Goal: Task Accomplishment & Management: Complete application form

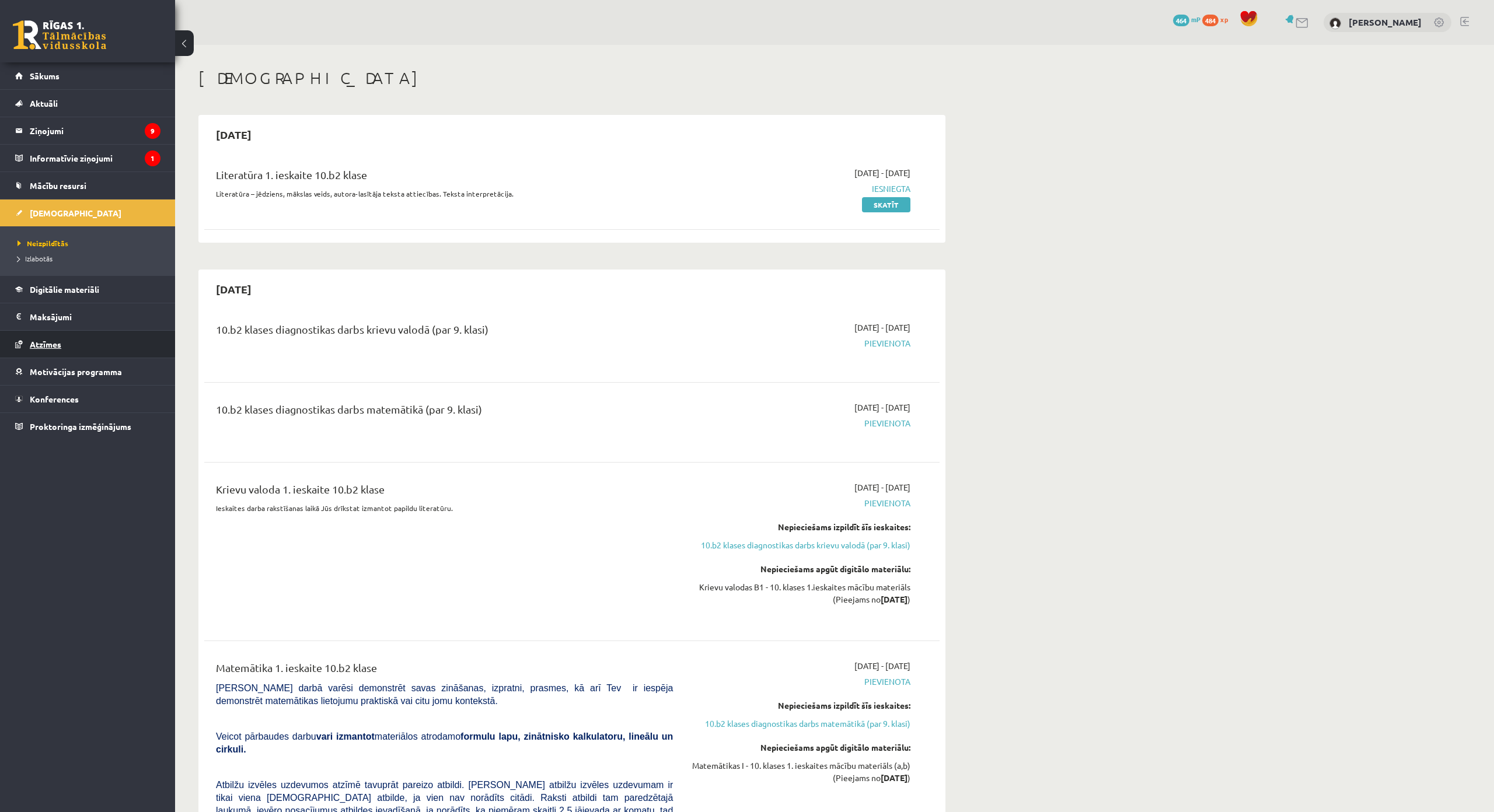
click at [96, 340] on link "Atzīmes" at bounding box center [88, 344] width 145 height 27
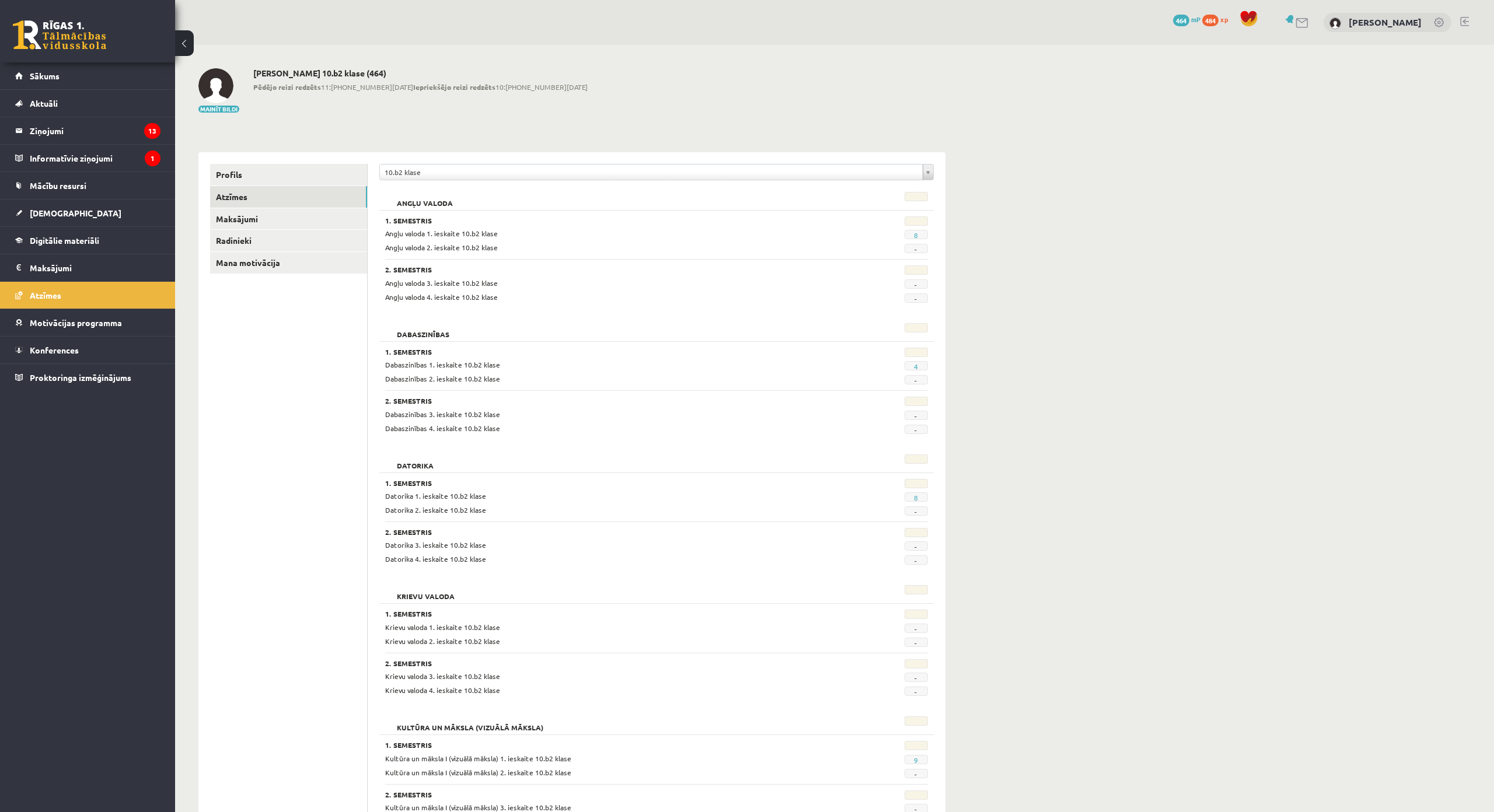
click at [1460, 21] on link at bounding box center [1464, 21] width 9 height 9
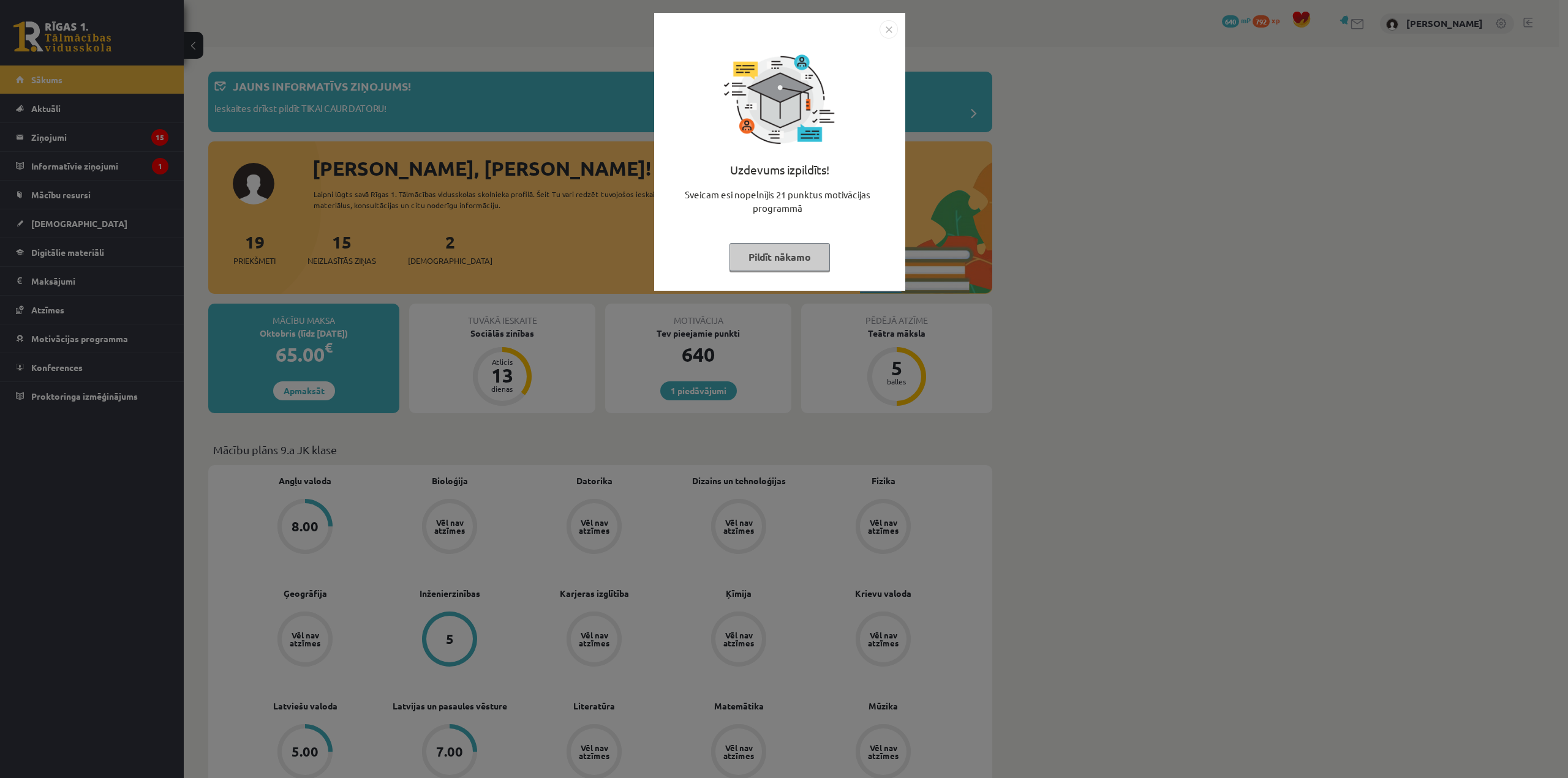
click at [887, 28] on img "Close" at bounding box center [889, 30] width 19 height 18
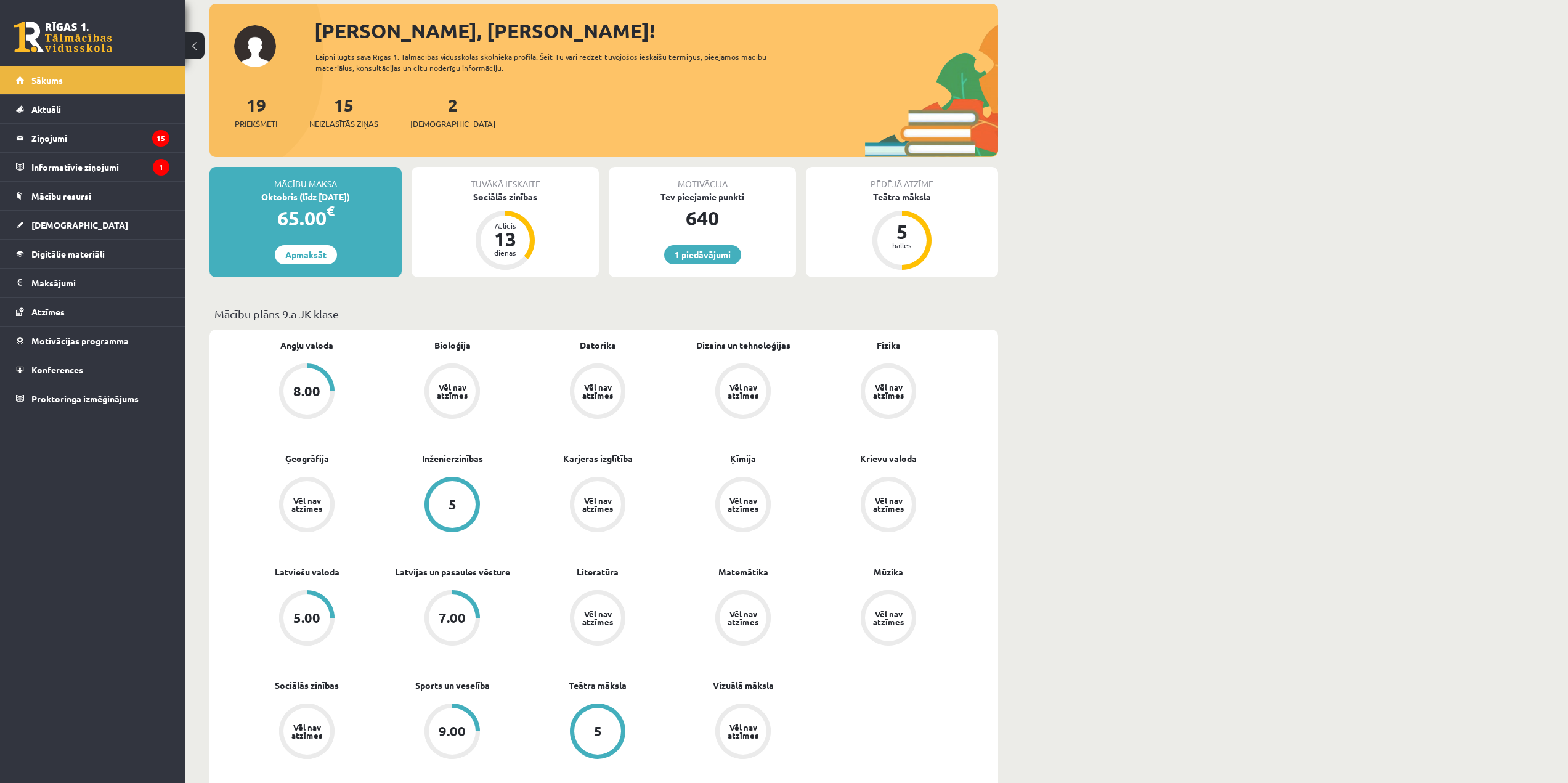
scroll to position [185, 0]
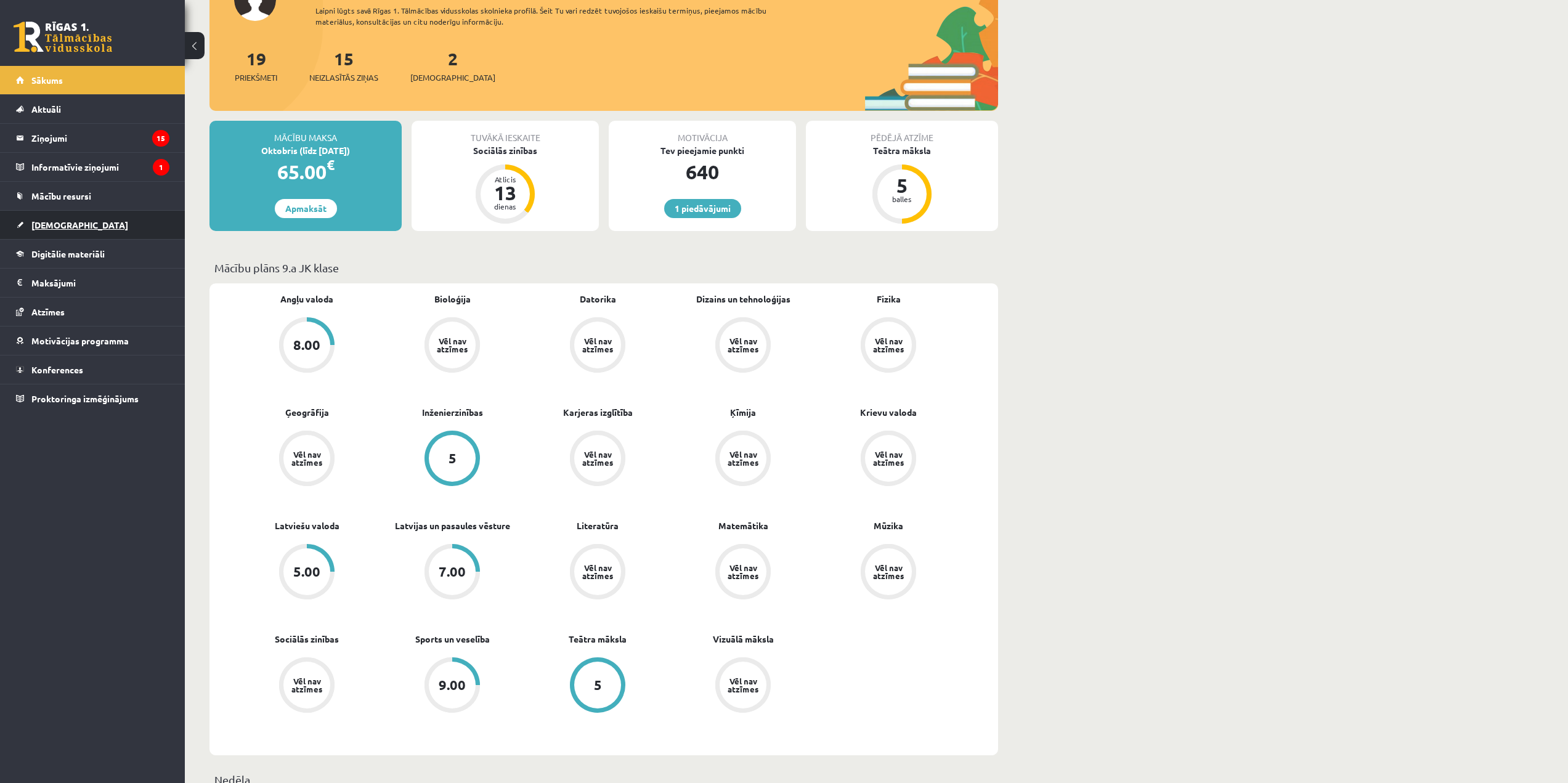
click at [100, 225] on link "[DEMOGRAPHIC_DATA]" at bounding box center [92, 225] width 154 height 29
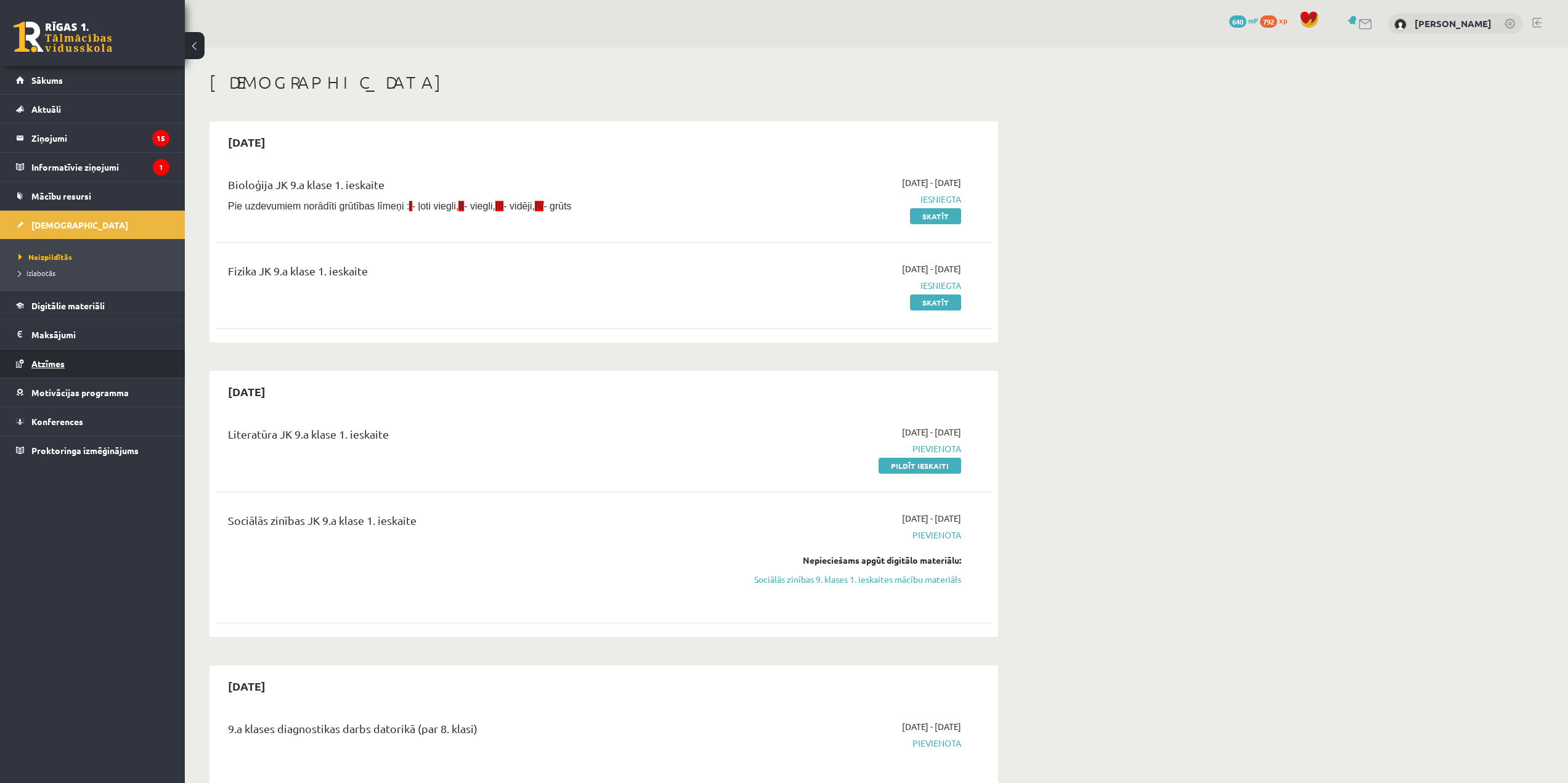
click at [102, 365] on link "Atzīmes" at bounding box center [92, 364] width 154 height 29
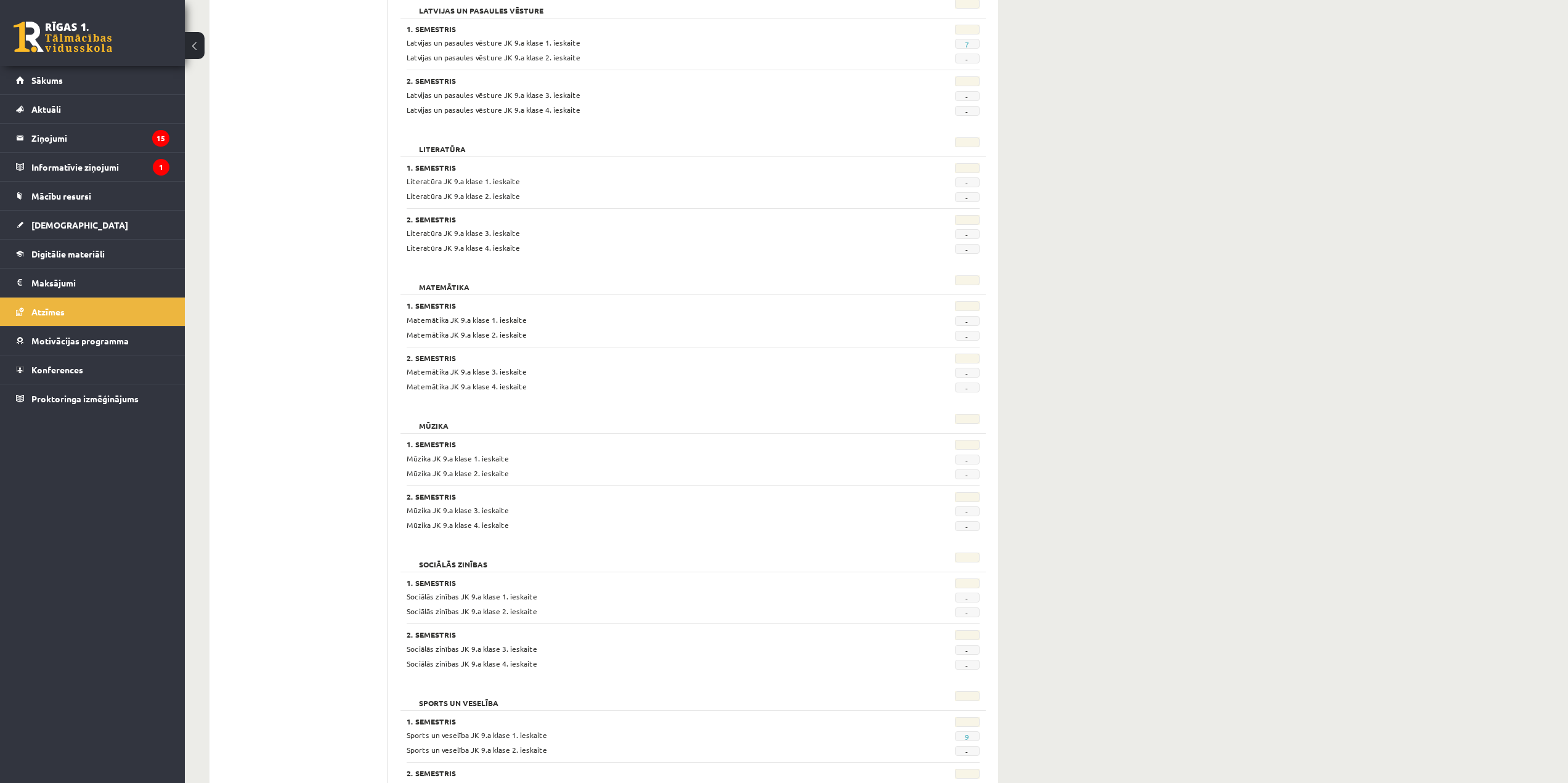
scroll to position [1602, 0]
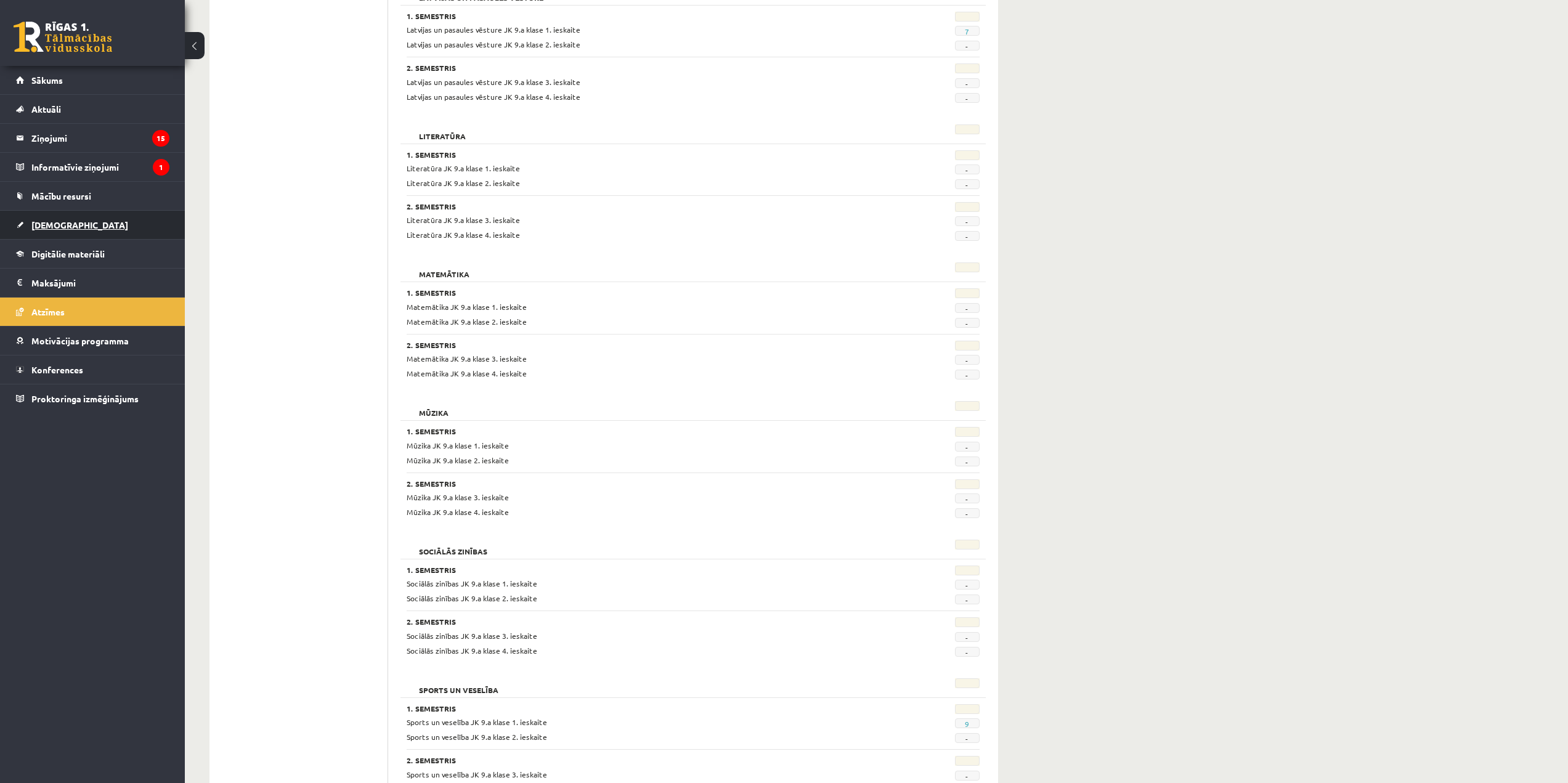
click at [104, 231] on link "[DEMOGRAPHIC_DATA]" at bounding box center [92, 225] width 154 height 29
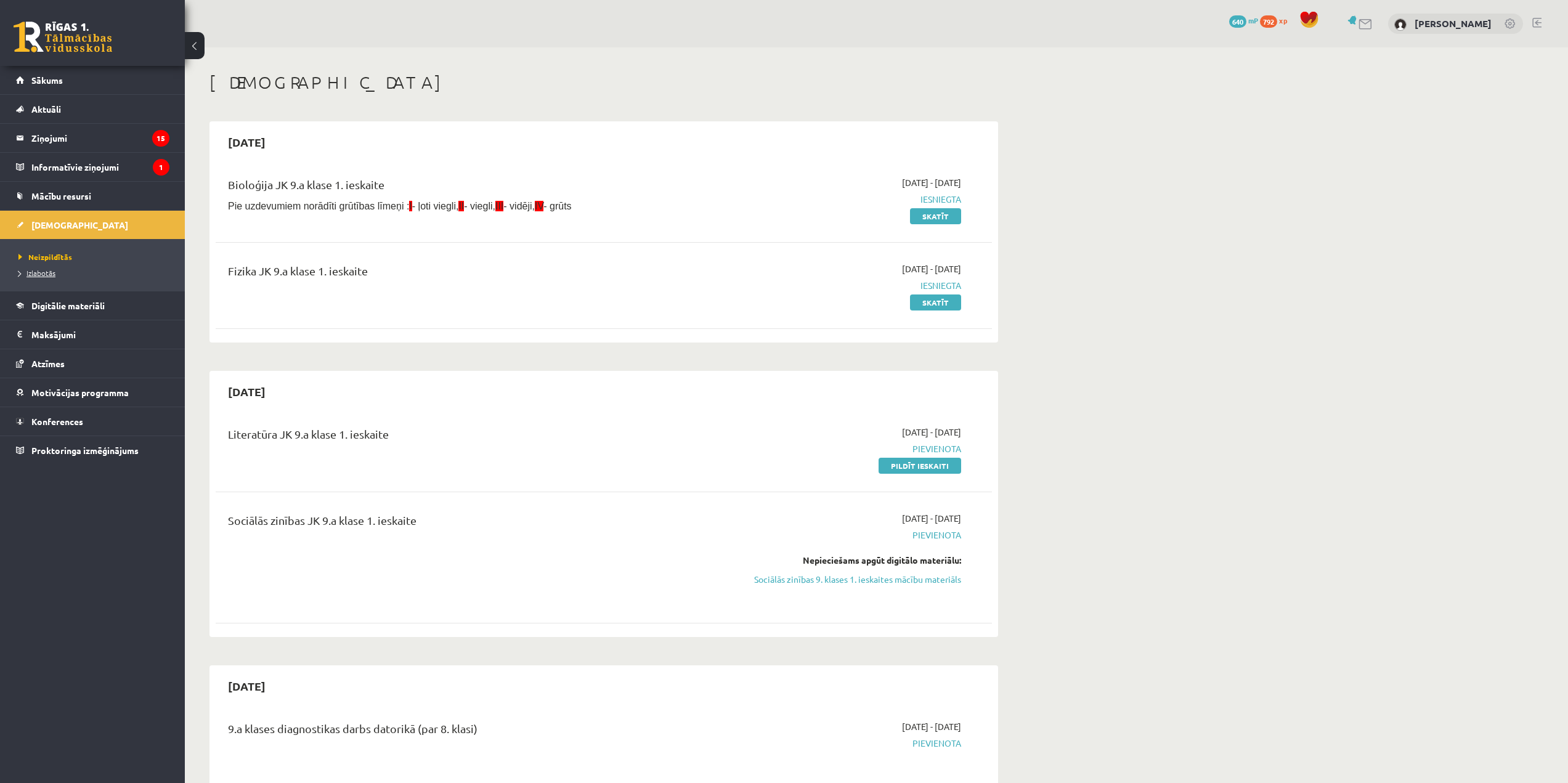
click at [47, 267] on link "Izlabotās" at bounding box center [96, 273] width 154 height 11
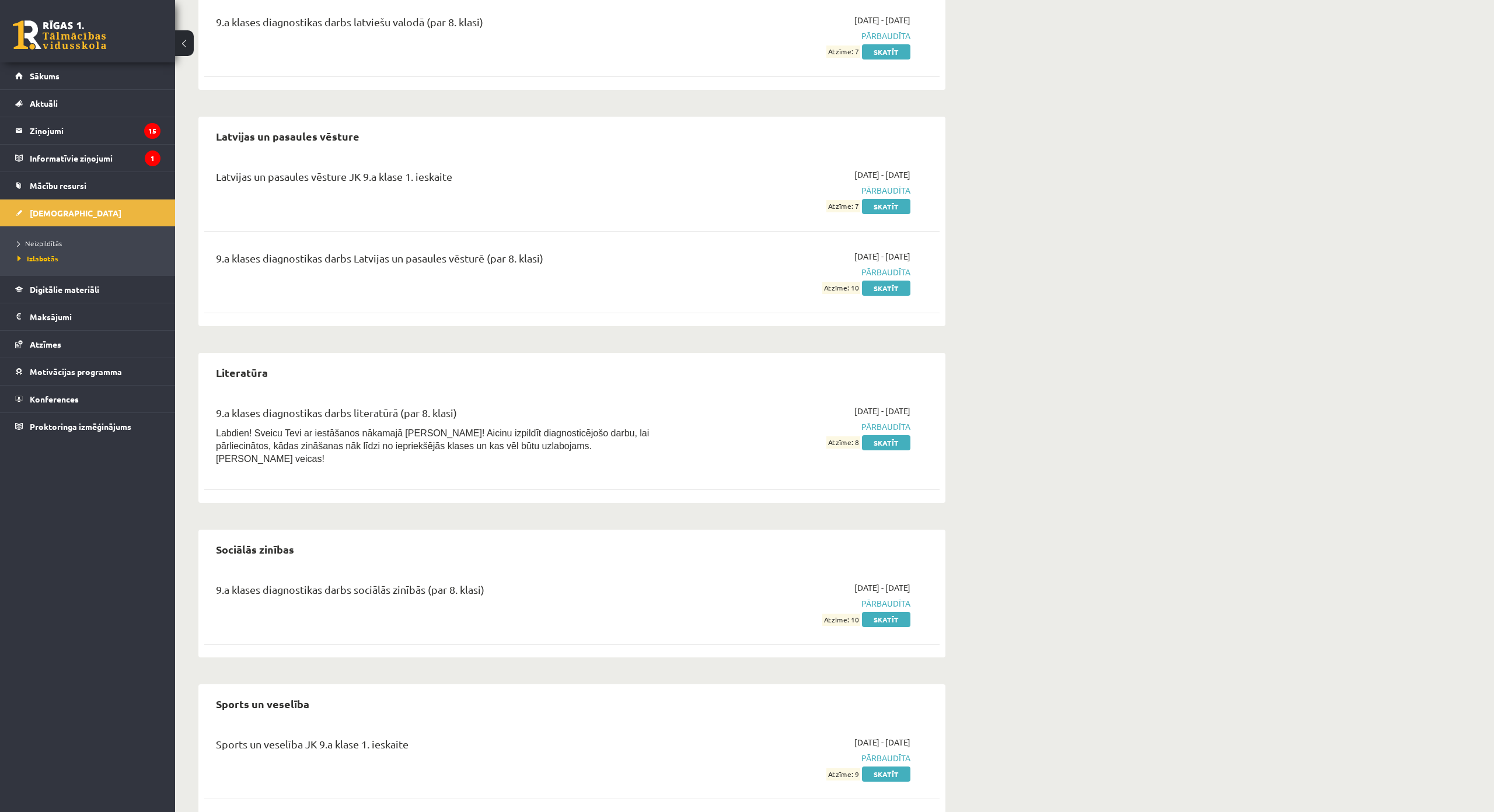
scroll to position [931, 0]
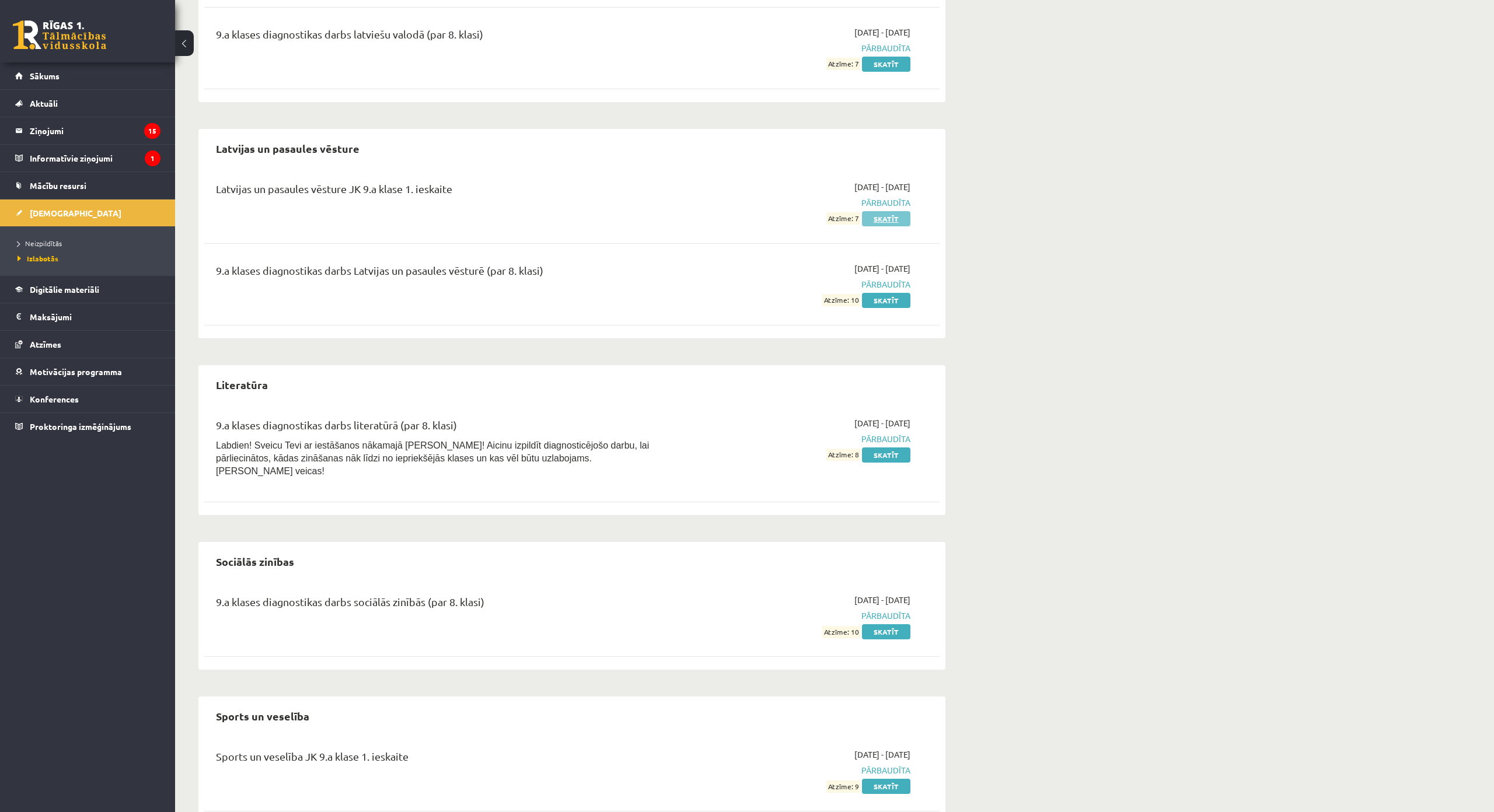
click at [881, 221] on link "Skatīt" at bounding box center [886, 219] width 48 height 15
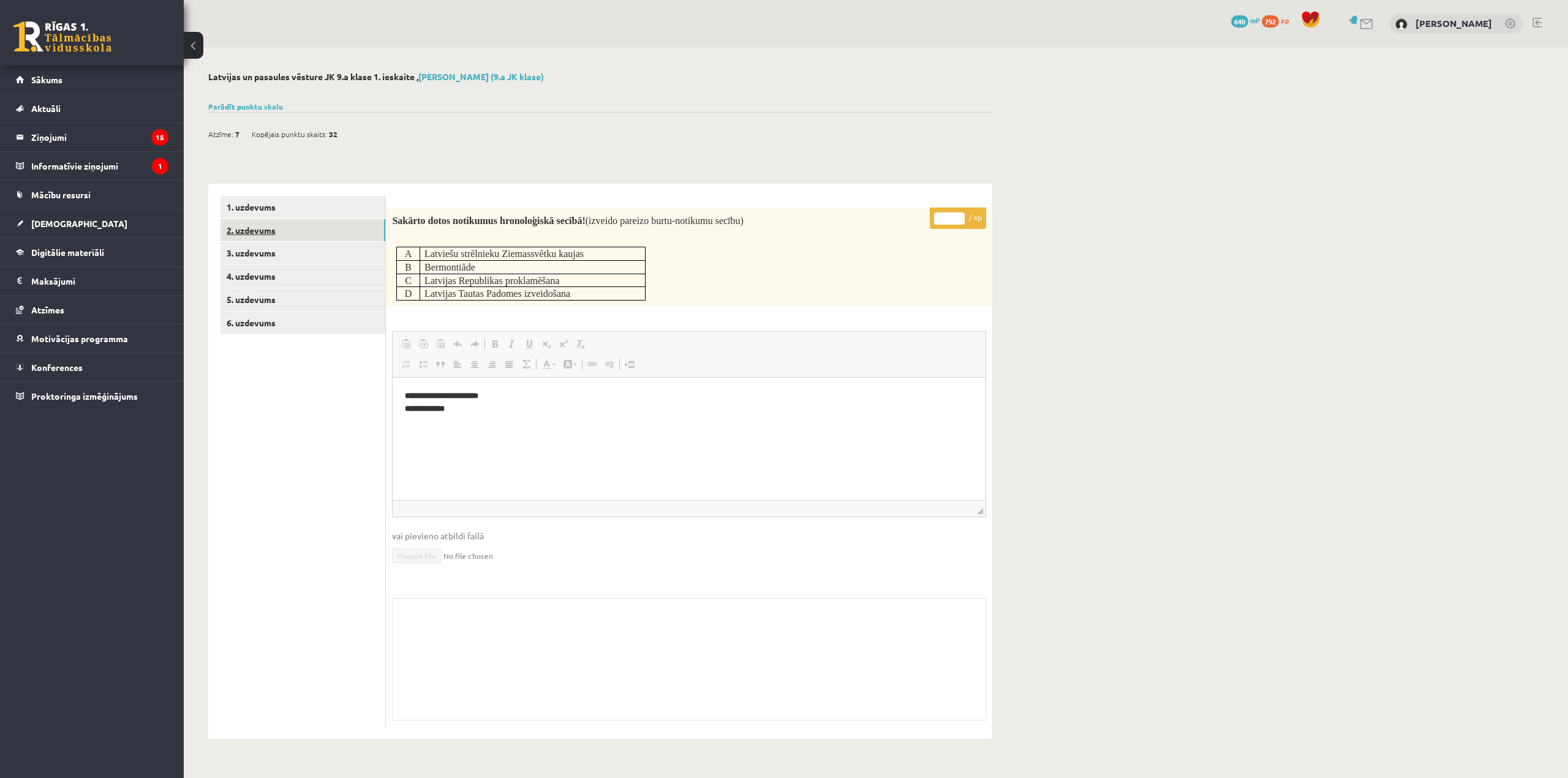
click at [332, 230] on link "2. uzdevums" at bounding box center [303, 230] width 165 height 22
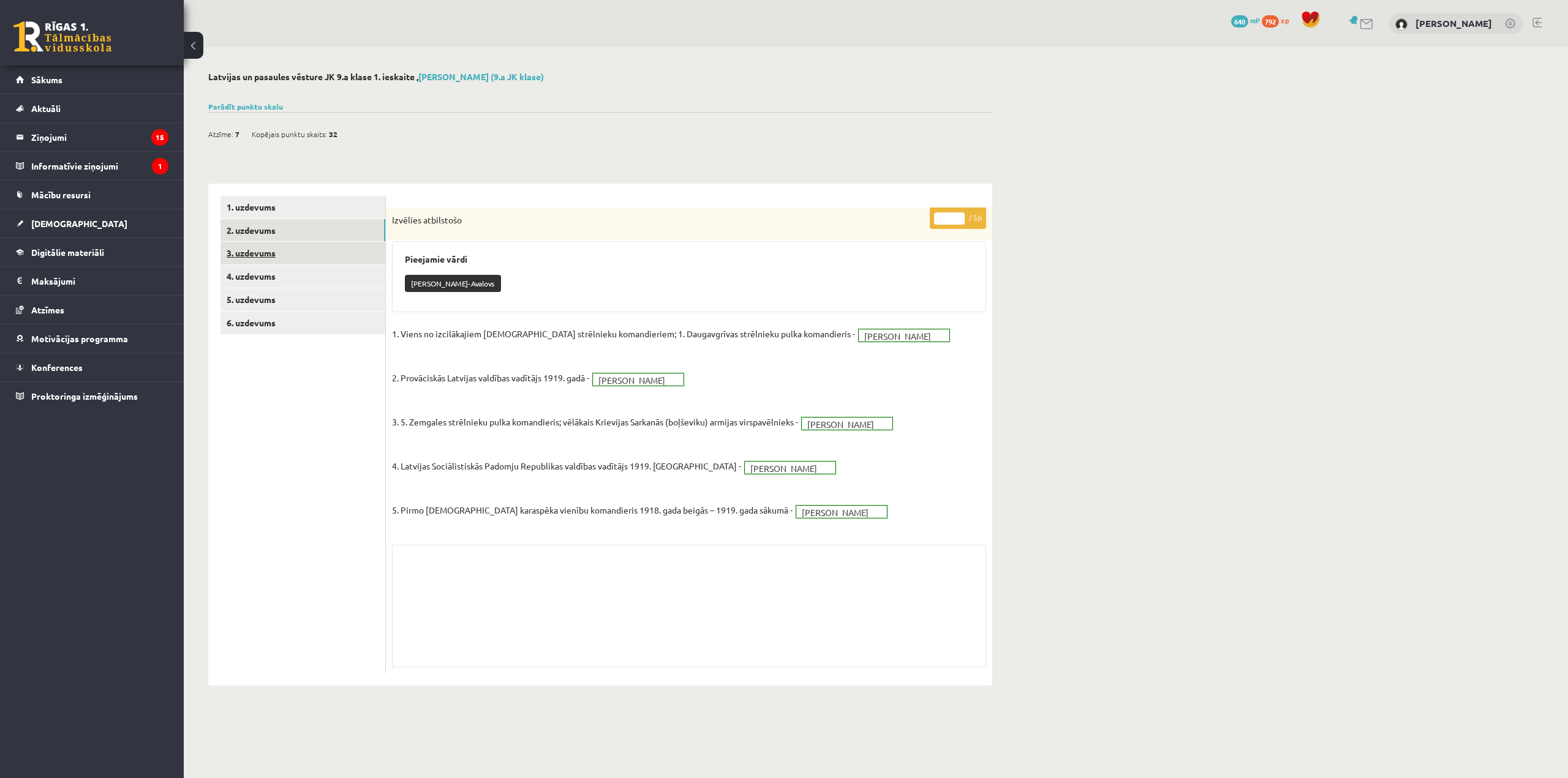
click at [348, 247] on link "3. uzdevums" at bounding box center [303, 253] width 165 height 22
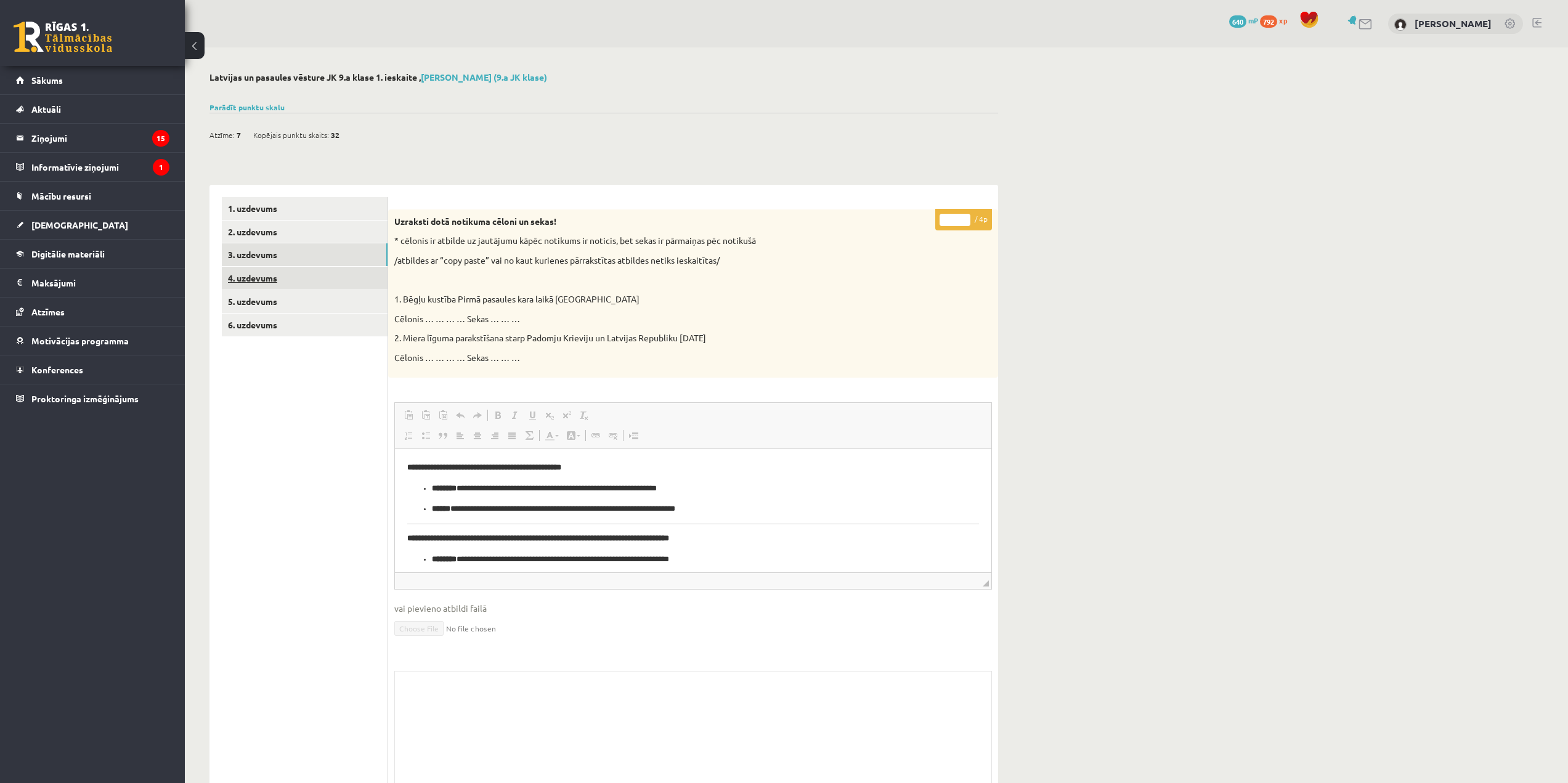
click at [324, 275] on link "4. uzdevums" at bounding box center [304, 278] width 166 height 23
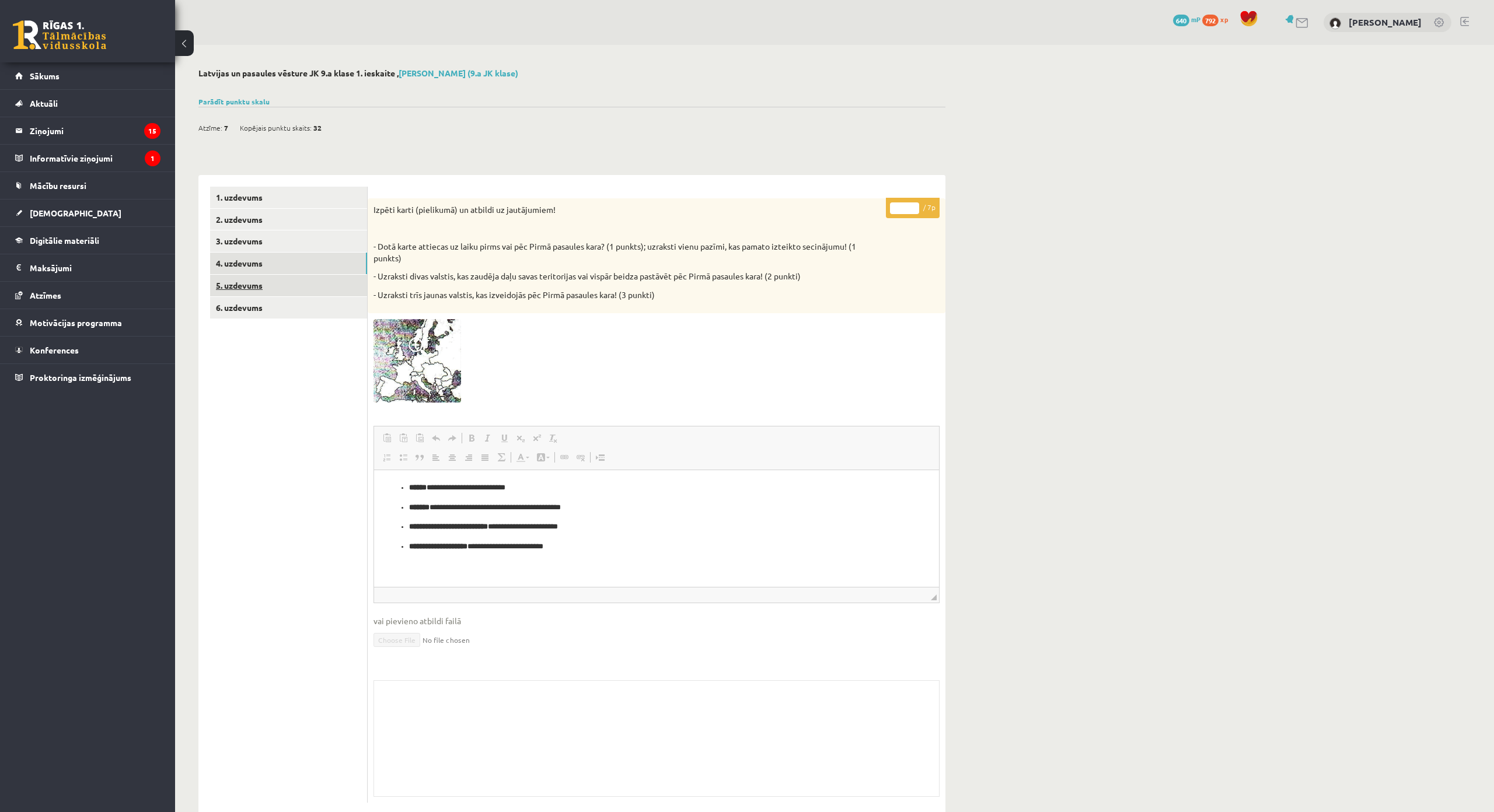
click at [305, 286] on link "5. uzdevums" at bounding box center [288, 286] width 157 height 21
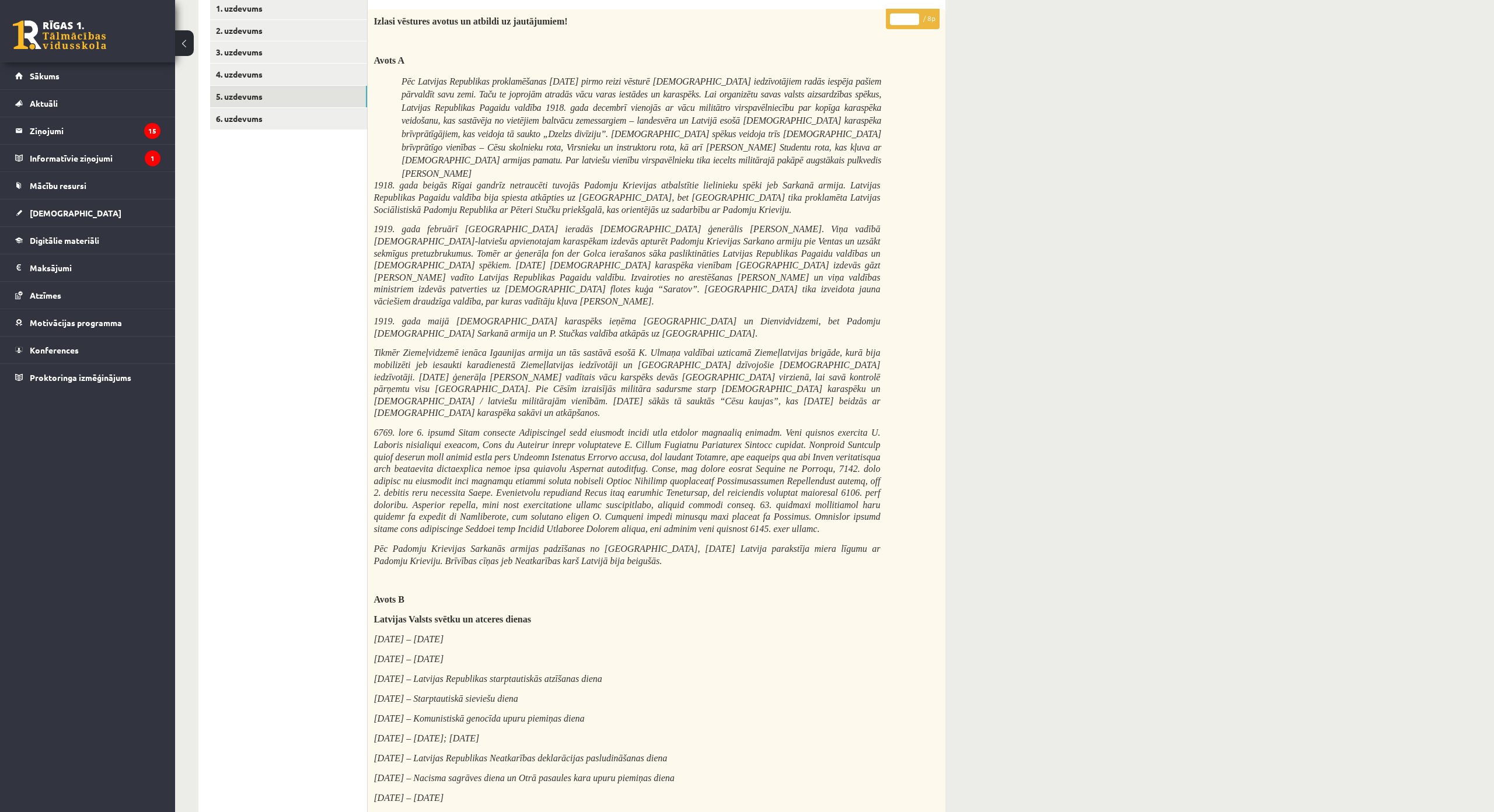
scroll to position [59, 0]
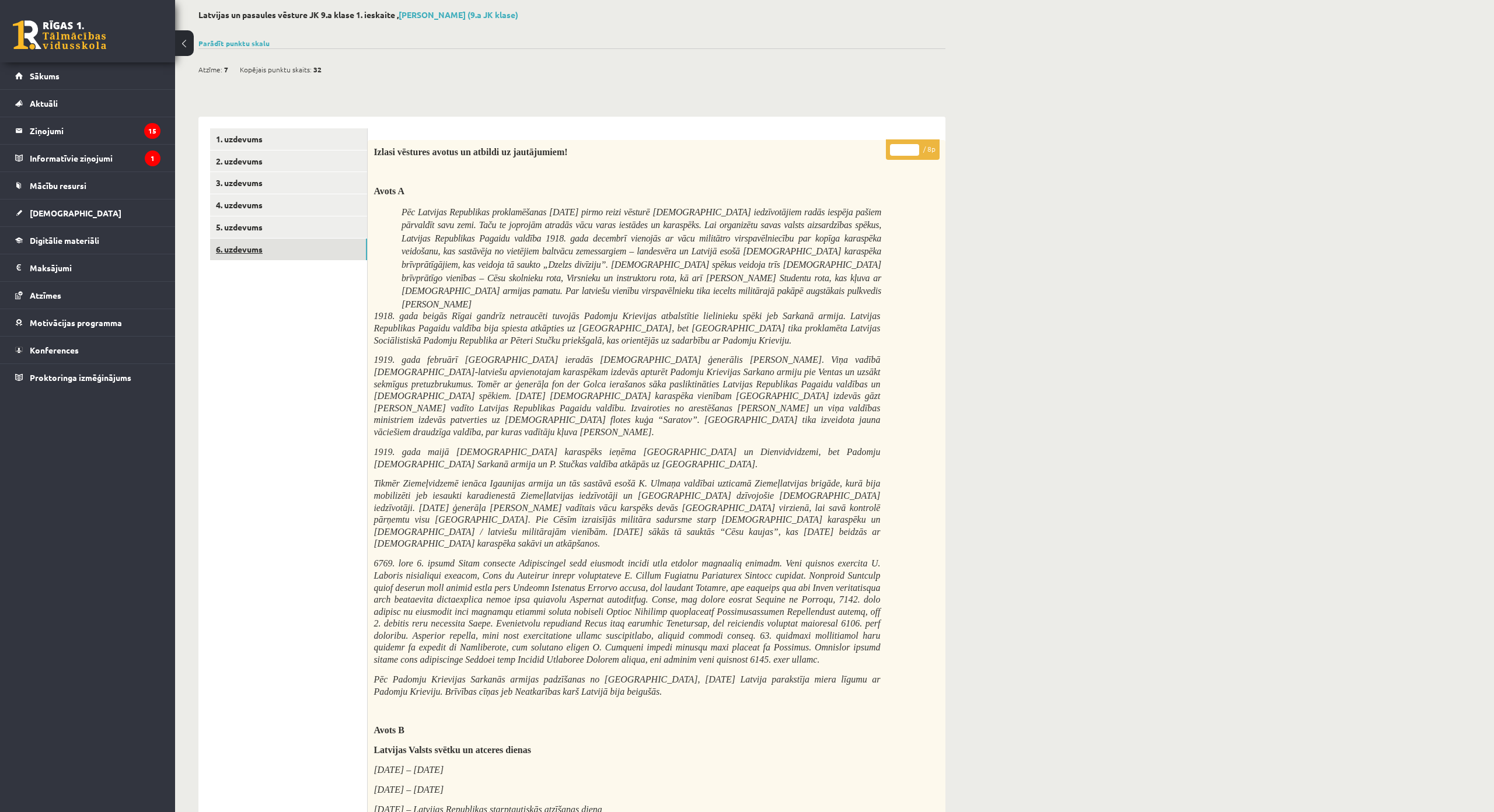
click at [332, 247] on link "6. uzdevums" at bounding box center [288, 249] width 157 height 21
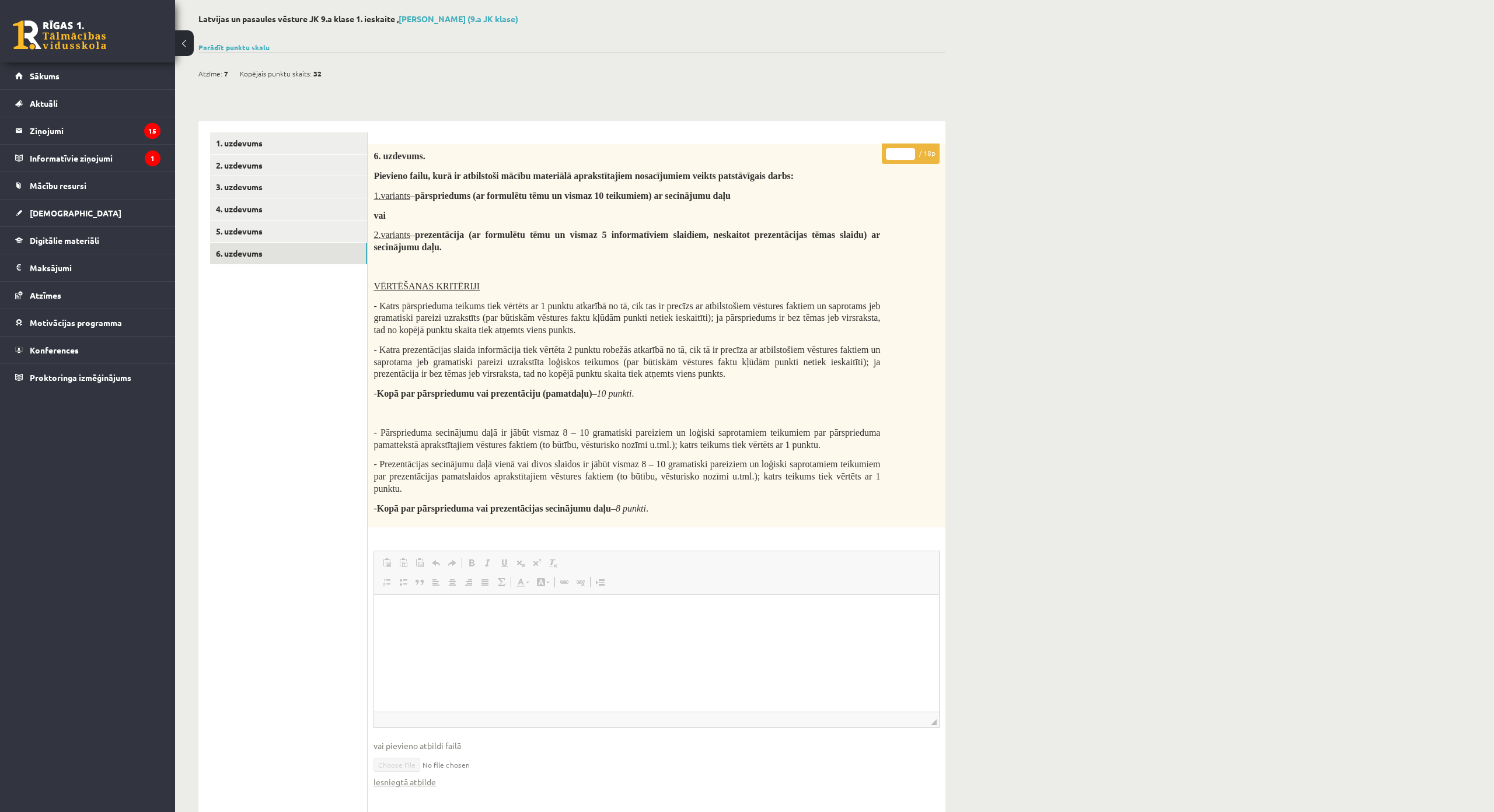
scroll to position [0, 0]
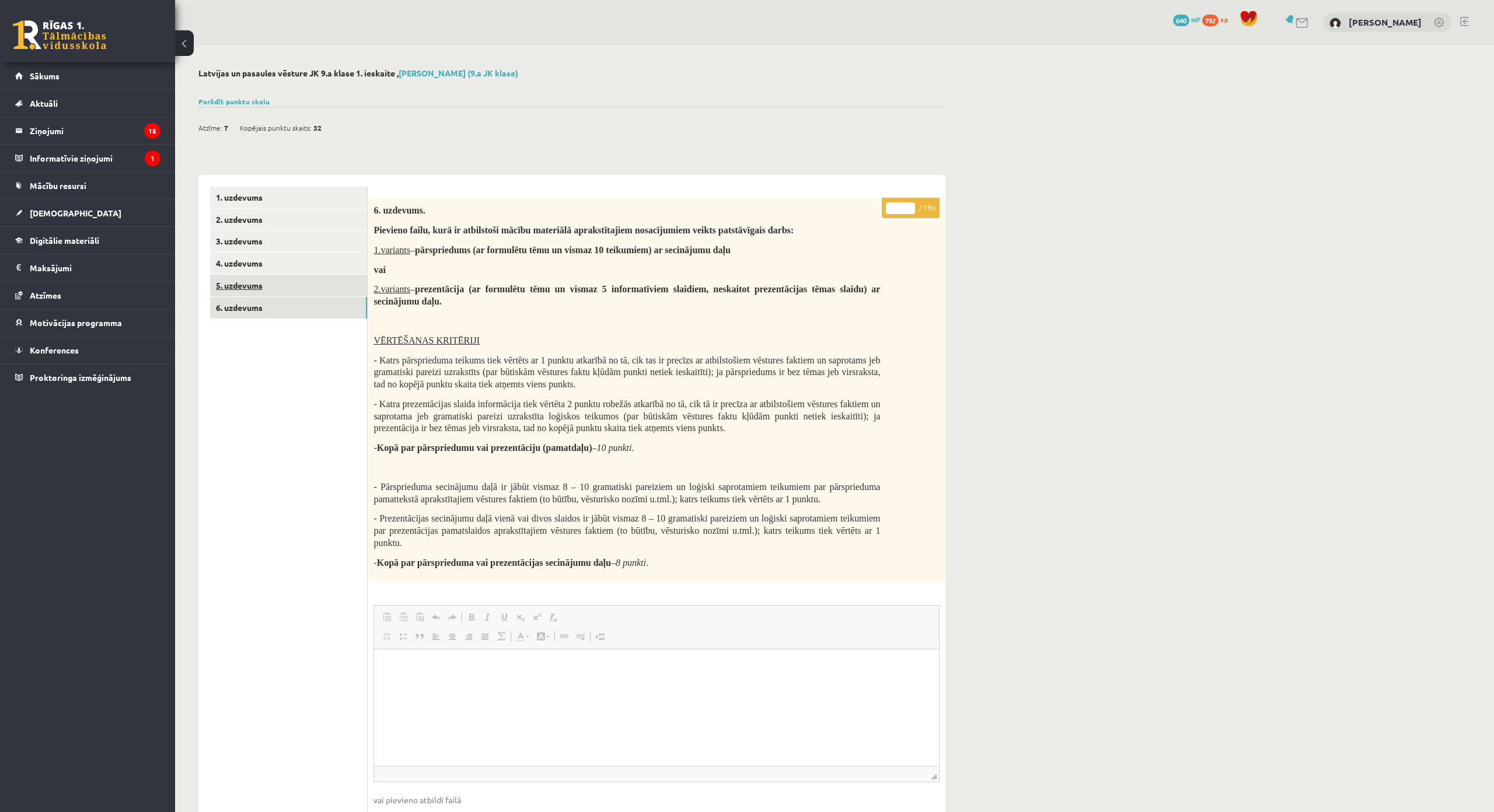
click at [285, 281] on link "5. uzdevums" at bounding box center [288, 286] width 157 height 21
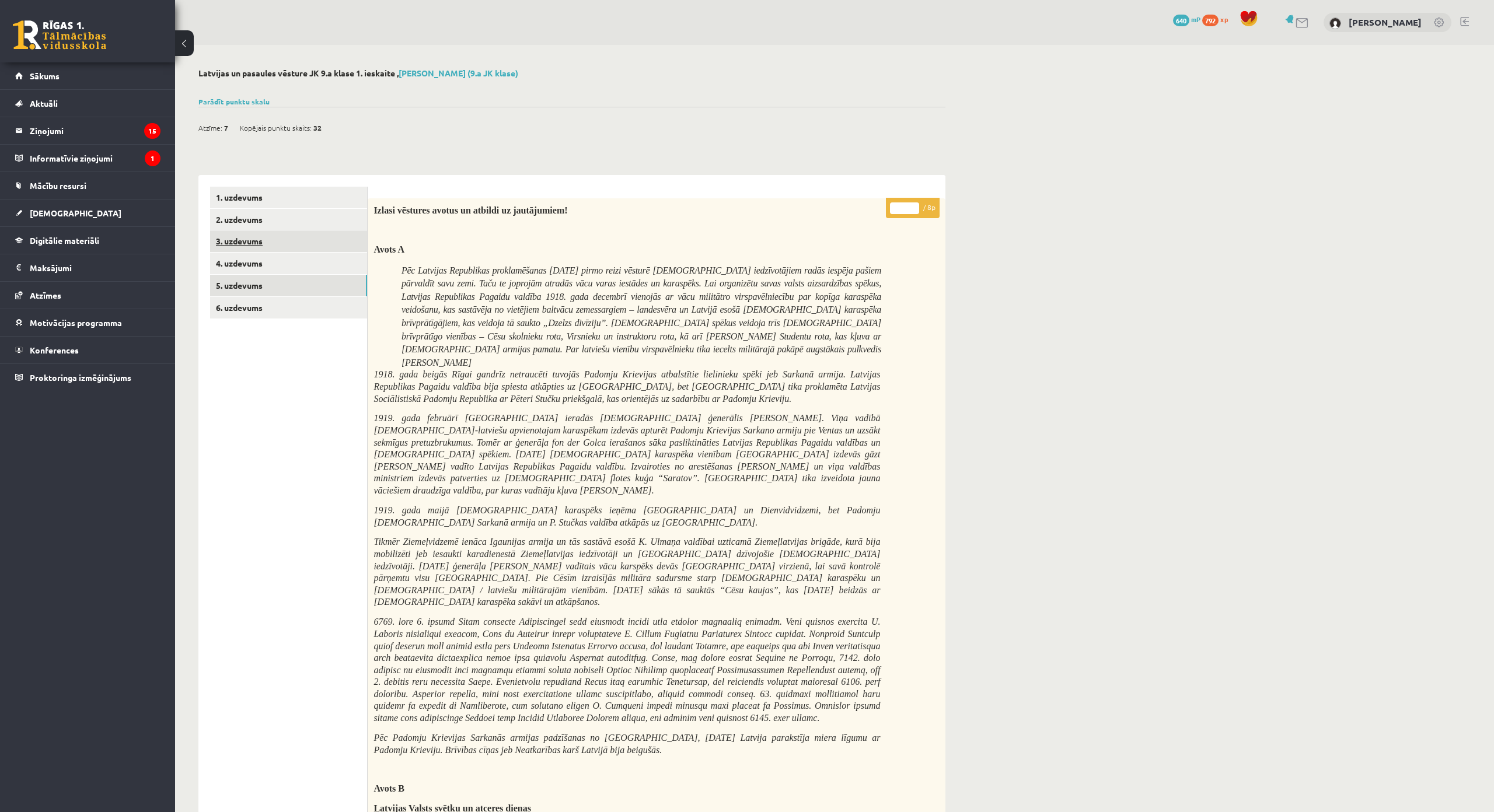
click at [303, 239] on link "3. uzdevums" at bounding box center [288, 241] width 157 height 21
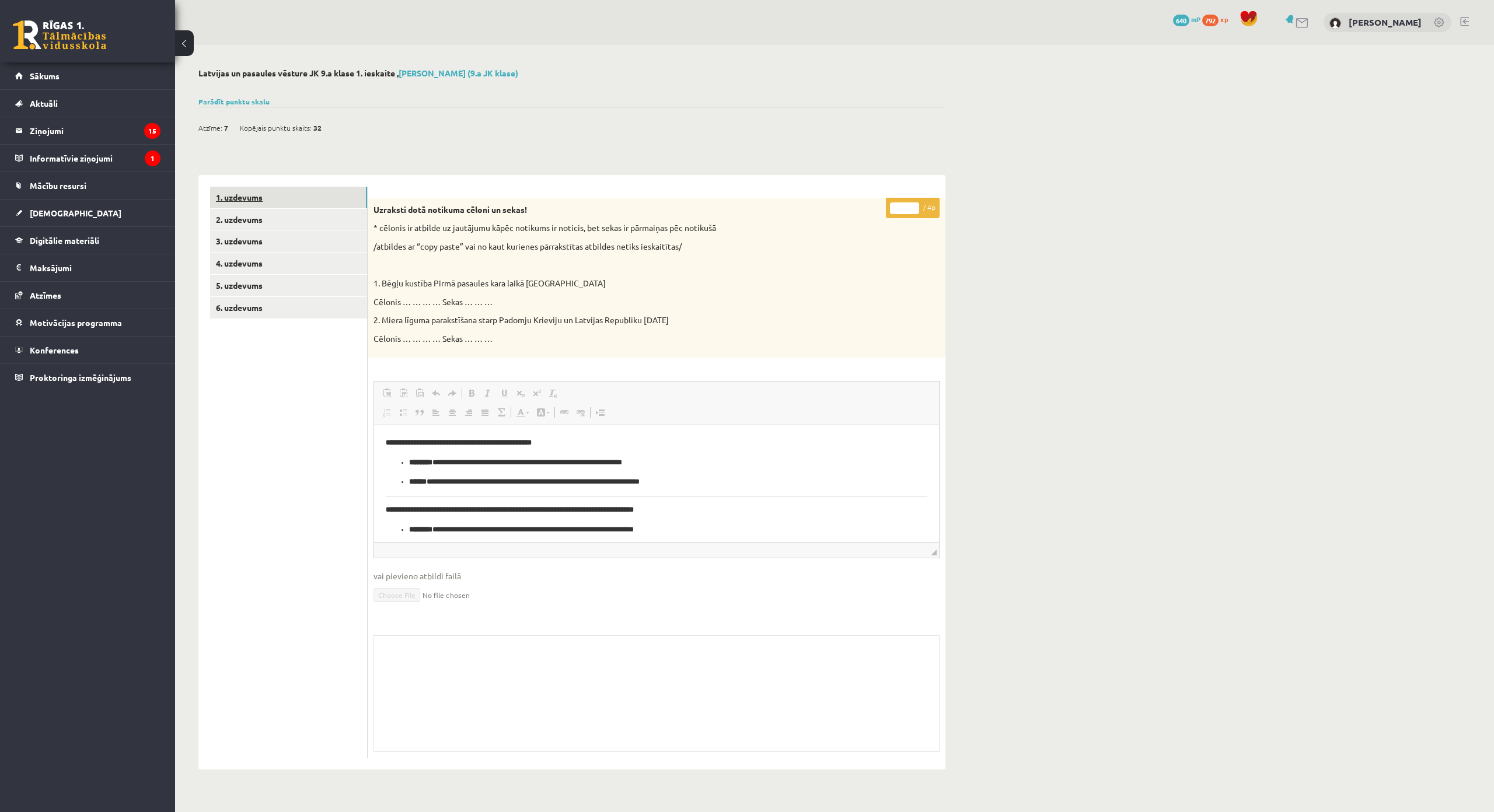
click at [312, 198] on link "1. uzdevums" at bounding box center [288, 198] width 157 height 21
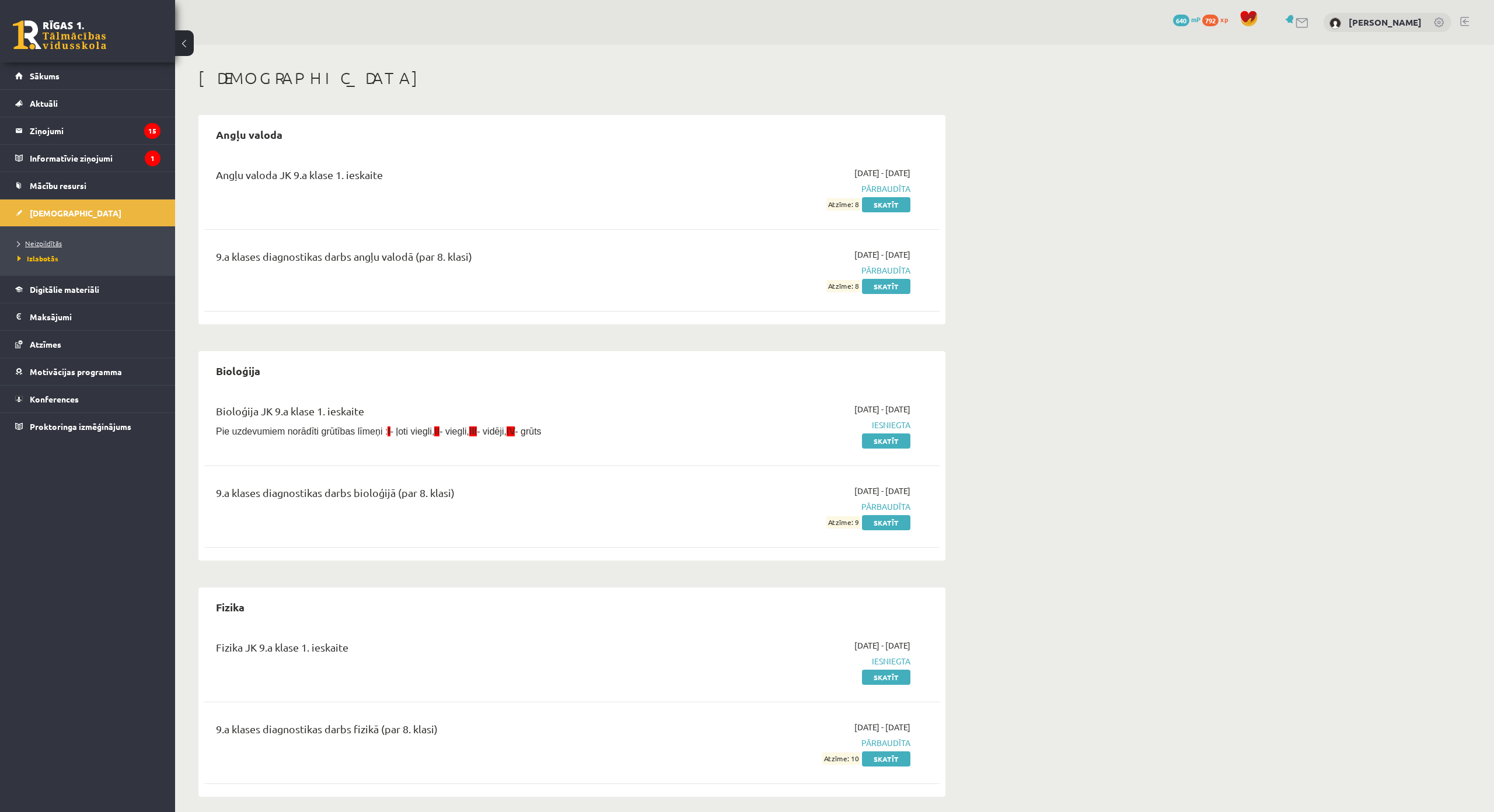
click at [53, 242] on span "Neizpildītās" at bounding box center [40, 243] width 44 height 9
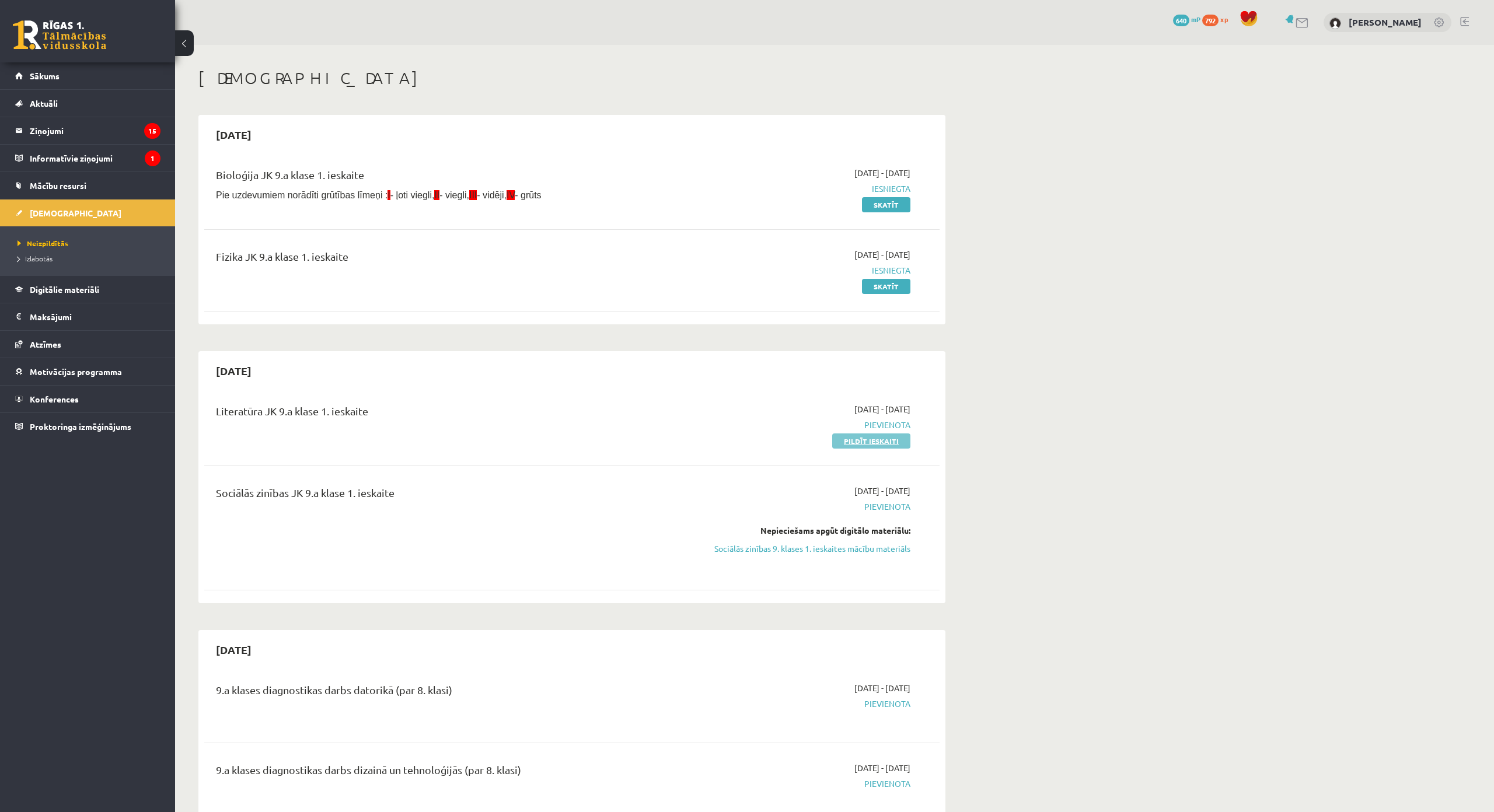
click at [853, 440] on link "Pildīt ieskaiti" at bounding box center [871, 441] width 78 height 15
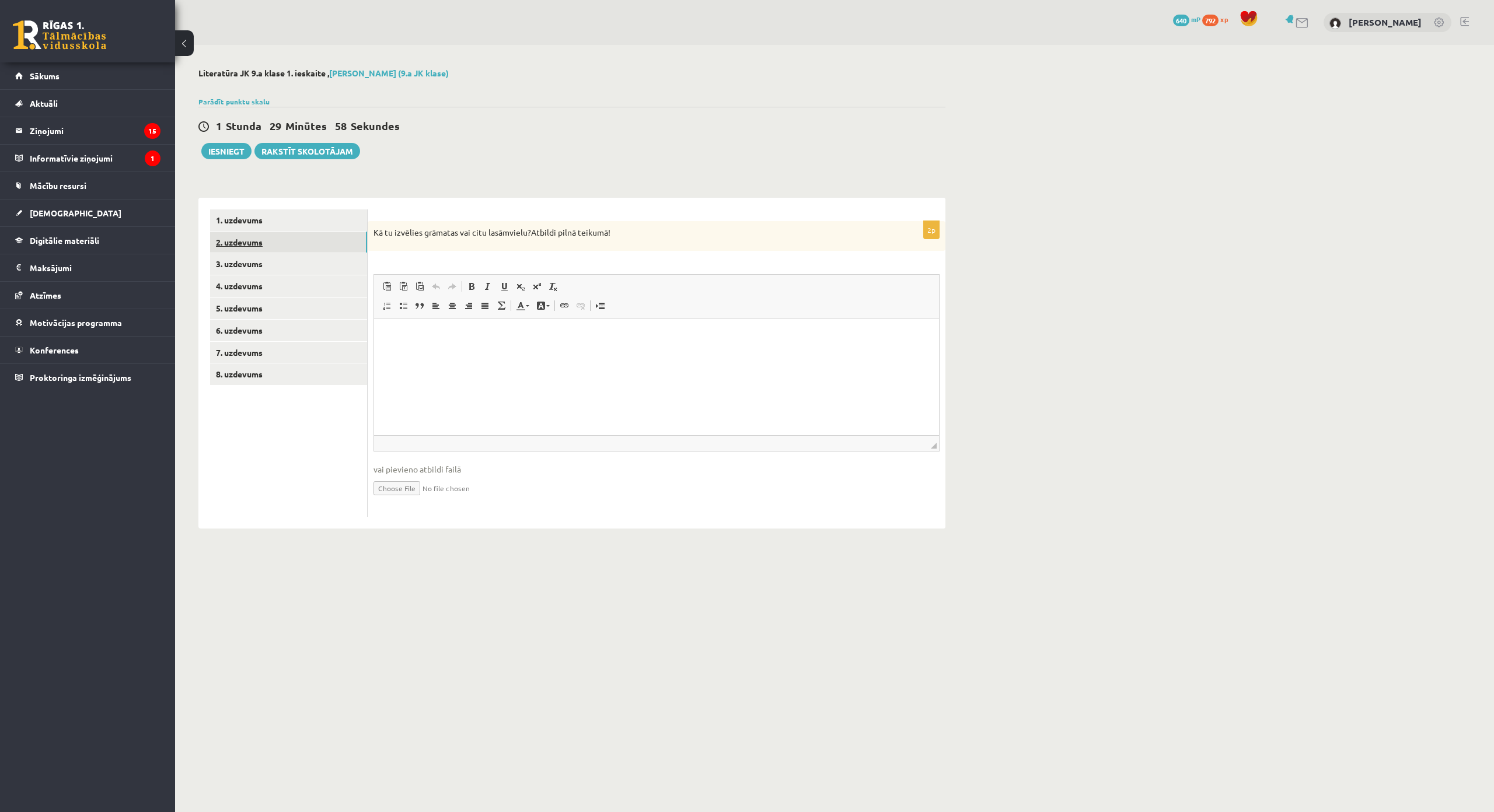
click at [316, 242] on link "2. uzdevums" at bounding box center [288, 242] width 157 height 21
click at [317, 370] on link "8. uzdevums" at bounding box center [288, 374] width 157 height 21
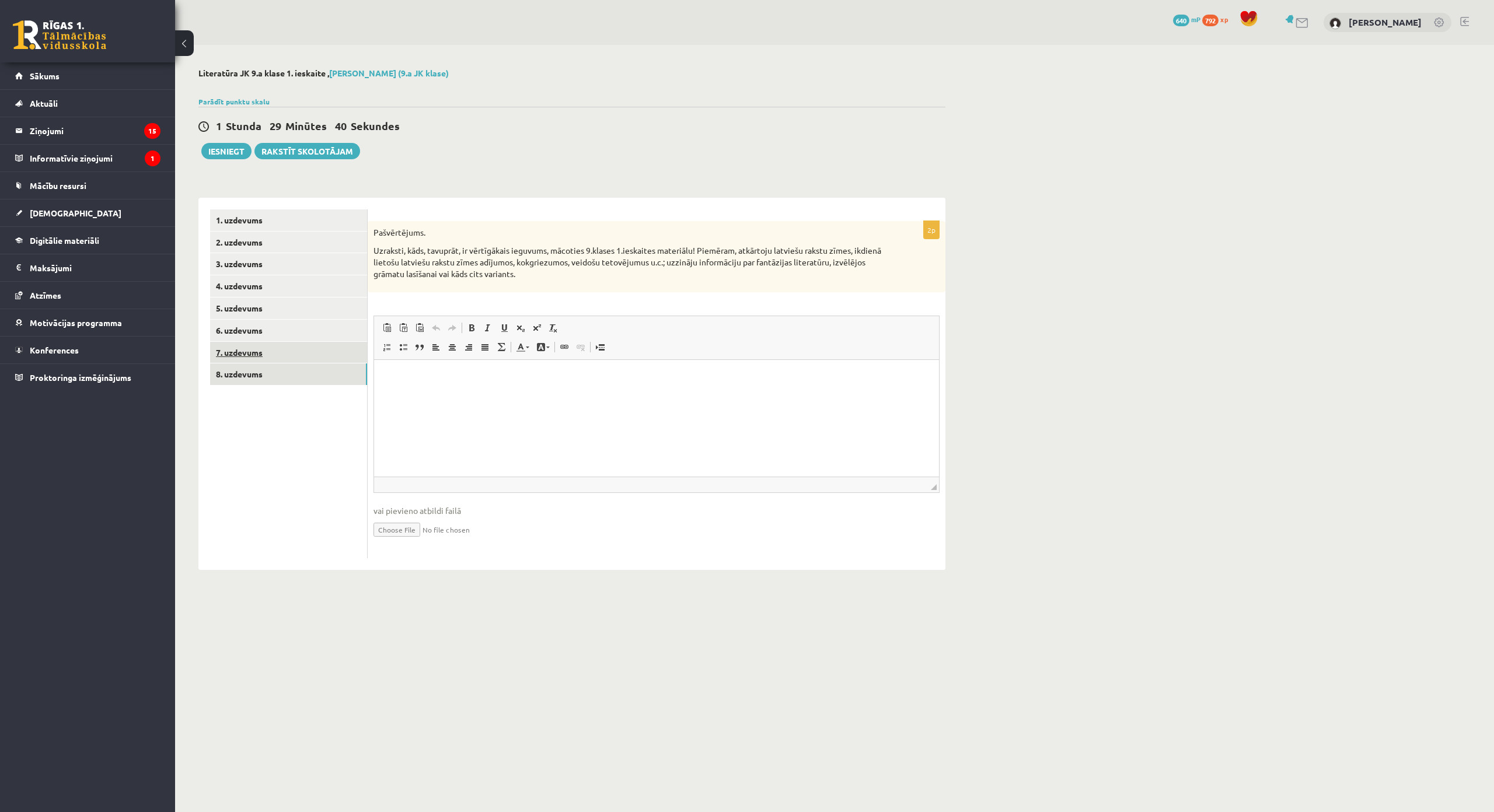
click at [341, 354] on link "7. uzdevums" at bounding box center [288, 352] width 157 height 21
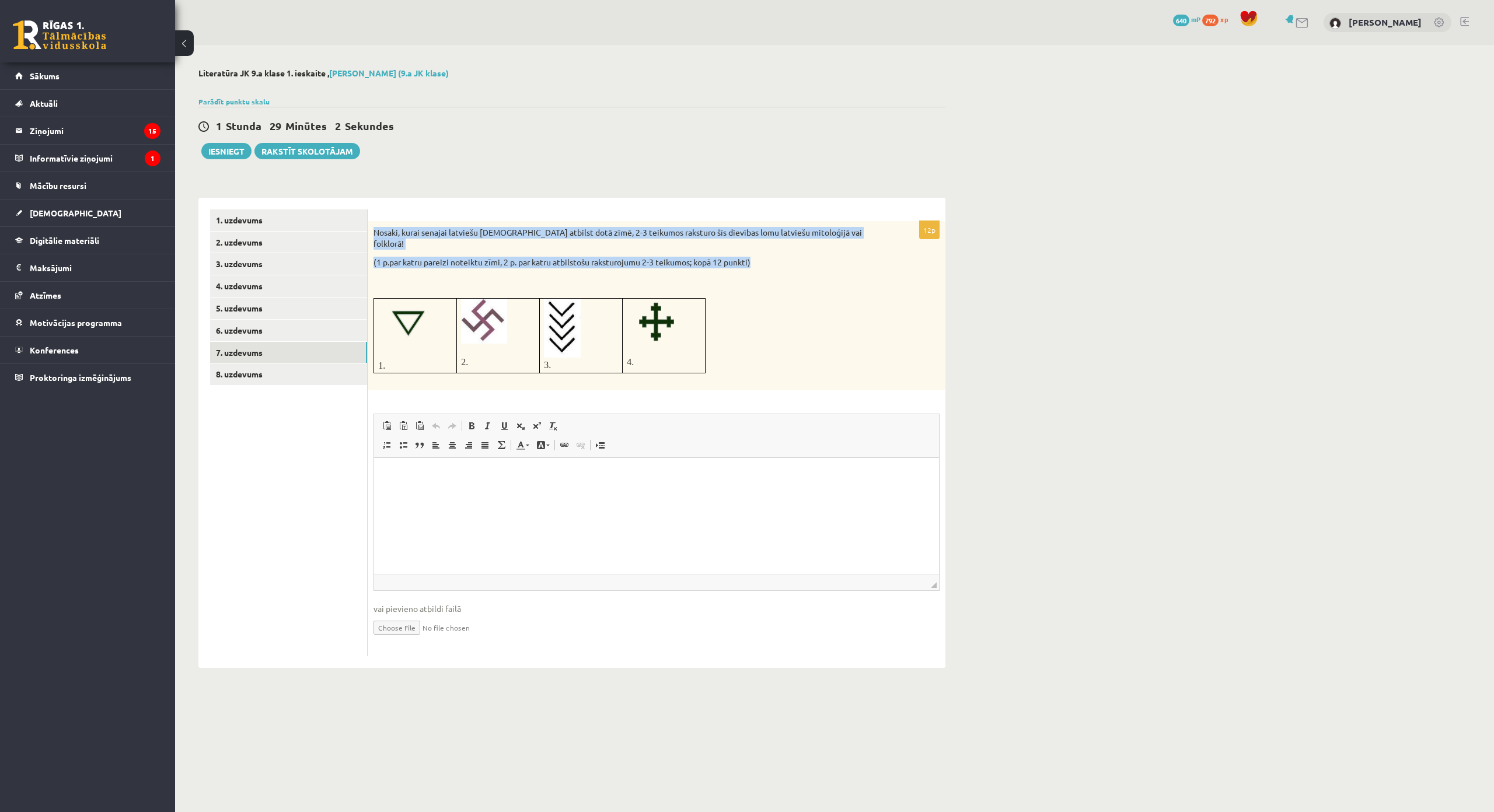
drag, startPoint x: 373, startPoint y: 227, endPoint x: 760, endPoint y: 253, distance: 387.9
click at [760, 253] on div "Nosaki, kurai senajai latviešu [DEMOGRAPHIC_DATA] atbilst dotā zīmē, 2-3 teikum…" at bounding box center [657, 306] width 578 height 170
copy div "Nosaki, kurai senajai latviešu [DEMOGRAPHIC_DATA] atbilst dotā zīmē, 2-3 teikum…"
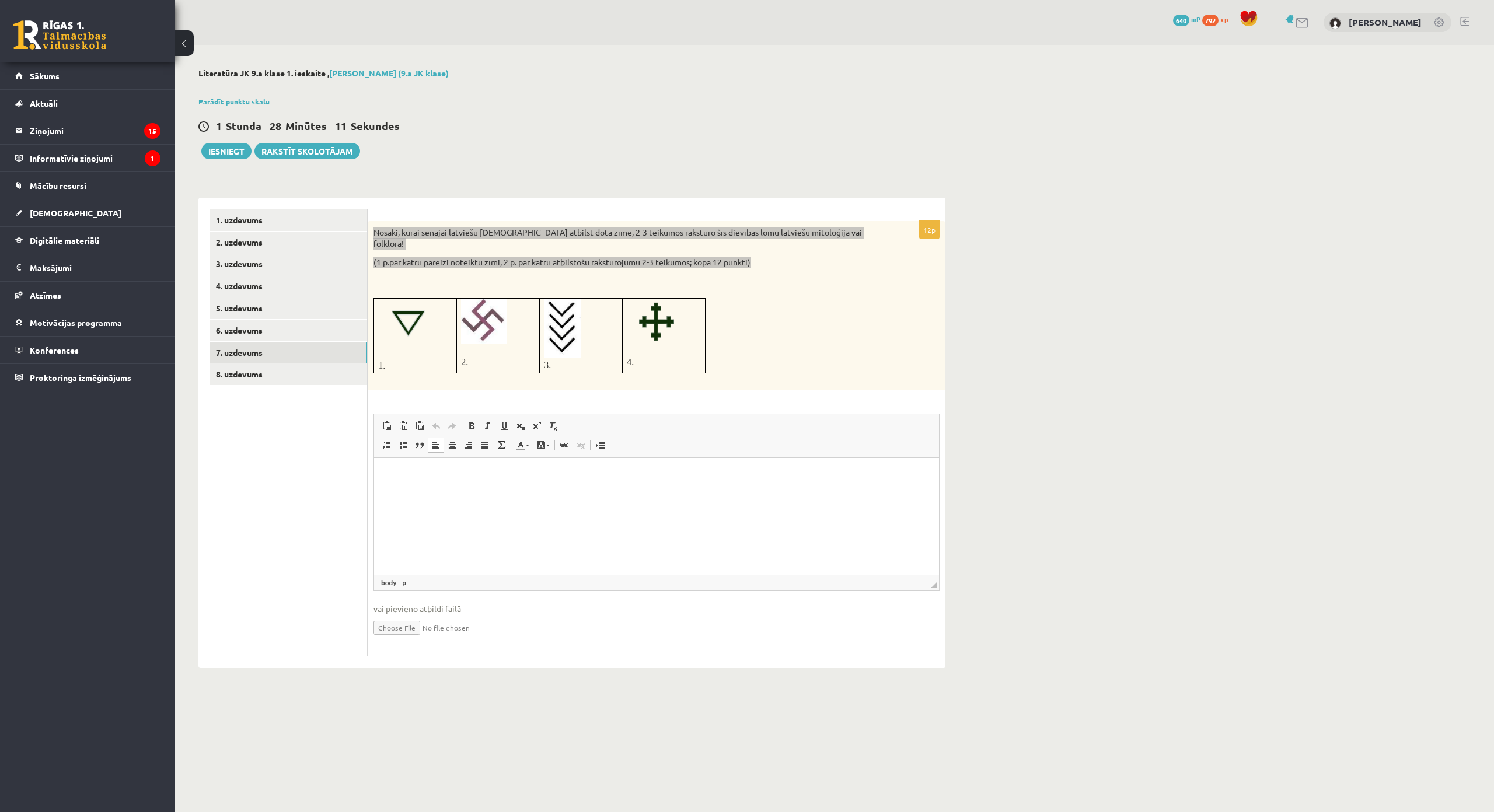
click at [516, 493] on html at bounding box center [656, 476] width 565 height 36
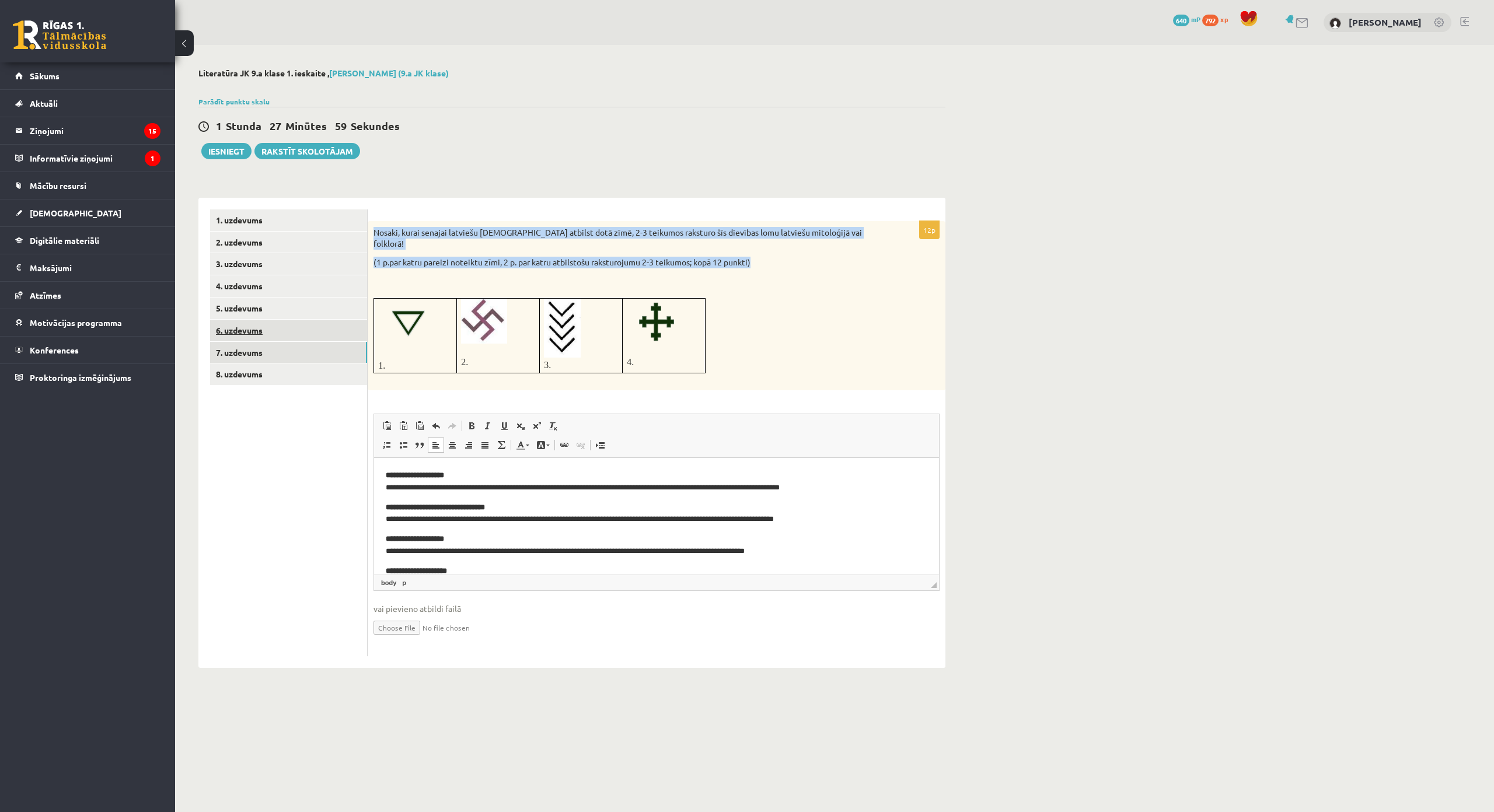
click at [312, 327] on link "6. uzdevums" at bounding box center [288, 330] width 157 height 21
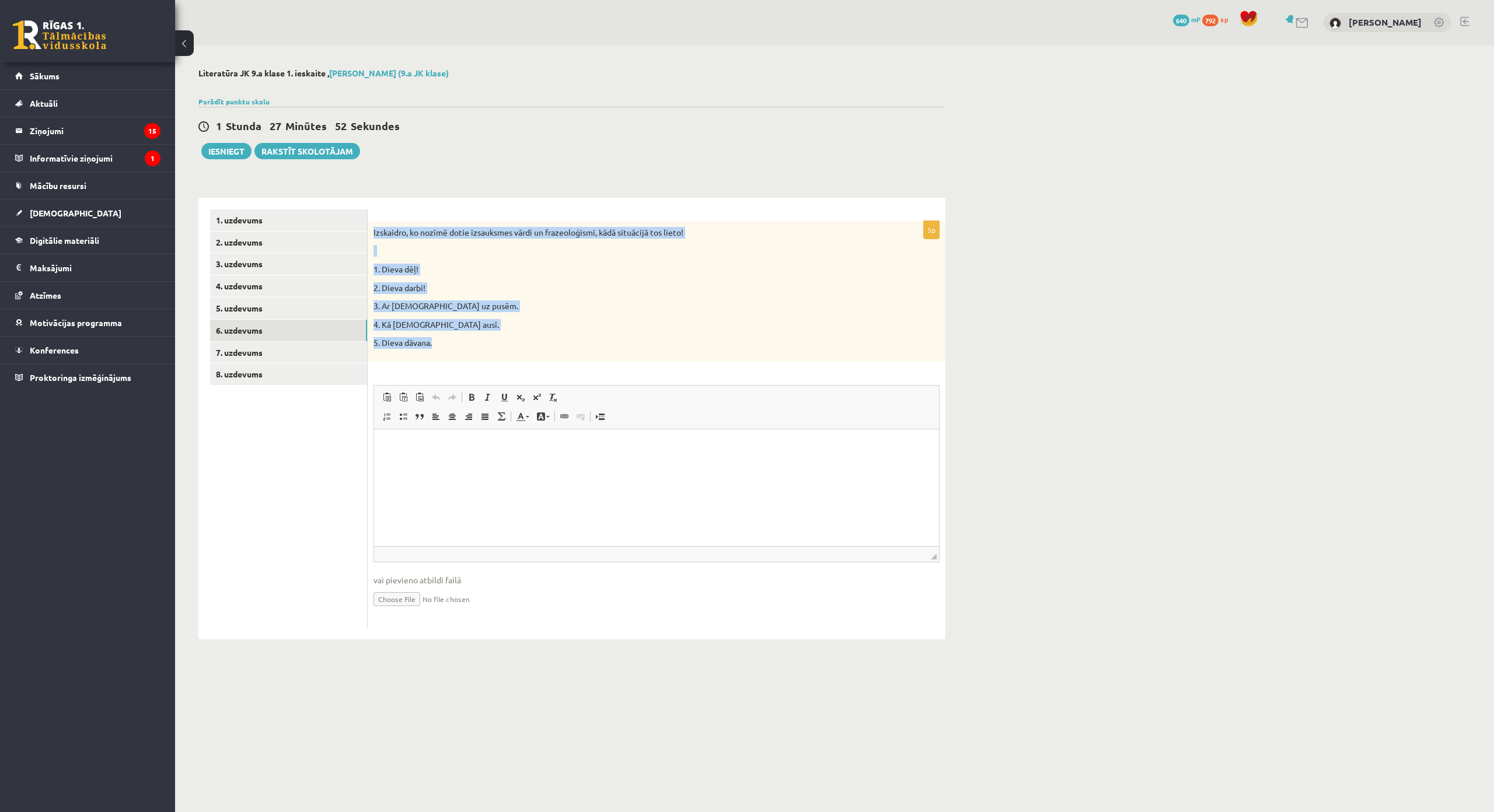
drag, startPoint x: 370, startPoint y: 227, endPoint x: 470, endPoint y: 335, distance: 147.2
click at [470, 335] on div "Izskaidro, ko nozīmē dotie izsauksmes vārdi un frazeoloģismi, kādā situācijā to…" at bounding box center [657, 291] width 578 height 140
copy div "Izskaidro, ko nozīmē dotie izsauksmes vārdi un frazeoloģismi, kādā situācijā to…"
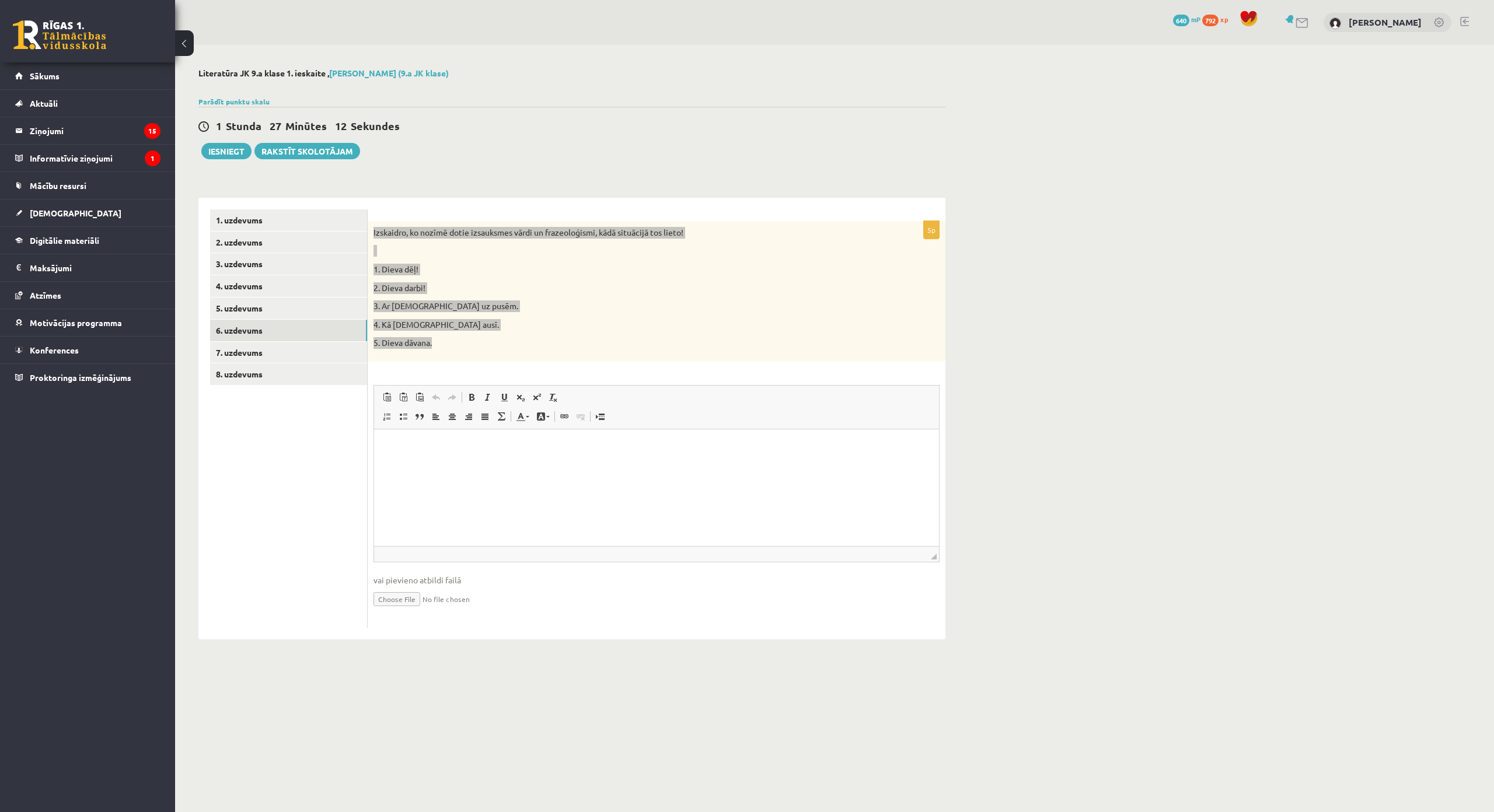
click at [487, 465] on html at bounding box center [656, 446] width 565 height 36
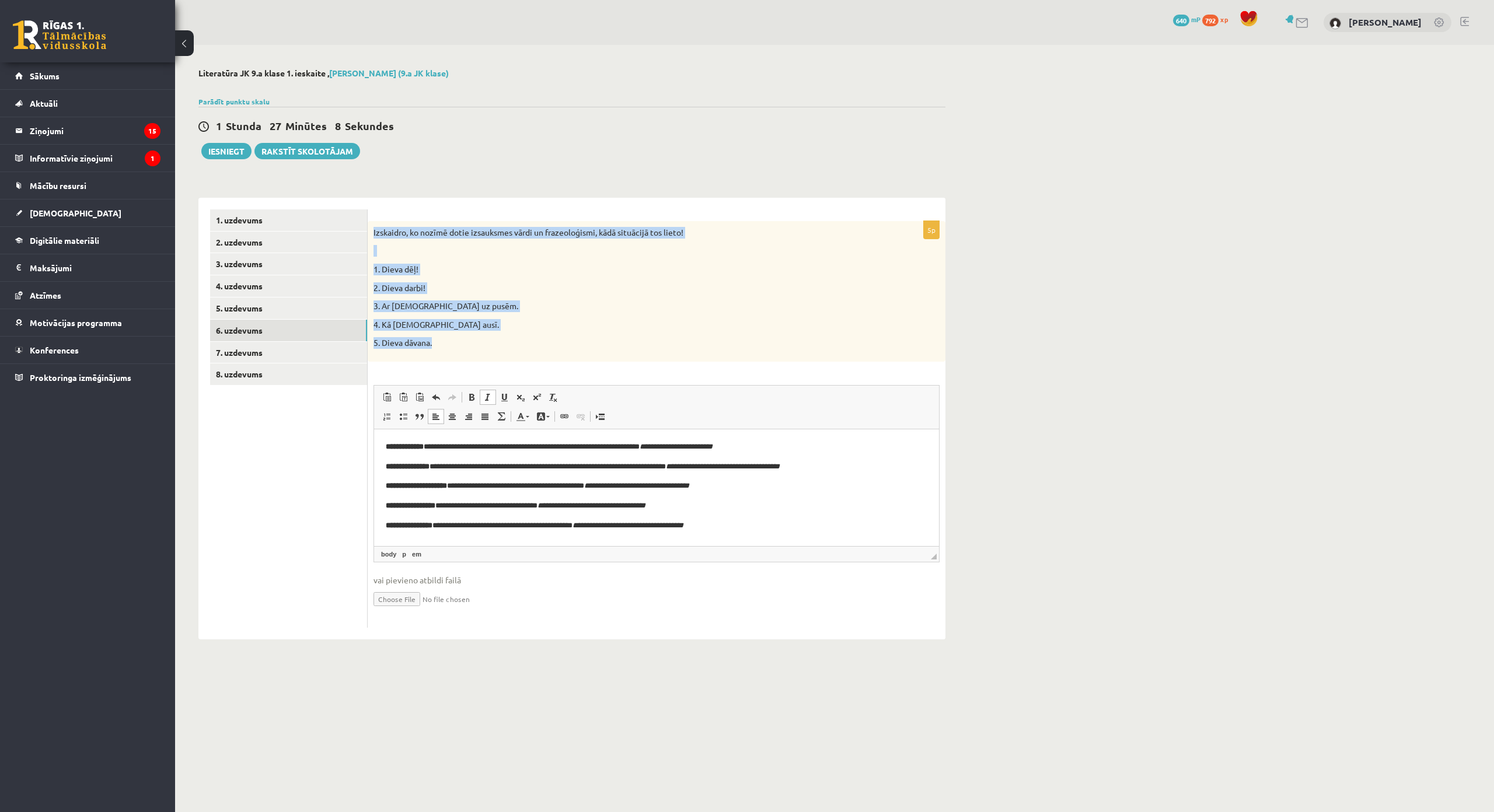
click at [543, 331] on div "Izskaidro, ko nozīmē dotie izsauksmes vārdi un frazeoloģismi, kādā situācijā to…" at bounding box center [657, 291] width 578 height 140
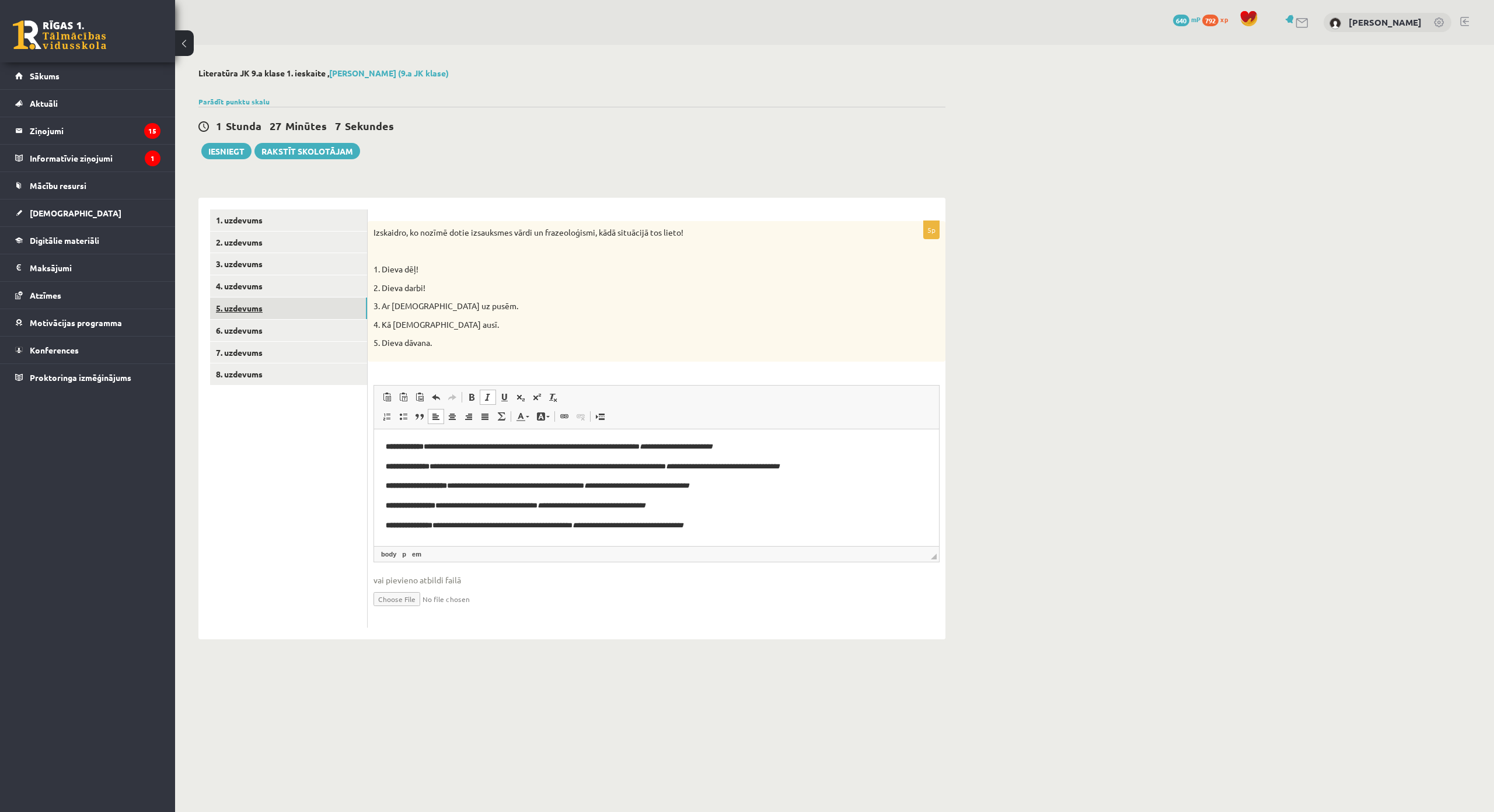
click at [324, 308] on link "5. uzdevums" at bounding box center [288, 308] width 157 height 21
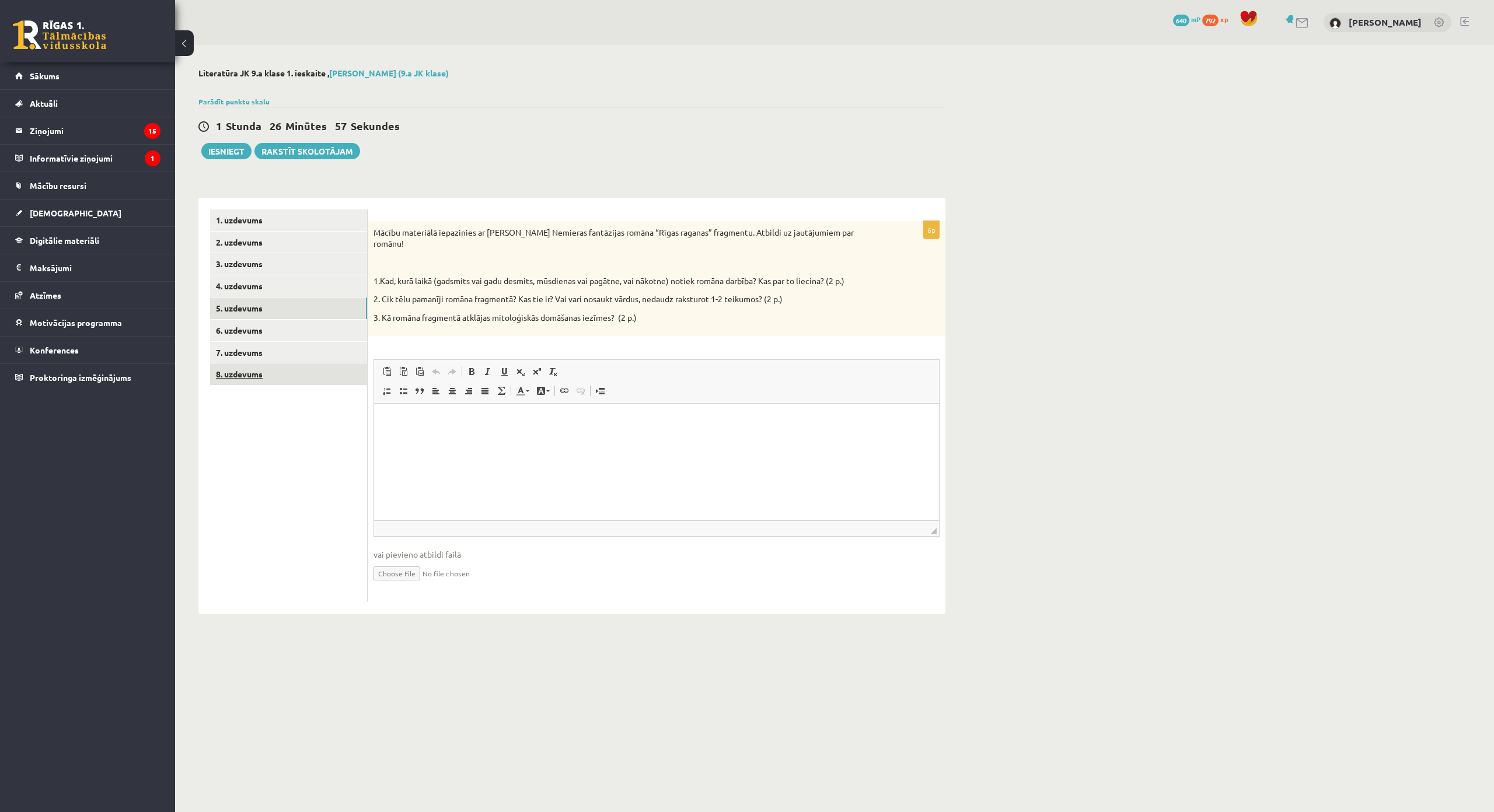
click at [331, 375] on link "8. uzdevums" at bounding box center [288, 374] width 157 height 21
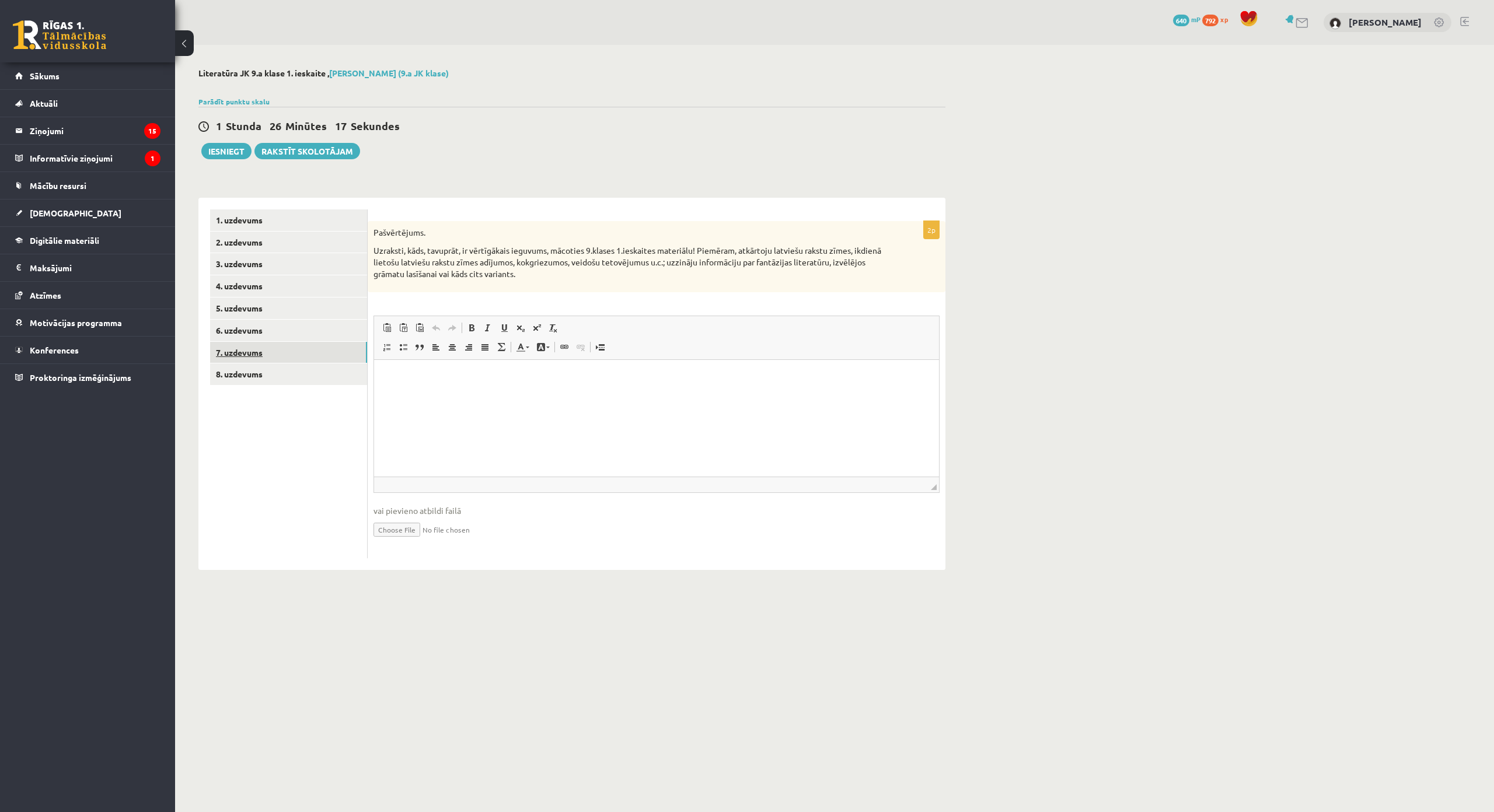
click at [329, 357] on link "7. uzdevums" at bounding box center [288, 352] width 157 height 21
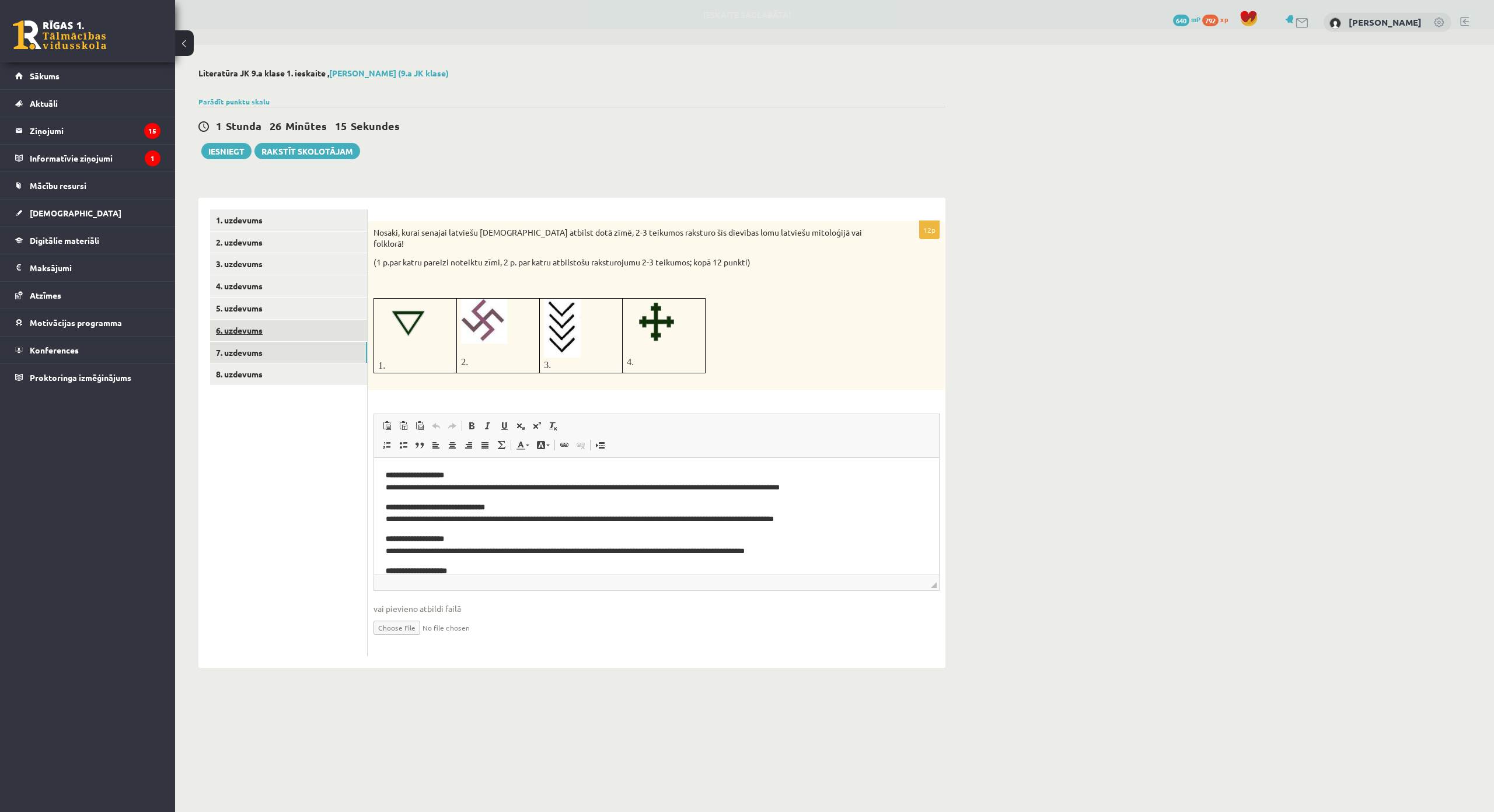
click at [315, 336] on link "6. uzdevums" at bounding box center [288, 330] width 157 height 21
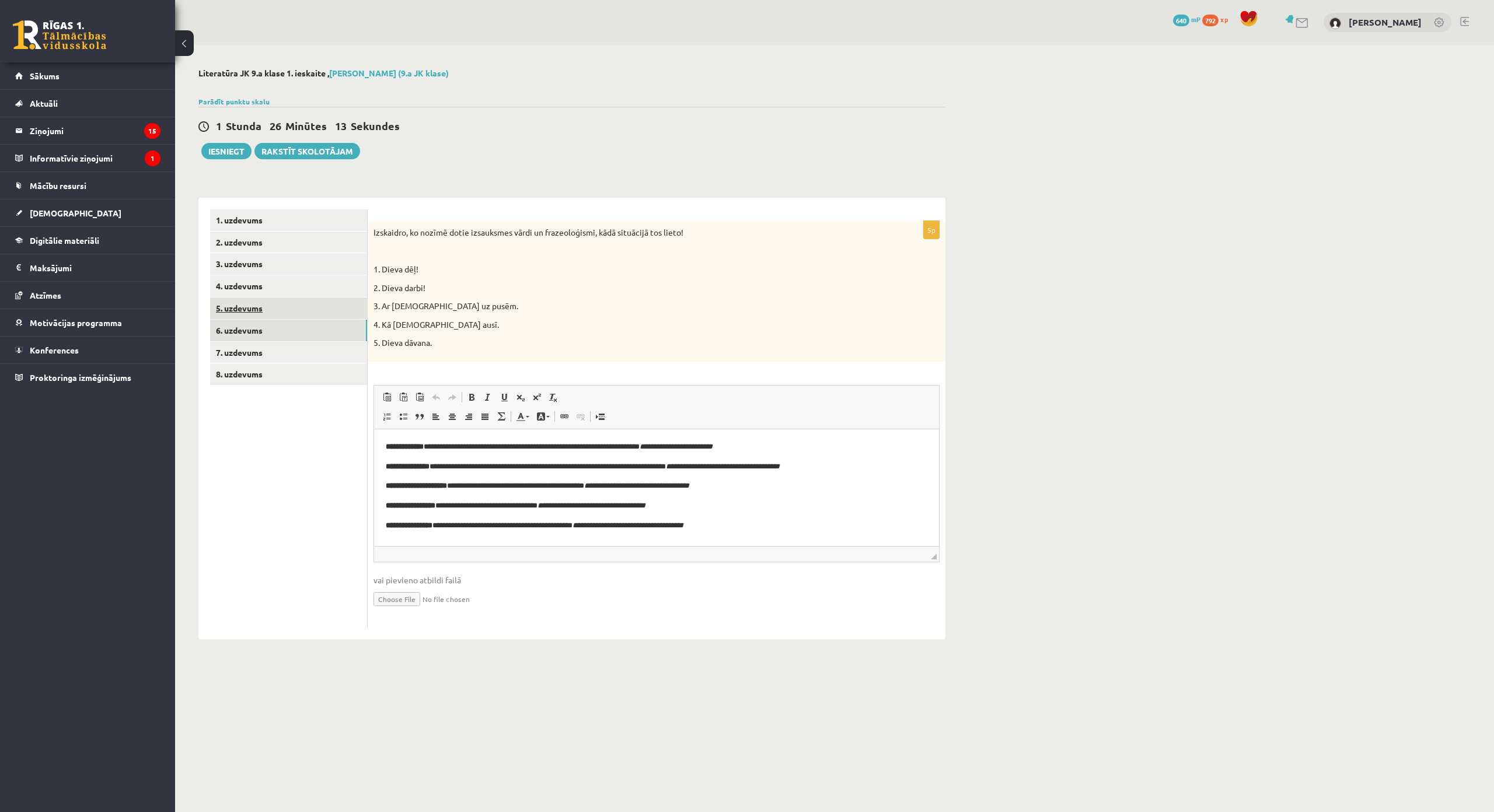
click at [315, 308] on link "5. uzdevums" at bounding box center [288, 308] width 157 height 21
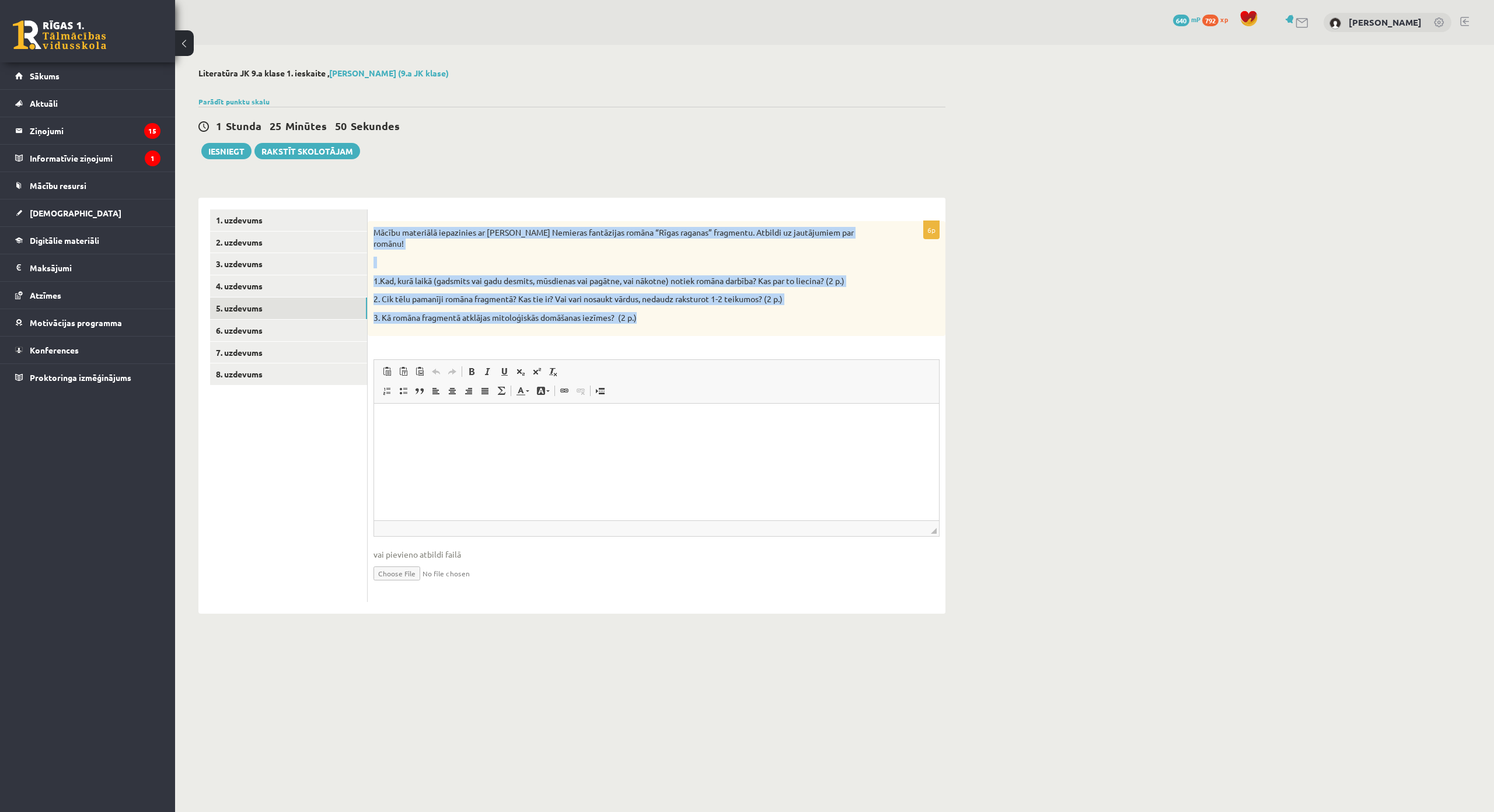
drag, startPoint x: 371, startPoint y: 227, endPoint x: 651, endPoint y: 312, distance: 292.6
click at [651, 312] on div "Mācību materiālā iepazinies ar Lindas Nemieras fantāzijas romāna “Rīgas raganas…" at bounding box center [657, 279] width 578 height 116
copy div "Mācību materiālā iepazinies ar Lindas Nemieras fantāzijas romāna “Rīgas raganas…"
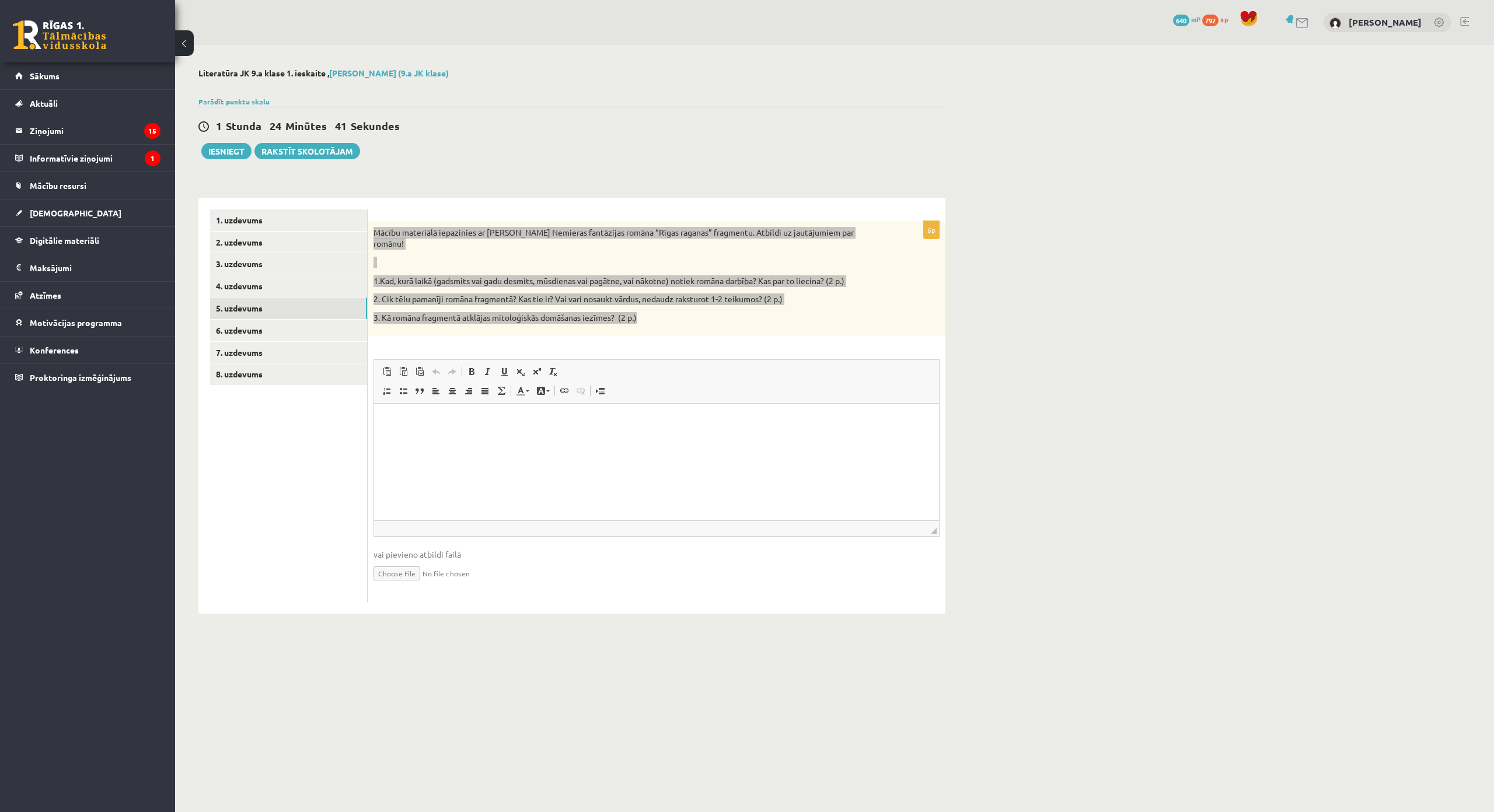
click at [532, 437] on html at bounding box center [656, 421] width 565 height 36
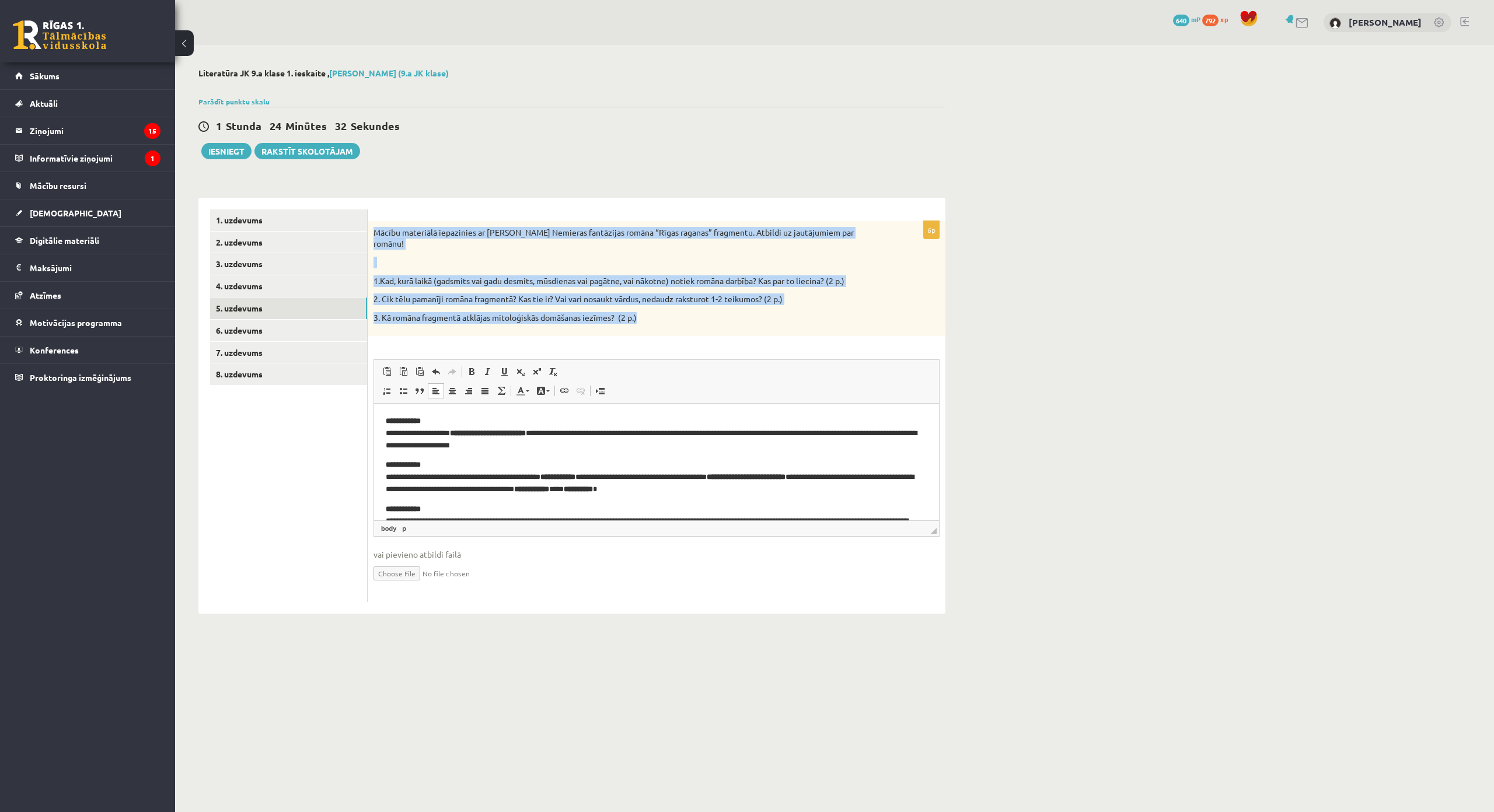
click at [650, 324] on div "Mācību materiālā iepazinies ar Lindas Nemieras fantāzijas romāna “Rīgas raganas…" at bounding box center [657, 279] width 578 height 116
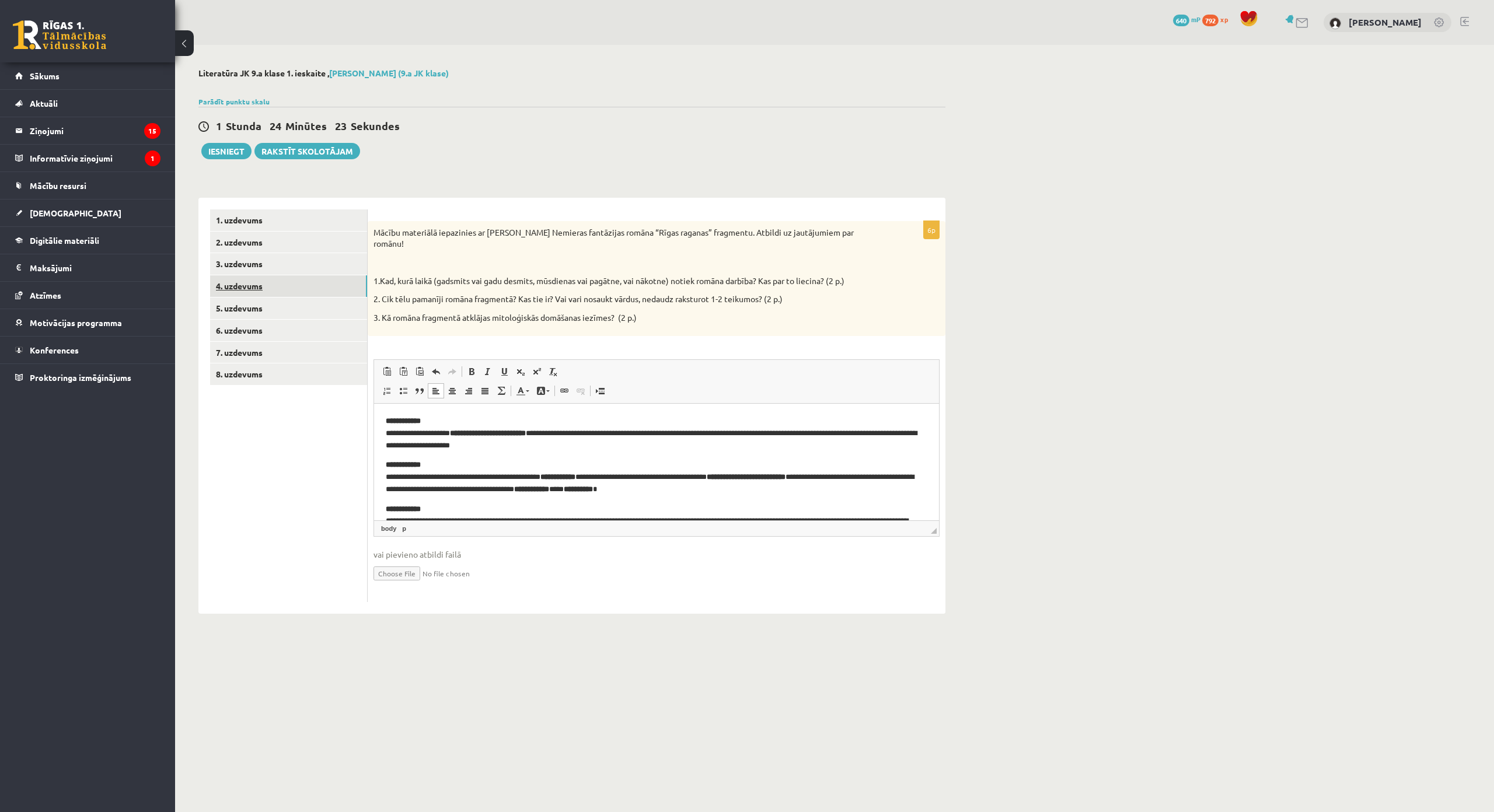
click at [310, 291] on link "4. uzdevums" at bounding box center [288, 286] width 157 height 21
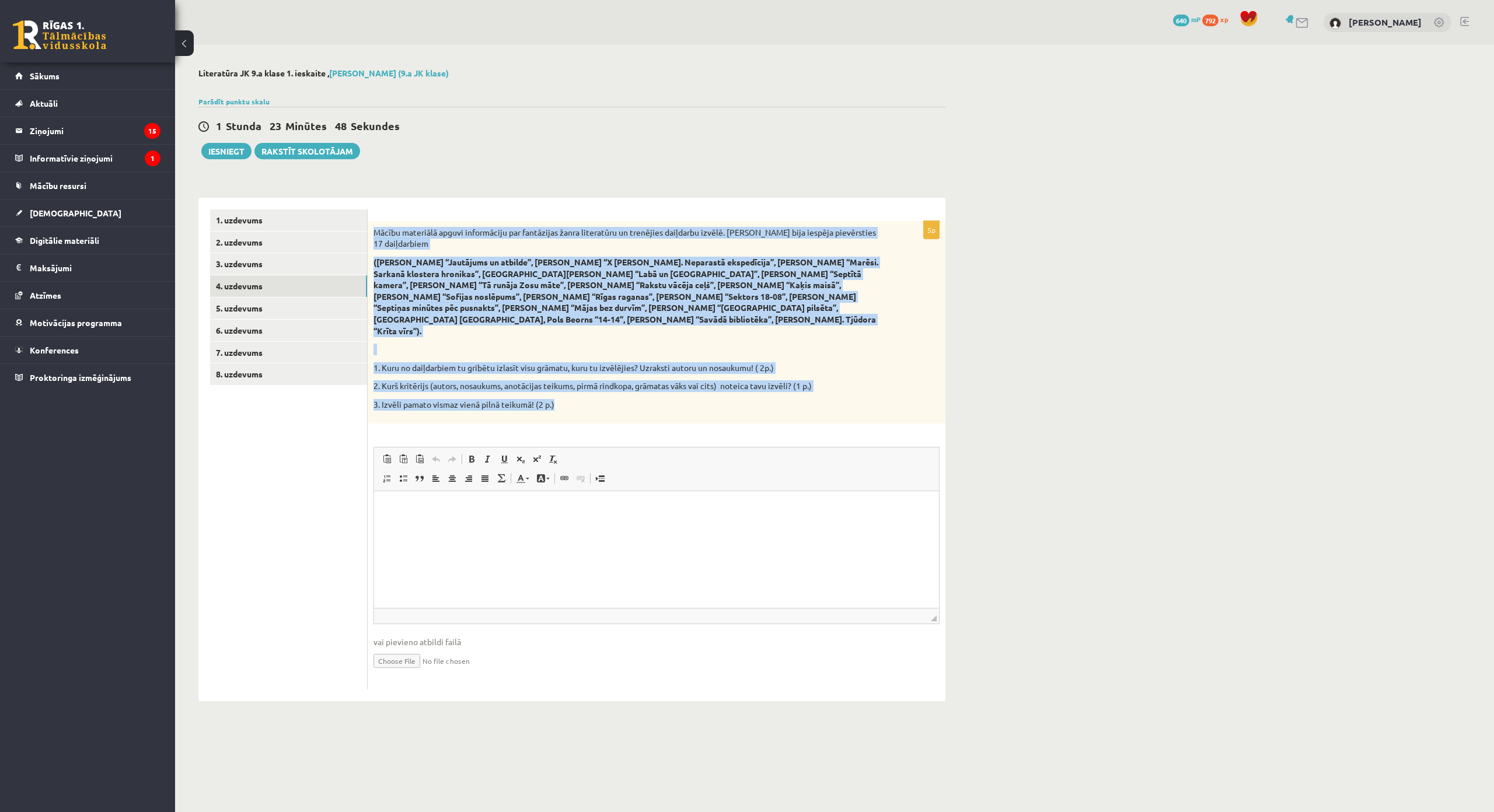
drag, startPoint x: 393, startPoint y: 242, endPoint x: 572, endPoint y: 380, distance: 226.0
click at [572, 380] on div "Mācību materiālā apguvi informāciju par fantāzijas žanra literatūru un trenējie…" at bounding box center [657, 322] width 578 height 203
copy div "Mācību materiālā apguvi informāciju par fantāzijas žanra literatūru un trenējie…"
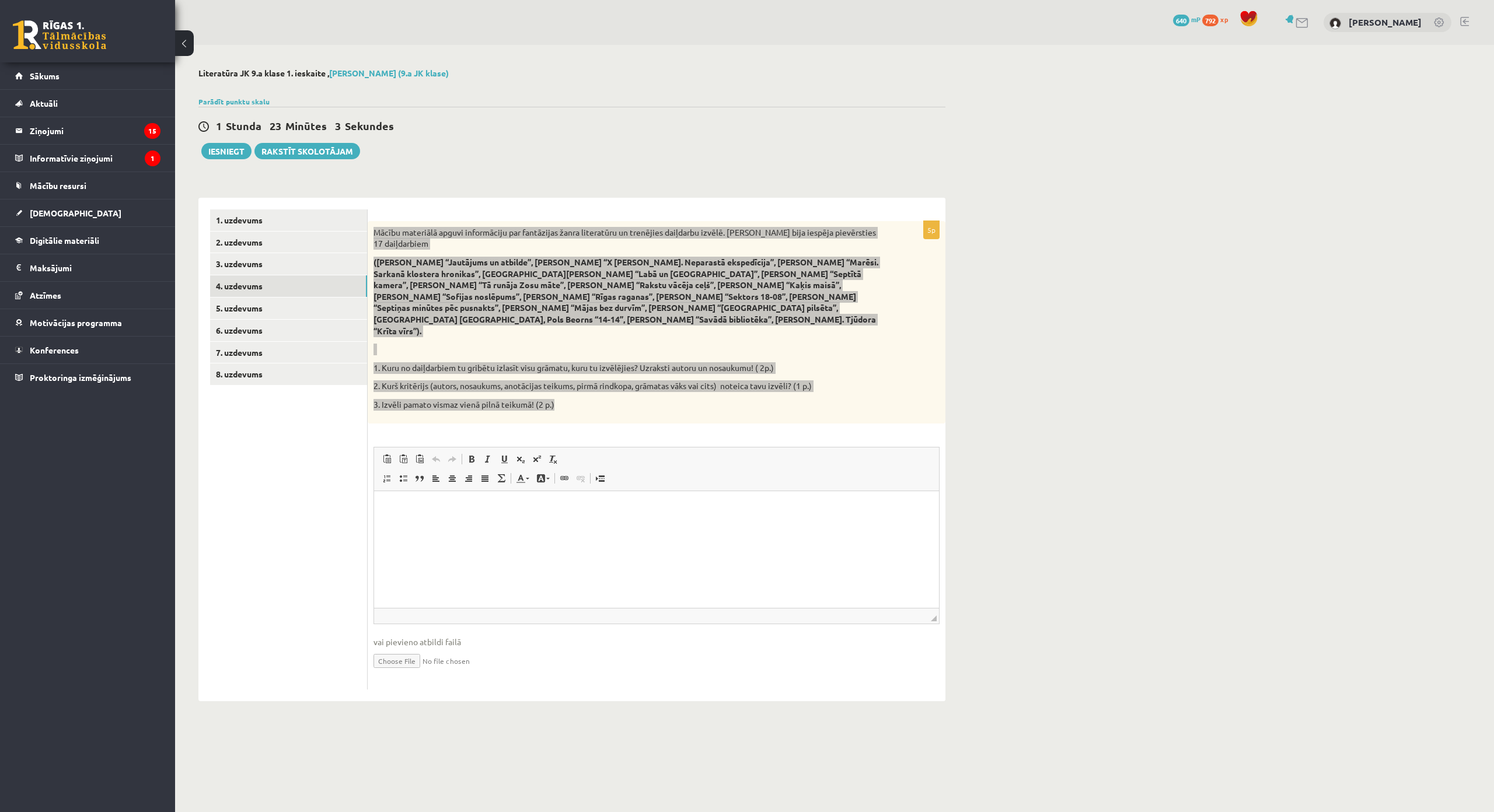
click at [524, 526] on html at bounding box center [656, 509] width 565 height 36
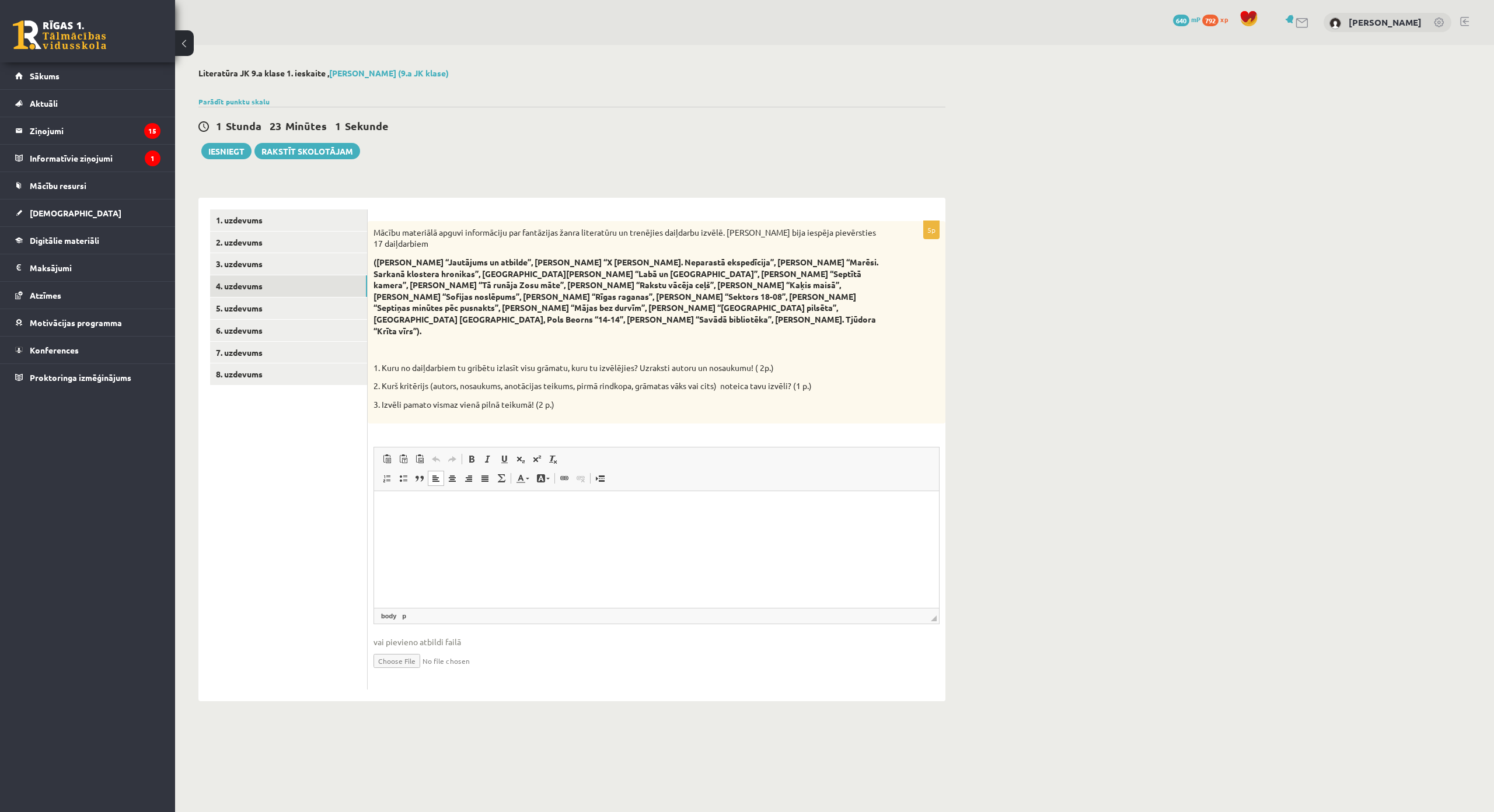
click at [642, 411] on div "5p Mācību materiālā apguvi informāciju par fantāzijas žanra literatūru un trenē…" at bounding box center [657, 455] width 578 height 468
click at [585, 526] on html at bounding box center [656, 509] width 565 height 36
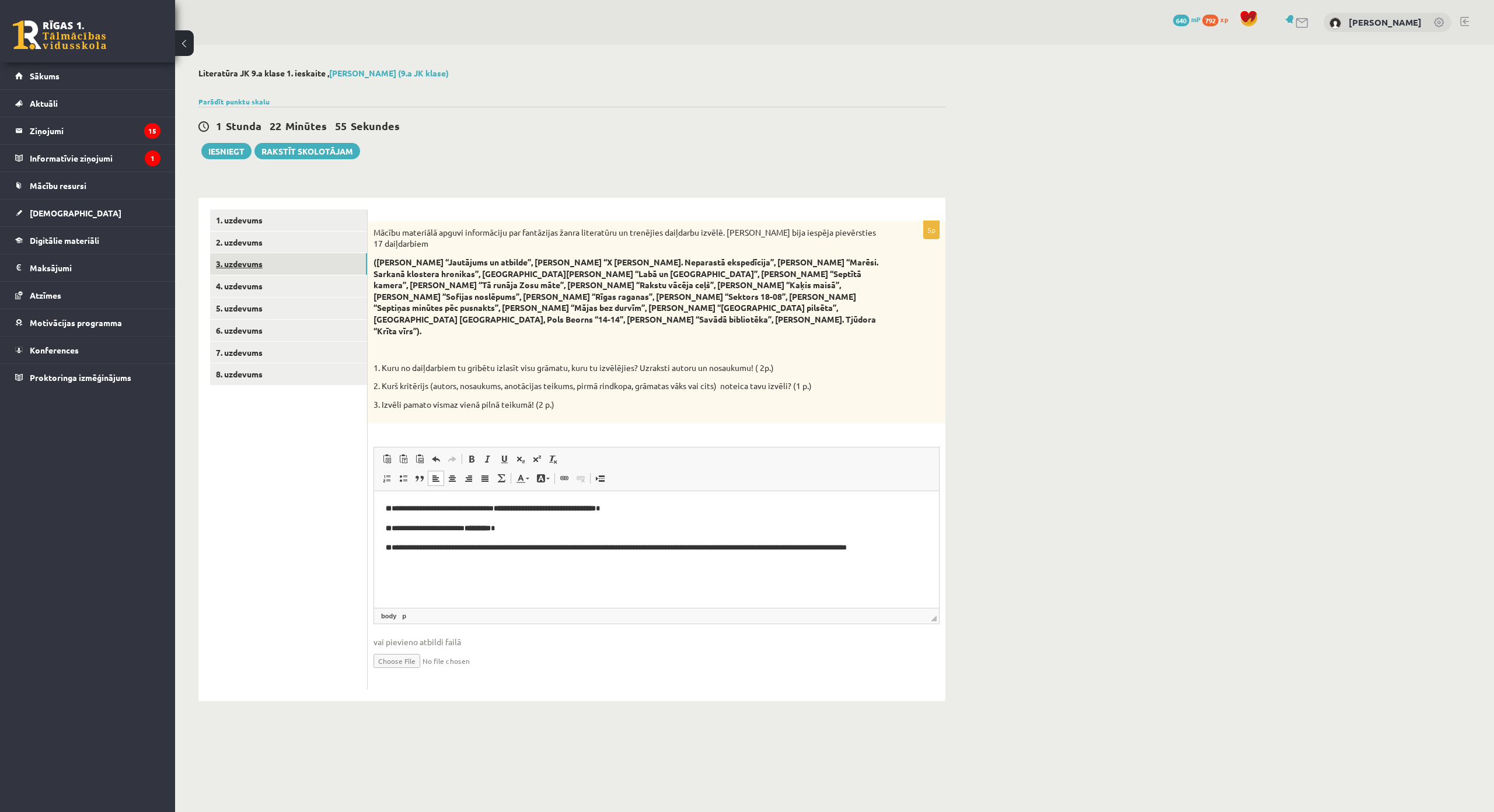
click at [327, 272] on link "3. uzdevums" at bounding box center [288, 264] width 157 height 21
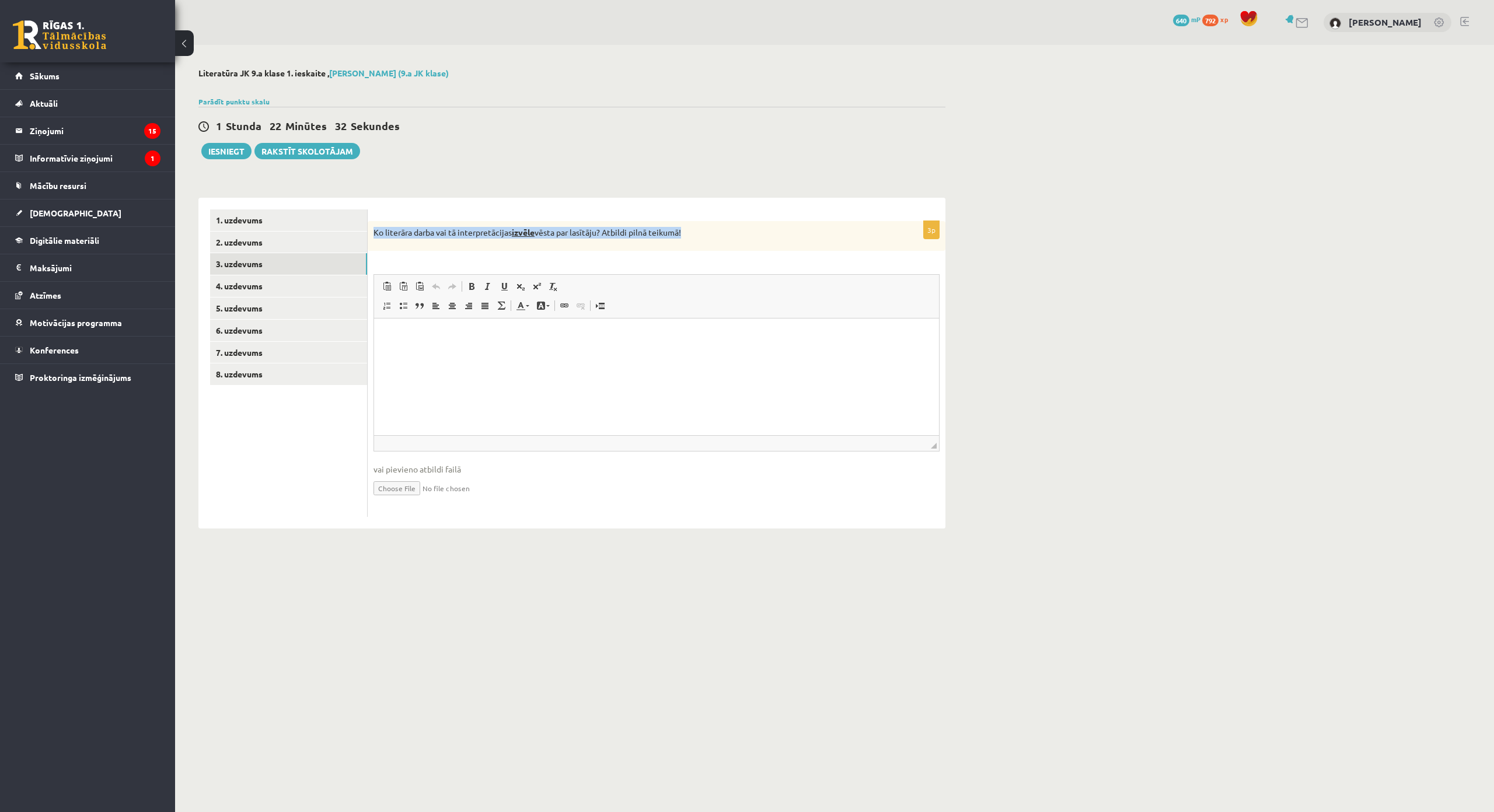
drag, startPoint x: 370, startPoint y: 228, endPoint x: 695, endPoint y: 239, distance: 325.2
click at [695, 239] on div "Ko literāra darba vai tā interpretācijas izvēle vēsta par lasītāju? Atbildi pil…" at bounding box center [657, 236] width 578 height 30
copy p "Ko literāra darba vai tā interpretācijas izvēle vēsta par lasītāju? Atbildi pil…"
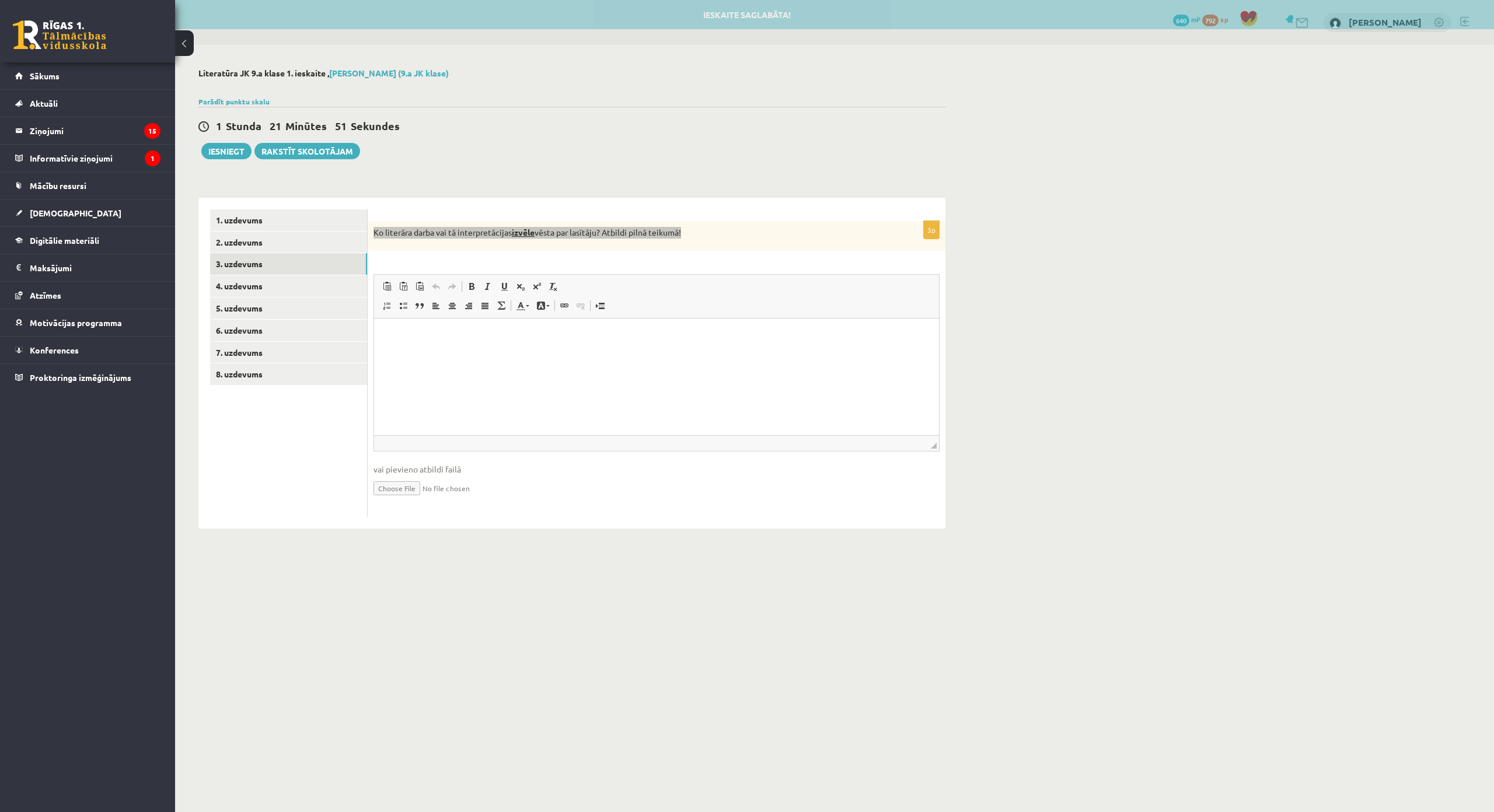
click at [570, 352] on html at bounding box center [656, 336] width 565 height 36
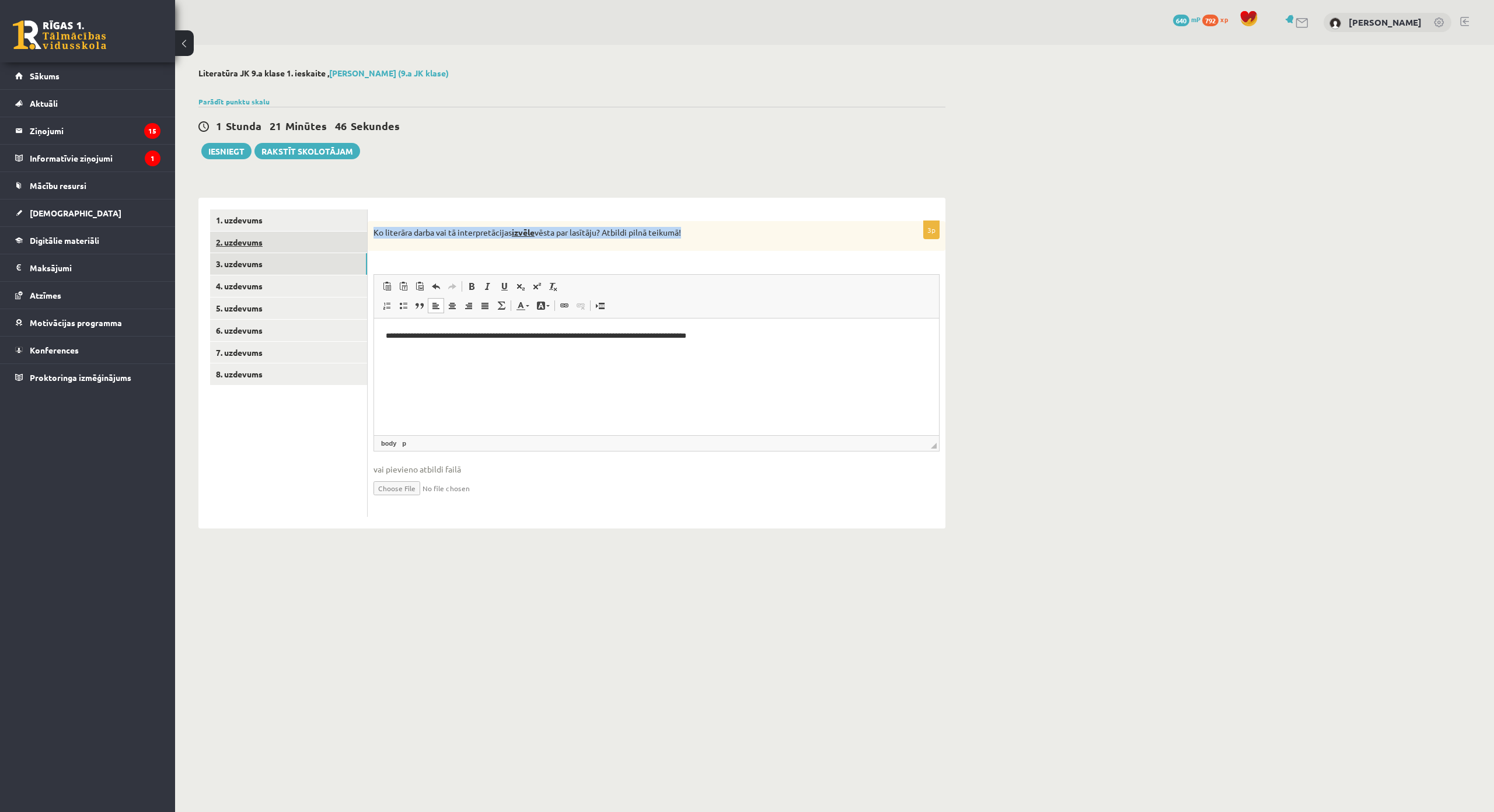
click at [335, 241] on link "2. uzdevums" at bounding box center [288, 242] width 157 height 21
drag, startPoint x: 371, startPoint y: 228, endPoint x: 606, endPoint y: 230, distance: 235.0
click at [606, 230] on div "Uzraksti, kuras izdevniecības grāmatas tu izmanto visbiežāk!" at bounding box center [657, 236] width 578 height 30
copy p "Uzraksti, kuras izdevniecības grāmatas tu izmanto visbiežāk!"
click at [578, 354] on html at bounding box center [656, 336] width 565 height 36
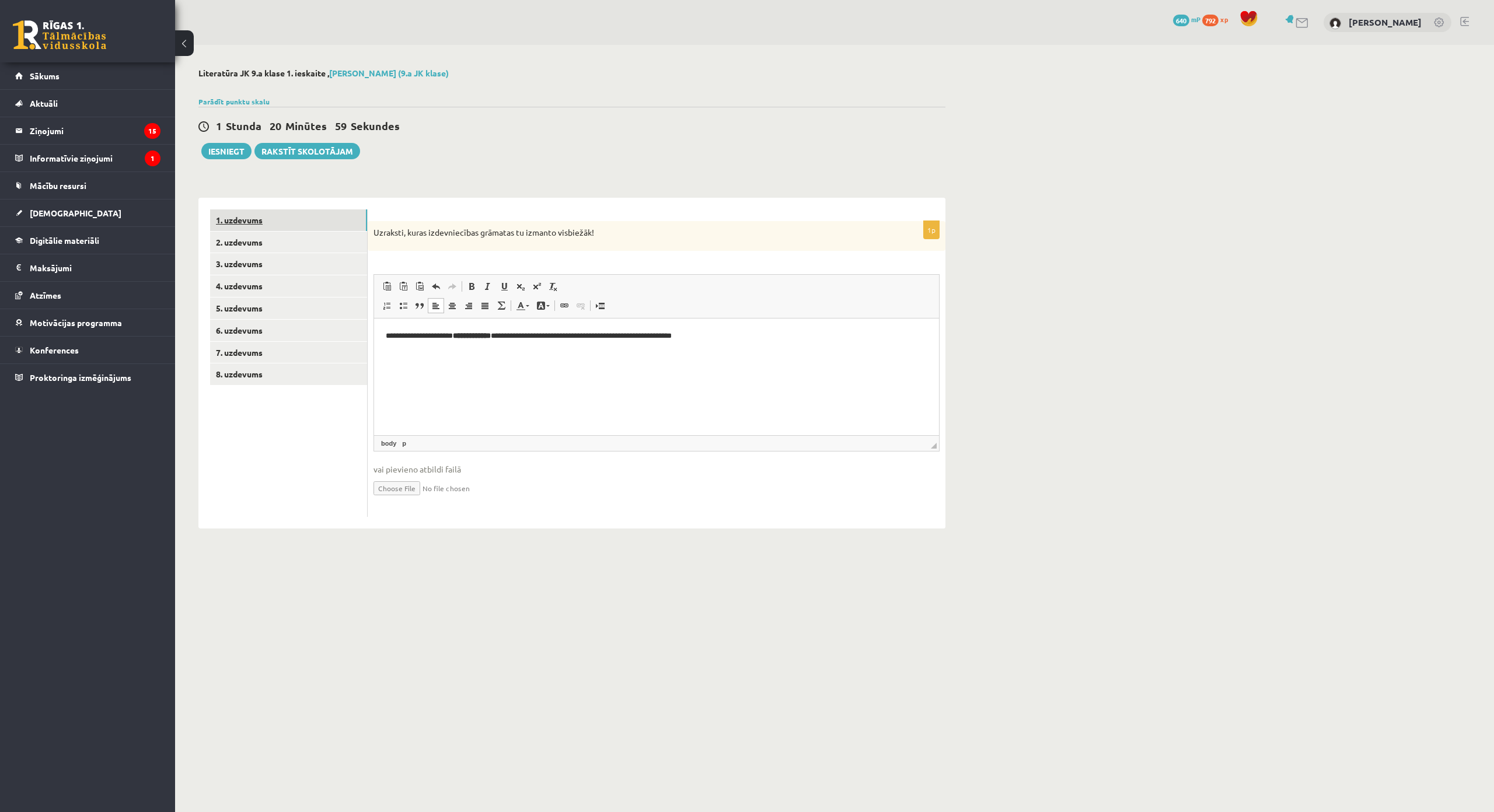
click at [329, 218] on link "1. uzdevums" at bounding box center [288, 220] width 157 height 21
drag, startPoint x: 371, startPoint y: 227, endPoint x: 613, endPoint y: 232, distance: 242.1
click at [613, 232] on div "Kā tu izvēlies grāmatas vai citu lasāmvielu?Atbildi pilnā teikumā!" at bounding box center [657, 236] width 578 height 30
copy p "Kā tu izvēlies grāmatas vai citu lasāmvielu?Atbildi pilnā teikumā!"
click at [499, 347] on html at bounding box center [656, 336] width 565 height 36
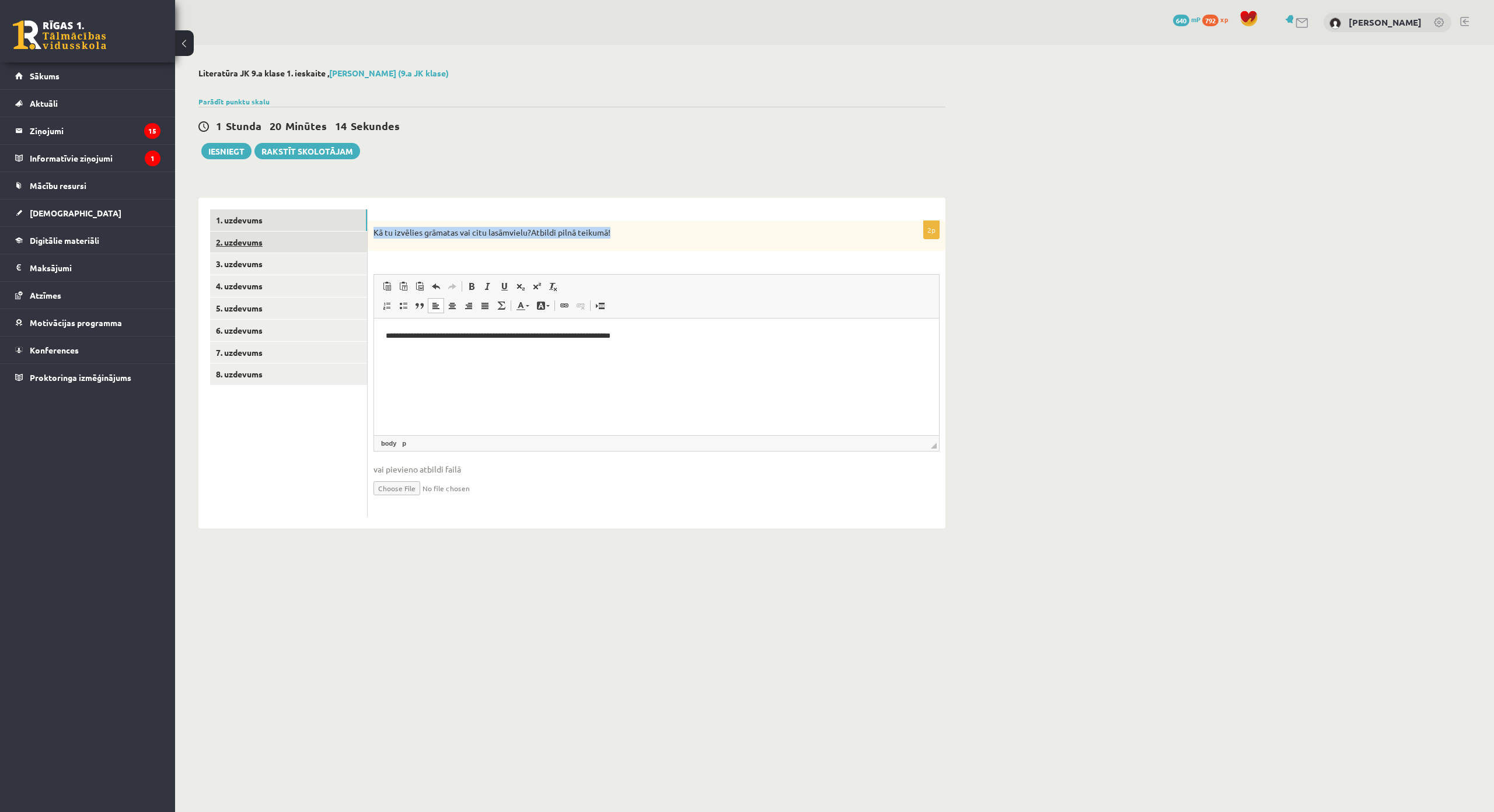
click at [331, 242] on link "2. uzdevums" at bounding box center [288, 242] width 157 height 21
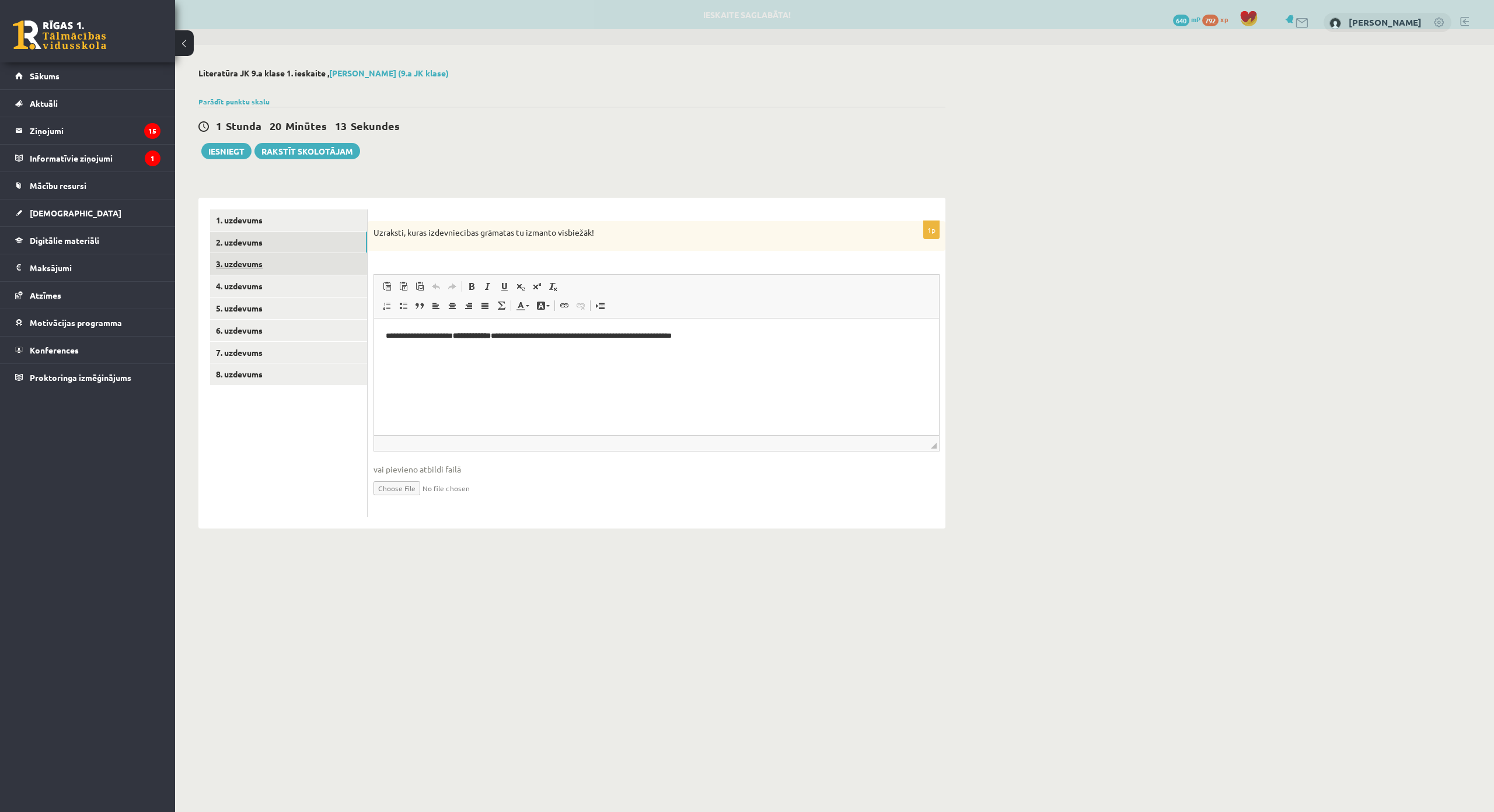
click at [337, 269] on link "3. uzdevums" at bounding box center [288, 264] width 157 height 21
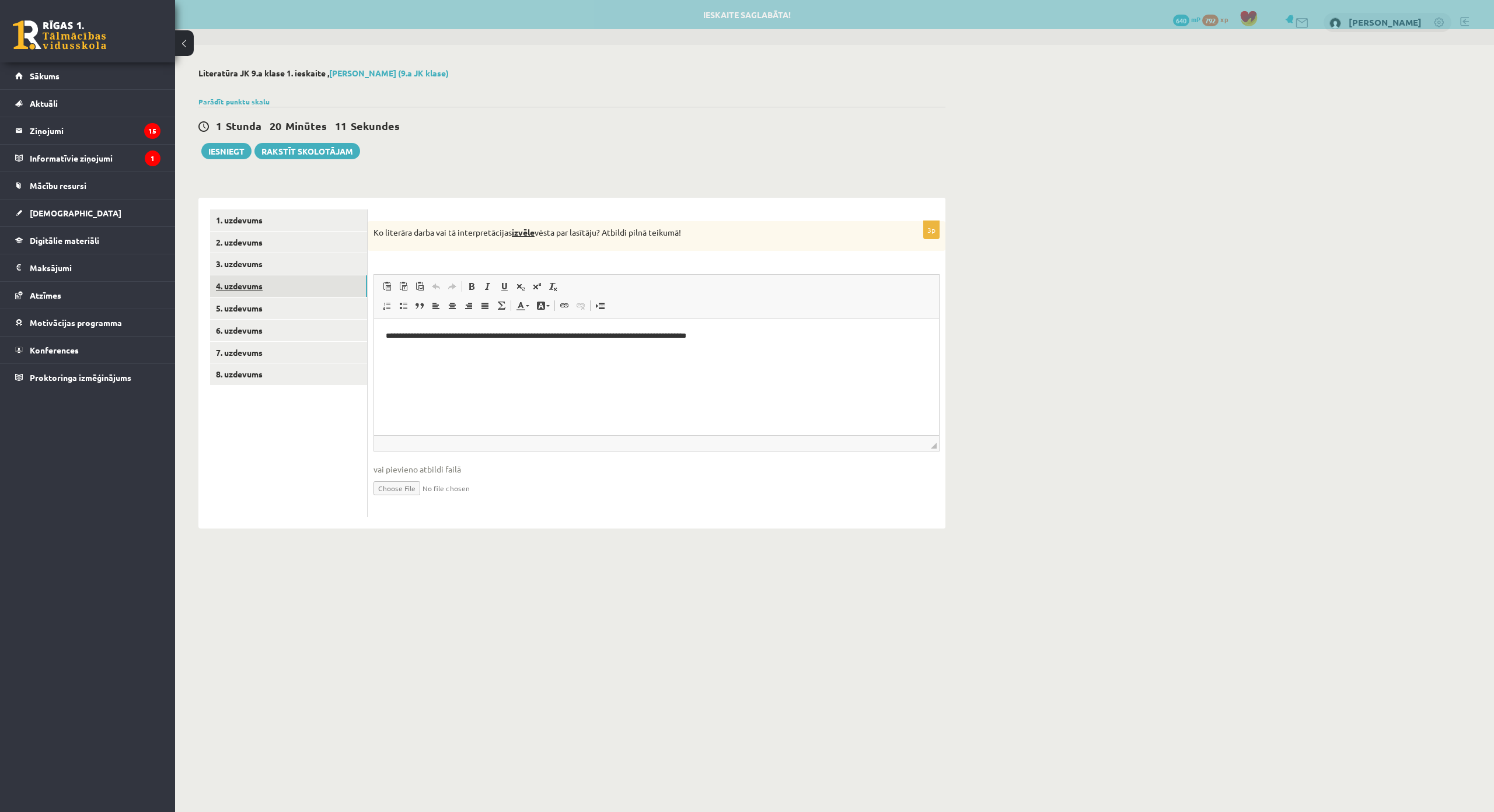
click at [341, 291] on link "4. uzdevums" at bounding box center [288, 286] width 157 height 21
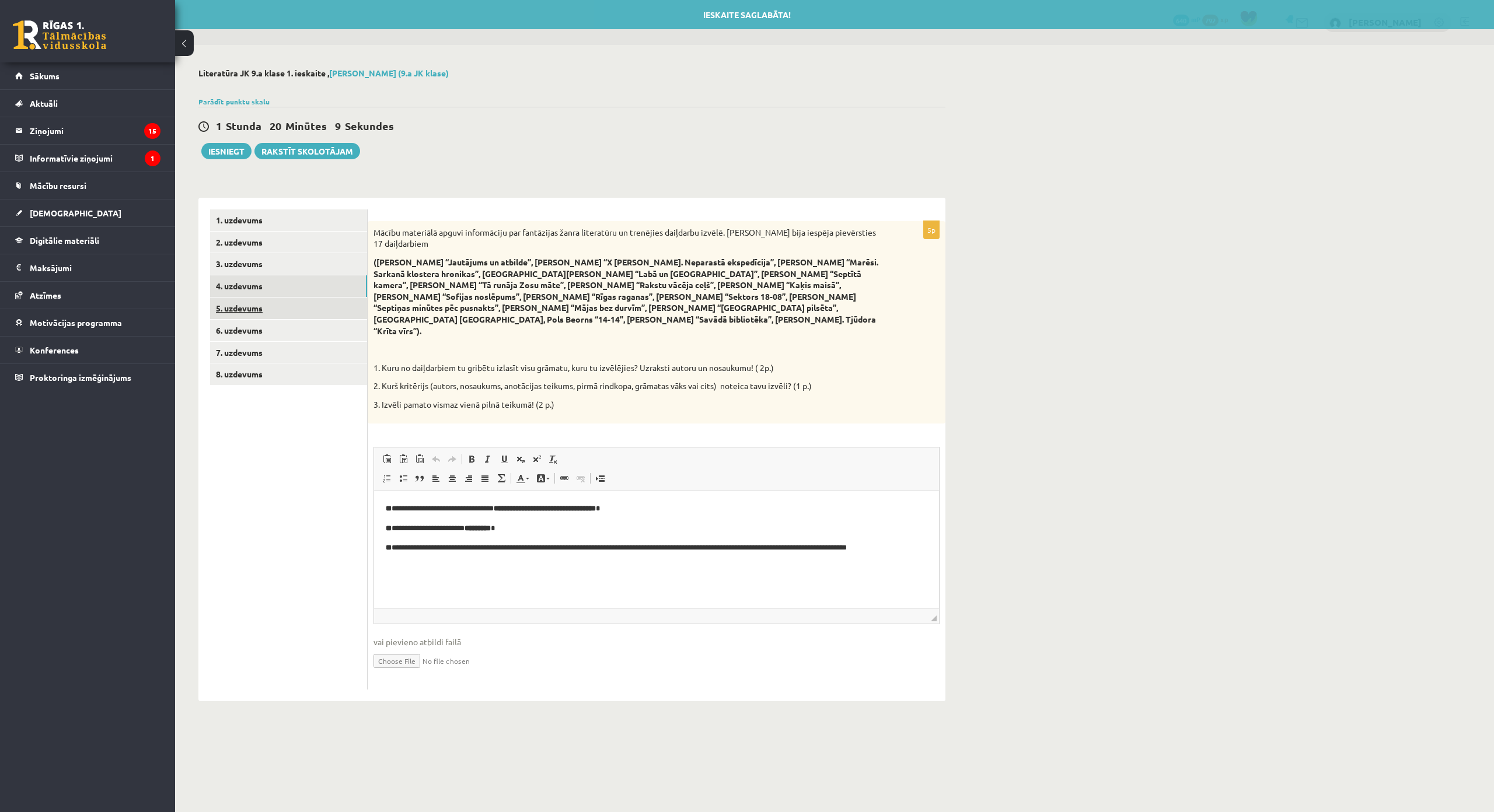
click at [338, 306] on link "5. uzdevums" at bounding box center [288, 308] width 157 height 21
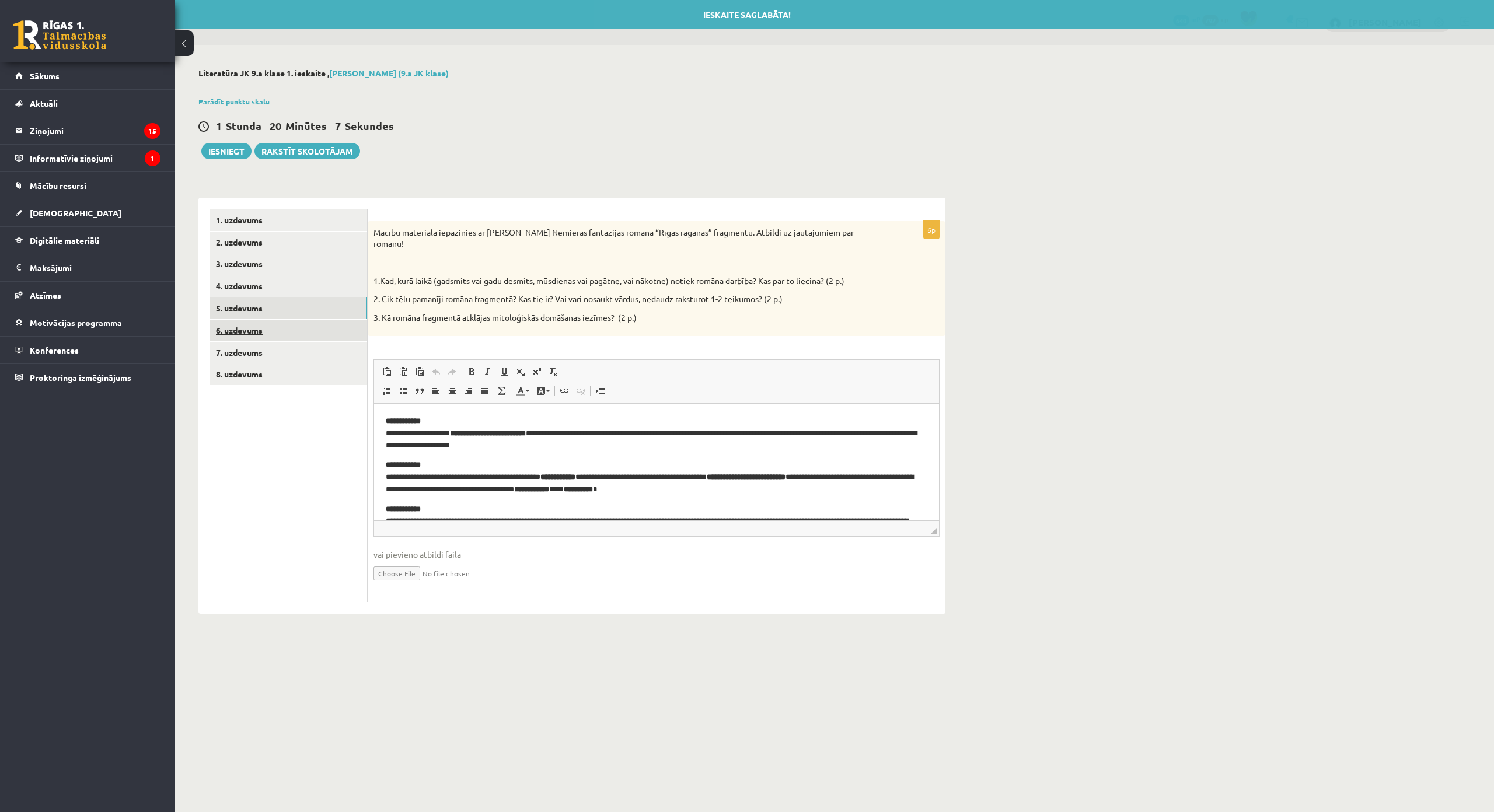
click at [333, 332] on link "6. uzdevums" at bounding box center [288, 330] width 157 height 21
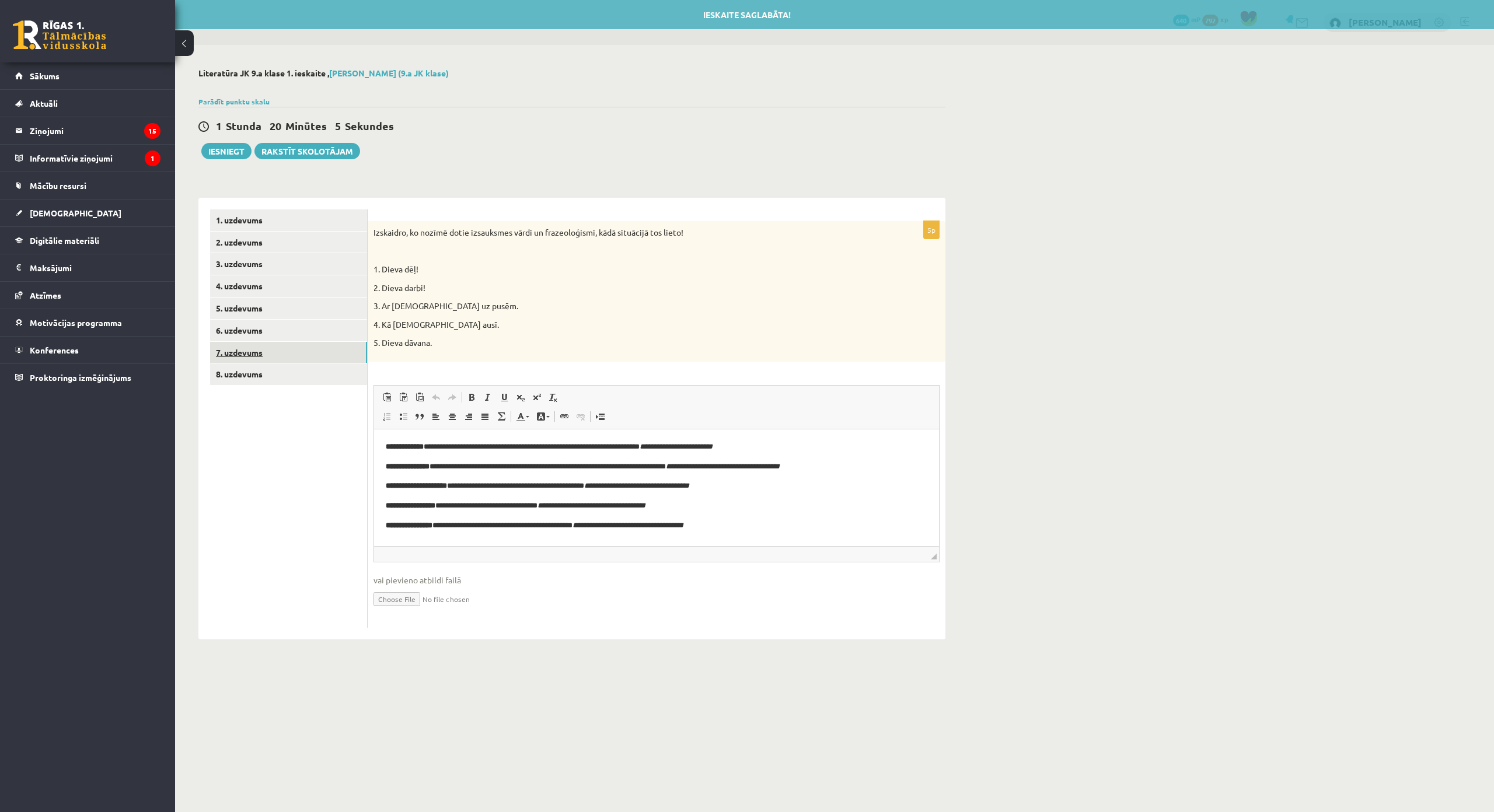
click at [332, 349] on link "7. uzdevums" at bounding box center [288, 352] width 157 height 21
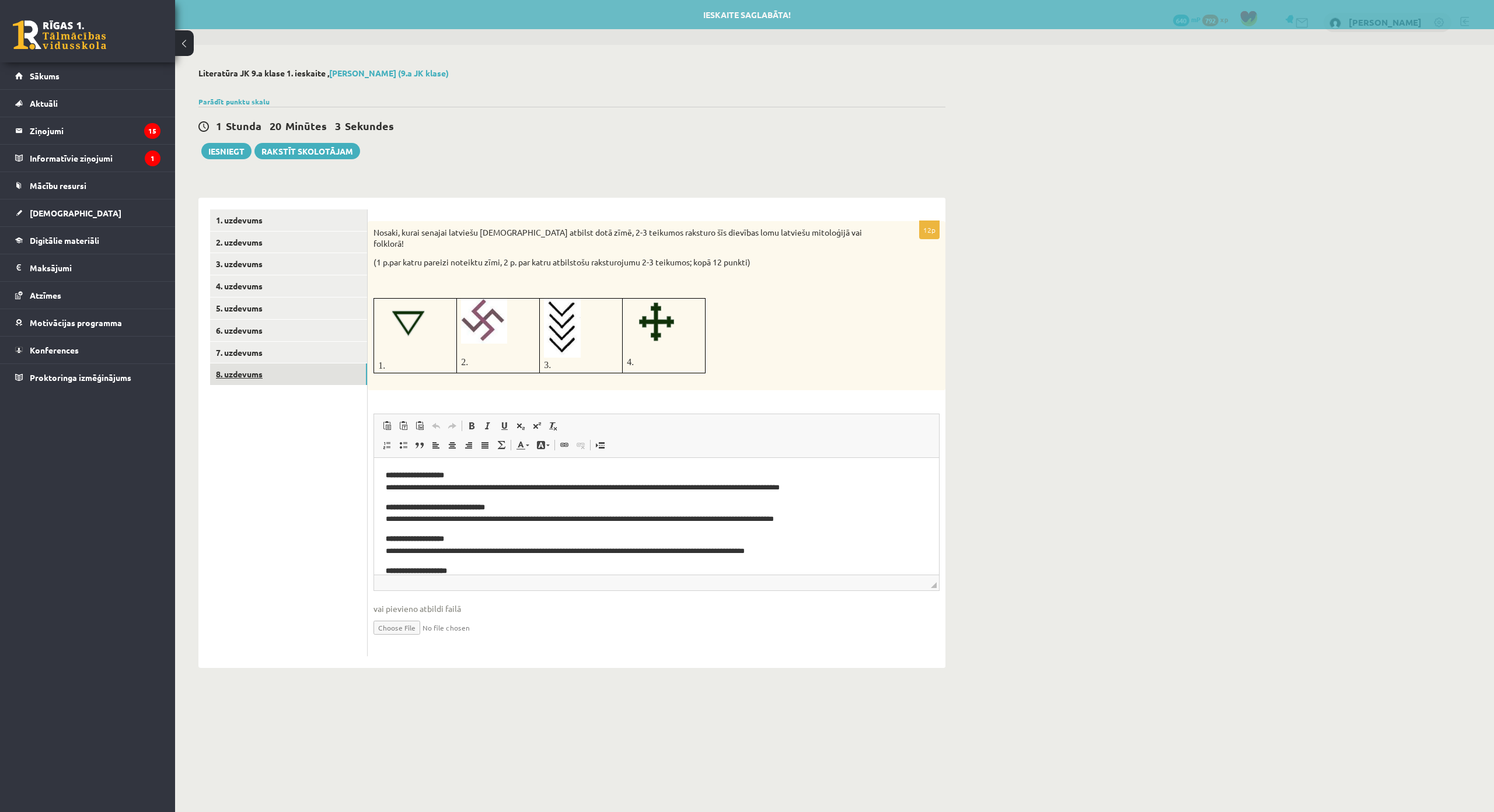
click at [336, 376] on link "8. uzdevums" at bounding box center [288, 374] width 157 height 21
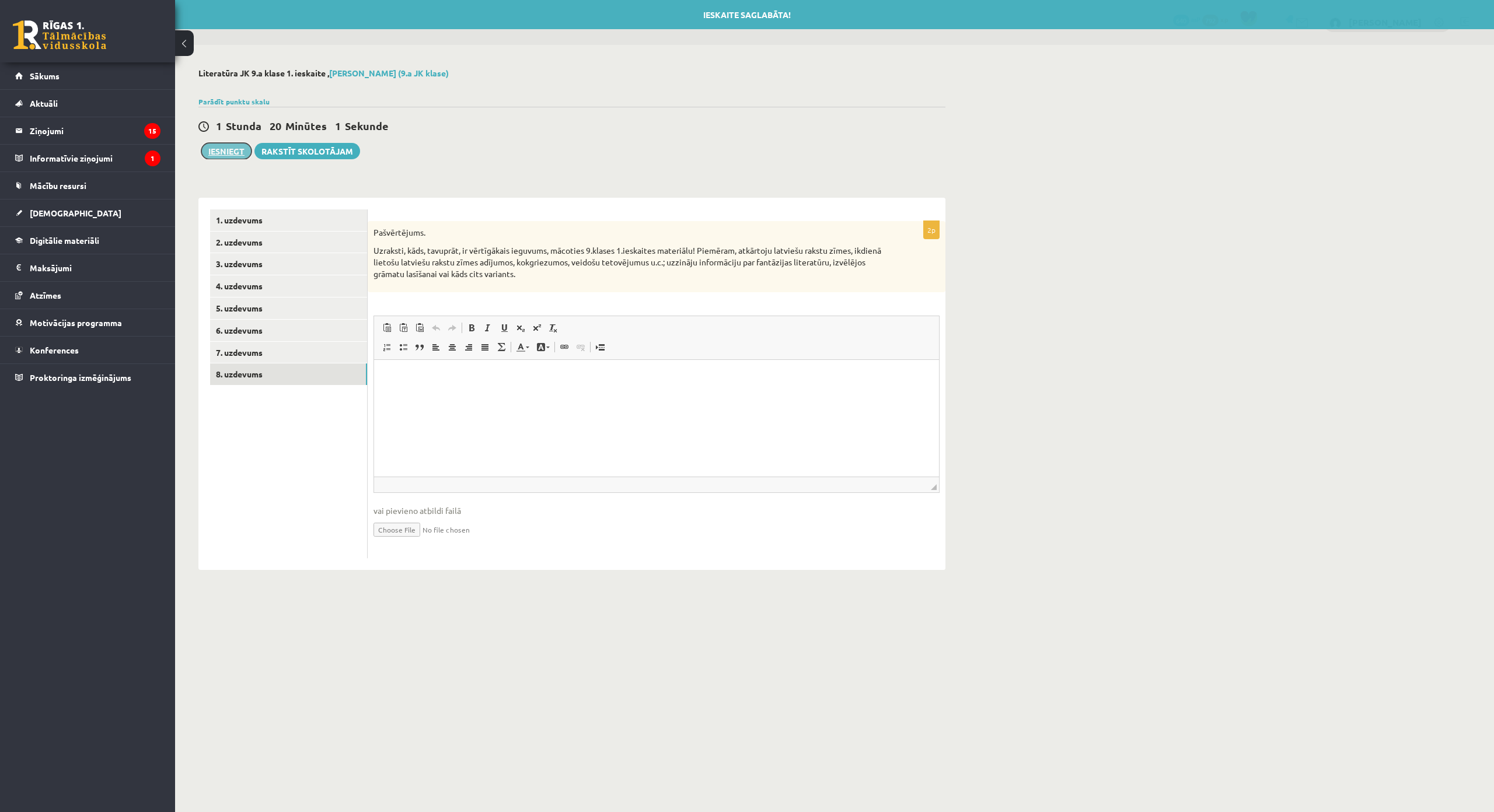
click at [228, 154] on button "Iesniegt" at bounding box center [227, 151] width 50 height 16
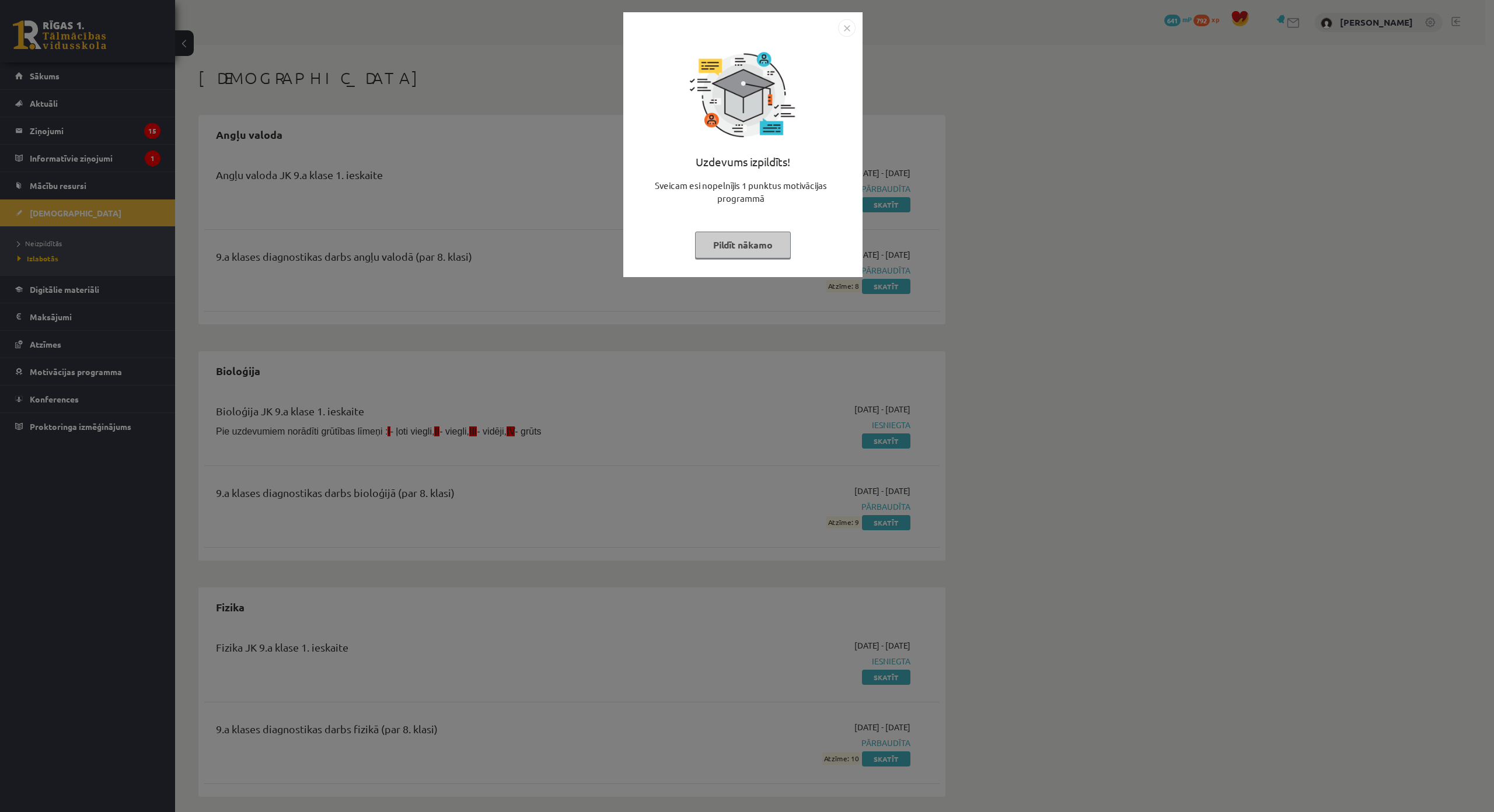
click at [849, 27] on img "Close" at bounding box center [847, 28] width 18 height 18
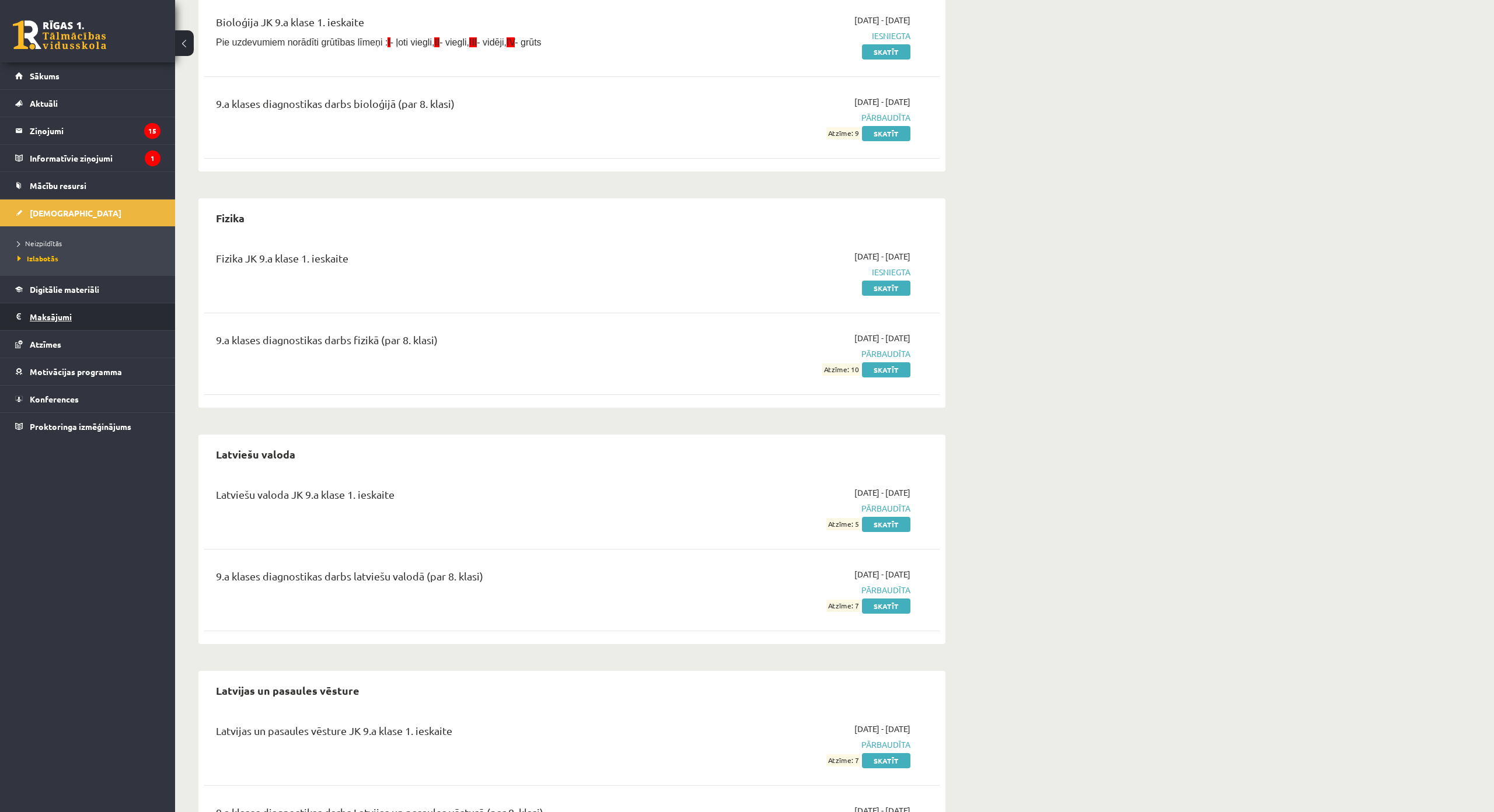
scroll to position [409, 0]
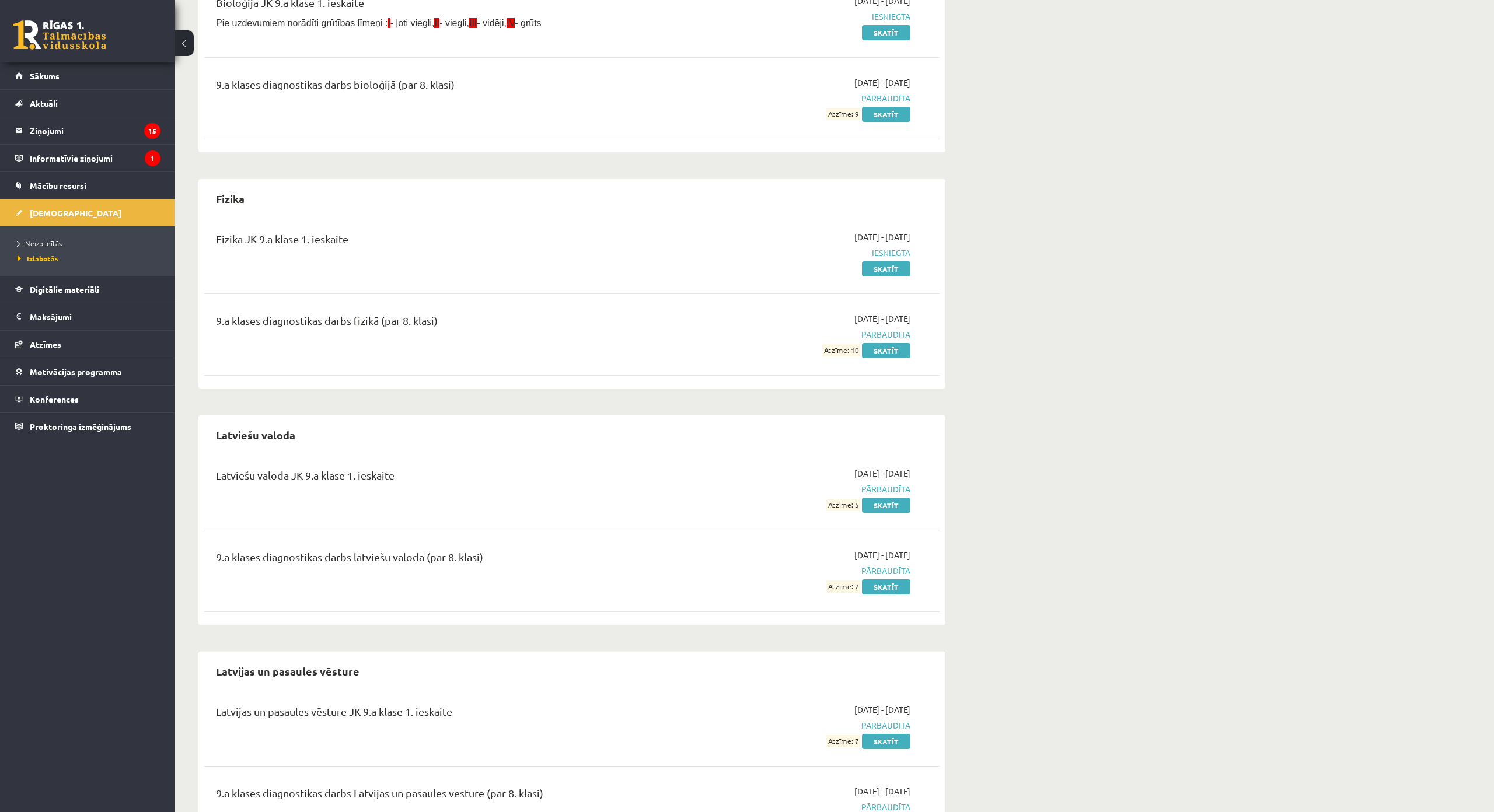
click at [60, 244] on span "Neizpildītās" at bounding box center [40, 243] width 44 height 9
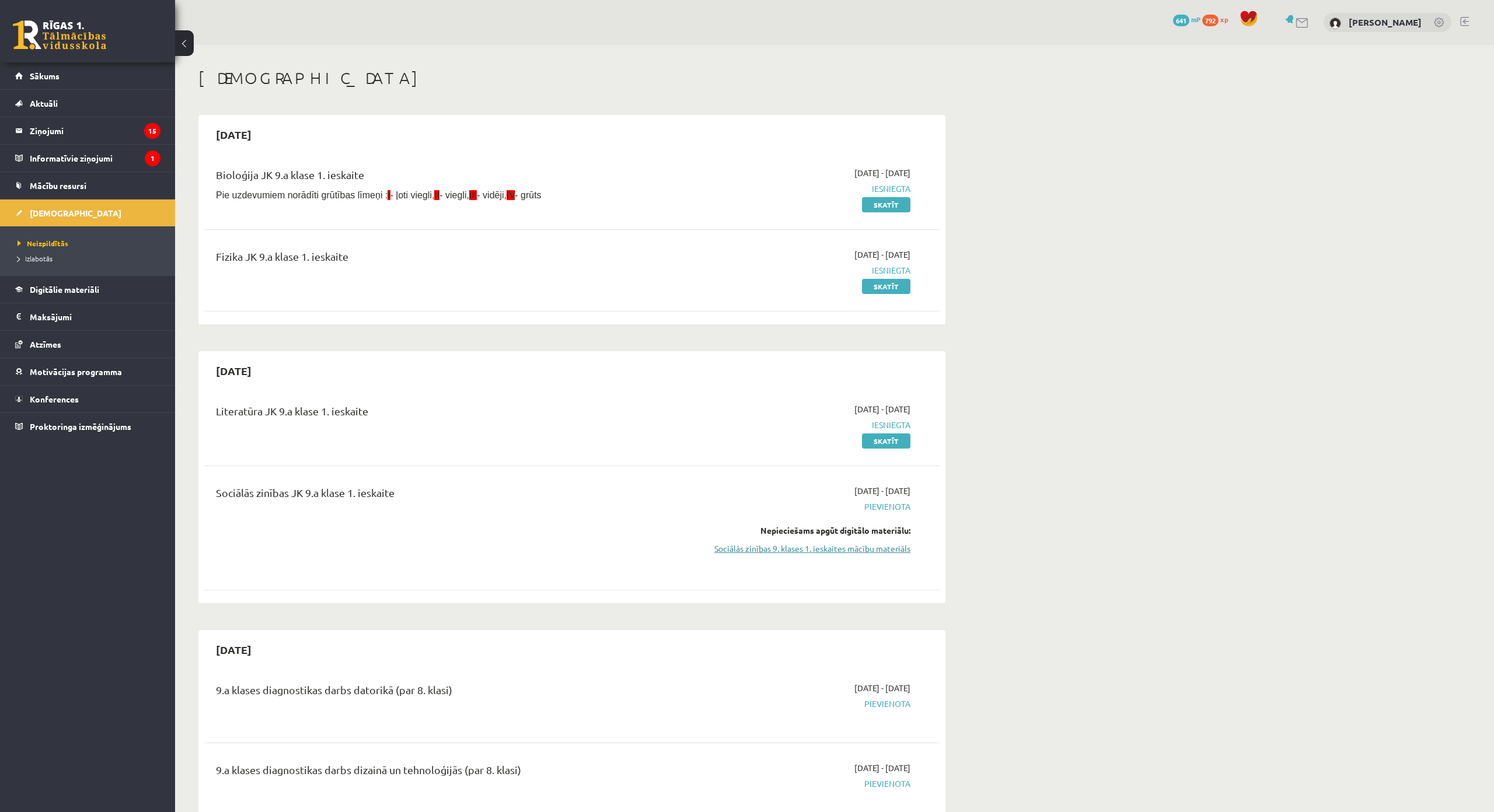
click at [774, 549] on link "Sociālās zinības 9. klases 1. ieskaites mācību materiāls" at bounding box center [800, 548] width 220 height 12
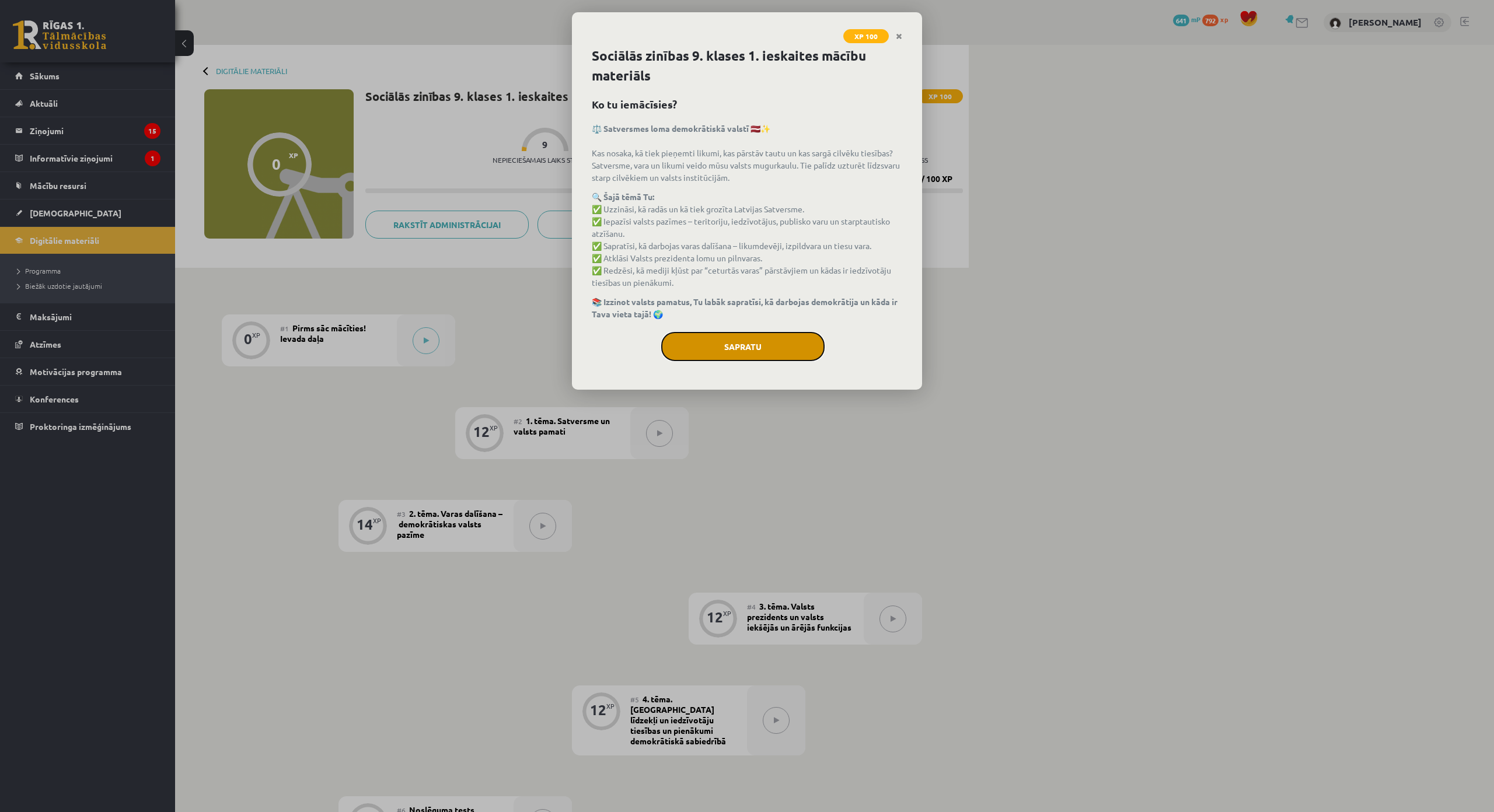
click at [727, 344] on button "Sapratu" at bounding box center [743, 346] width 164 height 29
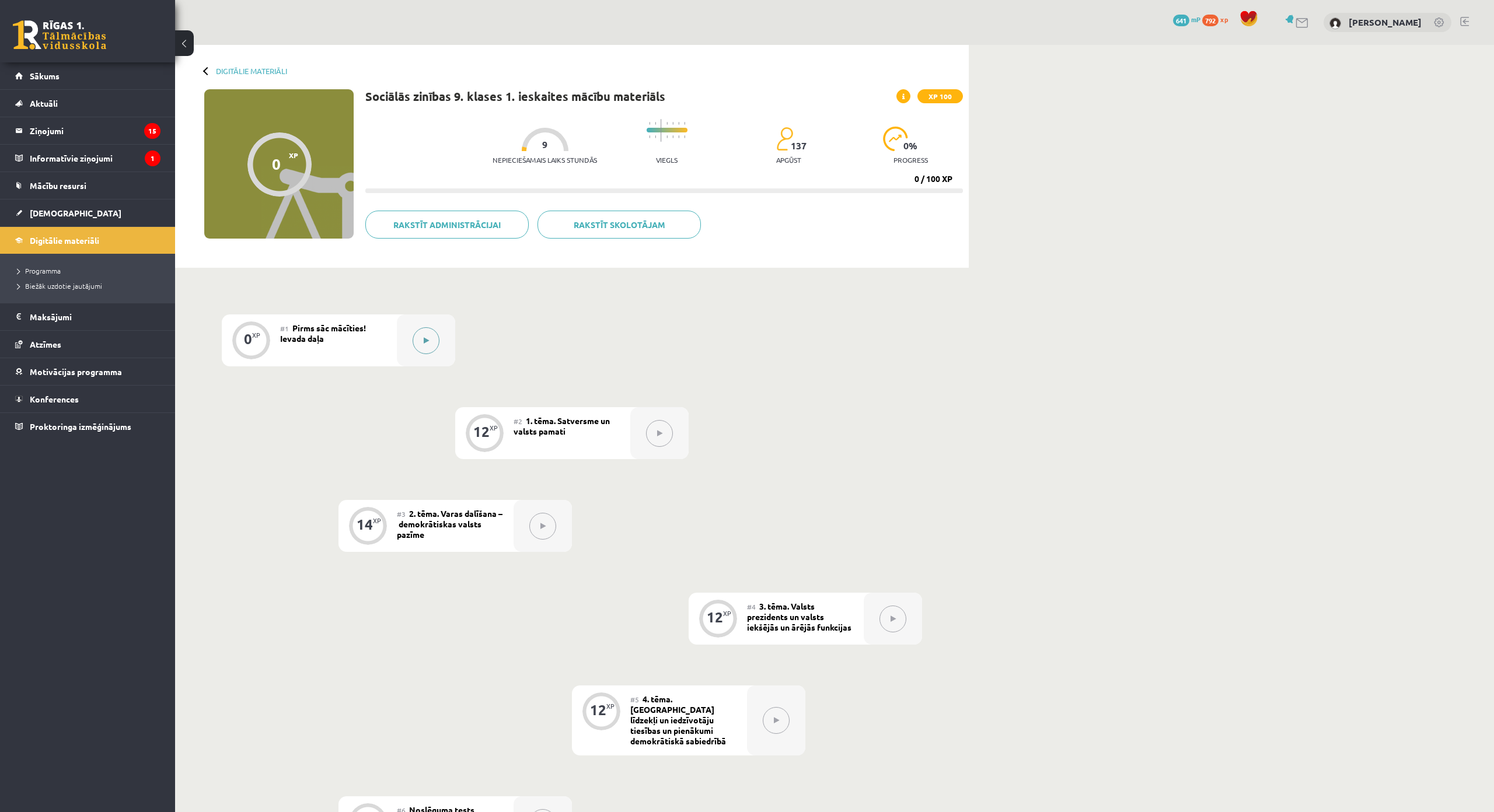
click at [429, 338] on button at bounding box center [426, 341] width 27 height 27
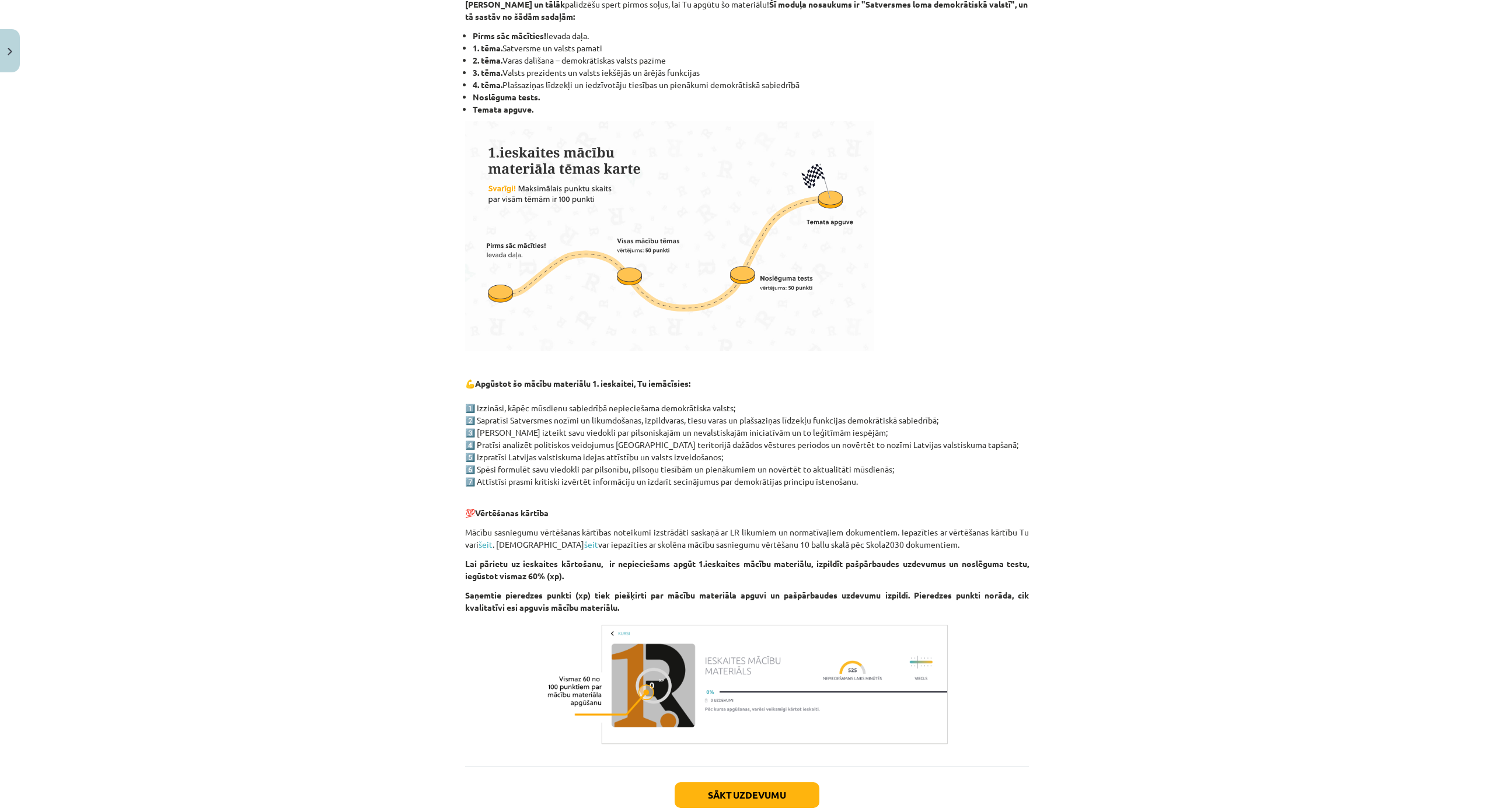
scroll to position [365, 0]
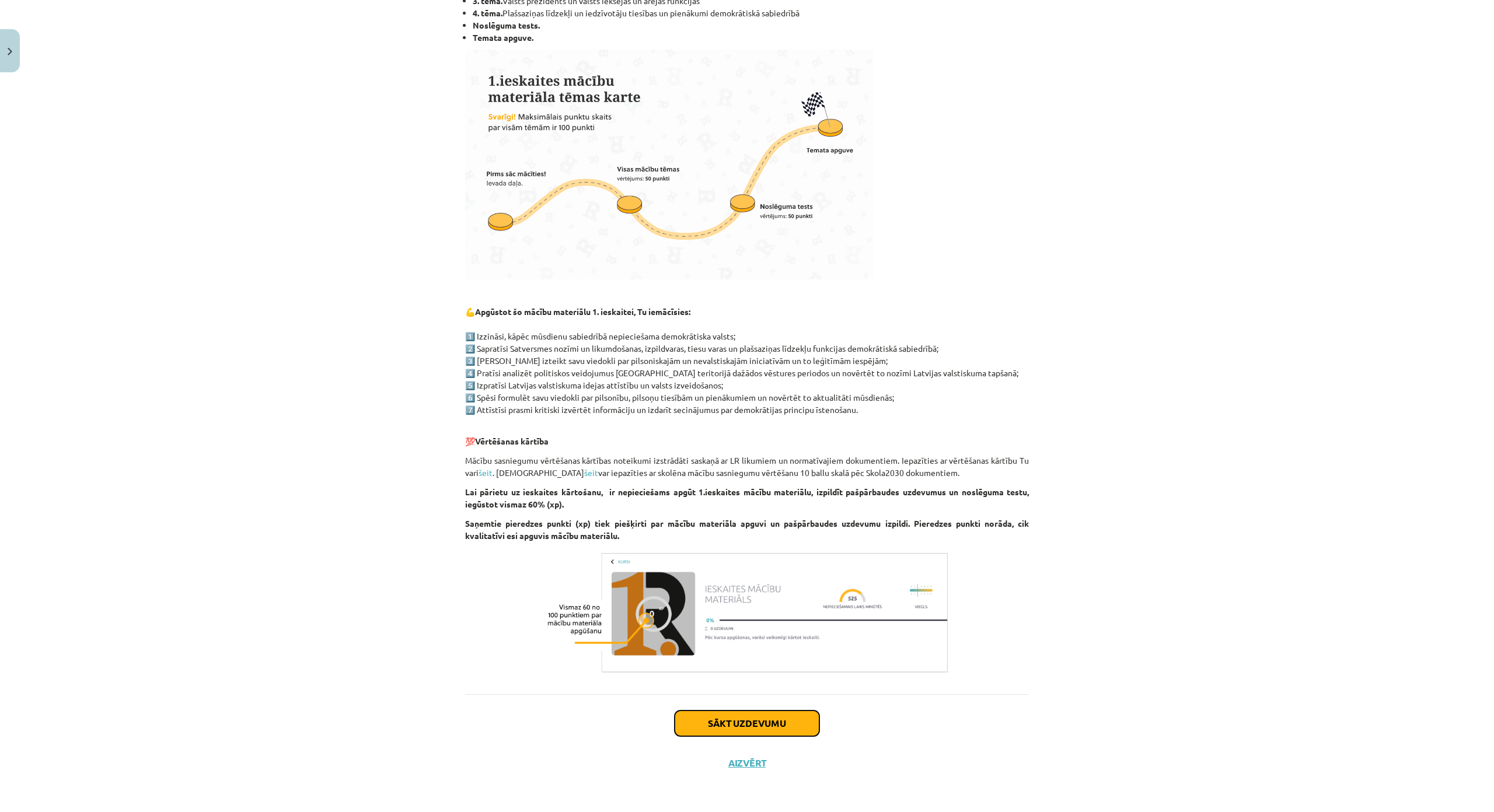
click at [737, 711] on button "Sākt uzdevumu" at bounding box center [747, 723] width 145 height 26
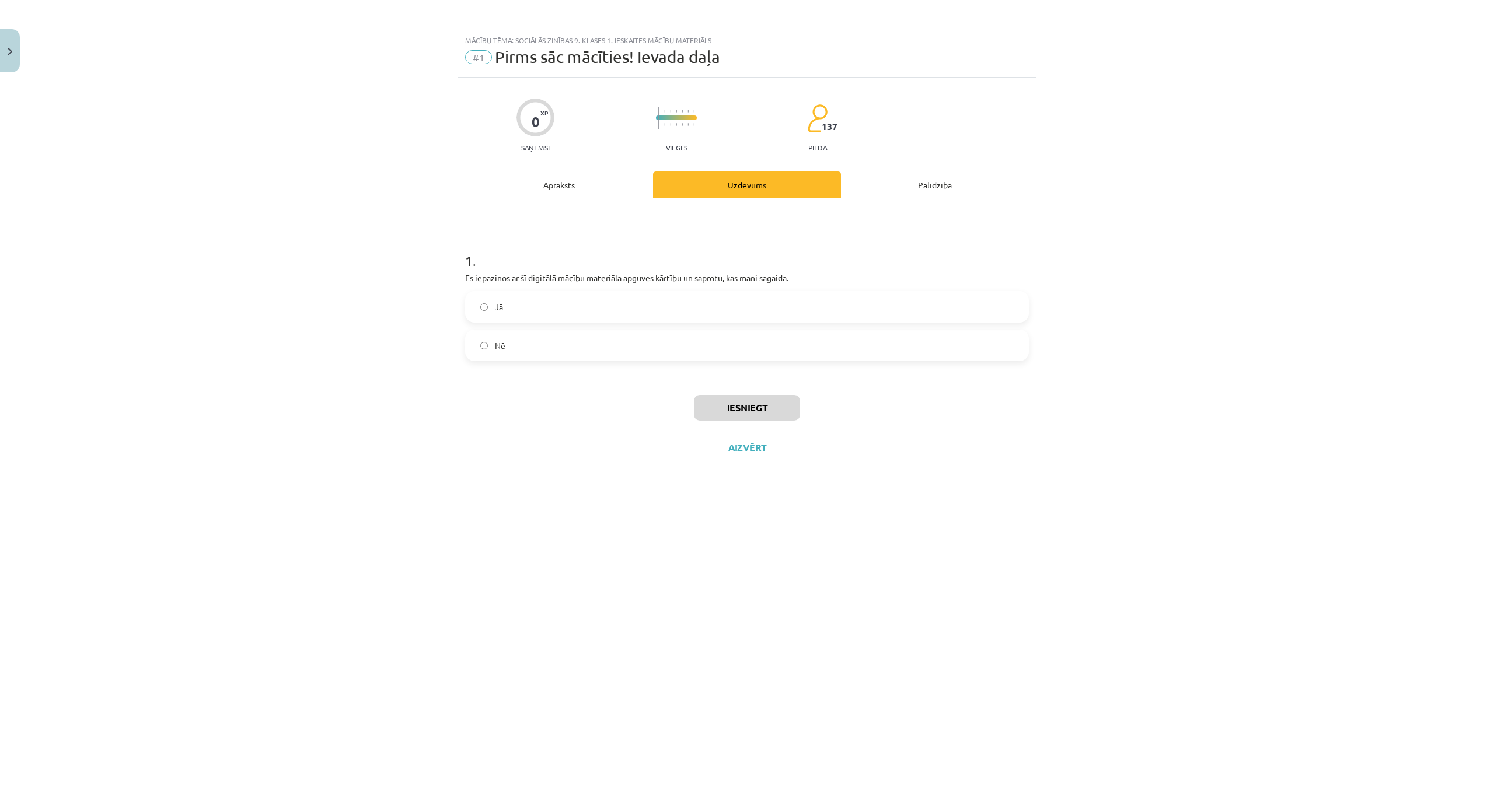
click at [506, 303] on label "Jā" at bounding box center [747, 307] width 562 height 29
click at [705, 395] on button "Iesniegt" at bounding box center [747, 408] width 106 height 26
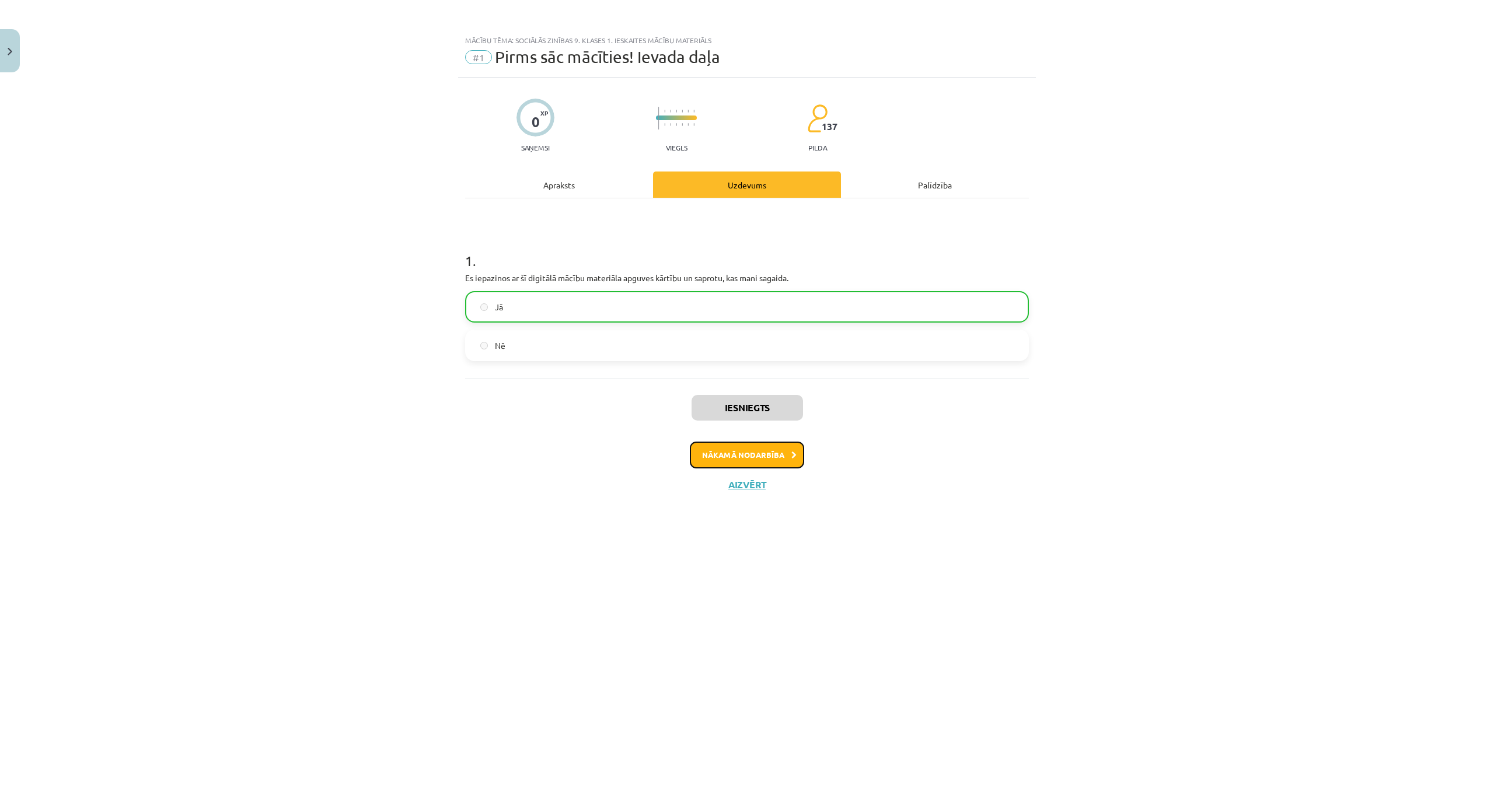
click at [751, 453] on button "Nākamā nodarbība" at bounding box center [747, 455] width 115 height 27
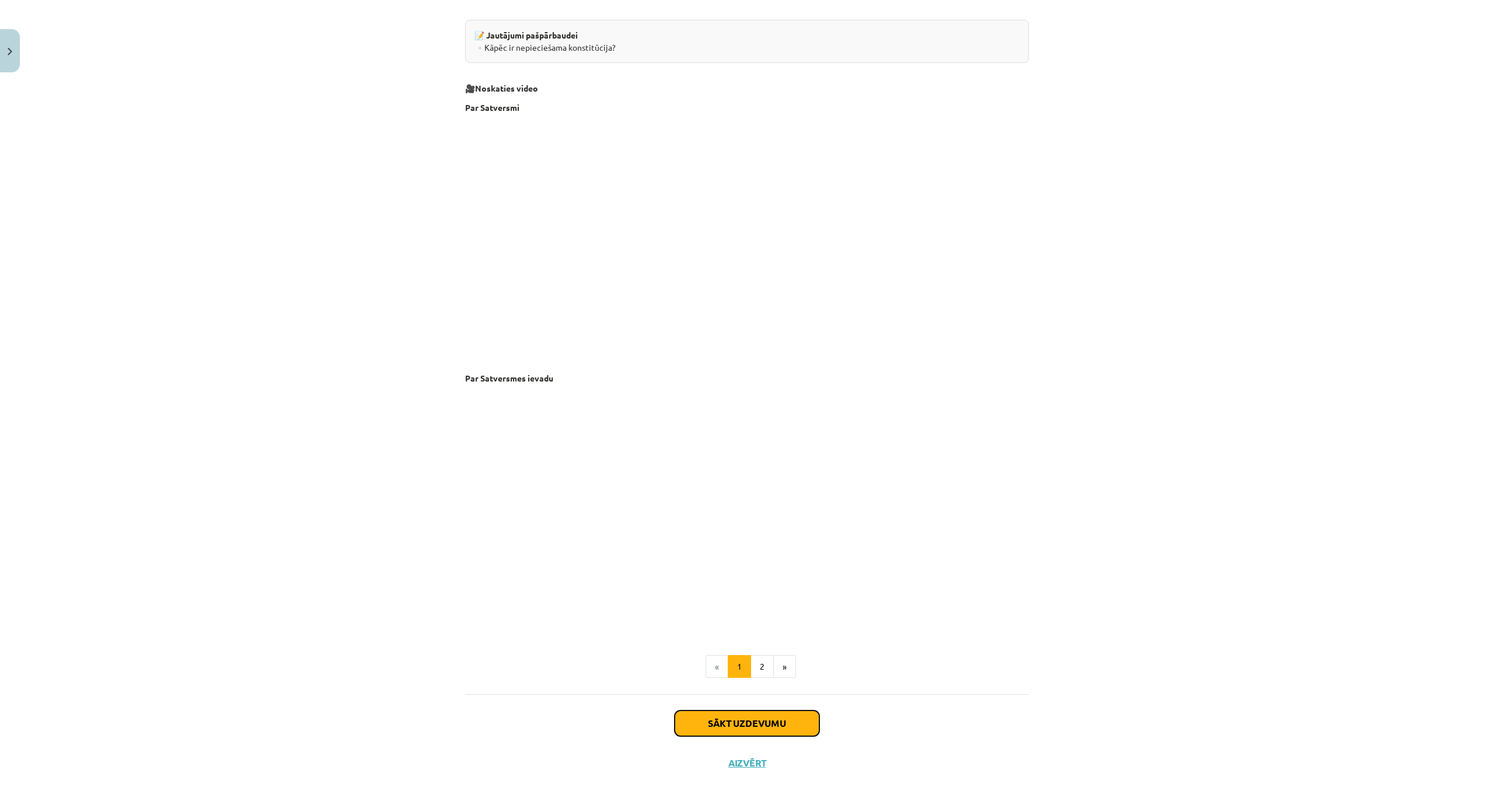
click at [749, 711] on button "Sākt uzdevumu" at bounding box center [747, 723] width 145 height 26
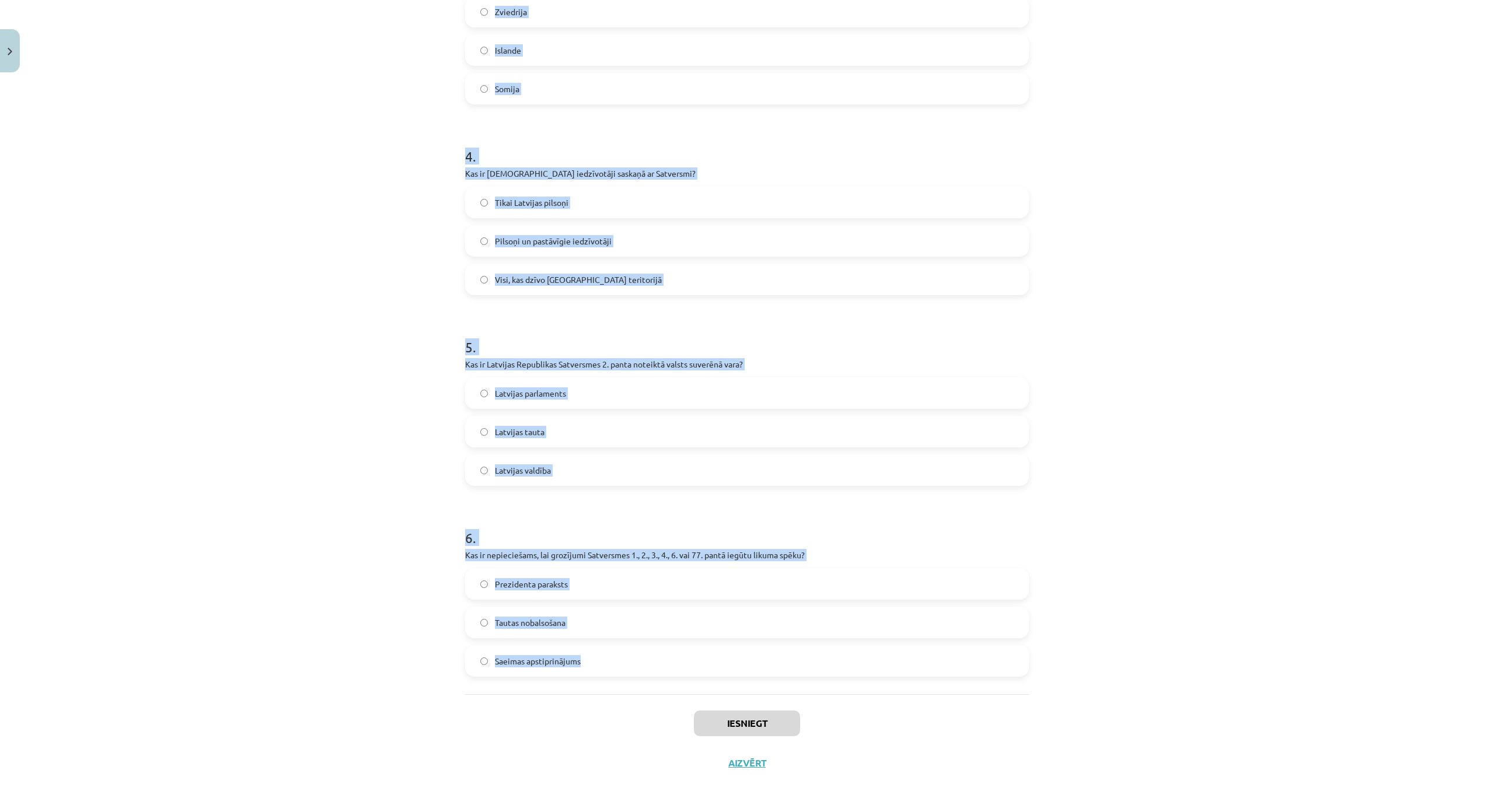
scroll to position [747, 0]
drag, startPoint x: 459, startPoint y: 249, endPoint x: 596, endPoint y: 589, distance: 366.6
click at [596, 589] on div "12 XP Saņemsi Viegls 137 pilda Apraksts Uzdevums Palīdzība 1 . Kurā gadā Latvij…" at bounding box center [747, 92] width 578 height 1382
copy form "Kurā gadā Latvijas Republika pieņēma pirmo rakstīto konstitūciju? 1918. gadā 19…"
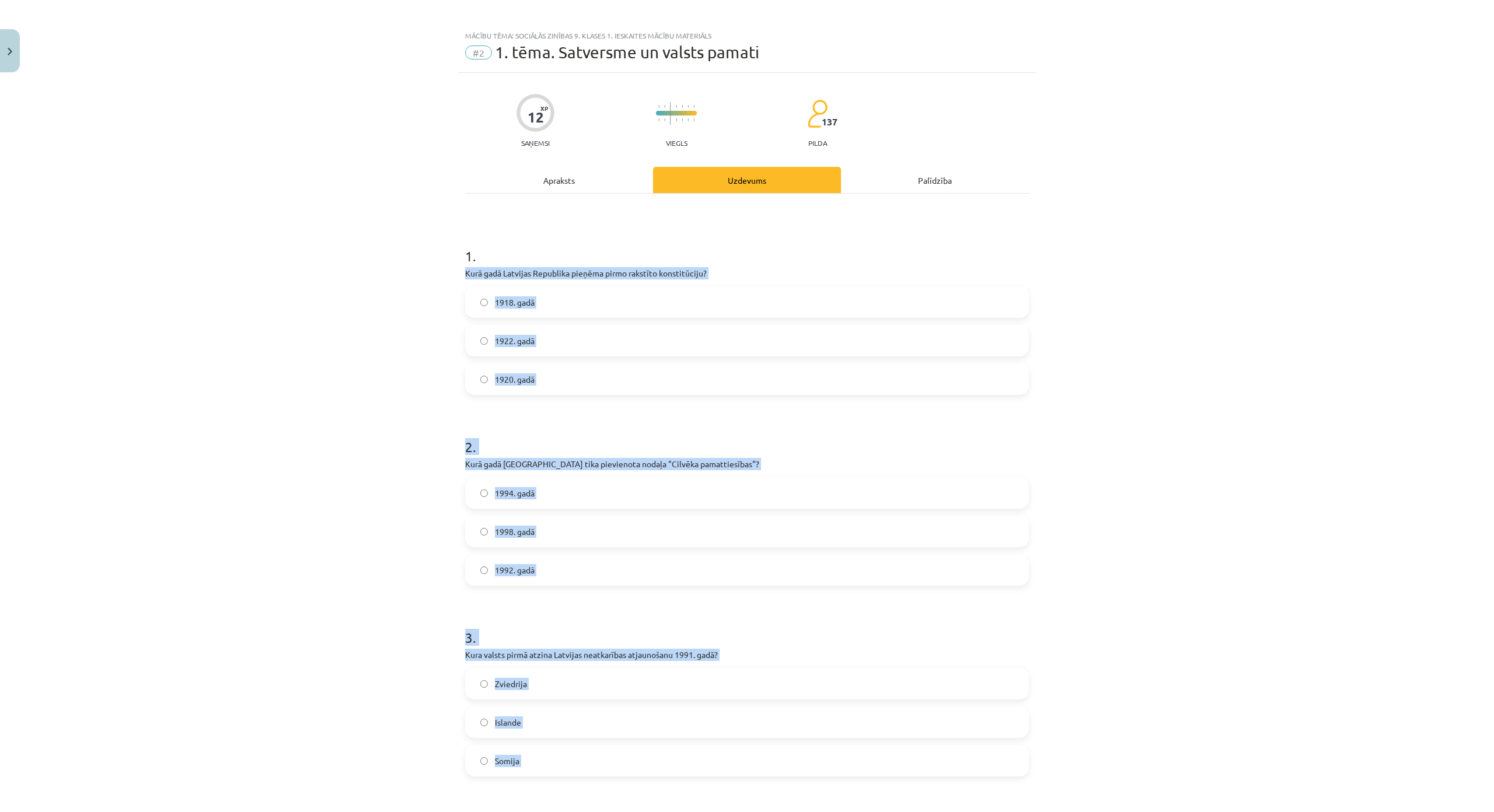
scroll to position [0, 0]
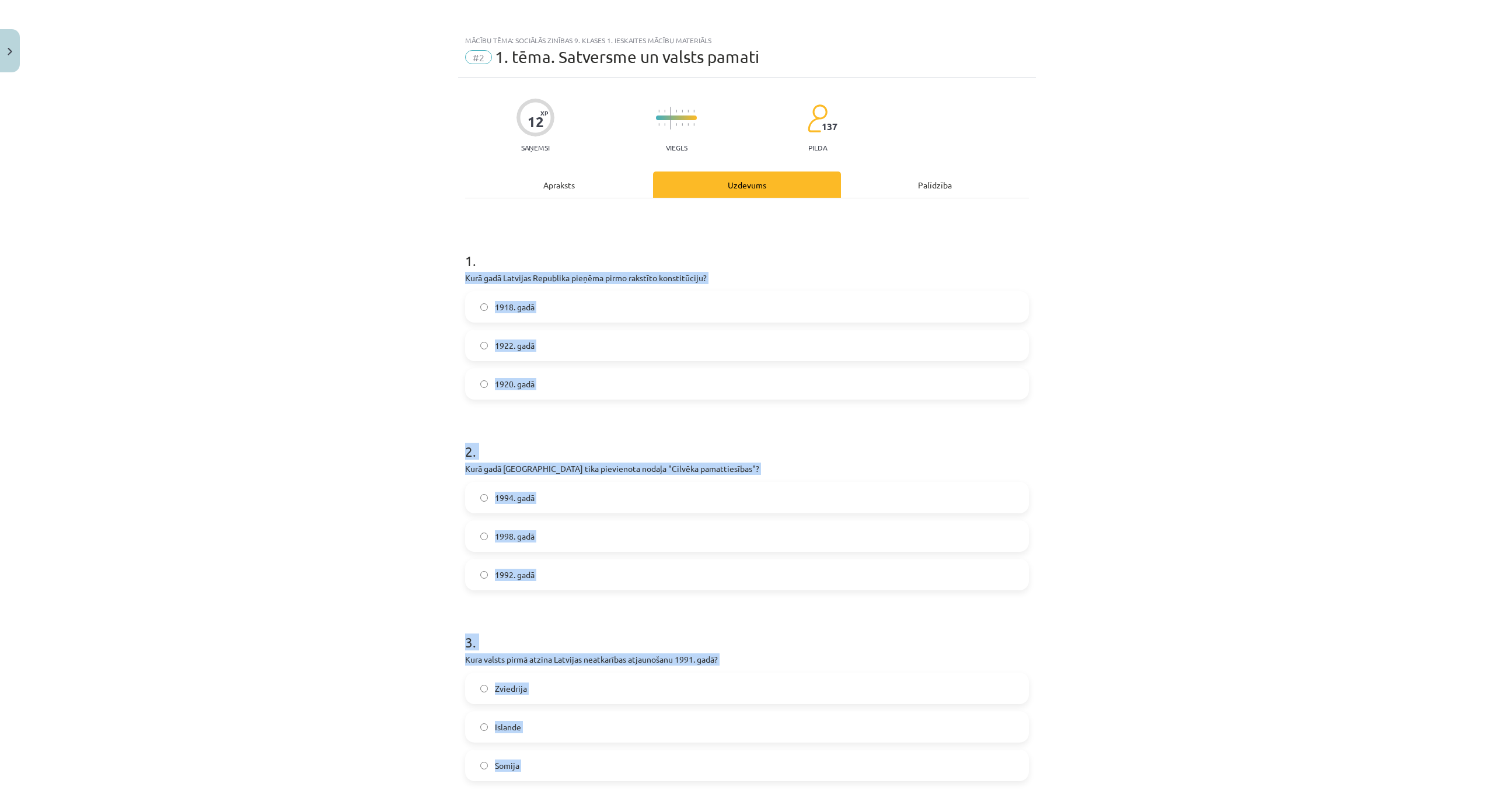
click at [545, 346] on label "1922. gadā" at bounding box center [747, 346] width 562 height 29
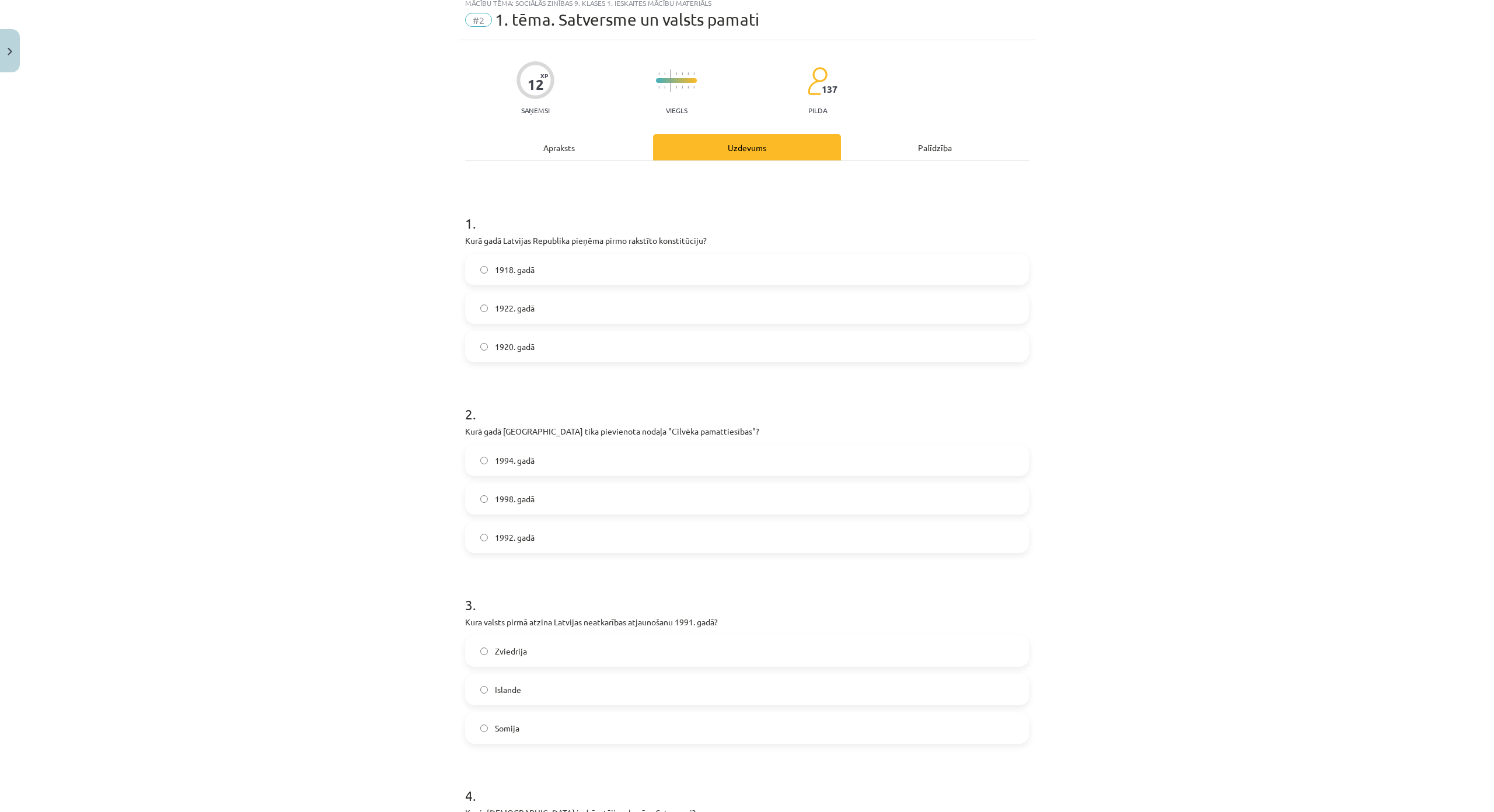
scroll to position [175, 0]
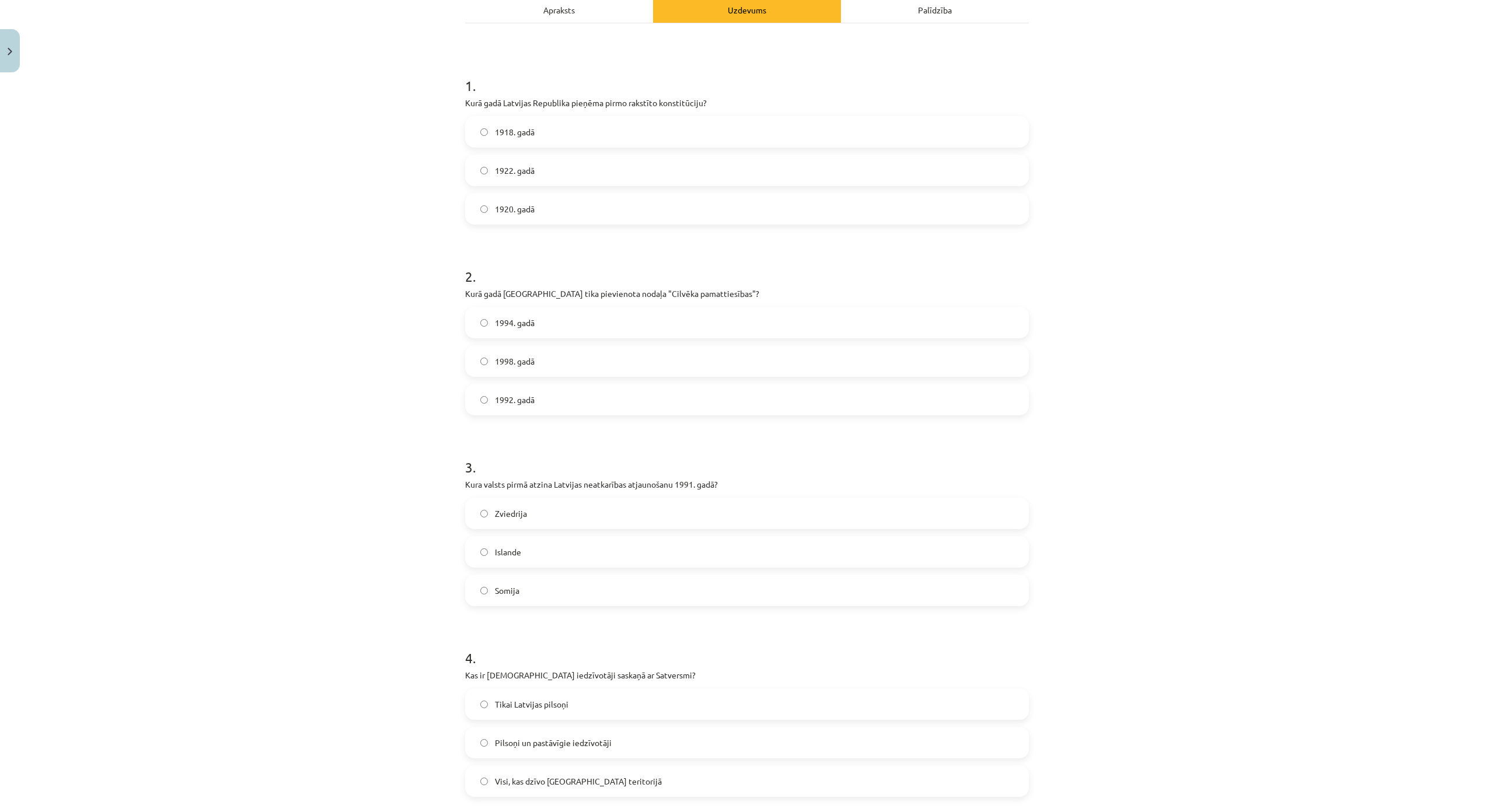
click at [540, 361] on label "1998. gadā" at bounding box center [747, 361] width 562 height 29
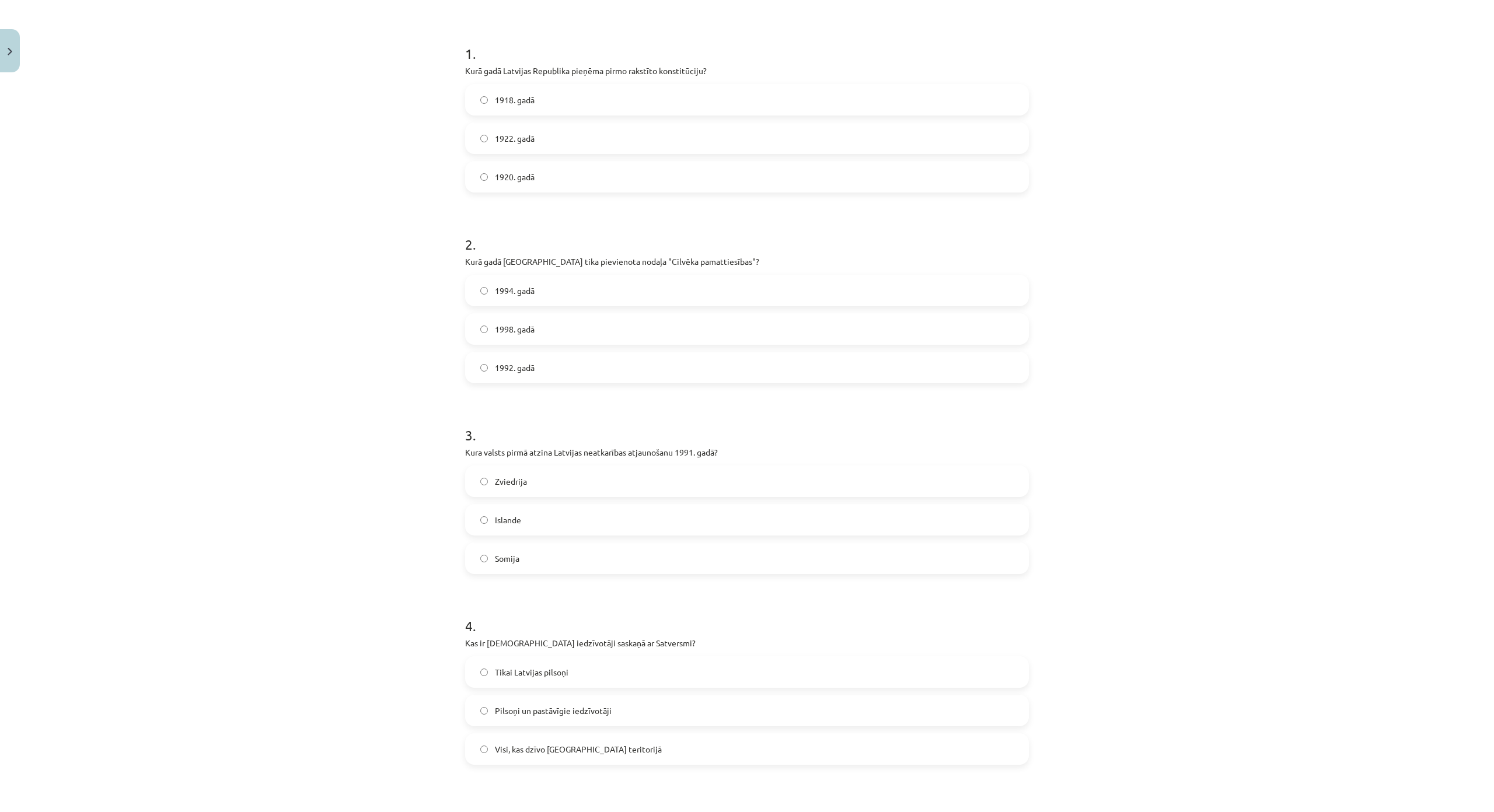
scroll to position [350, 0]
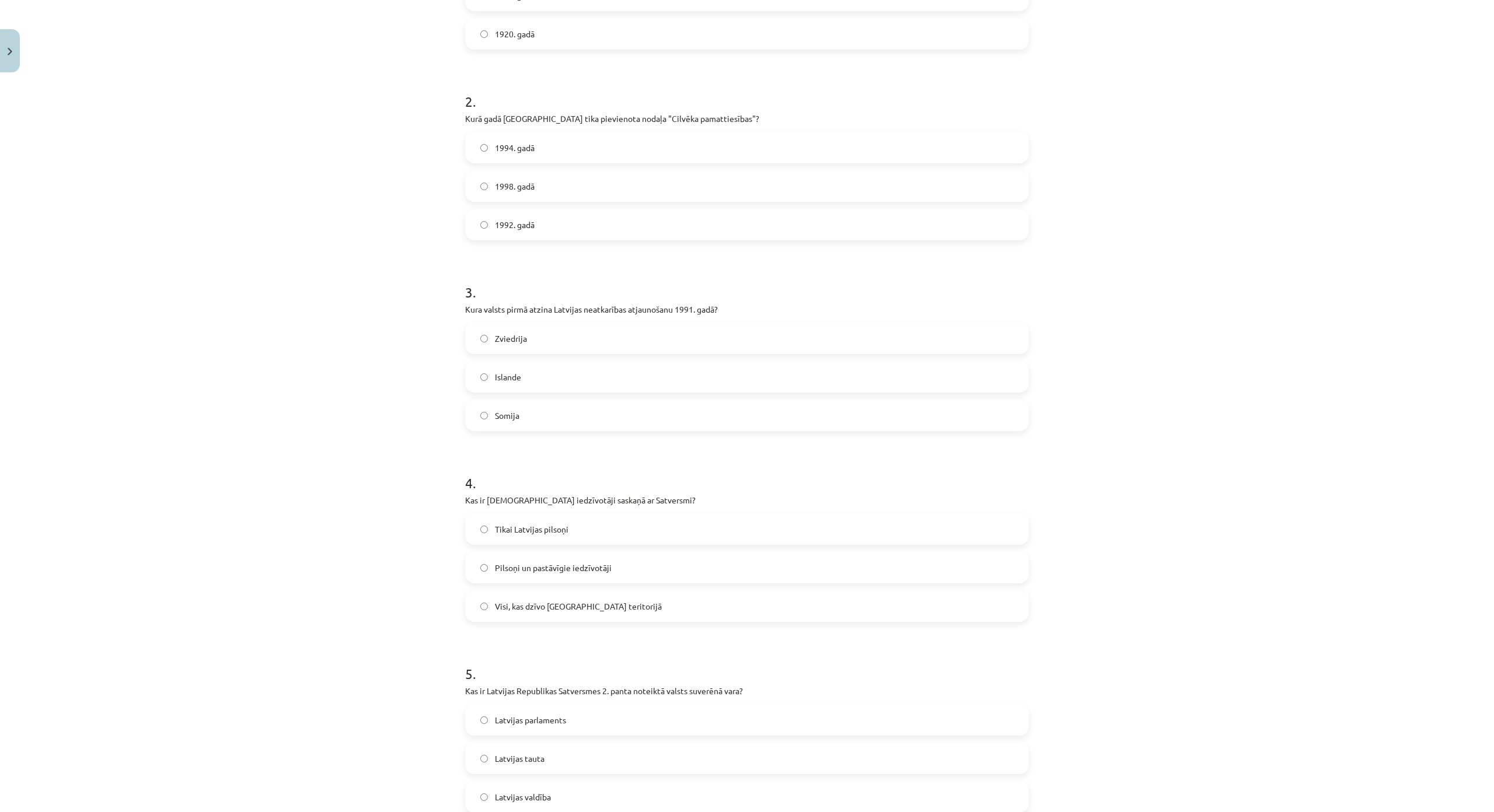
click at [512, 368] on label "Islande" at bounding box center [747, 377] width 562 height 29
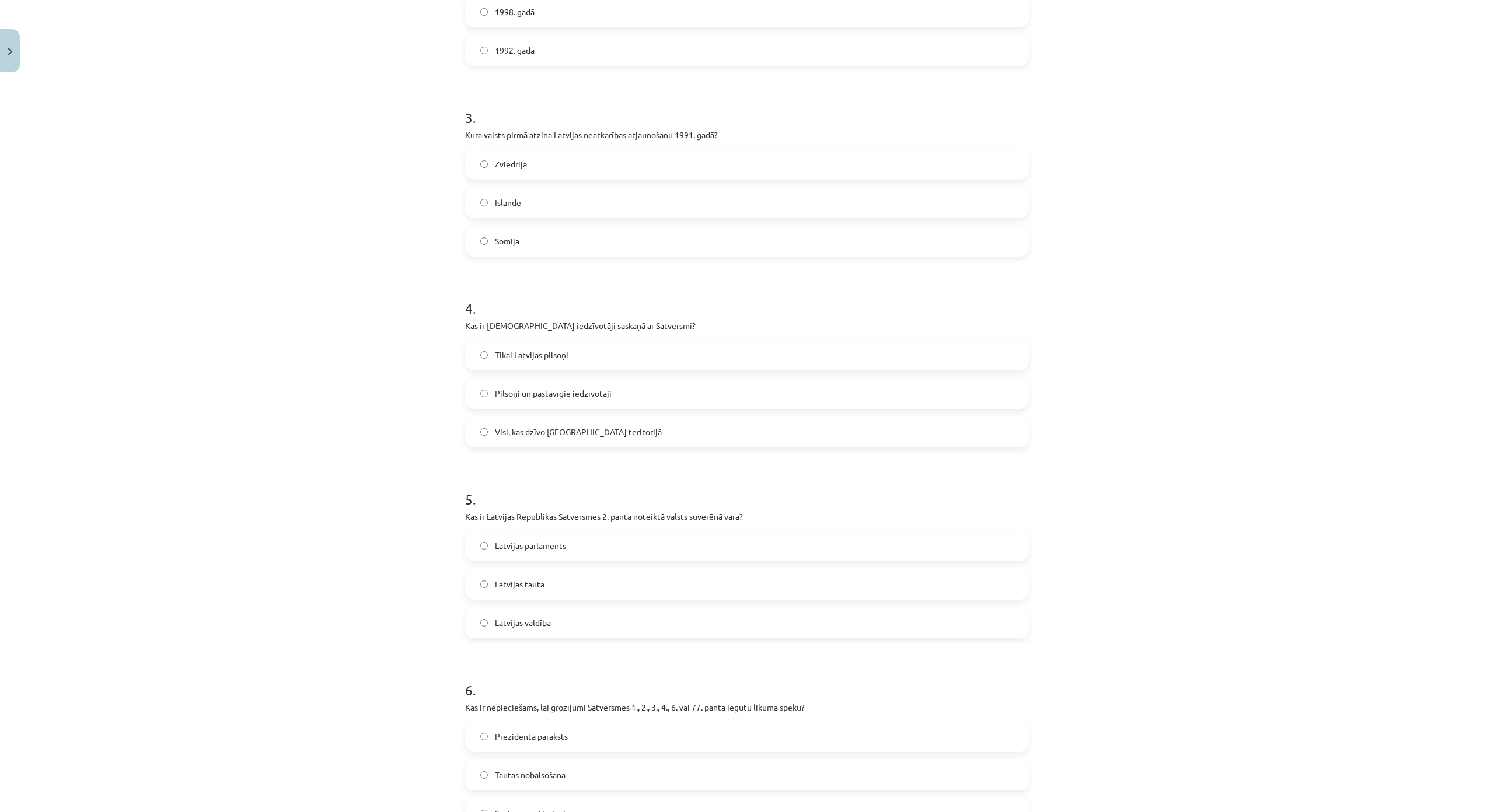
scroll to position [525, 0]
click at [560, 357] on span "Tikai Latvijas pilsoņi" at bounding box center [531, 354] width 74 height 12
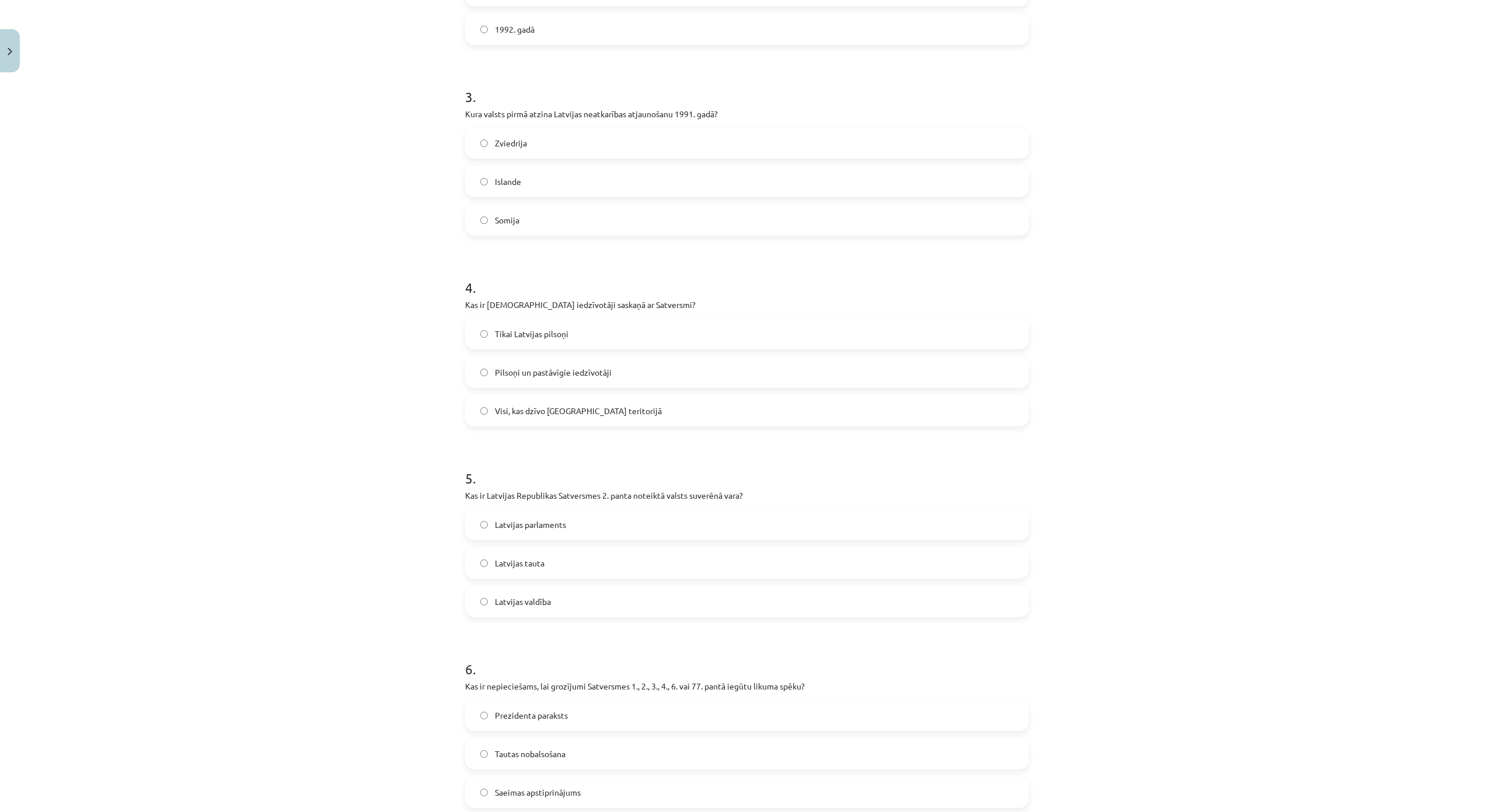
scroll to position [642, 0]
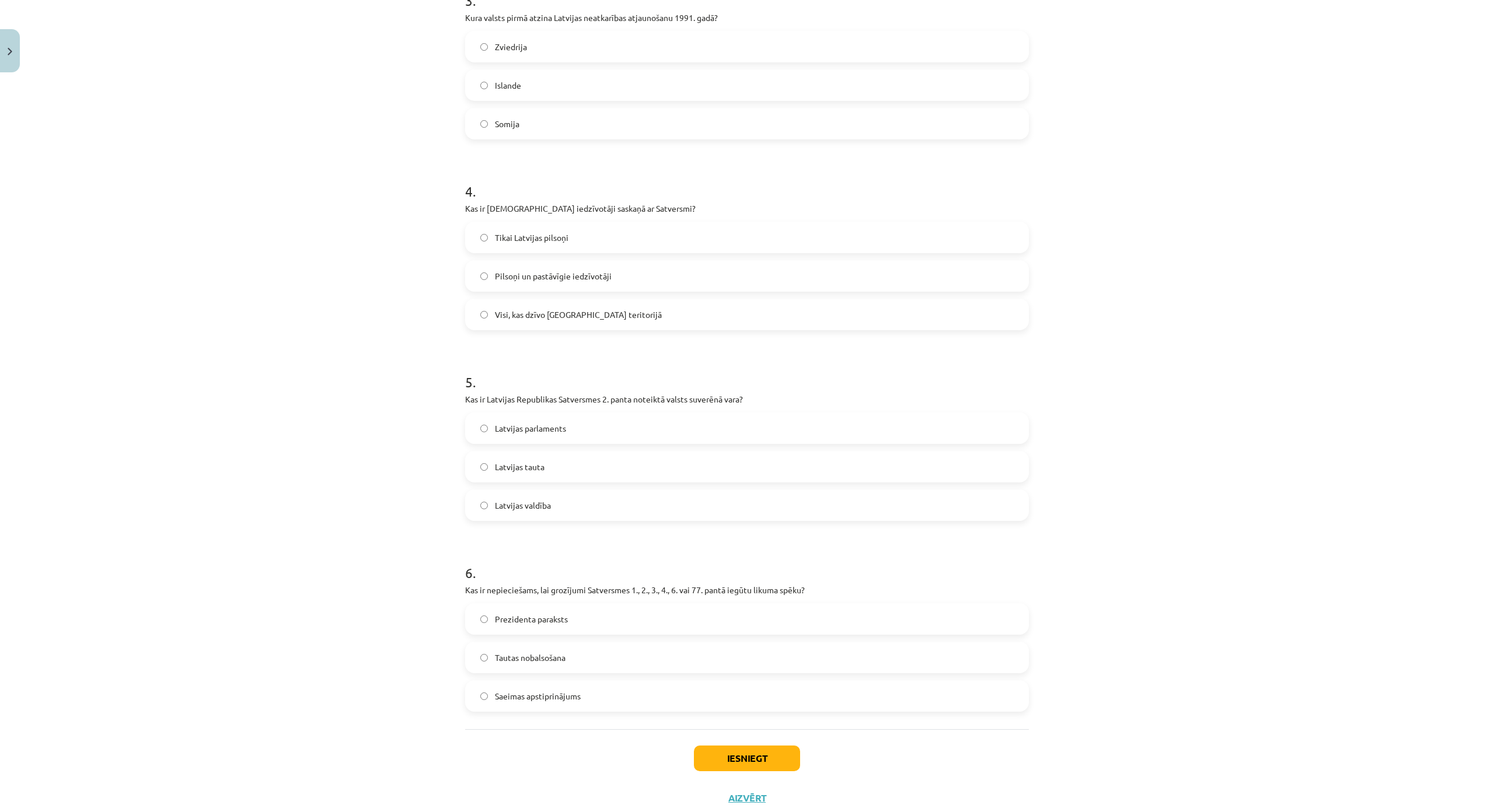
click at [543, 655] on span "Tautas nobalsošana" at bounding box center [530, 657] width 71 height 12
click at [560, 457] on label "Latvijas tauta" at bounding box center [747, 466] width 562 height 29
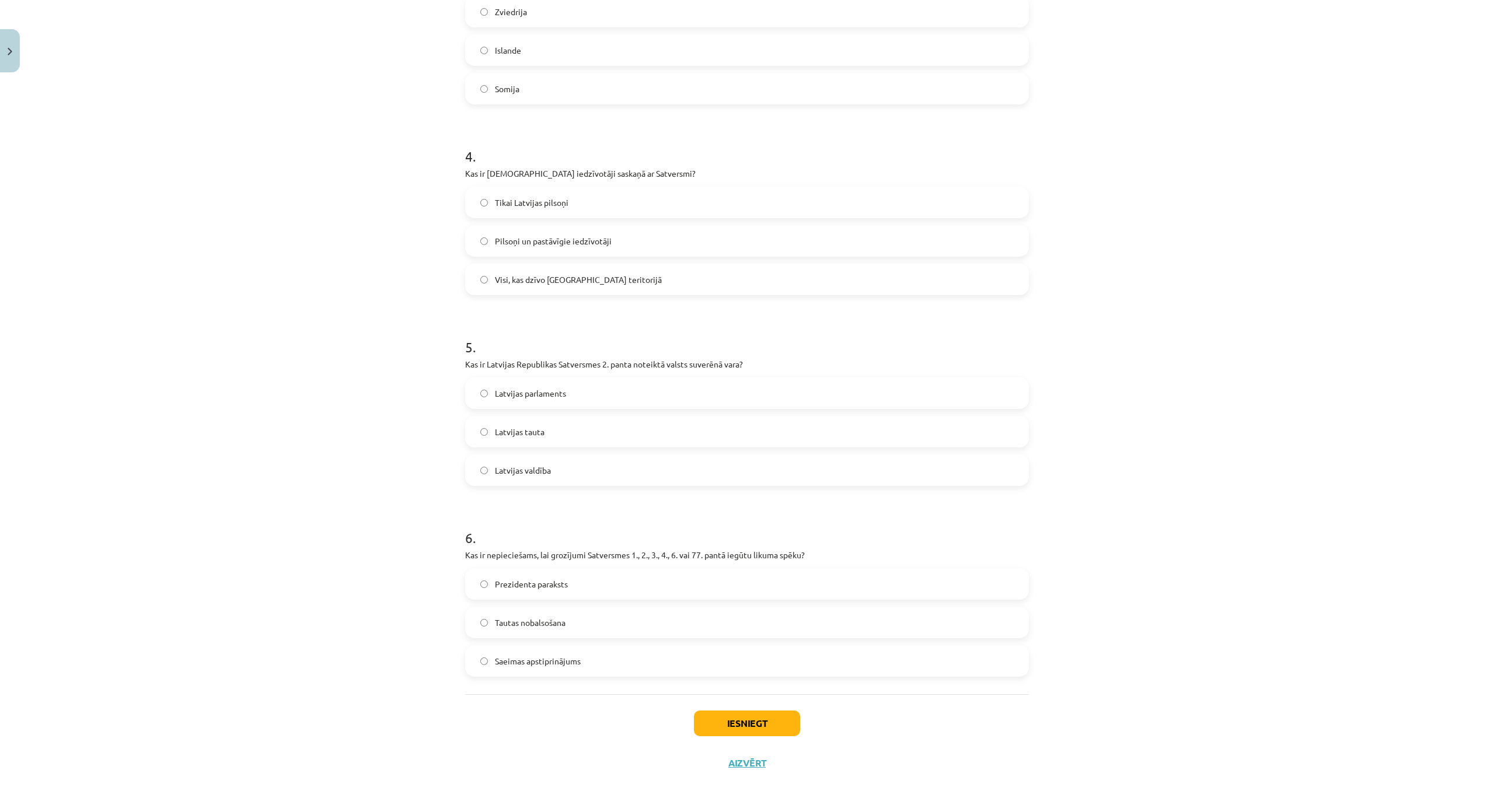
scroll to position [747, 0]
click at [742, 711] on button "Iesniegt" at bounding box center [747, 723] width 106 height 26
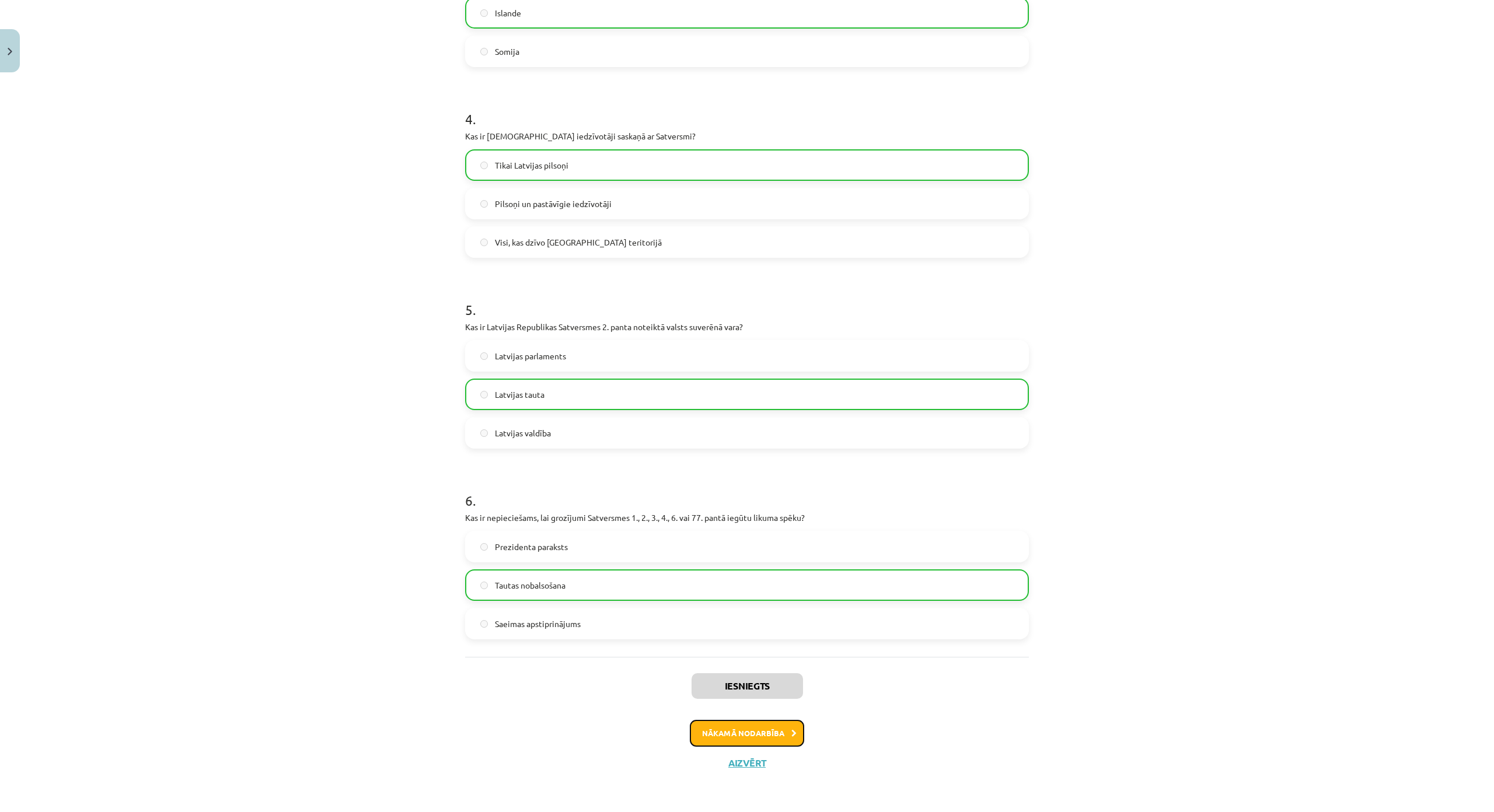
click at [779, 720] on button "Nākamā nodarbība" at bounding box center [747, 733] width 115 height 27
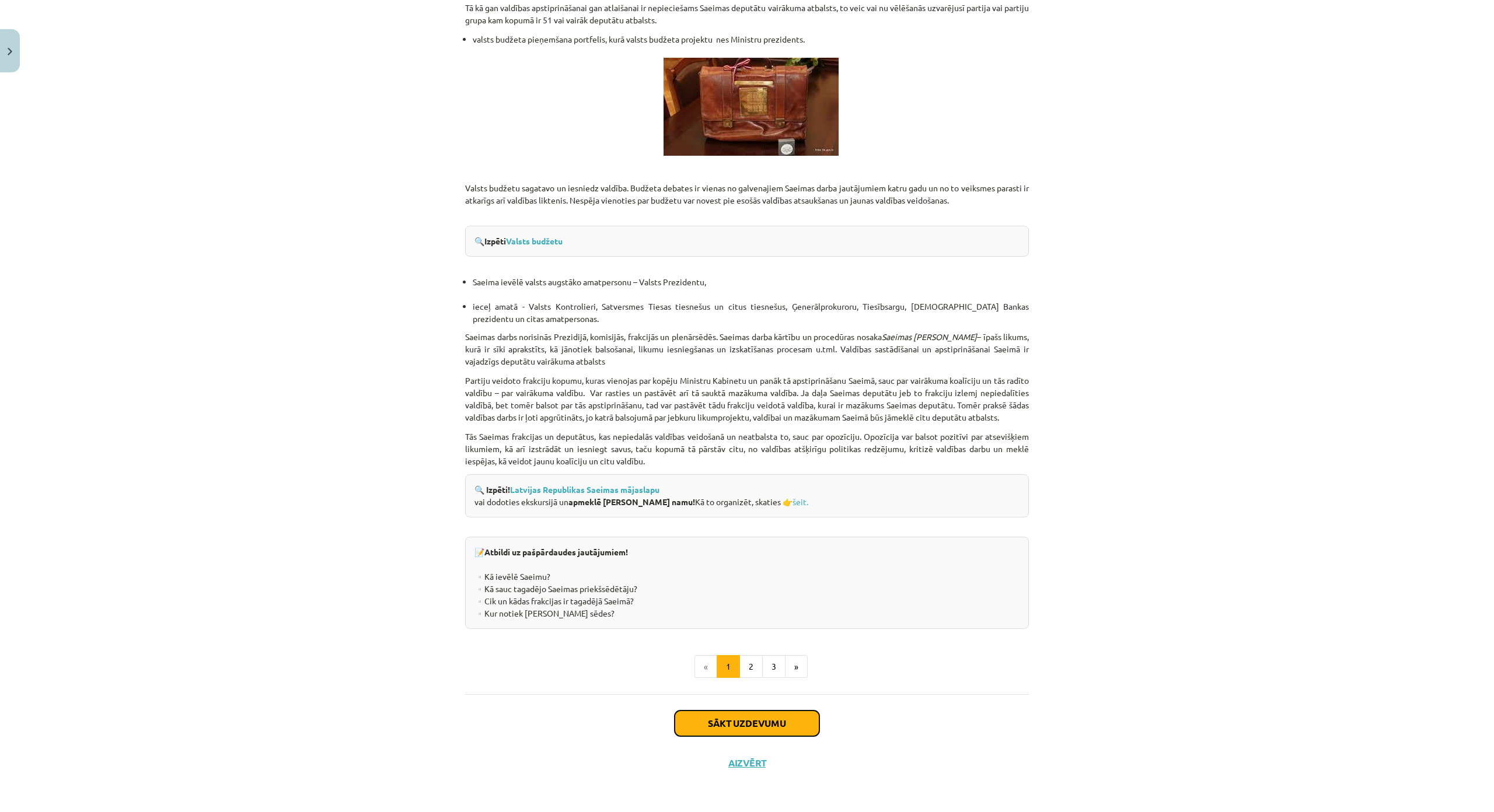
click at [723, 711] on button "Sākt uzdevumu" at bounding box center [747, 723] width 145 height 26
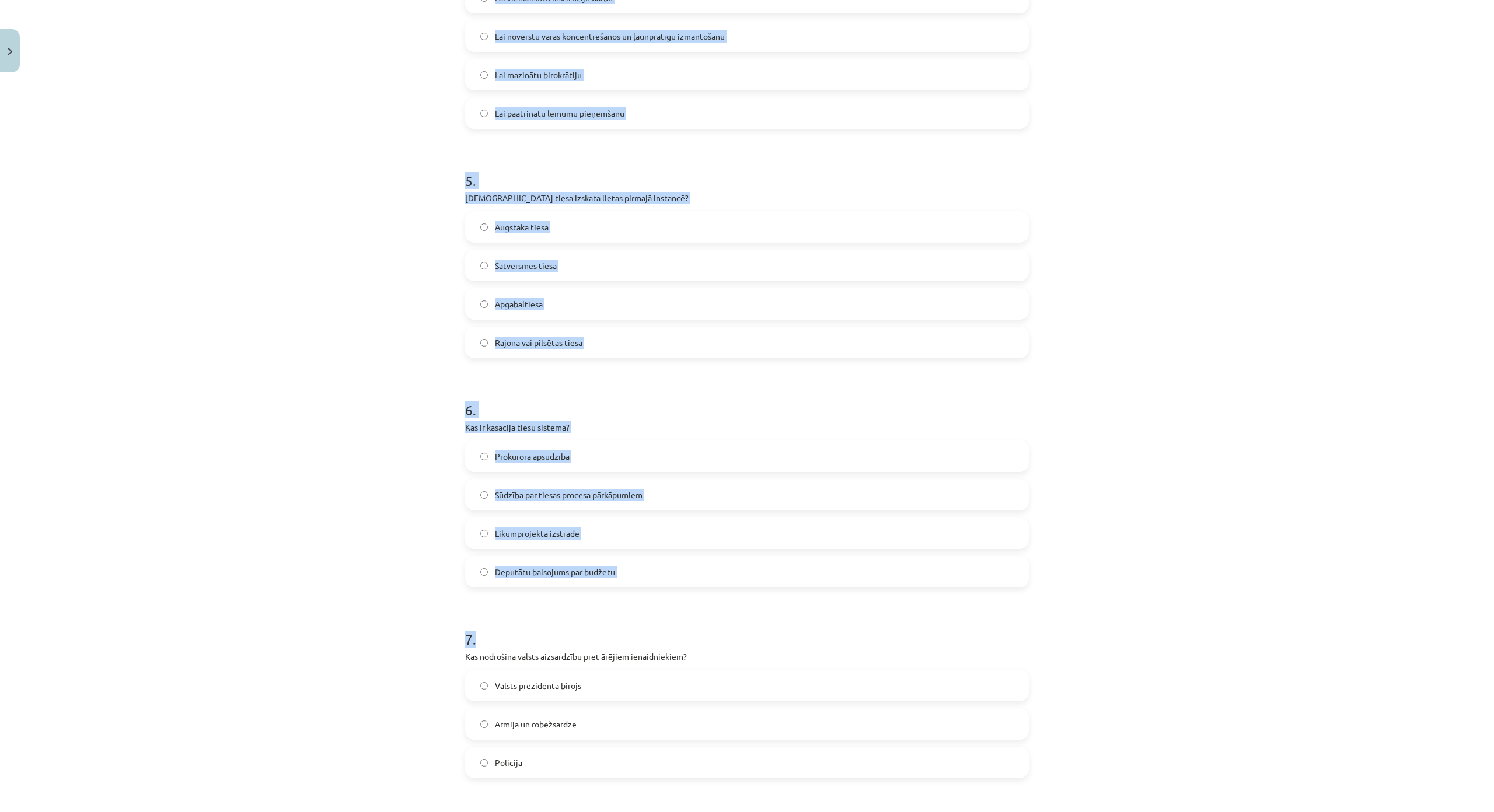
scroll to position [1170, 0]
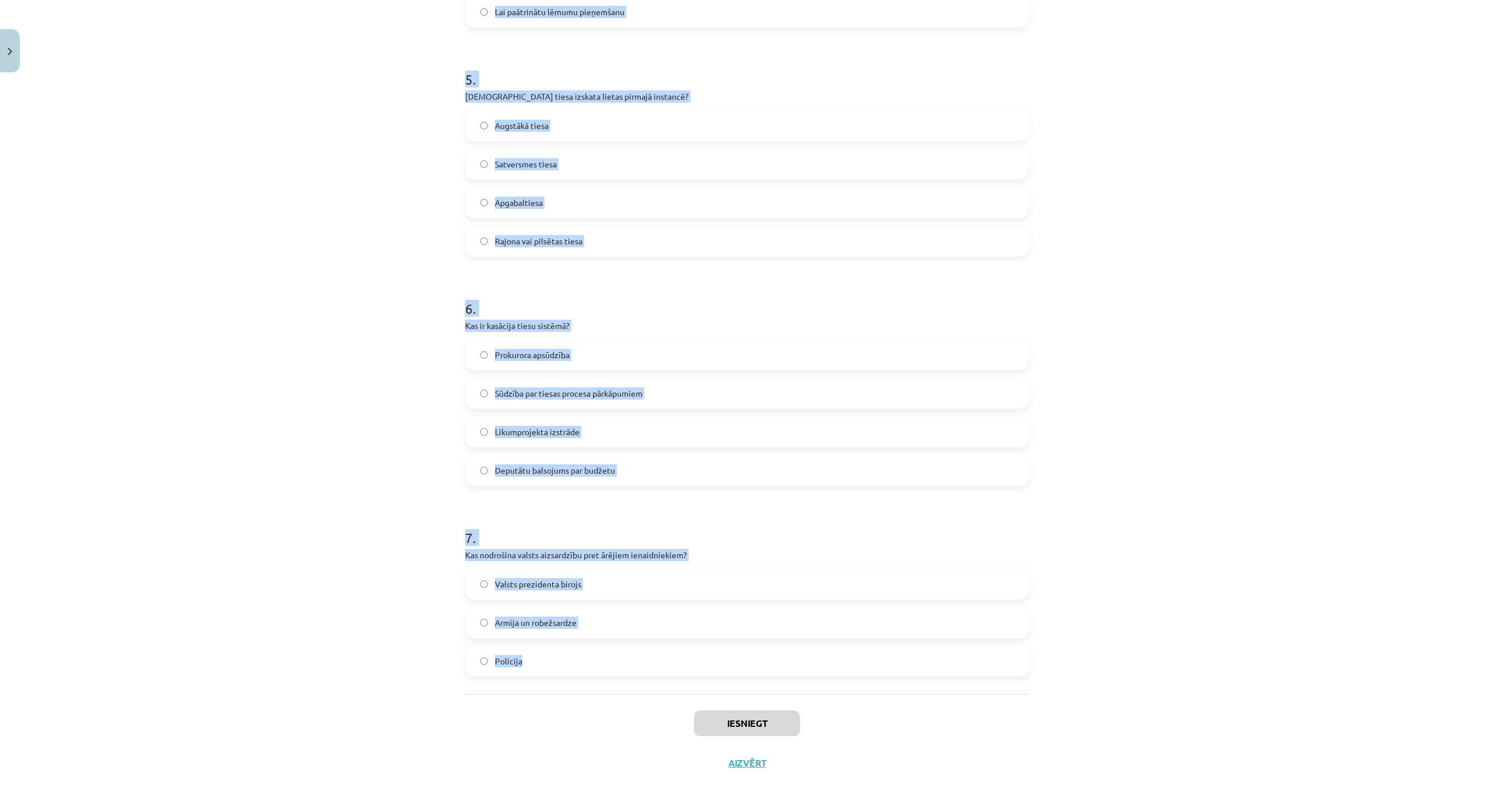
drag, startPoint x: 455, startPoint y: 244, endPoint x: 599, endPoint y: 585, distance: 370.2
copy form "Kura valsts institūcija sagatavo, un kura – apstiprina valsts budžetu? Sagatavo…"
click at [553, 617] on span "Armija un robežsardze" at bounding box center [536, 623] width 82 height 12
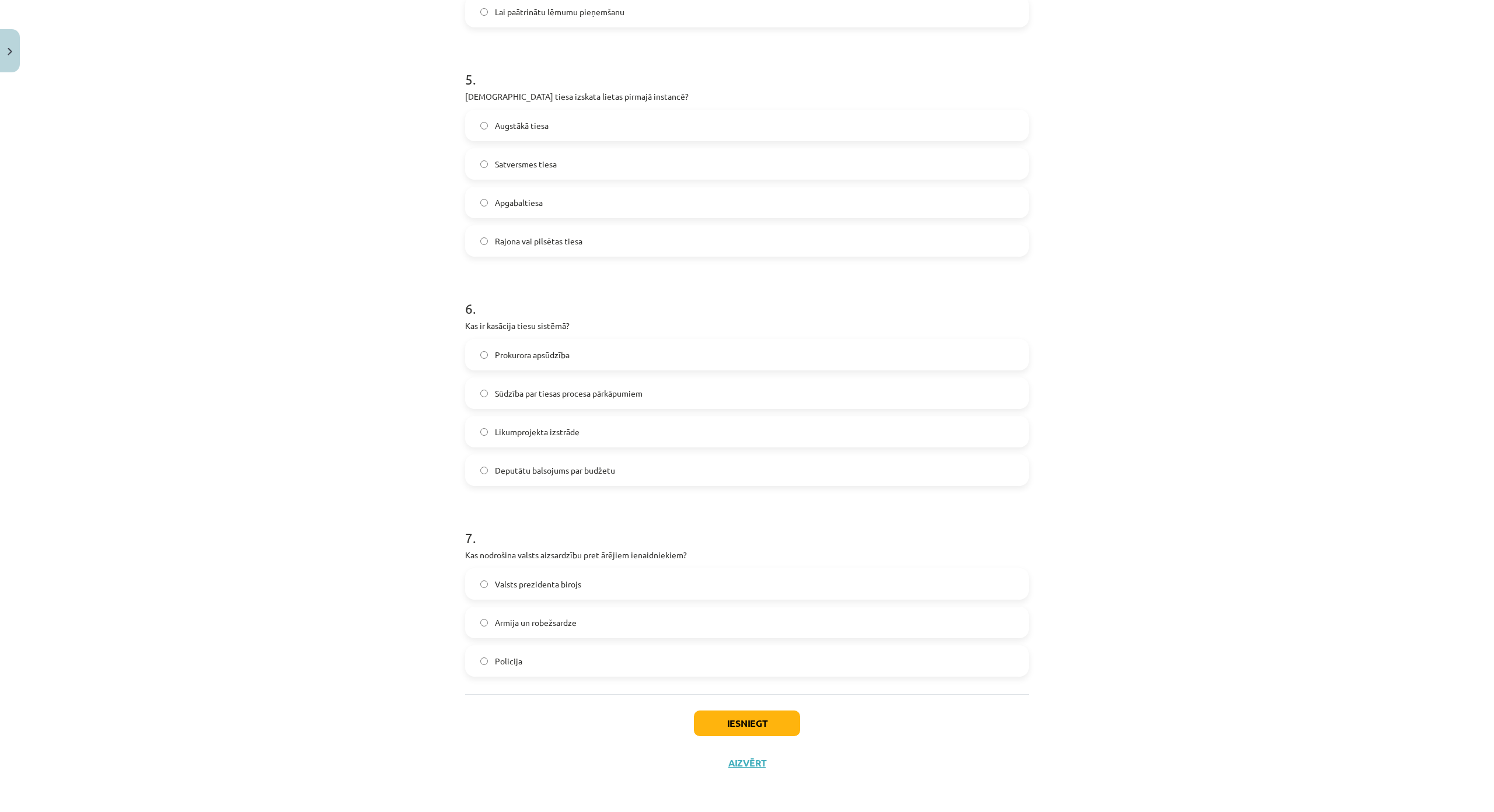
click at [552, 387] on span "Sūdzība par tiesas procesa pārkāpumiem" at bounding box center [569, 393] width 148 height 12
click at [550, 235] on span "Rajona vai pilsētas tiesa" at bounding box center [538, 241] width 88 height 12
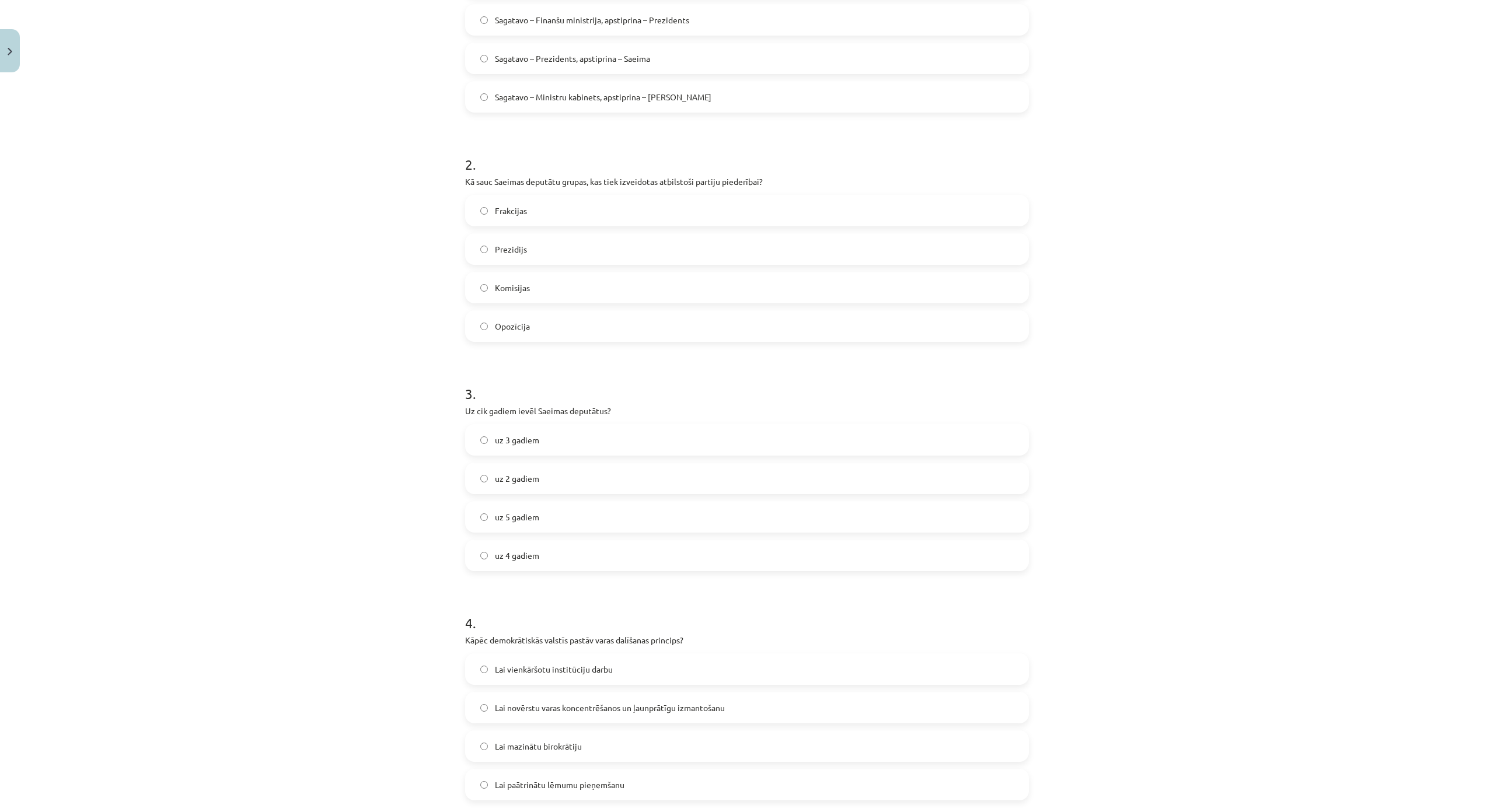
scroll to position [235, 0]
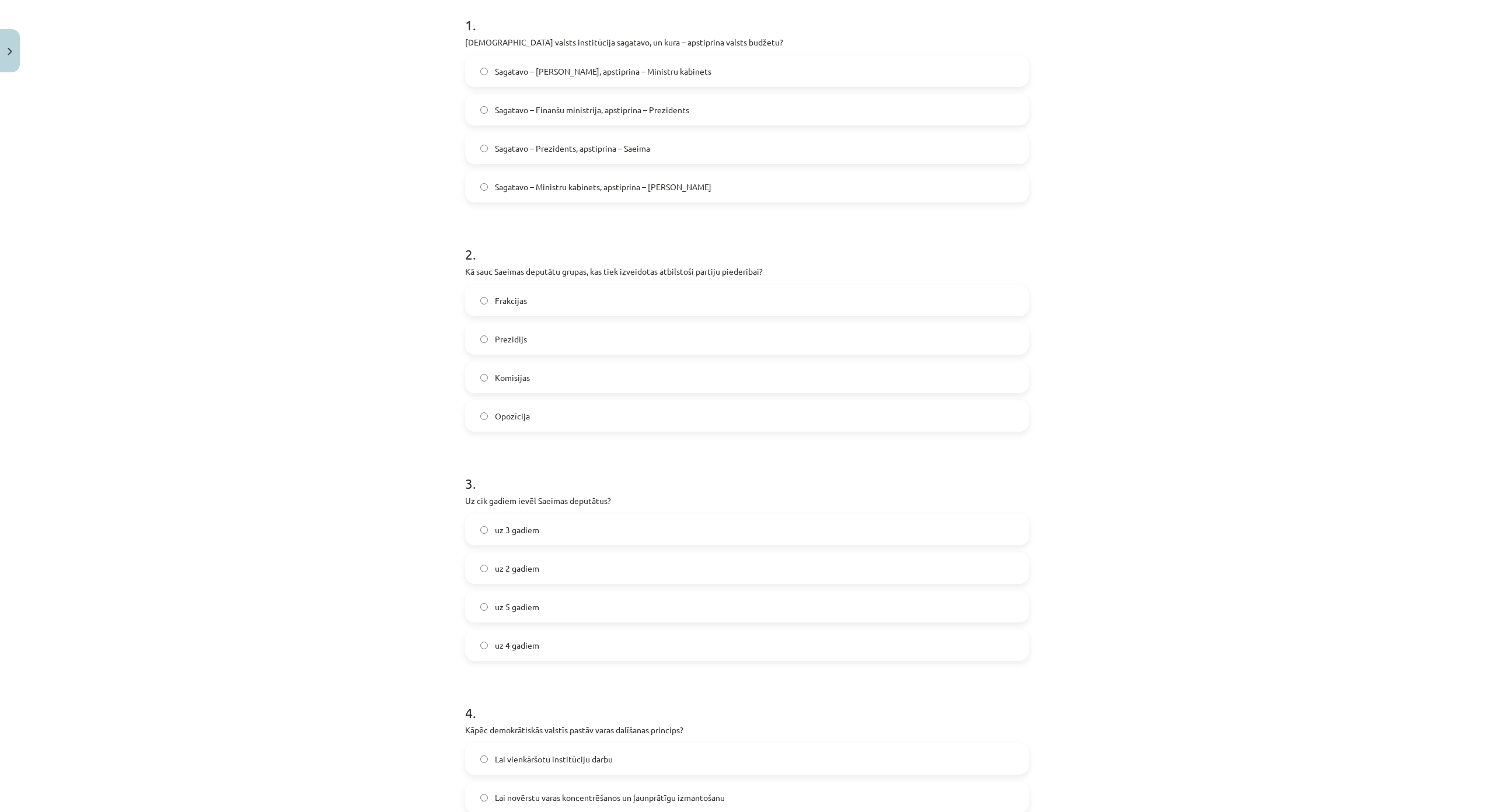
click at [584, 189] on span "Sagatavo – Ministru kabinets, apstiprina – Saeima" at bounding box center [603, 186] width 217 height 12
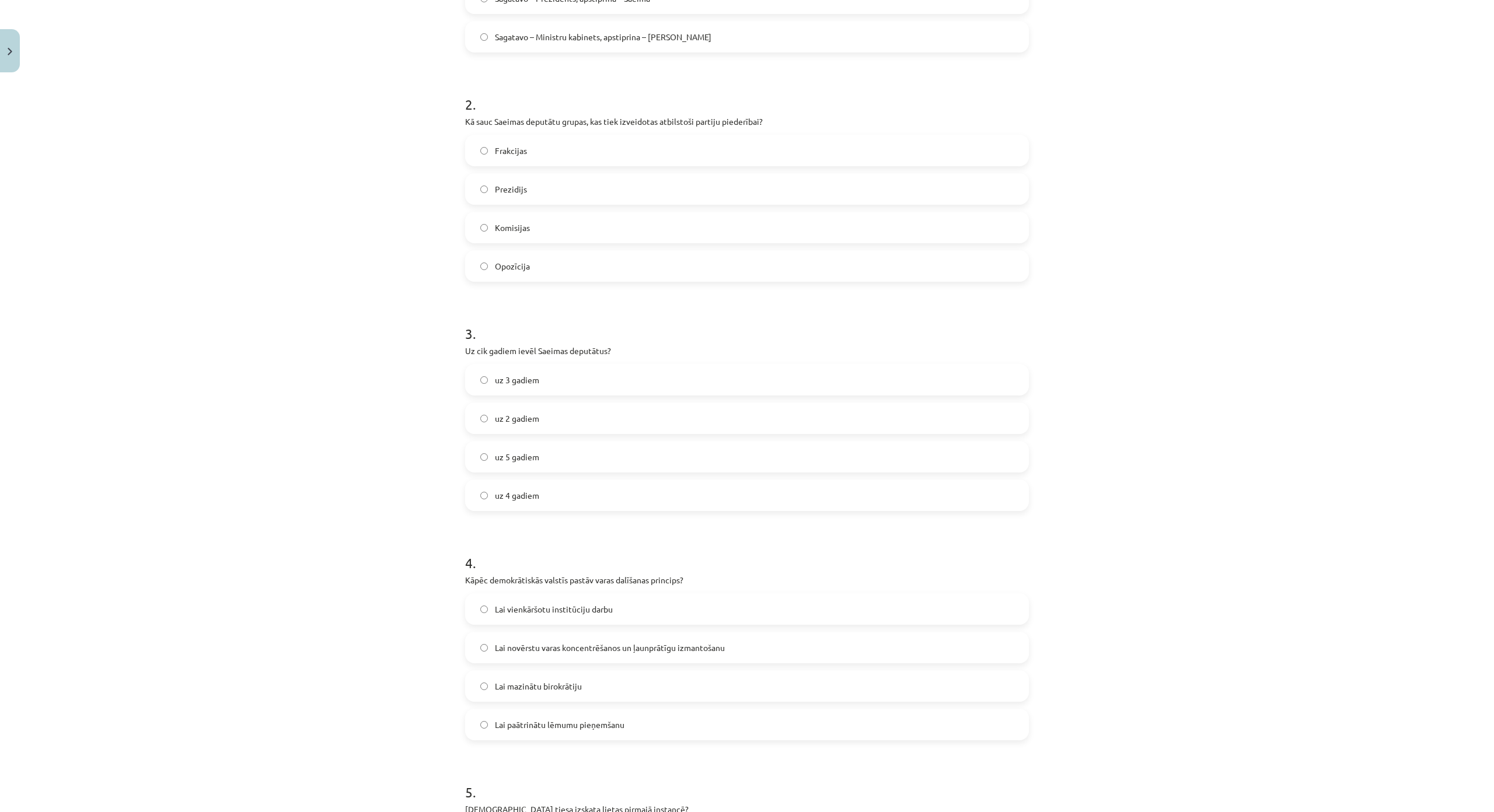
scroll to position [411, 0]
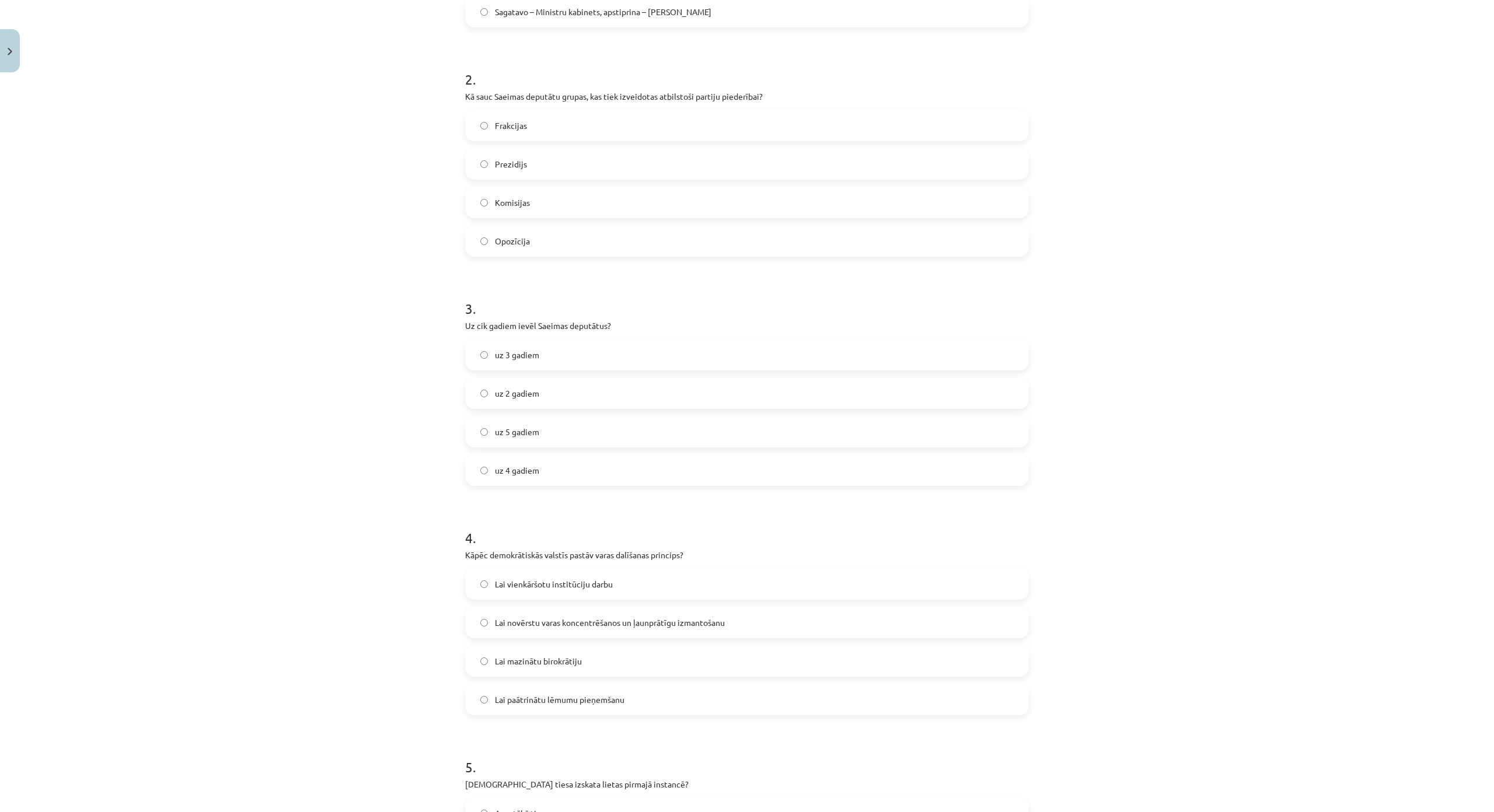
click at [528, 128] on label "Frakcijas" at bounding box center [747, 125] width 562 height 29
click at [547, 463] on label "uz 4 gadiem" at bounding box center [747, 470] width 562 height 29
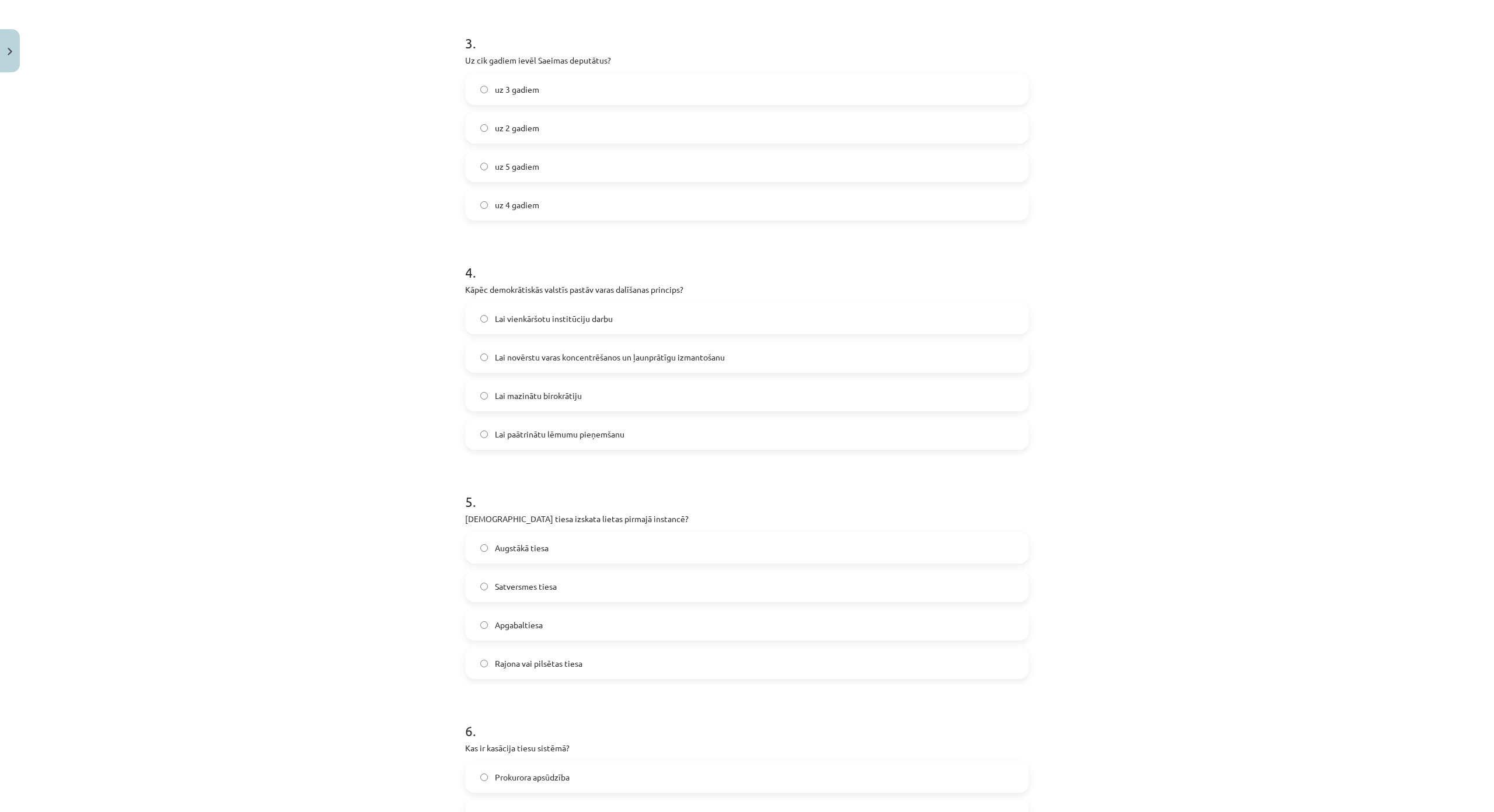
scroll to position [702, 0]
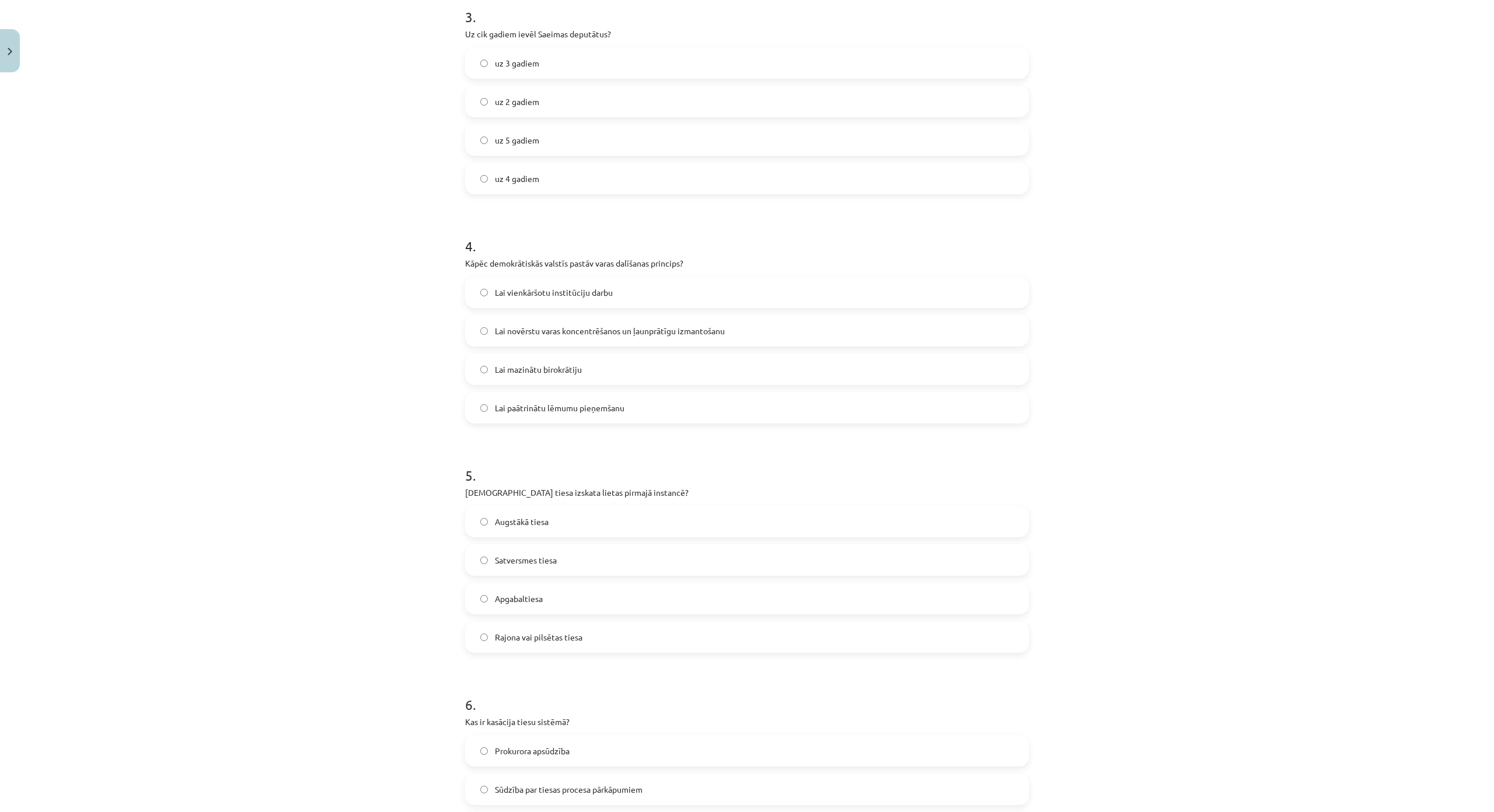
click at [570, 336] on span "Lai novērstu varas koncentrēšanos un ļaunprātīgu izmantošanu" at bounding box center [609, 330] width 230 height 12
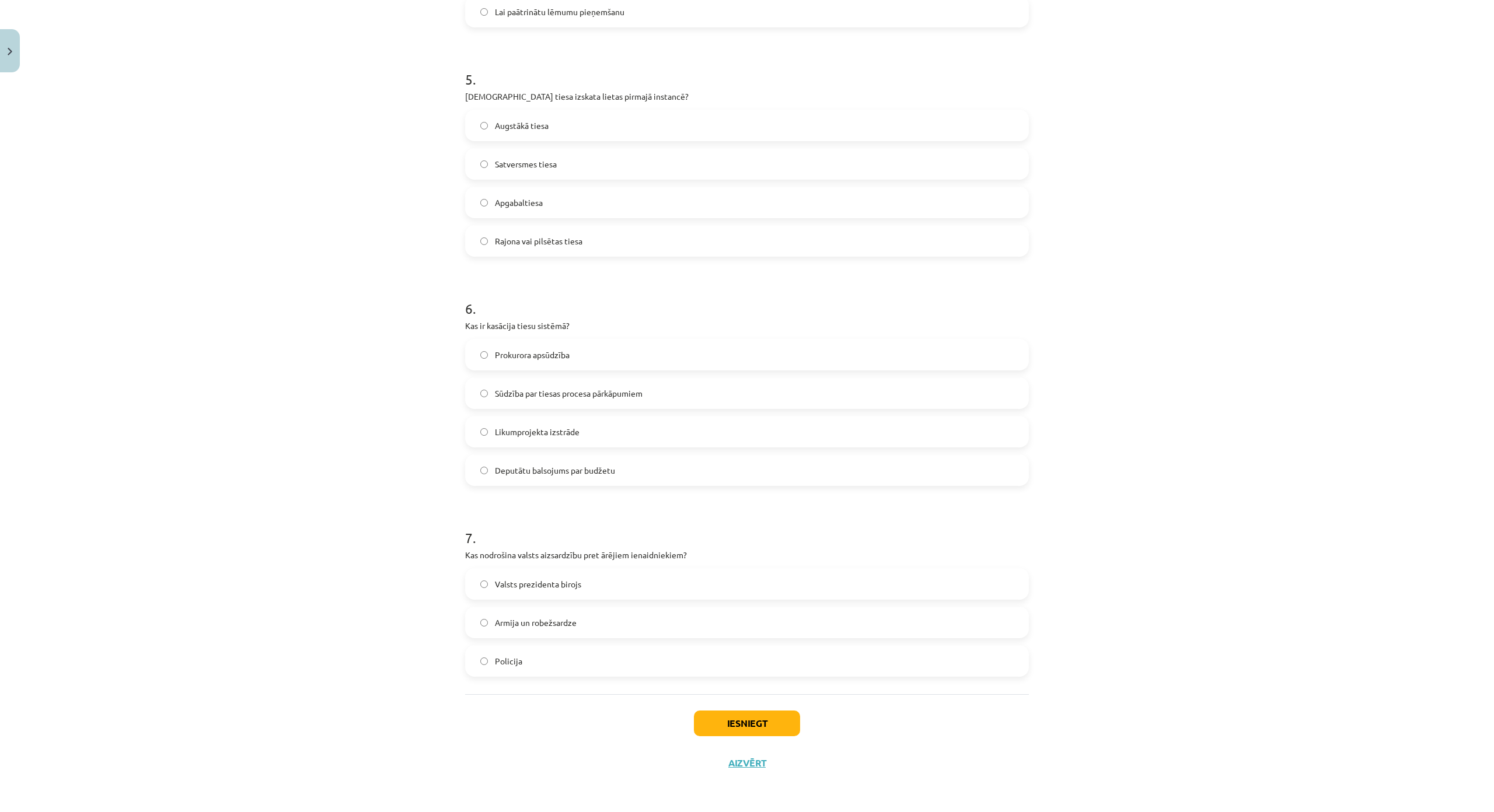
scroll to position [1170, 0]
click at [718, 711] on button "Iesniegt" at bounding box center [747, 723] width 106 height 26
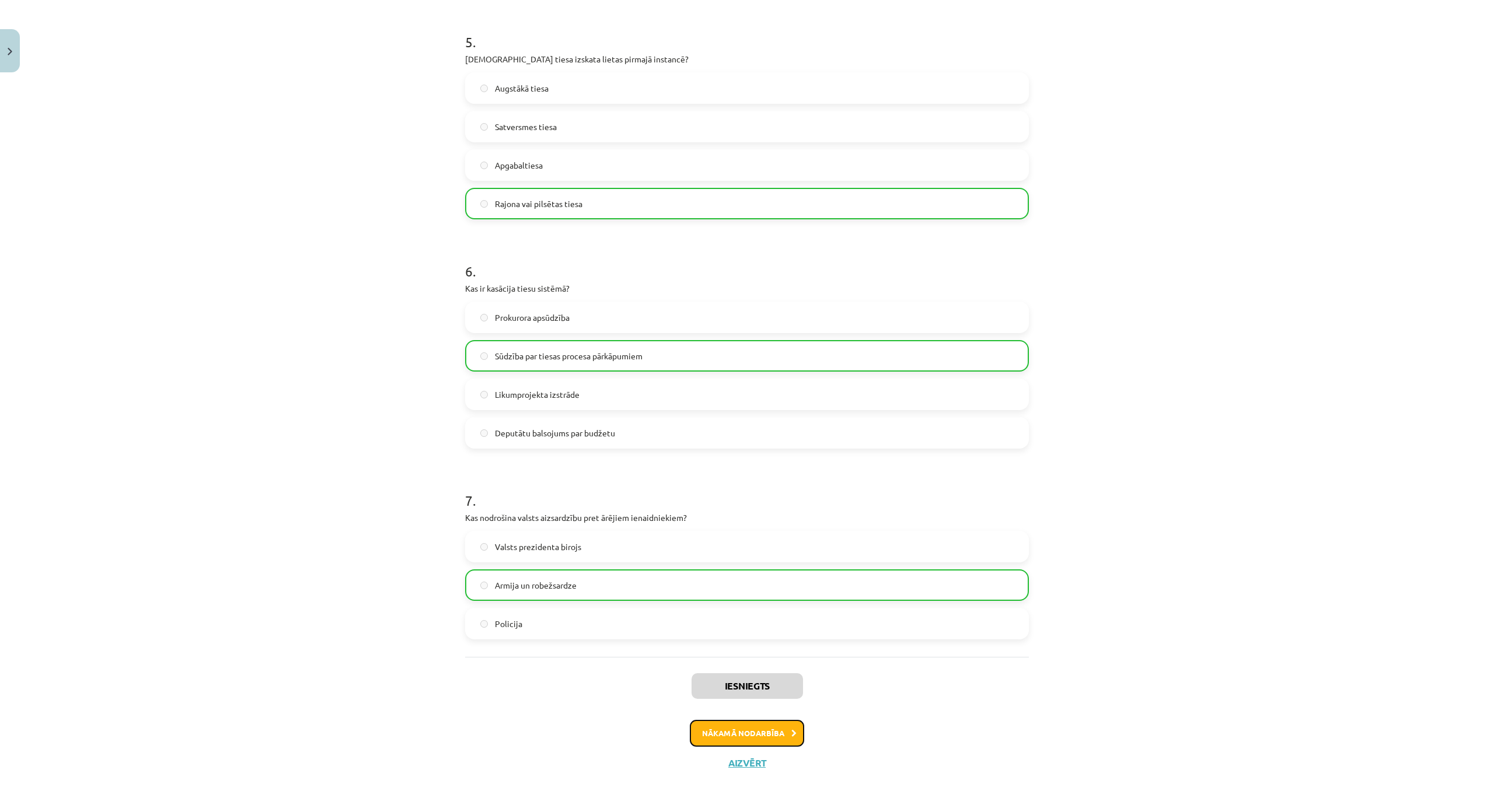
click at [762, 720] on button "Nākamā nodarbība" at bounding box center [747, 733] width 115 height 27
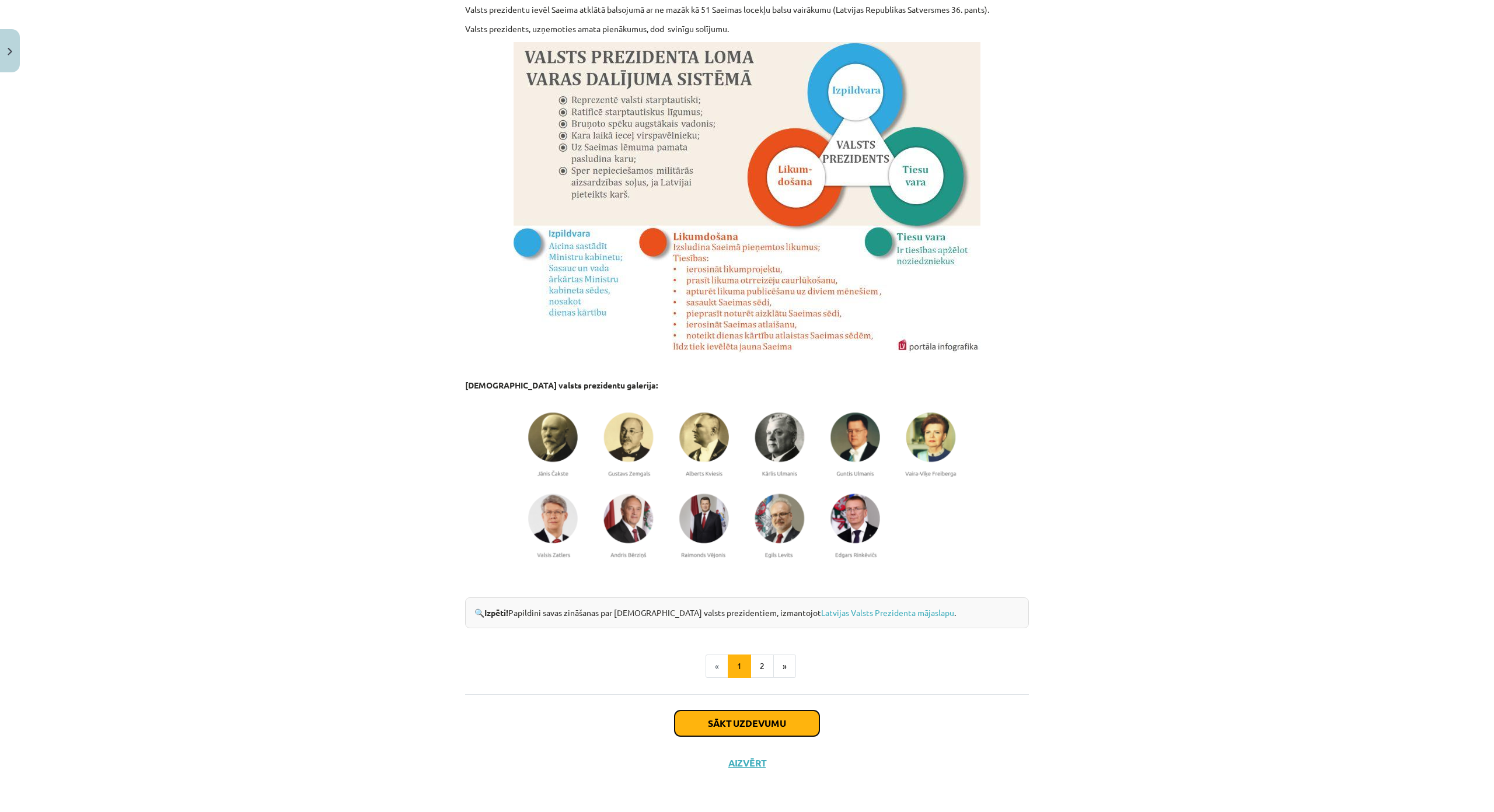
click at [780, 711] on button "Sākt uzdevumu" at bounding box center [747, 723] width 145 height 26
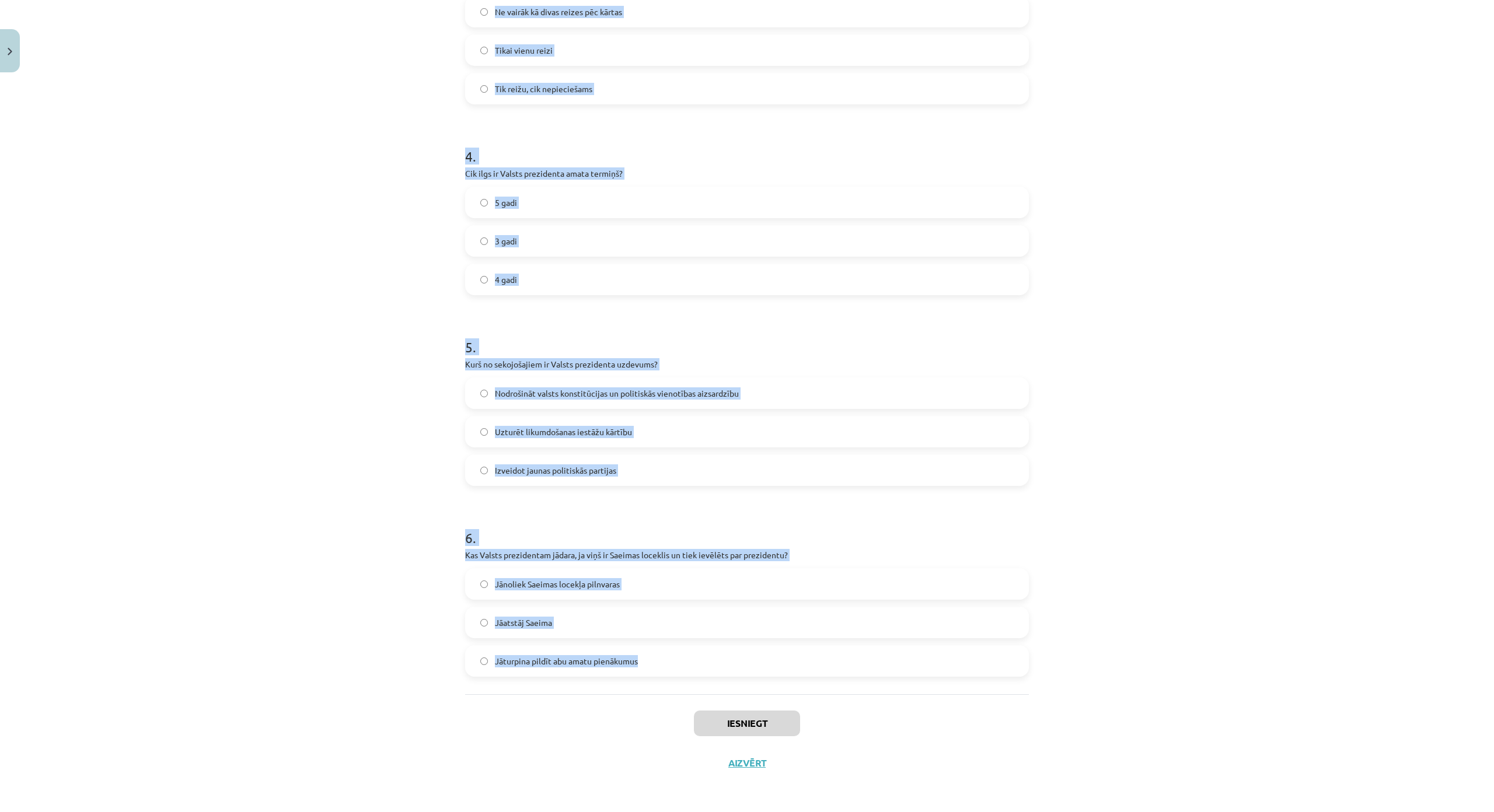
scroll to position [747, 0]
drag, startPoint x: 471, startPoint y: 77, endPoint x: 651, endPoint y: 602, distance: 555.0
click at [651, 602] on form "1 . Kurš var tikt ievēlēts par Valsts prezidentu? Jebkurš Latvijas pilsonis, ku…" at bounding box center [747, 116] width 563 height 1122
copy form "urš var tikt ievēlēts par Valsts prezidentu? Jebkurš Latvijas pilsonis, kurš sa…"
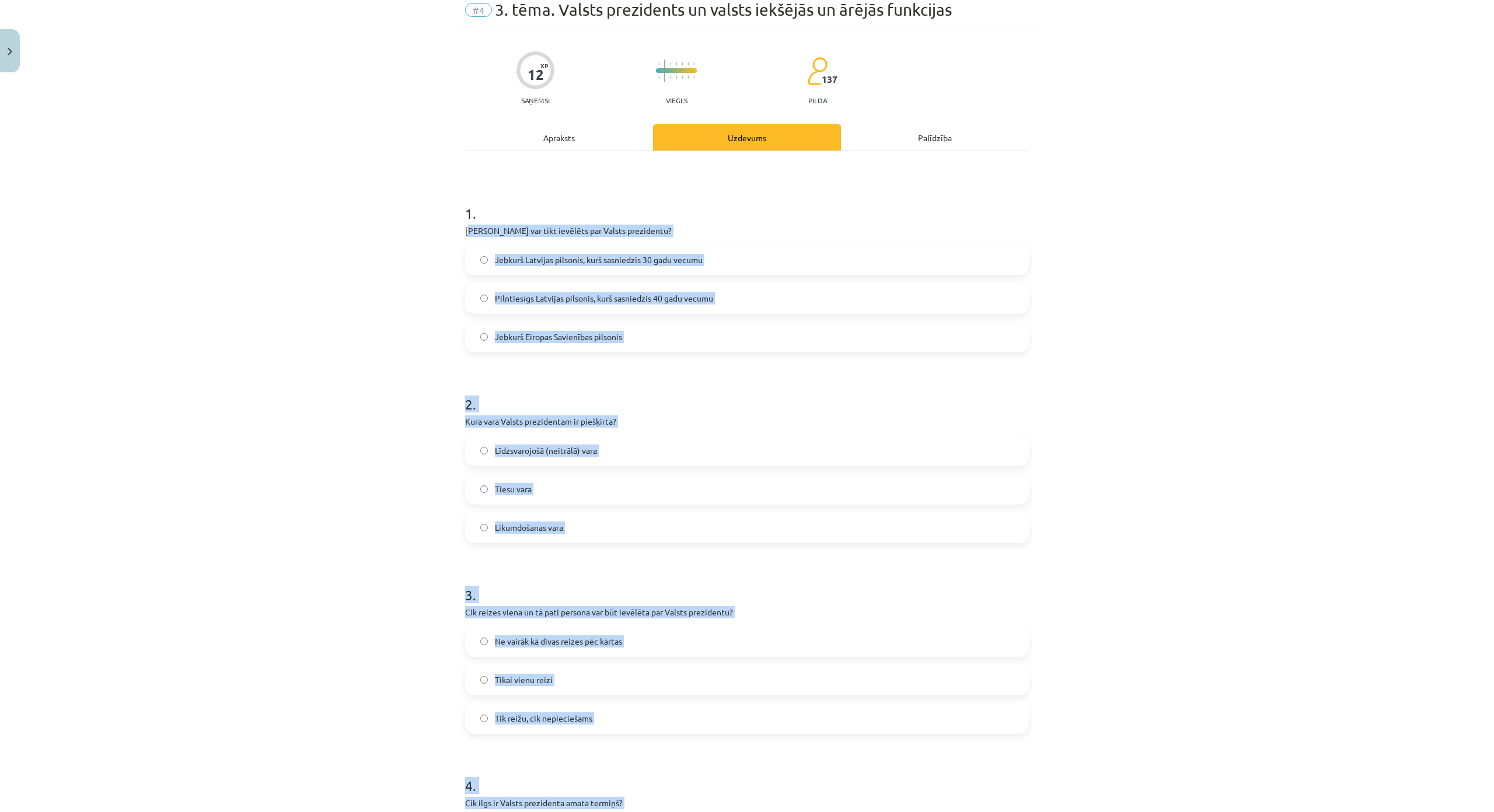
click at [534, 302] on span "Pilntiesīgs Latvijas pilsonis, kurš sasniedzis 40 gadu vecumu" at bounding box center [604, 298] width 218 height 12
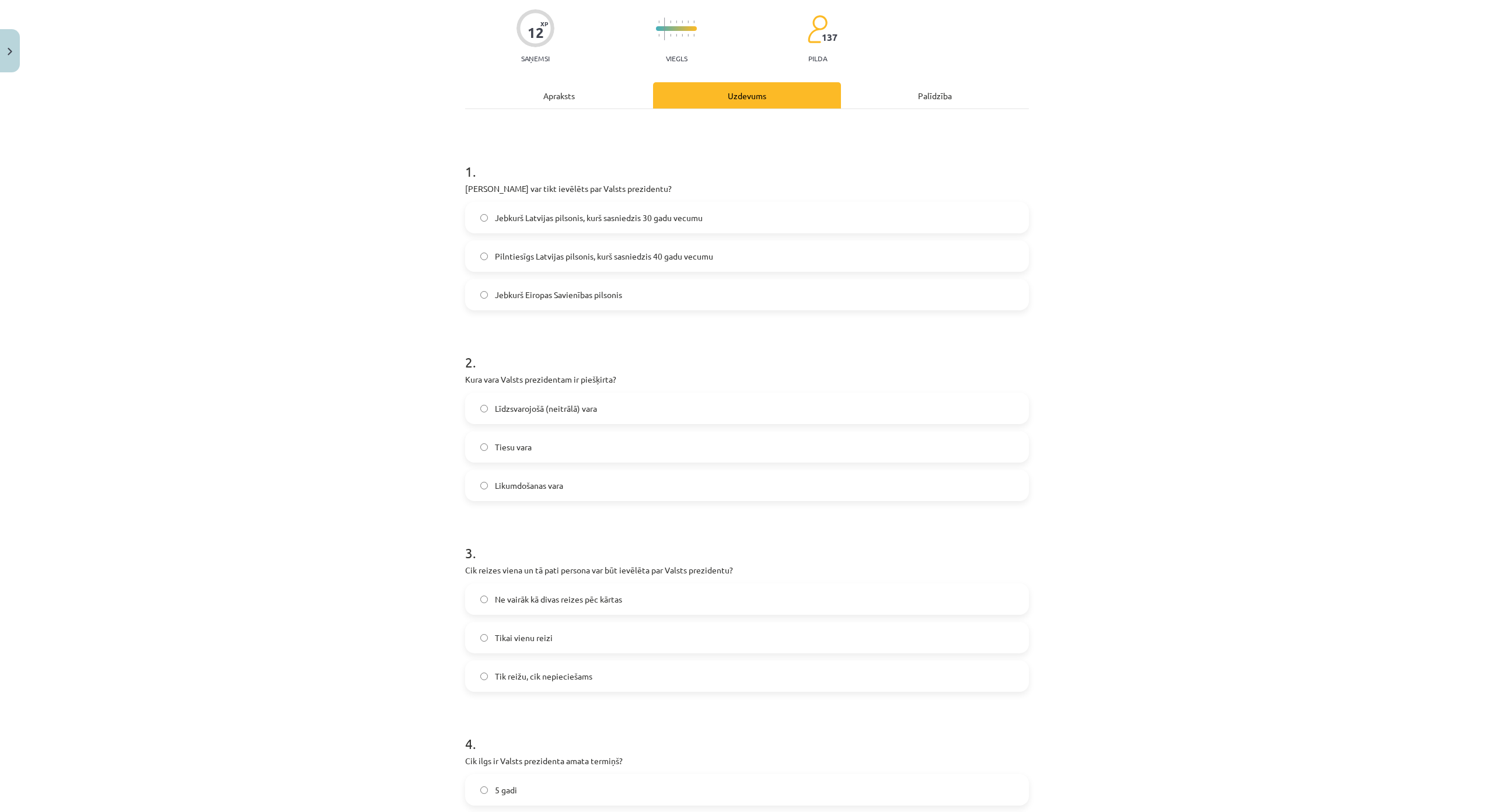
scroll to position [222, 0]
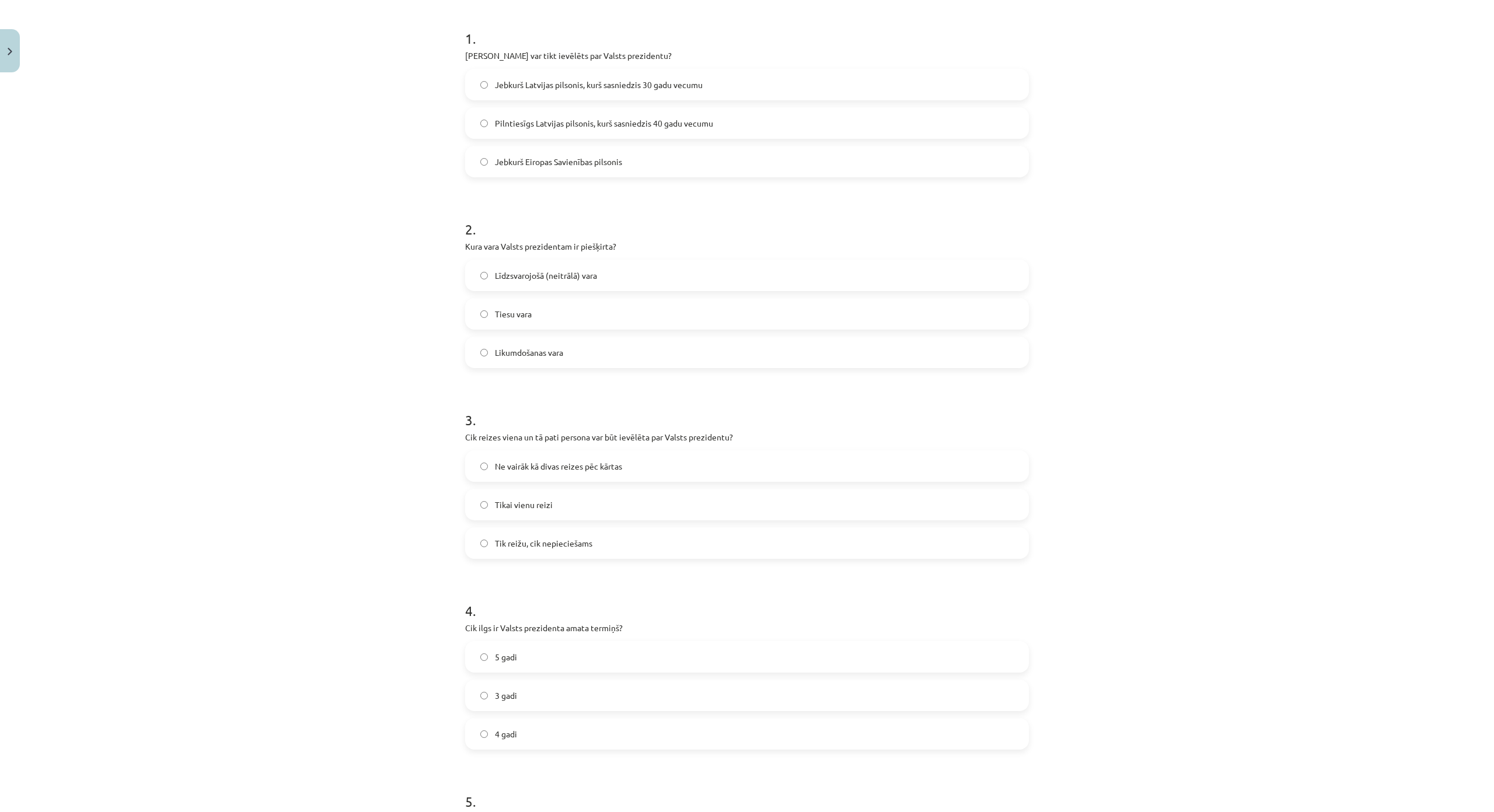
click at [553, 274] on span "Līdzsvarojošā (neitrālā) vara" at bounding box center [546, 275] width 102 height 12
click at [563, 458] on label "Ne vairāk kā divas reizes pēc kārtas" at bounding box center [747, 466] width 562 height 29
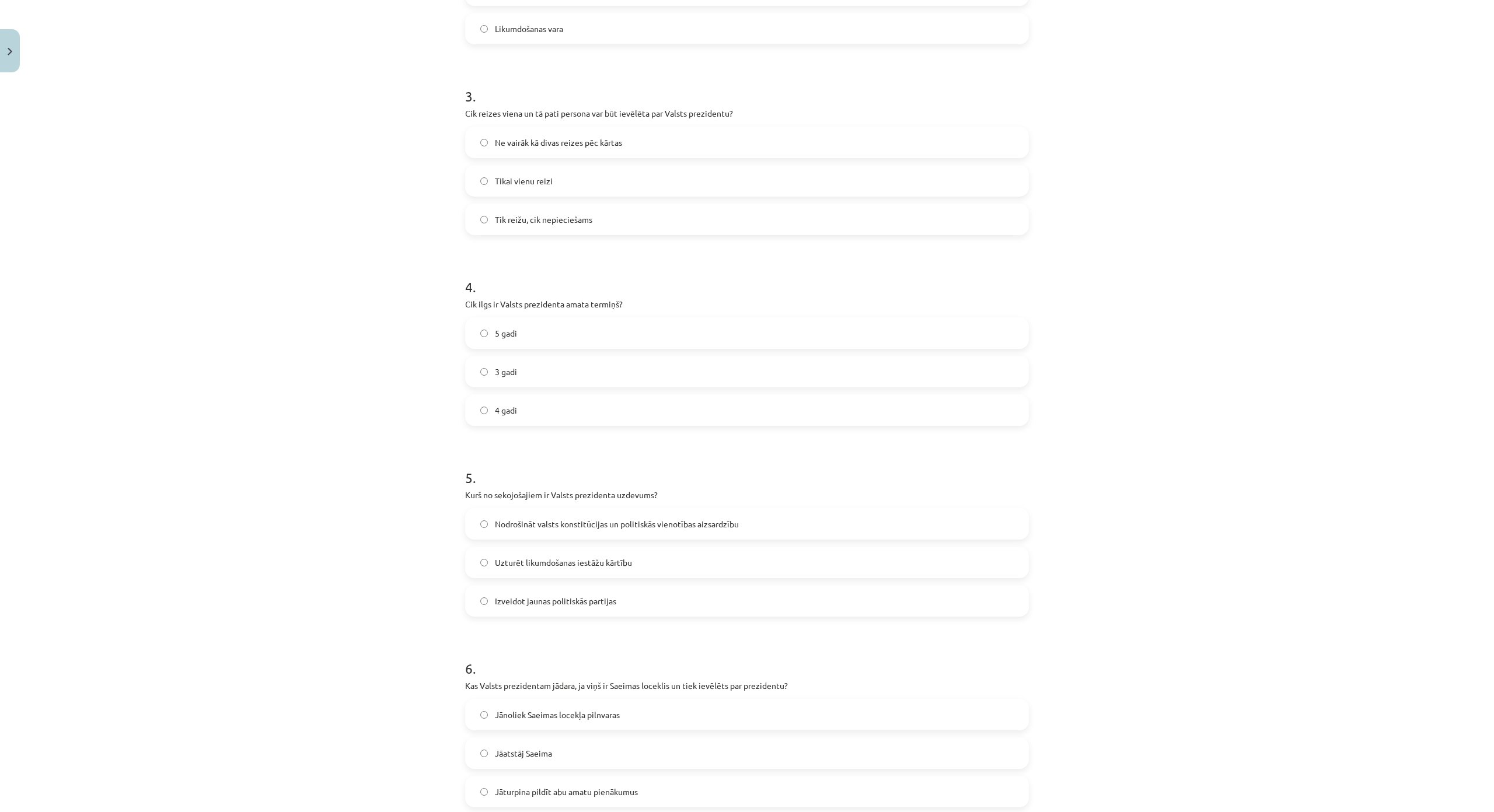
scroll to position [572, 0]
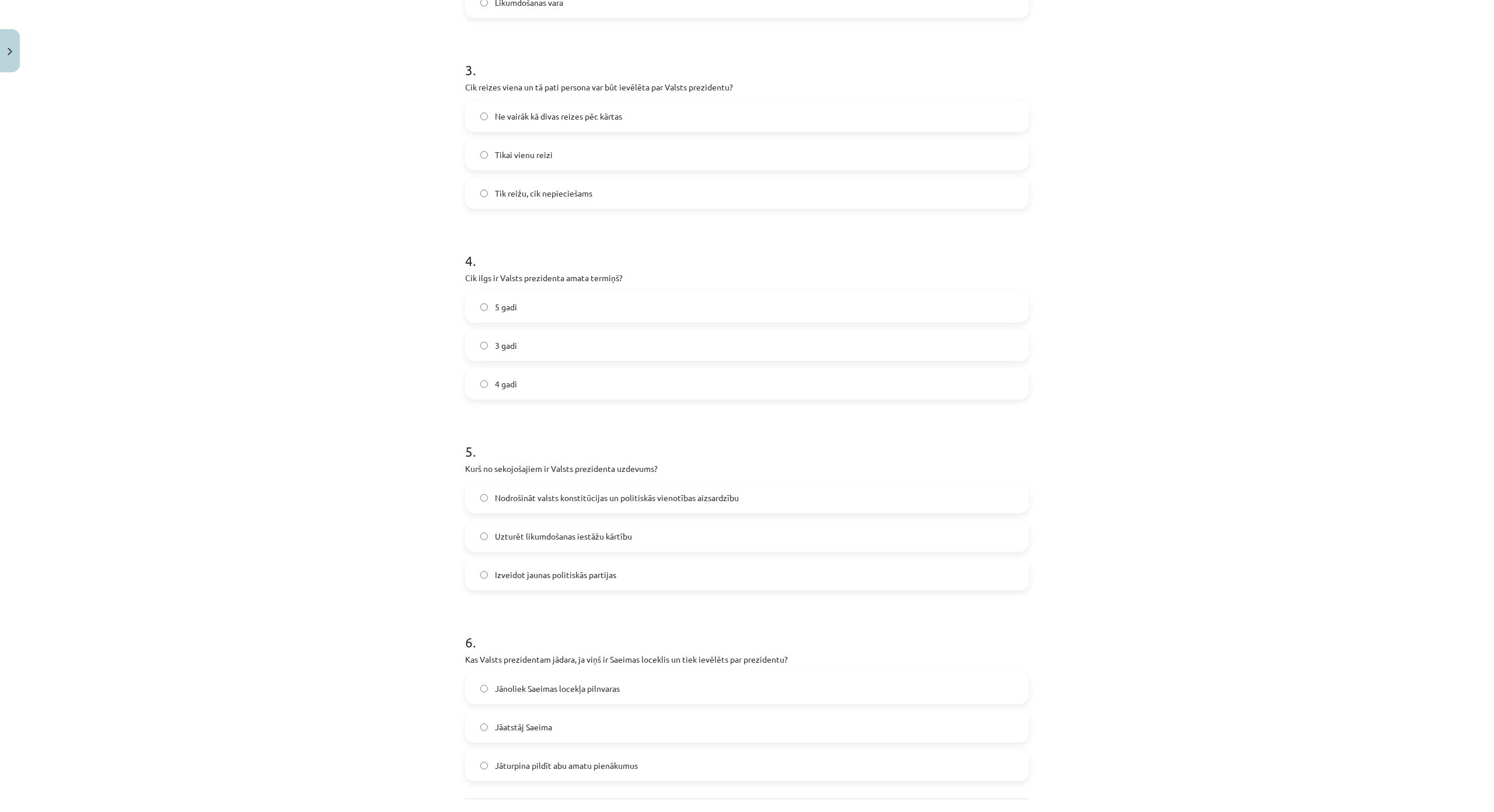
click at [545, 493] on span "Nodrošināt valsts konstitūcijas un politiskās vienotības aizsardzību" at bounding box center [616, 497] width 244 height 12
click at [539, 387] on label "4 gadi" at bounding box center [747, 384] width 562 height 29
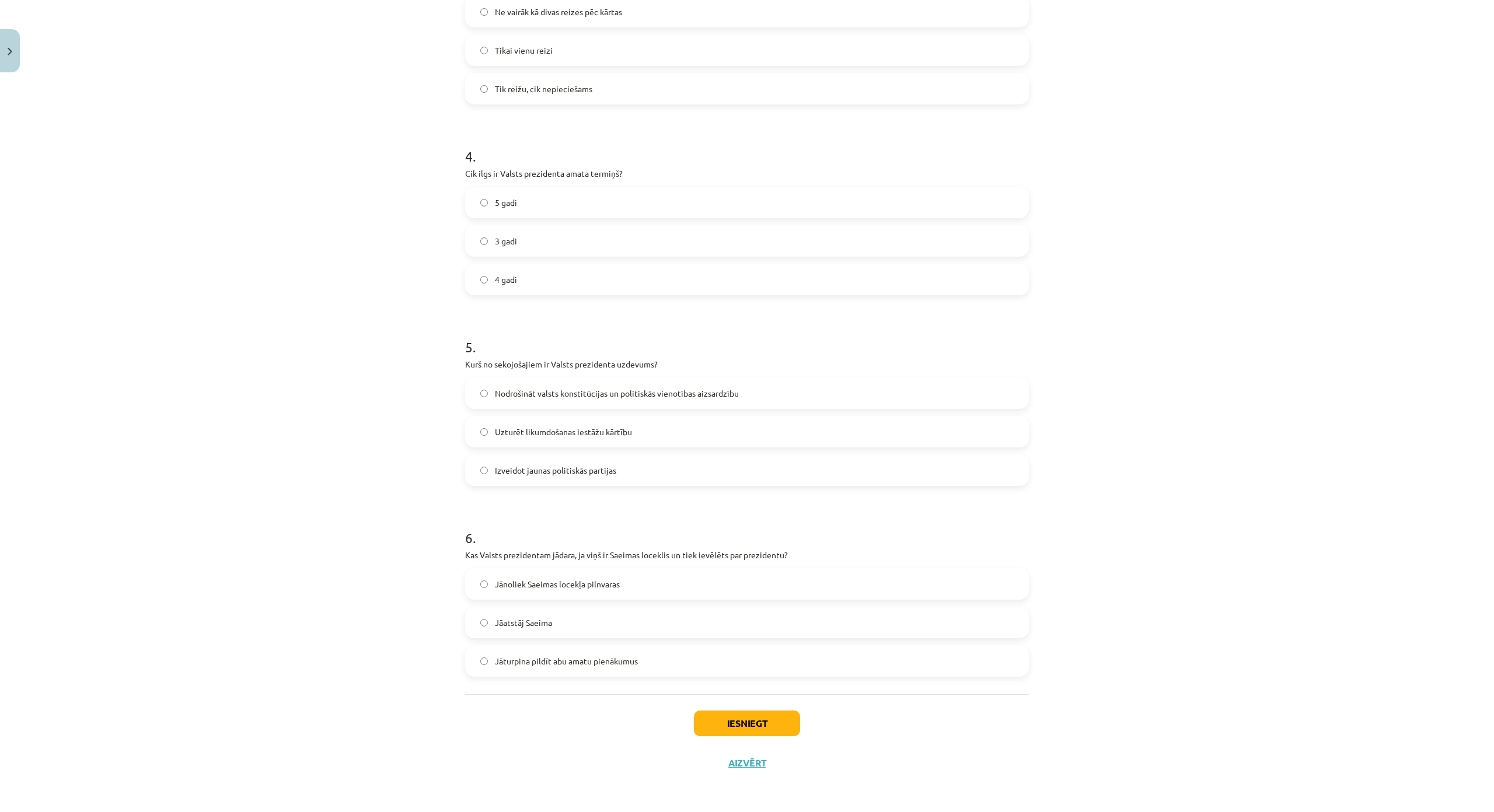
scroll to position [747, 0]
click at [558, 578] on span "Jānoliek Saeimas locekļa pilnvaras" at bounding box center [557, 584] width 125 height 12
click at [716, 711] on button "Iesniegt" at bounding box center [747, 723] width 106 height 26
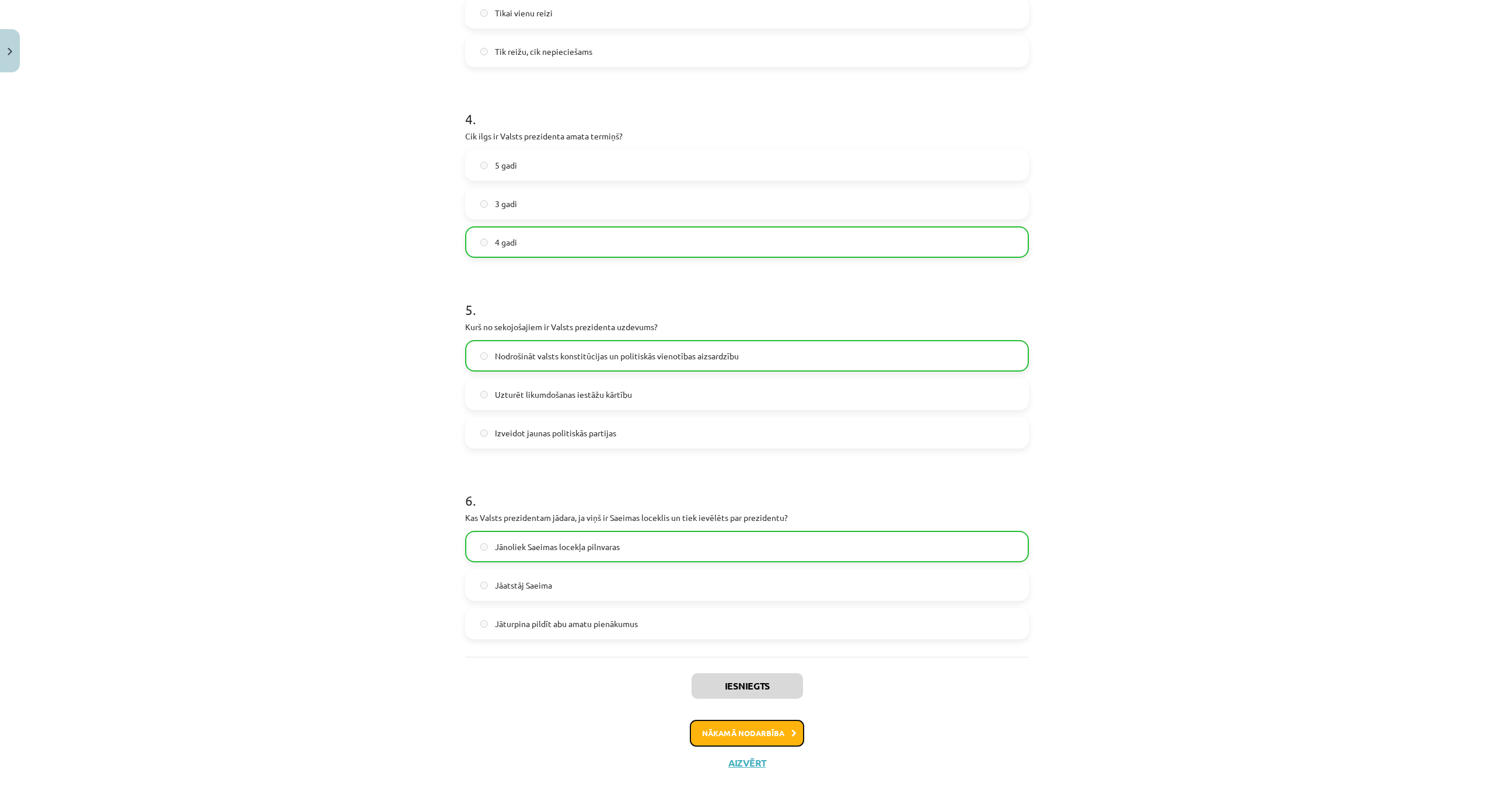
click at [710, 720] on button "Nākamā nodarbība" at bounding box center [747, 733] width 115 height 27
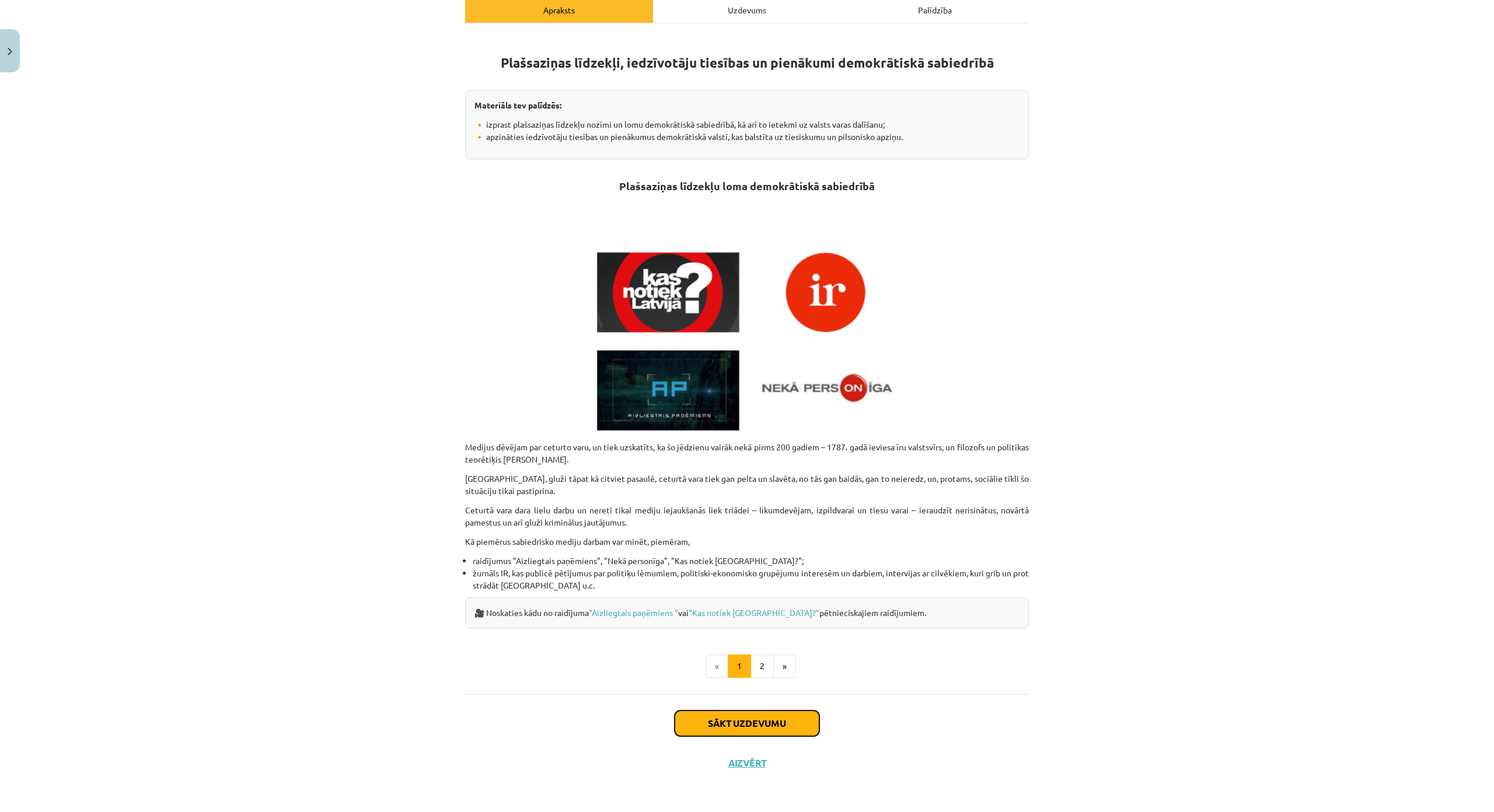
click at [721, 711] on button "Sākt uzdevumu" at bounding box center [747, 723] width 145 height 26
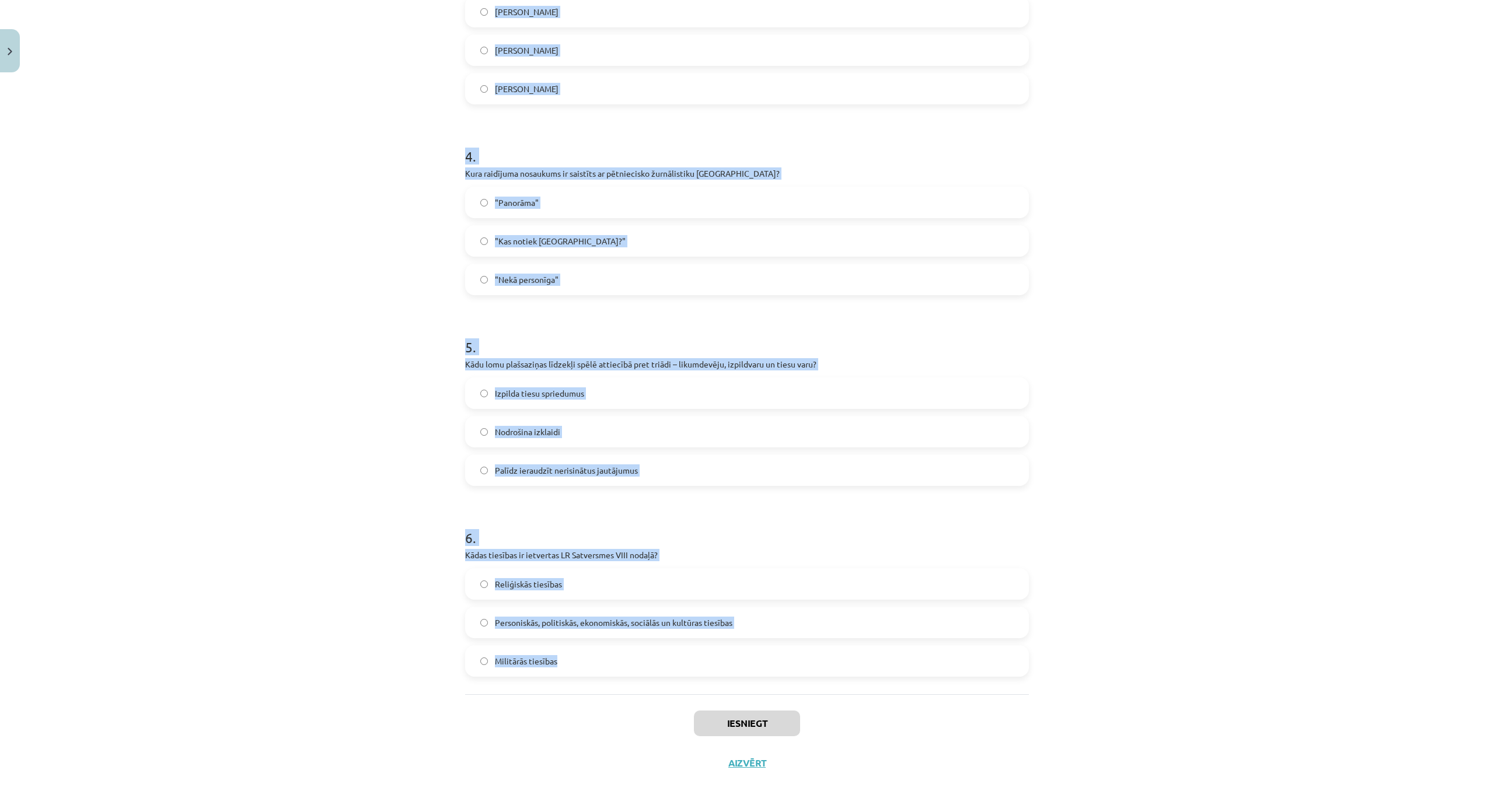
scroll to position [766, 0]
drag, startPoint x: 456, startPoint y: 266, endPoint x: 597, endPoint y: 594, distance: 357.0
click at [597, 594] on div "Mācību tēma: Sociālās zinības 9. klases 1. ieskaites mācību materiāls #5 4. tēm…" at bounding box center [747, 406] width 1494 height 812
copy form "Kurā dokumentā ir deklarētas cilvēka pamattiesības Latvijā? LR Civilkodekss LR …"
click at [611, 617] on span "Personiskās, politiskās, ekonomiskās, sociālās un kultūras tiesības" at bounding box center [613, 623] width 237 height 12
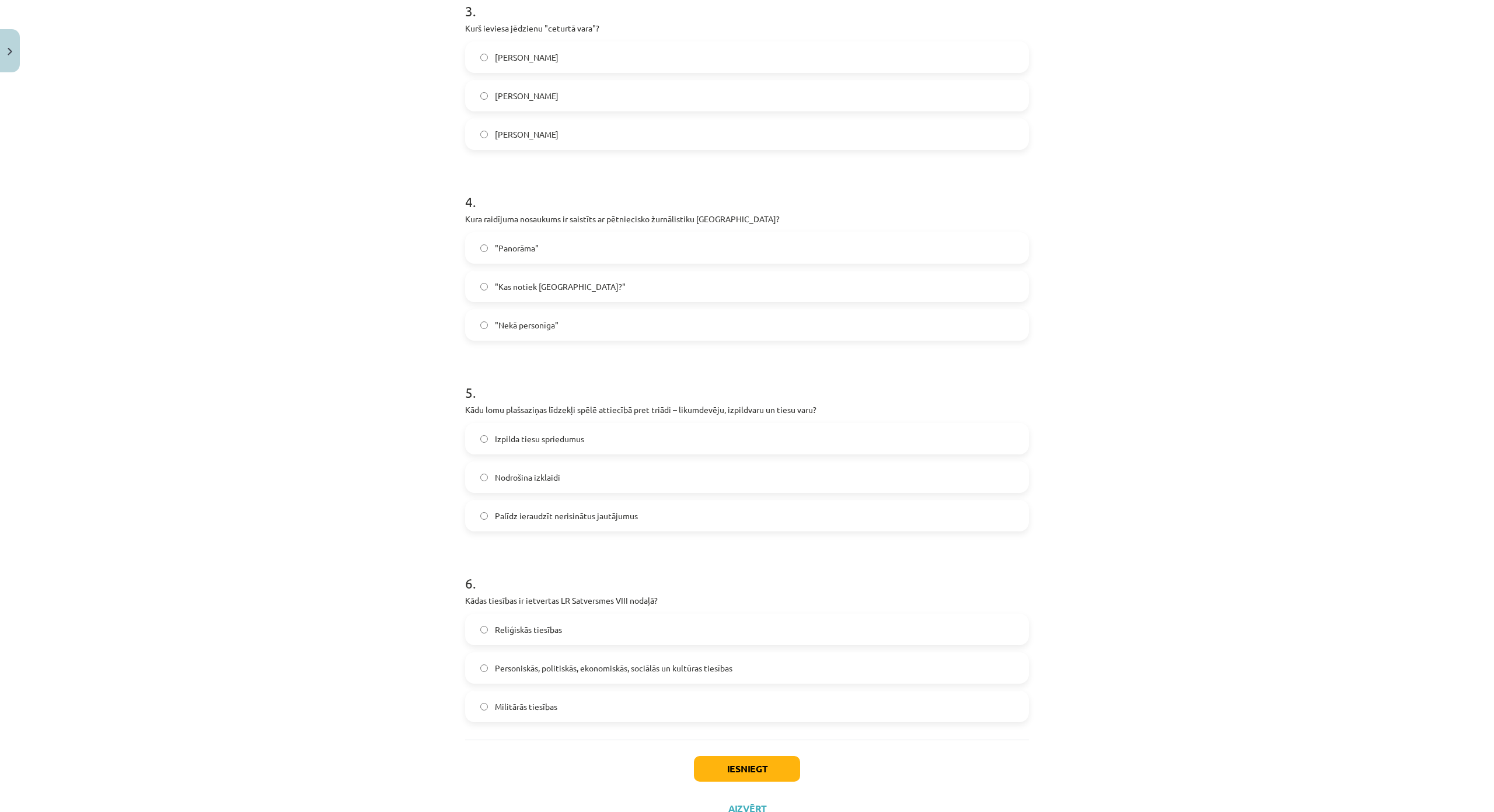
scroll to position [650, 0]
click at [543, 521] on span "Palīdz ieraudzīt nerisinātus jautājumus" at bounding box center [566, 516] width 143 height 12
click at [527, 333] on label ""Nekā personīga"" at bounding box center [747, 325] width 562 height 29
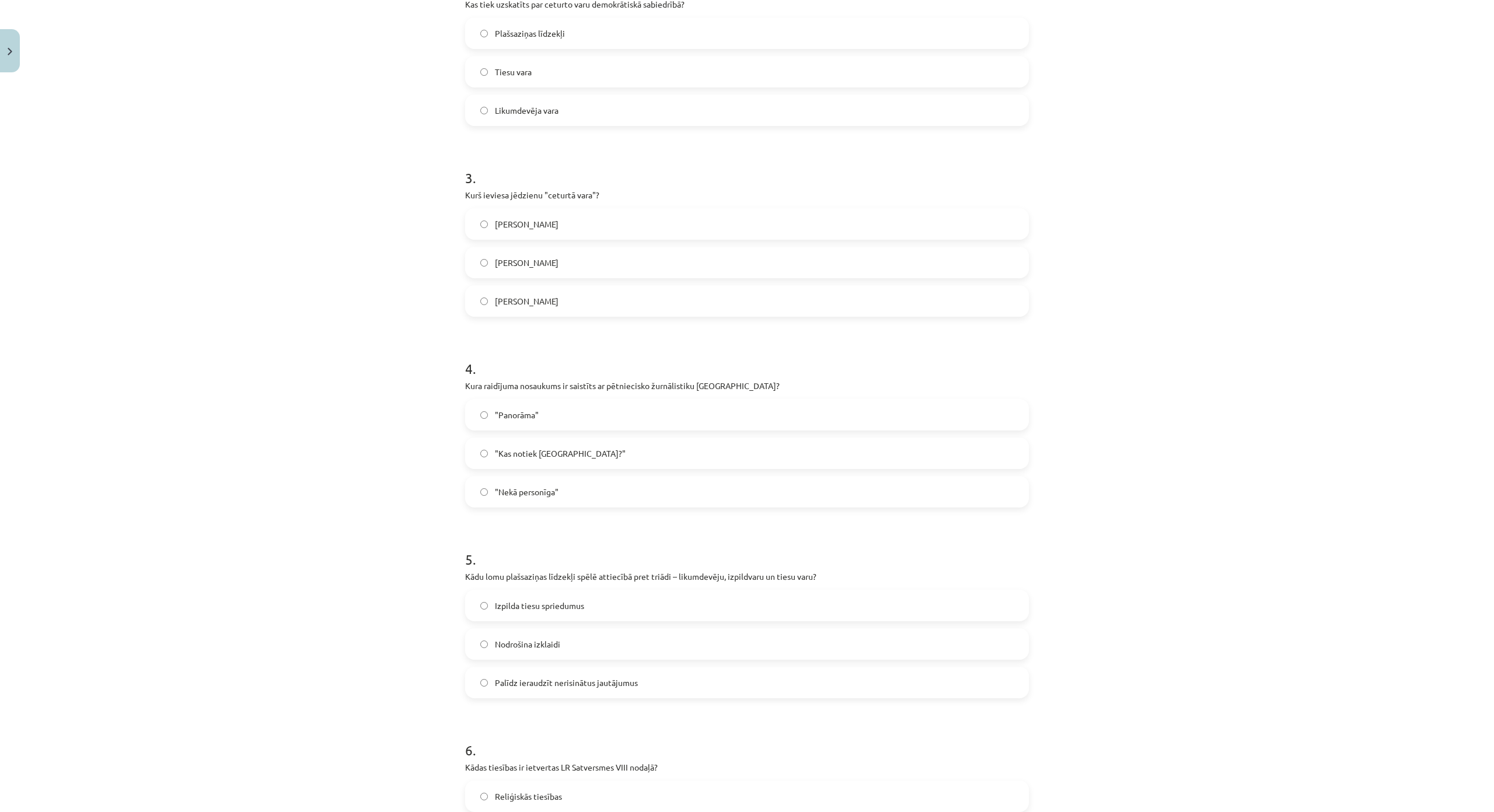
scroll to position [475, 0]
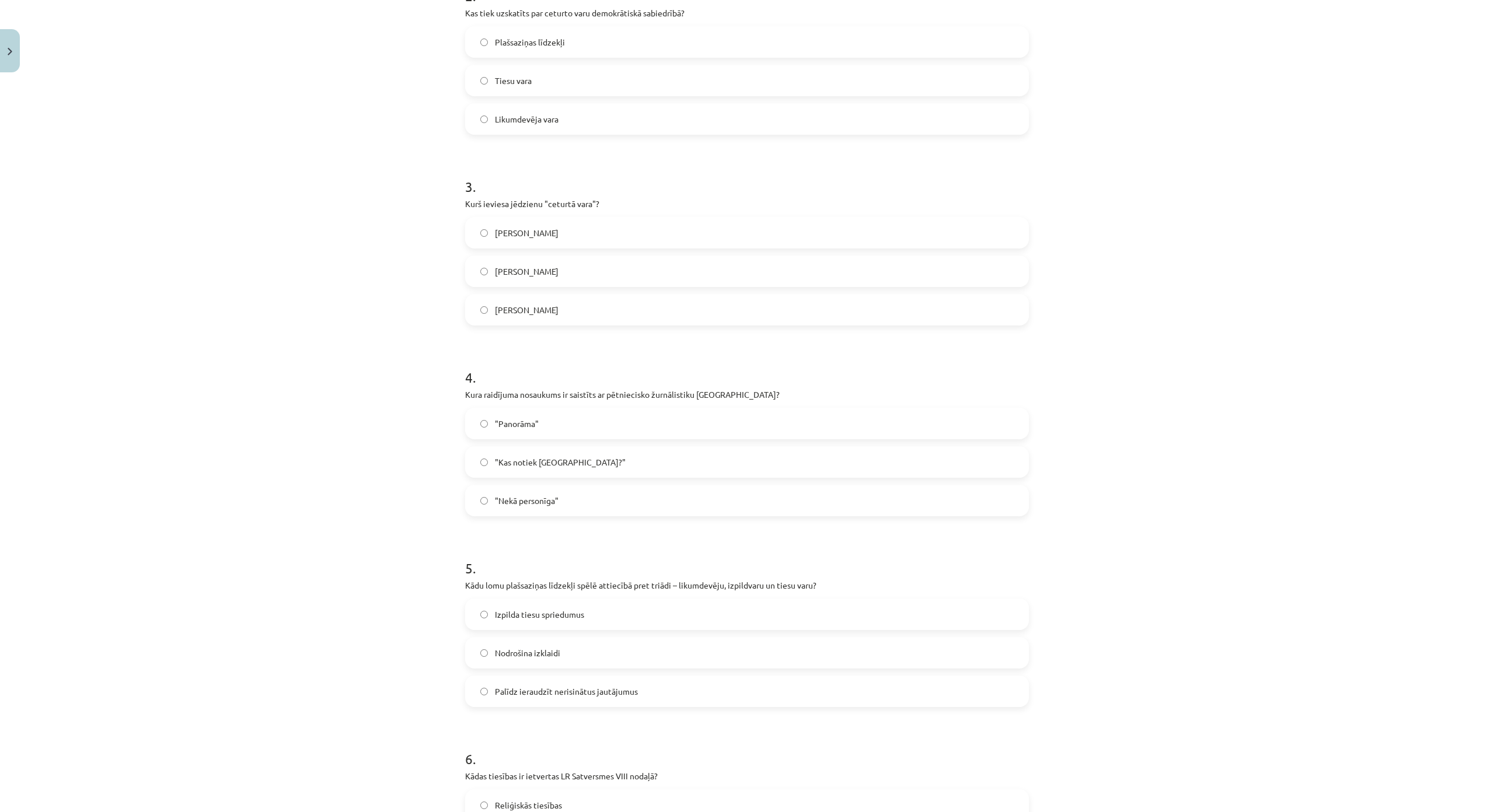
click at [530, 306] on span "Edmunds Bērks" at bounding box center [526, 310] width 64 height 12
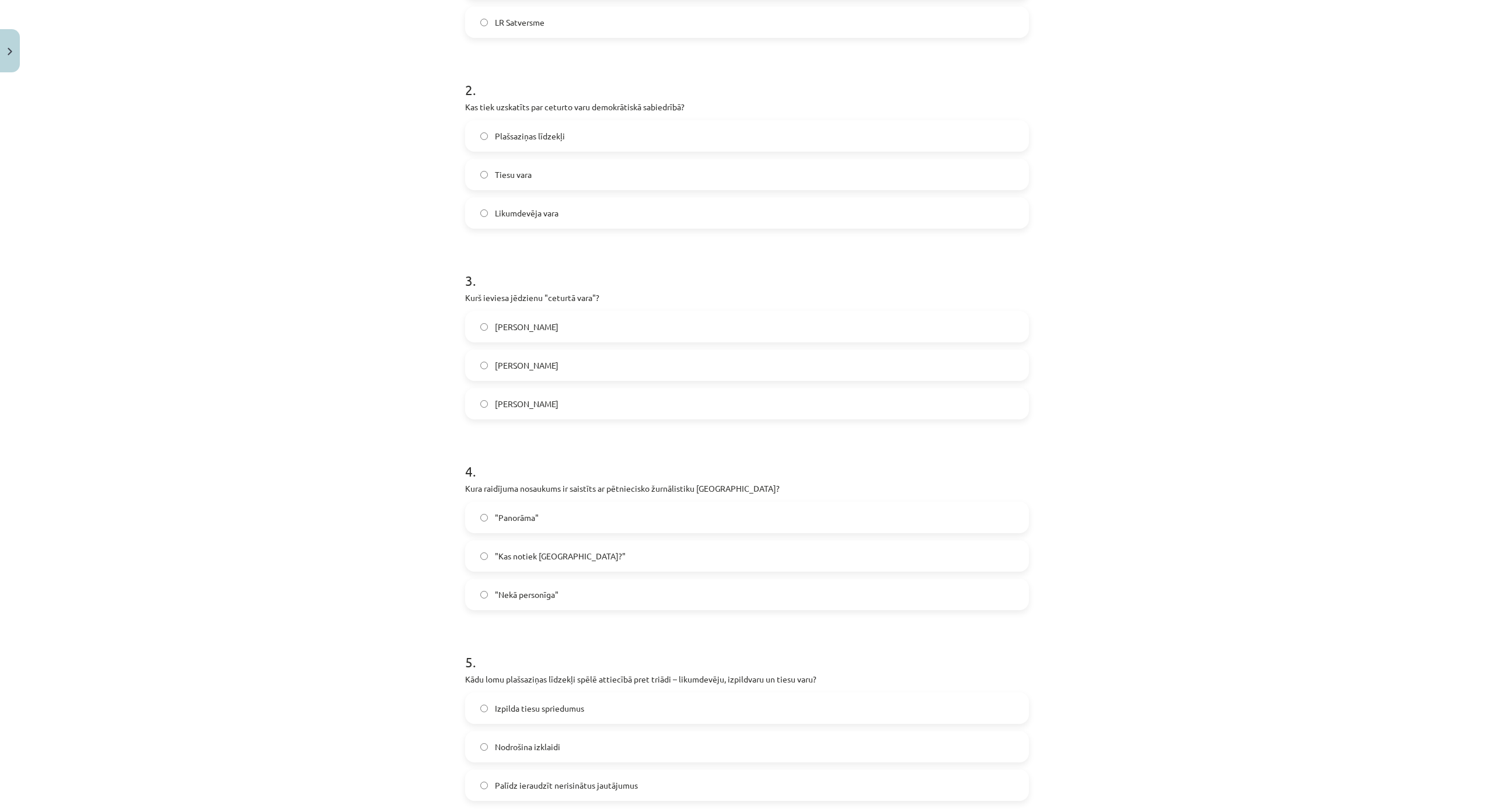
scroll to position [358, 0]
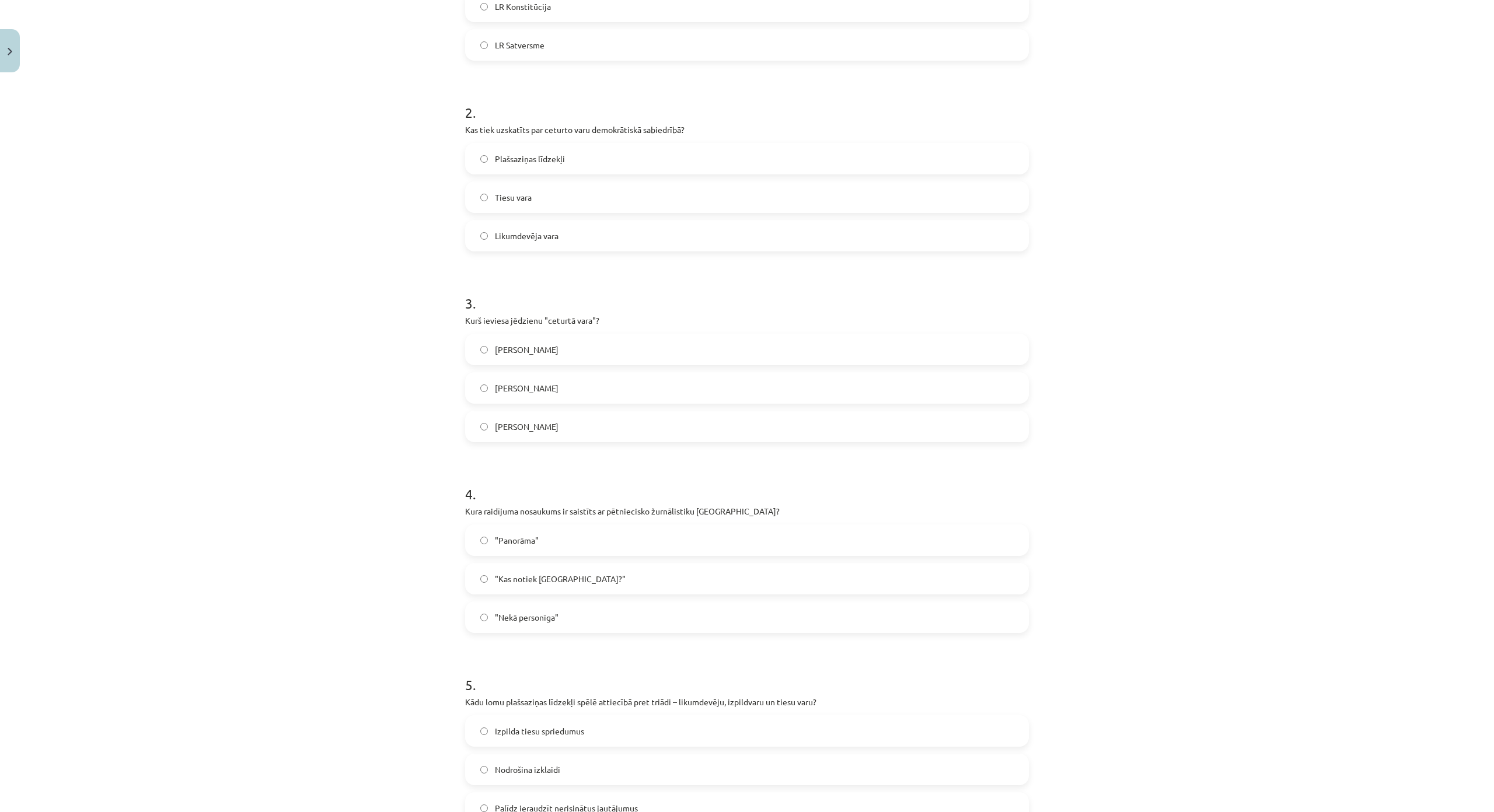
click at [549, 162] on span "Plašsaziņas līdzekļi" at bounding box center [529, 159] width 70 height 12
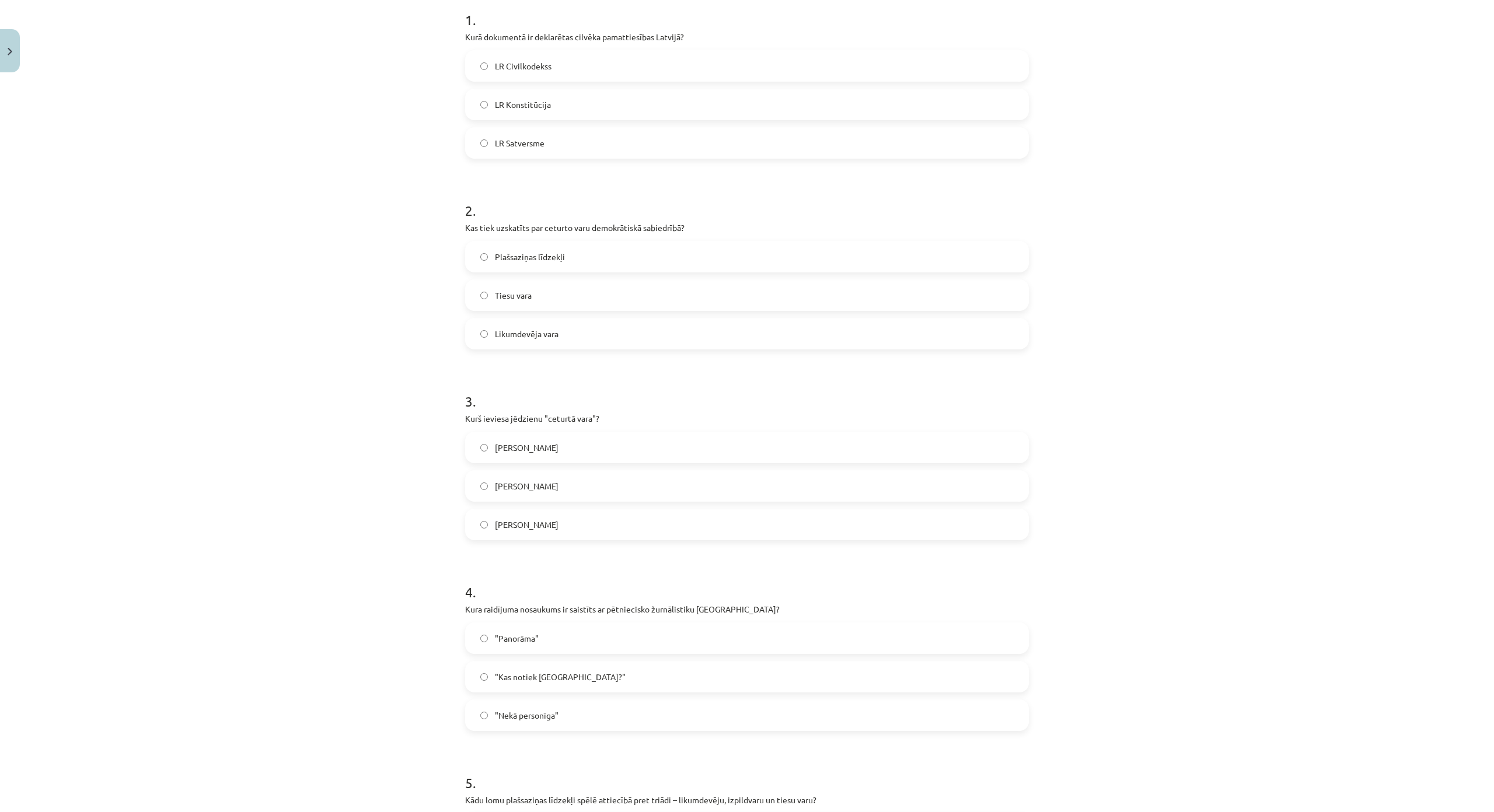
scroll to position [241, 0]
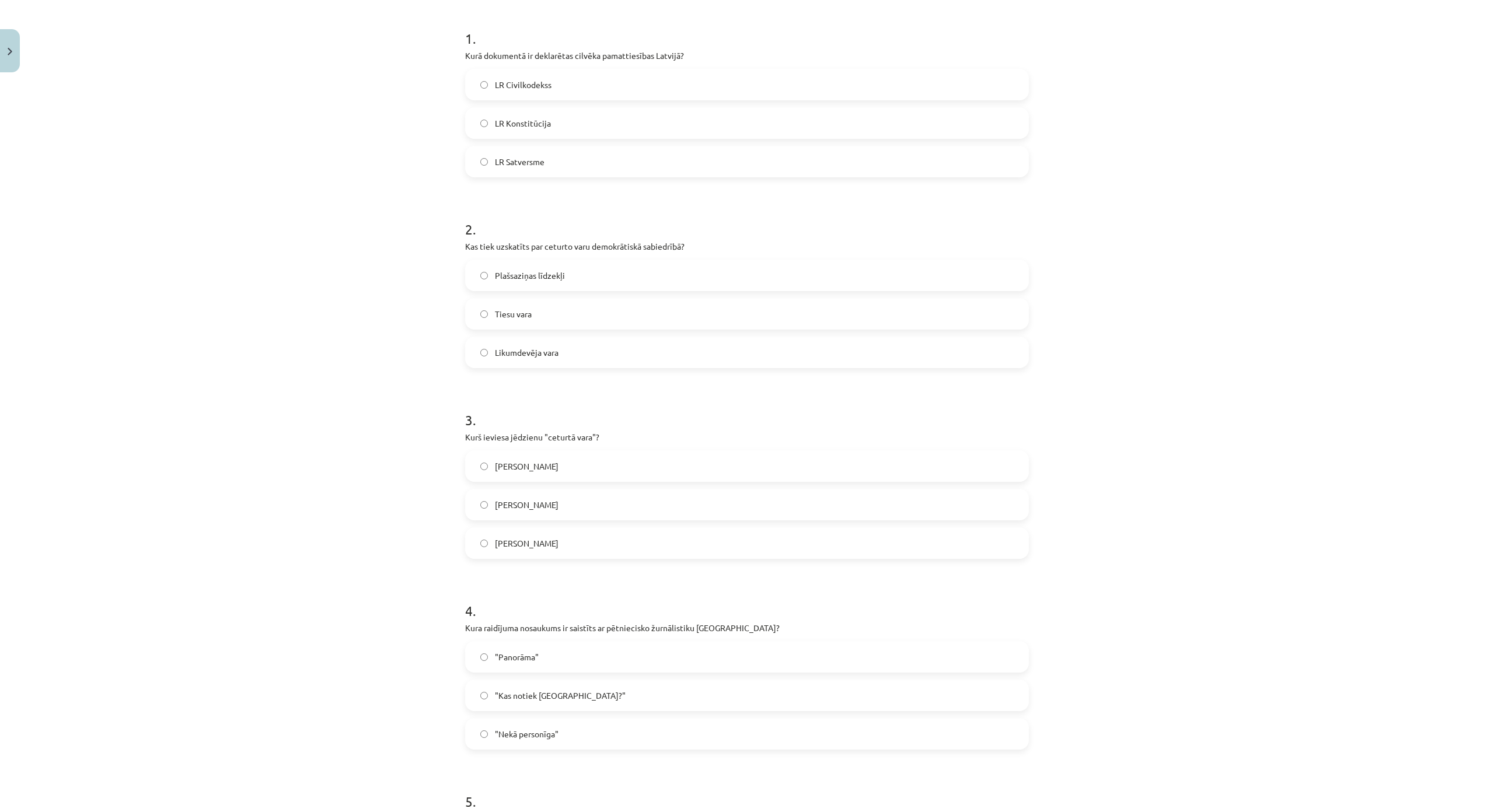
click at [558, 157] on label "LR Satversme" at bounding box center [747, 162] width 562 height 29
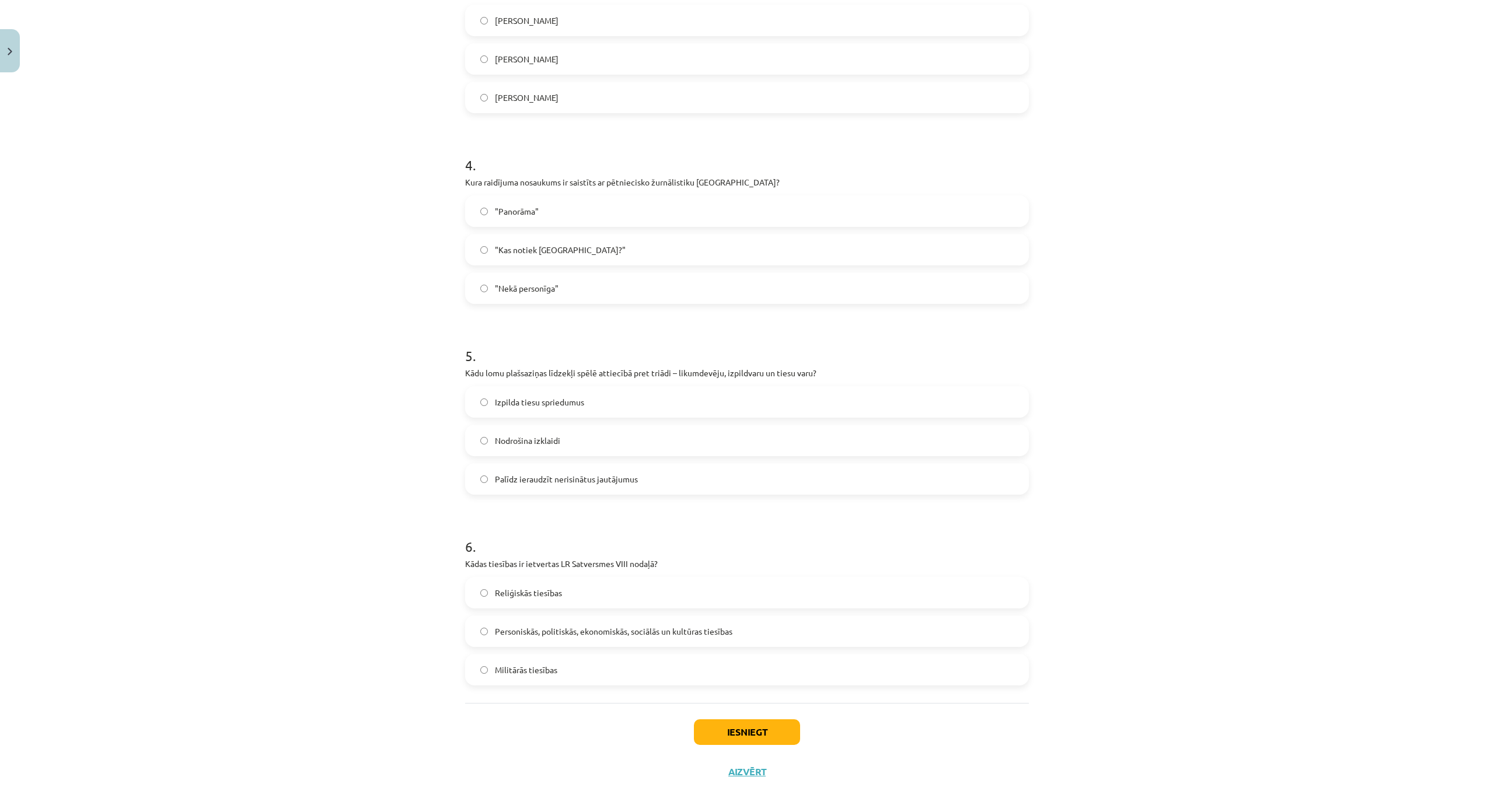
scroll to position [766, 0]
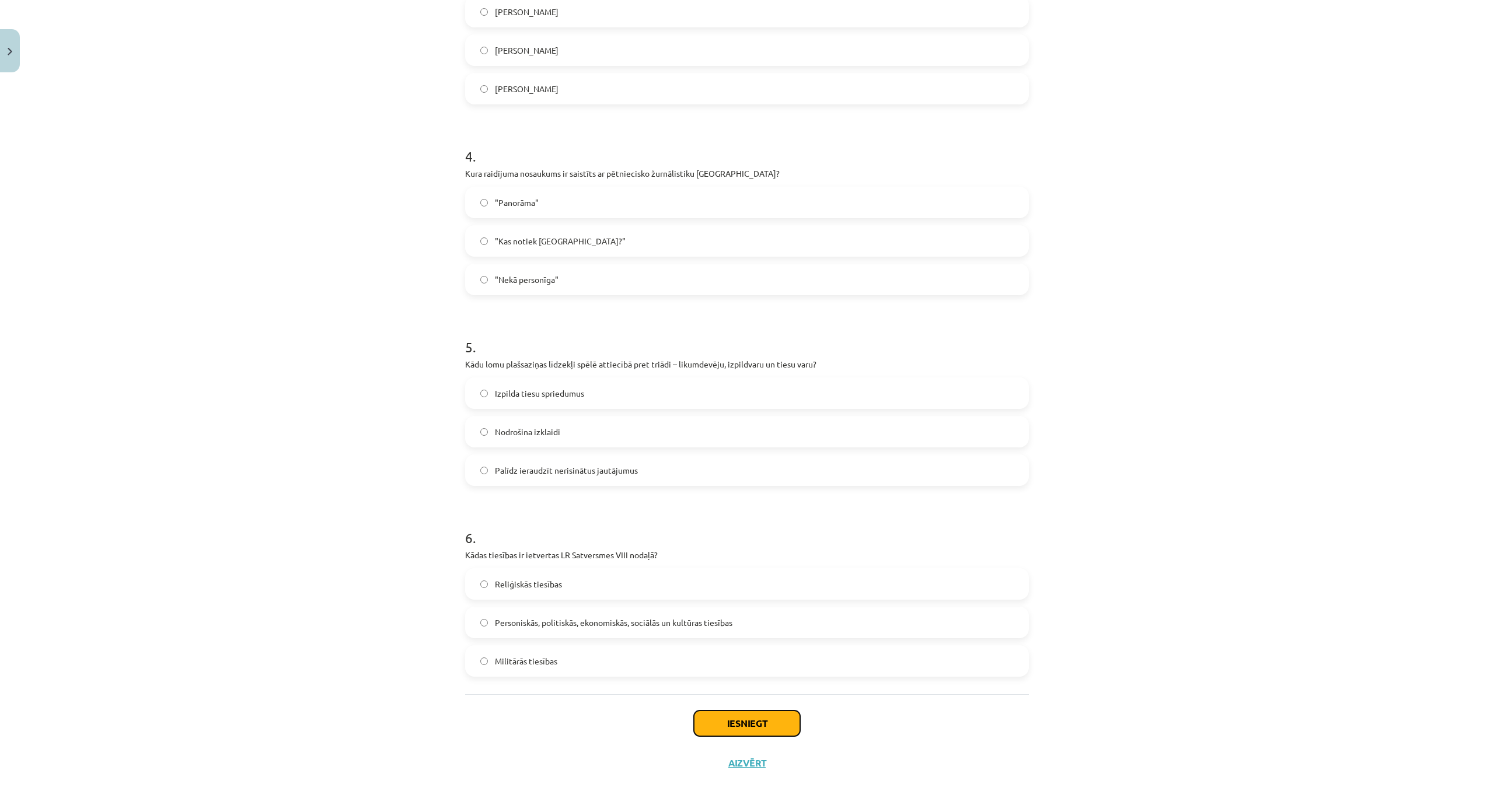
click at [730, 711] on button "Iesniegt" at bounding box center [747, 723] width 106 height 26
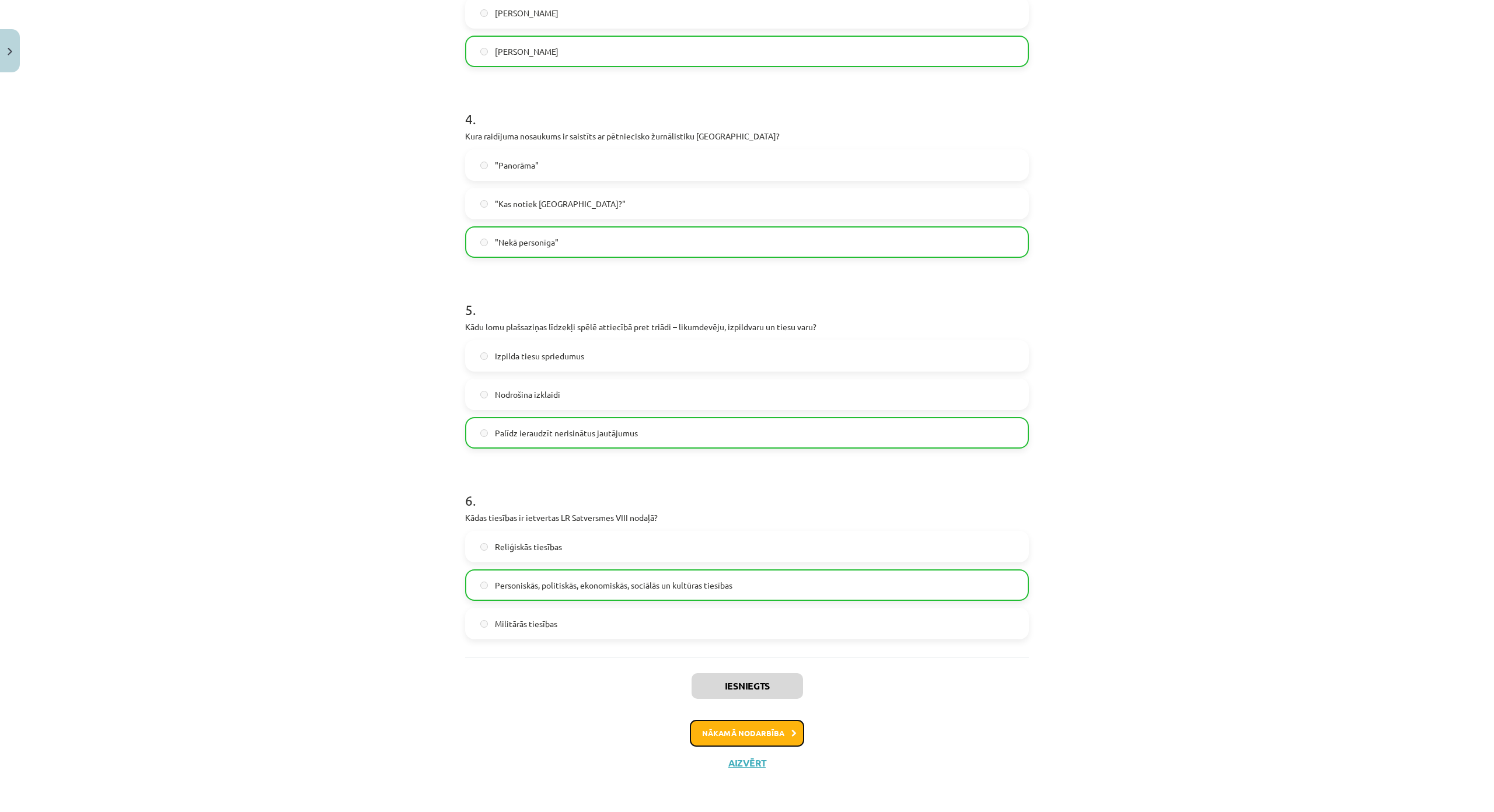
click at [762, 720] on button "Nākamā nodarbība" at bounding box center [747, 733] width 115 height 27
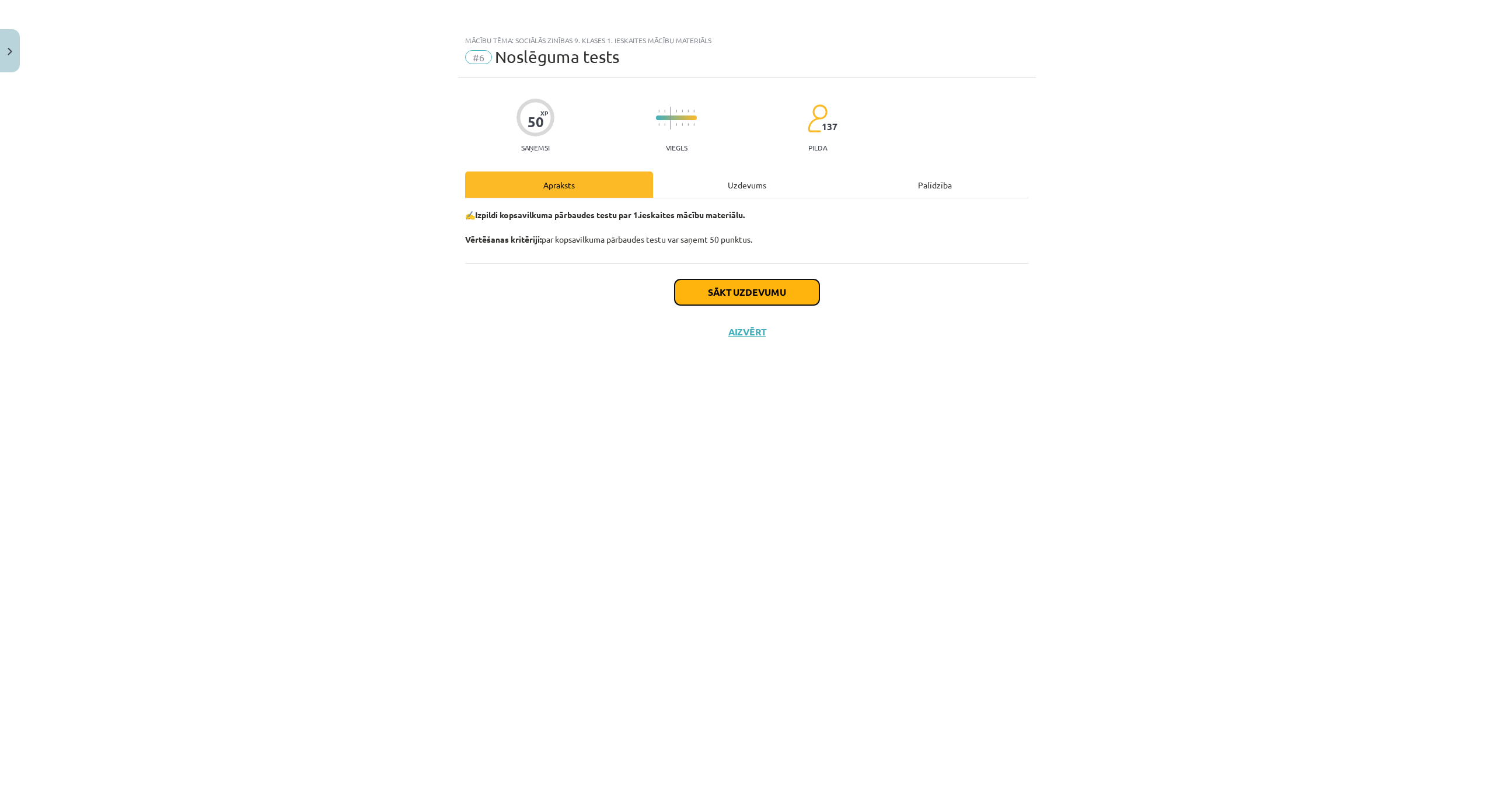
click at [744, 287] on button "Sākt uzdevumu" at bounding box center [747, 292] width 145 height 26
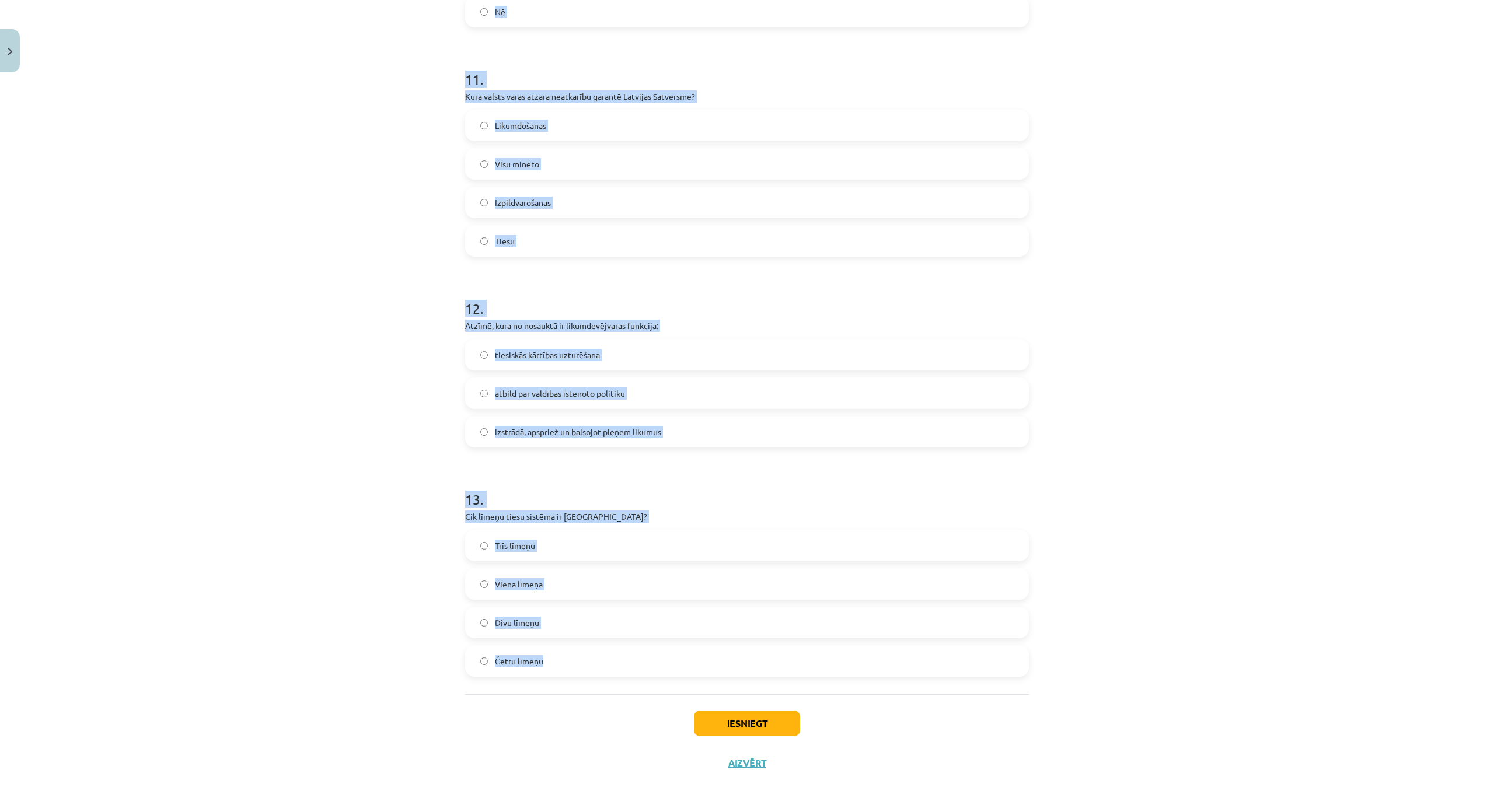
scroll to position [2741, 0]
drag, startPoint x: 457, startPoint y: 273, endPoint x: 603, endPoint y: 609, distance: 366.3
copy form "**********"
click at [668, 417] on label "izstrādā, apspriež un balsojot pieņem likumus" at bounding box center [747, 432] width 562 height 29
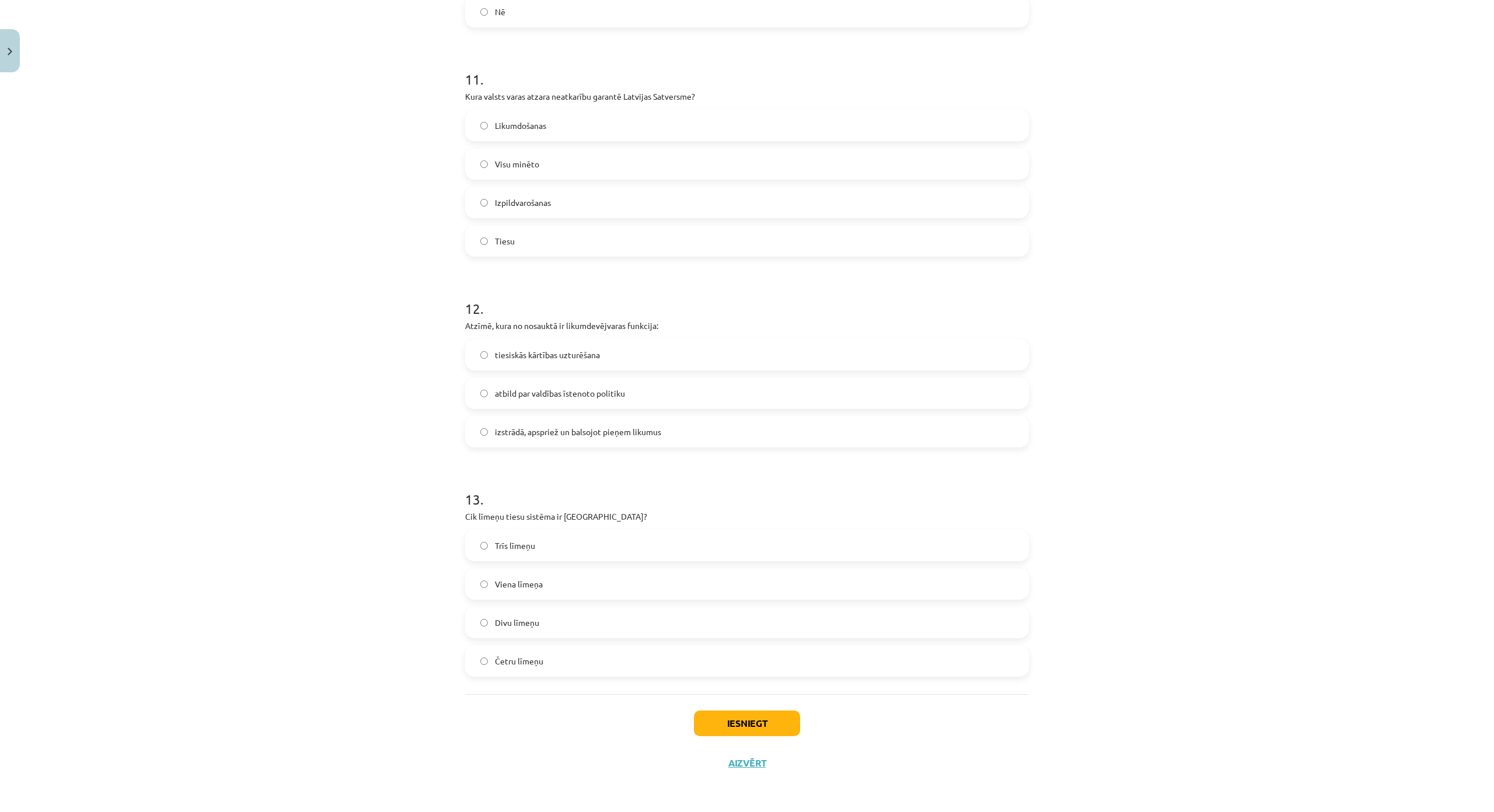
click at [546, 531] on label "Trīs līmeņu" at bounding box center [747, 545] width 562 height 29
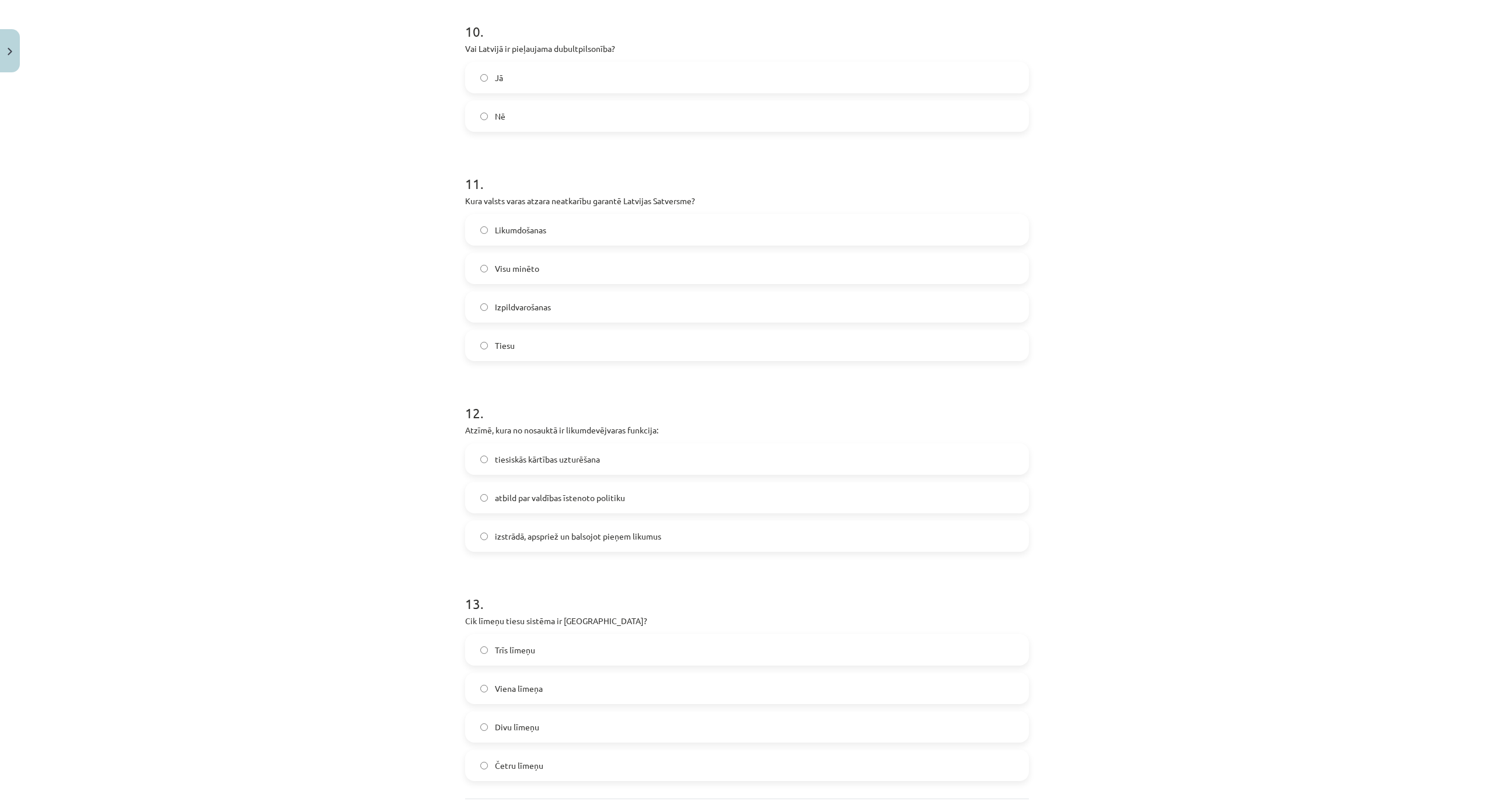
scroll to position [2449, 0]
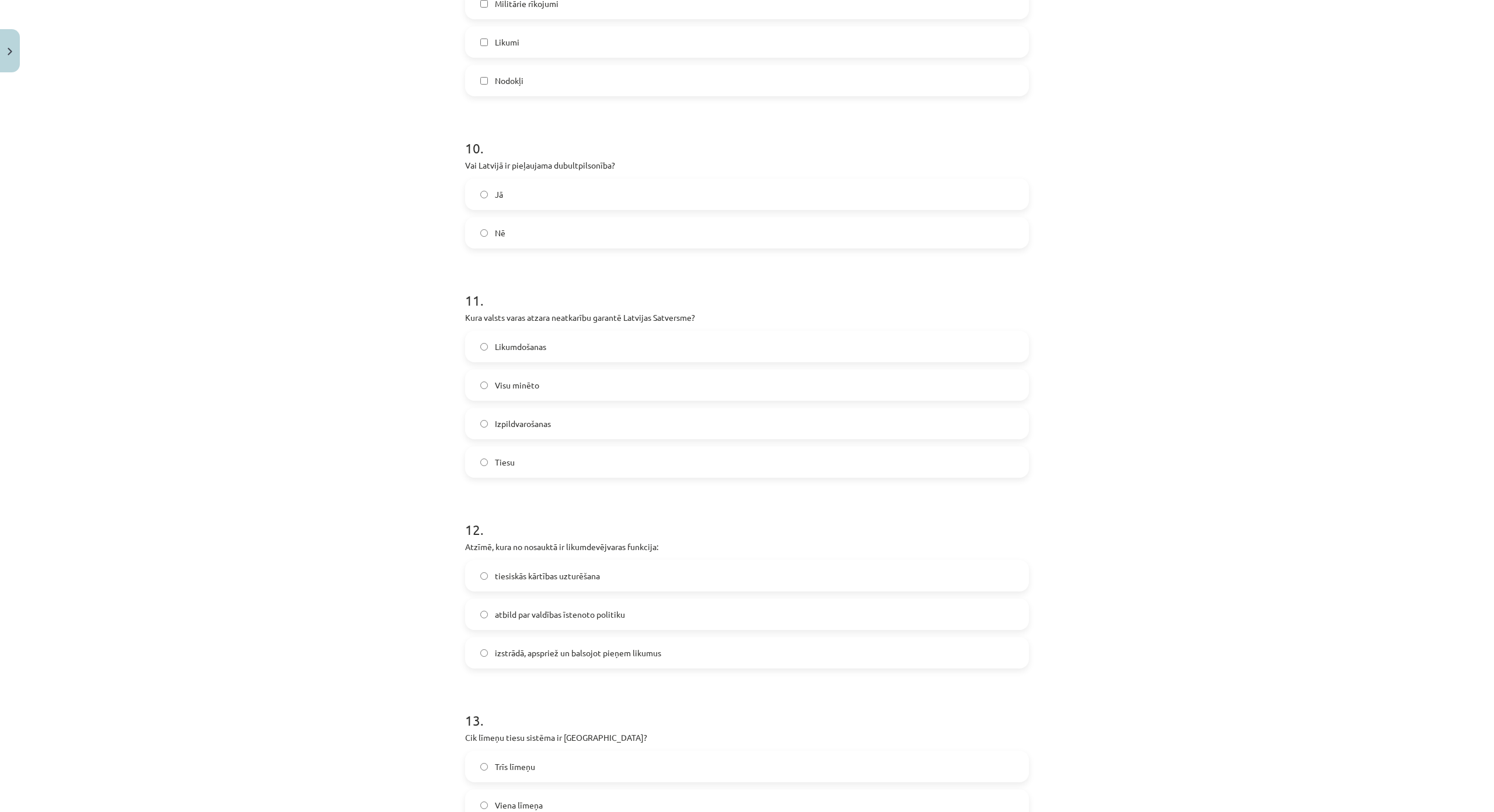
click at [495, 195] on span "Jā" at bounding box center [499, 194] width 8 height 12
click at [538, 466] on label "Tiesu" at bounding box center [747, 462] width 562 height 29
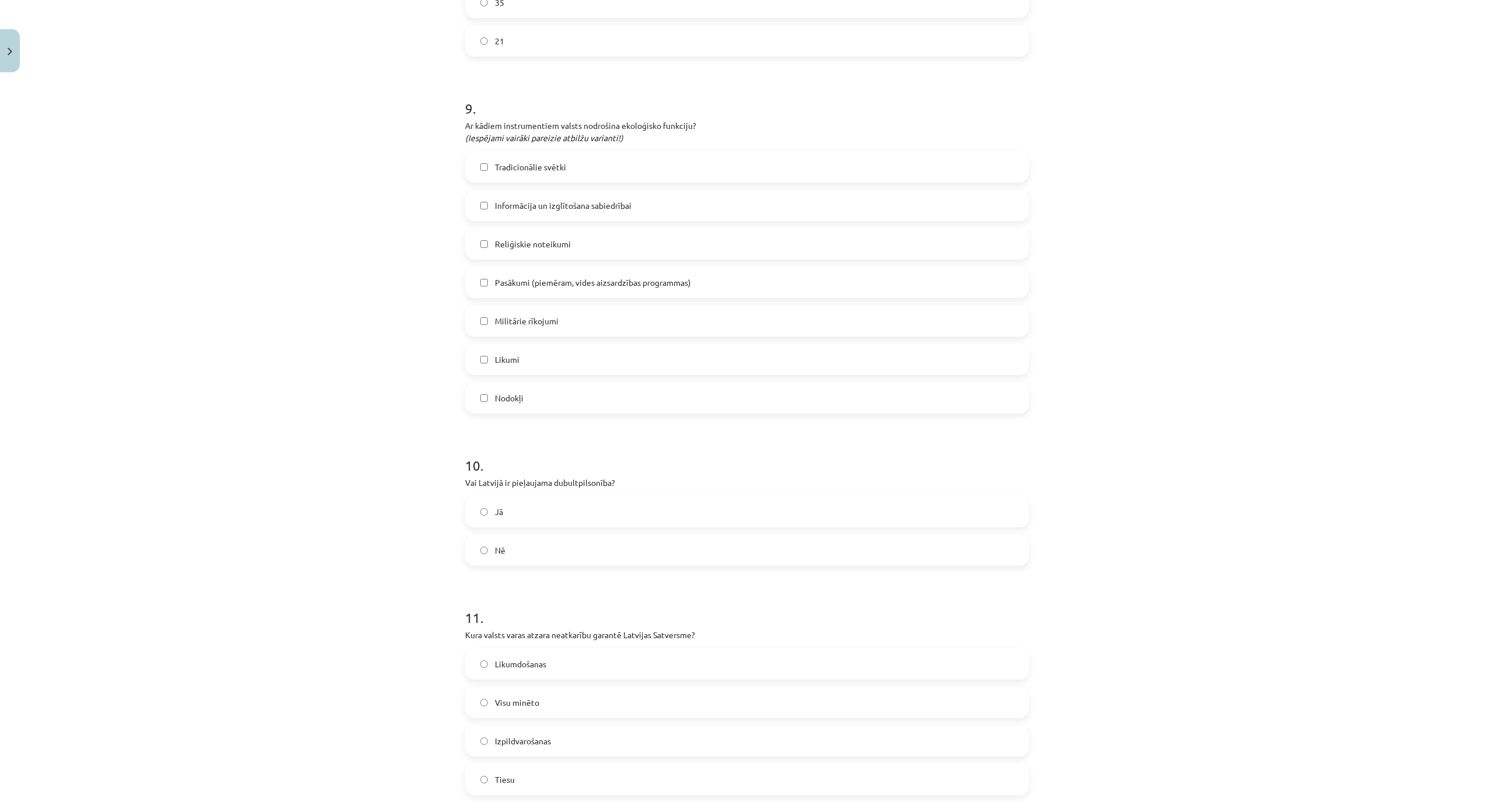
scroll to position [2041, 0]
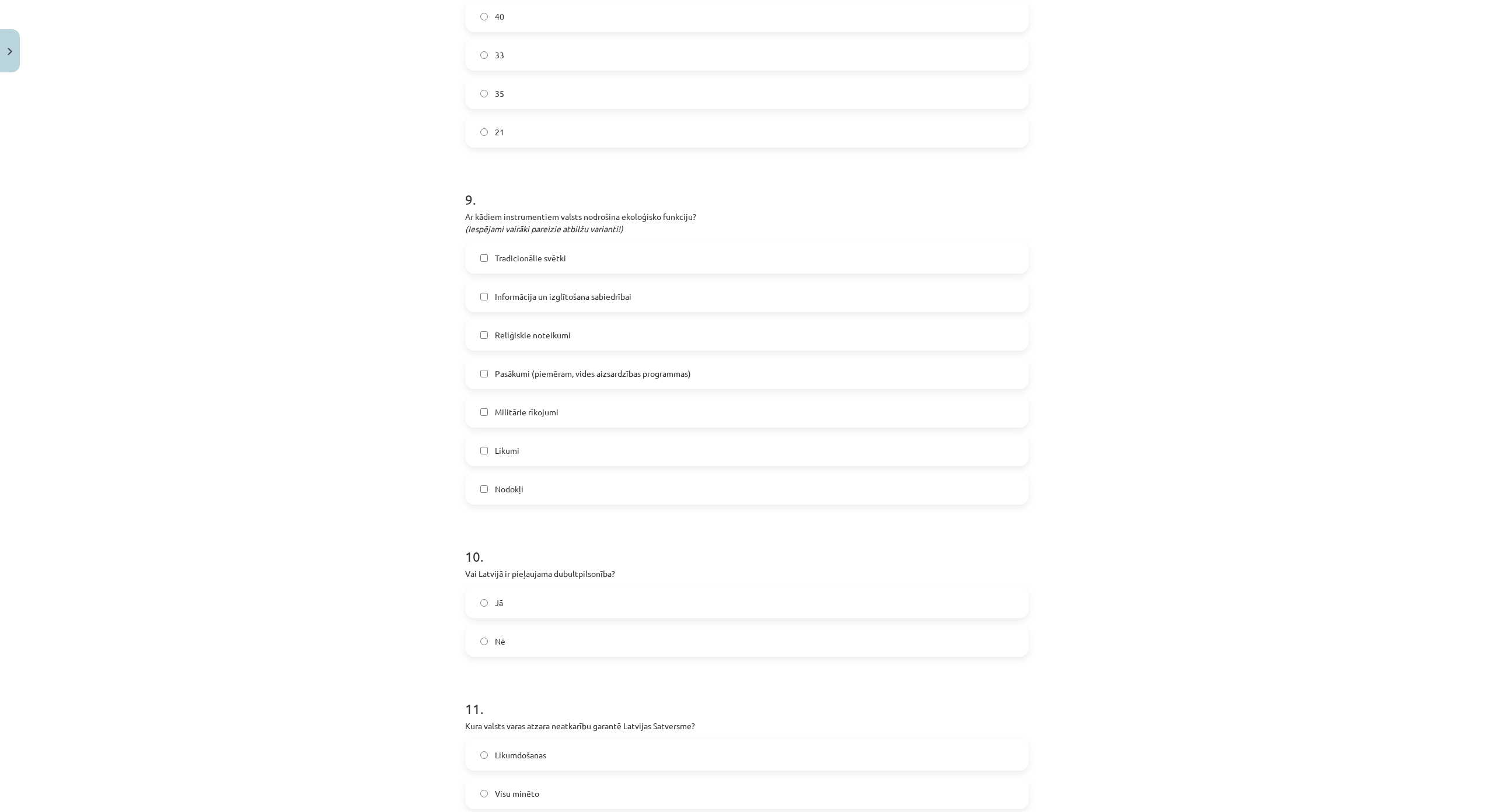
click at [529, 299] on span "Informācija un izglītošana sabiedrībai" at bounding box center [563, 296] width 137 height 12
click at [529, 376] on span "Pasākumi (piemēram, vides aizsardzības programmas)" at bounding box center [592, 373] width 196 height 12
click at [524, 455] on label "Likumi" at bounding box center [747, 450] width 562 height 29
click at [532, 483] on label "Nodokļi" at bounding box center [747, 489] width 562 height 29
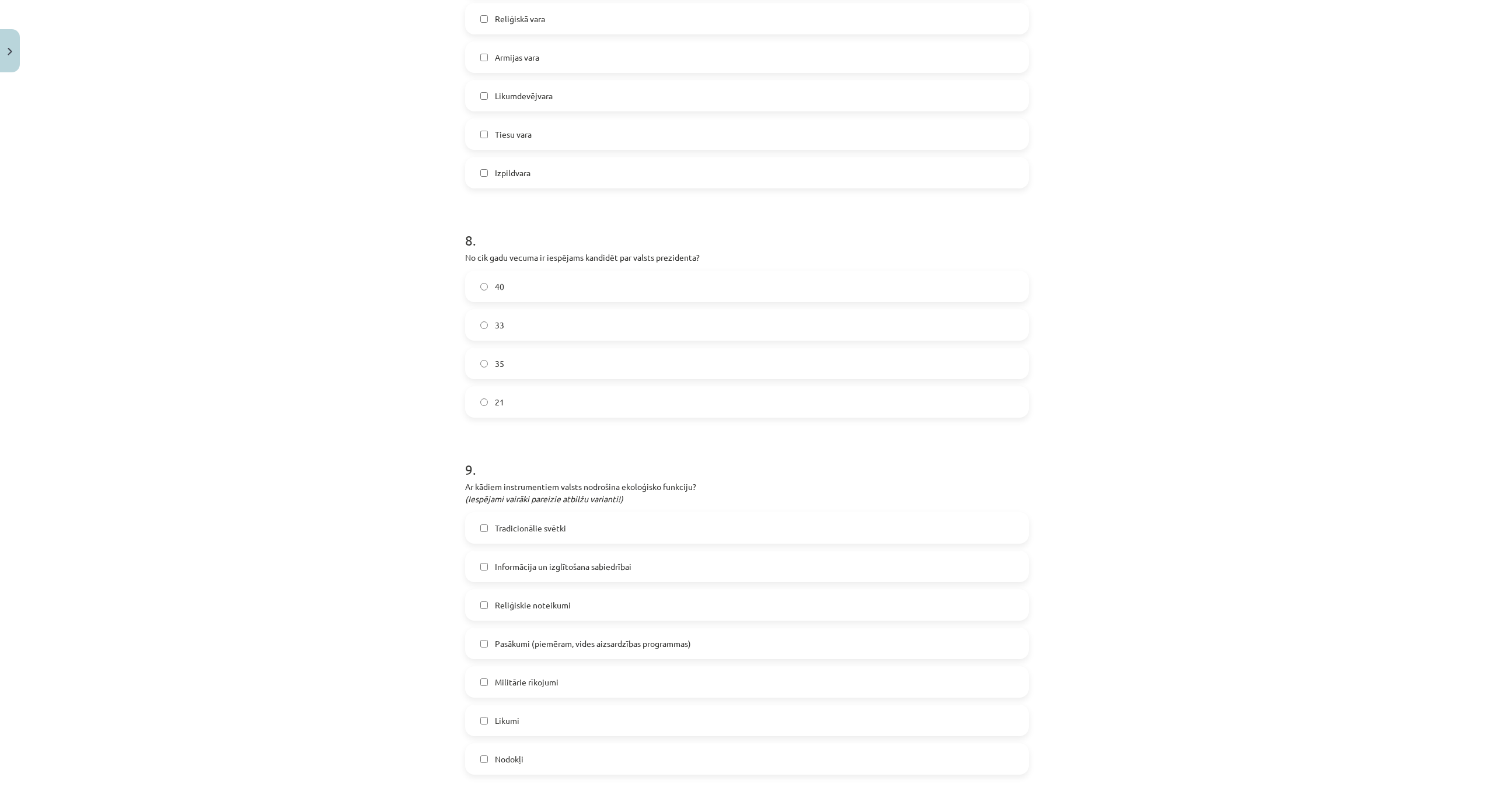
scroll to position [1749, 0]
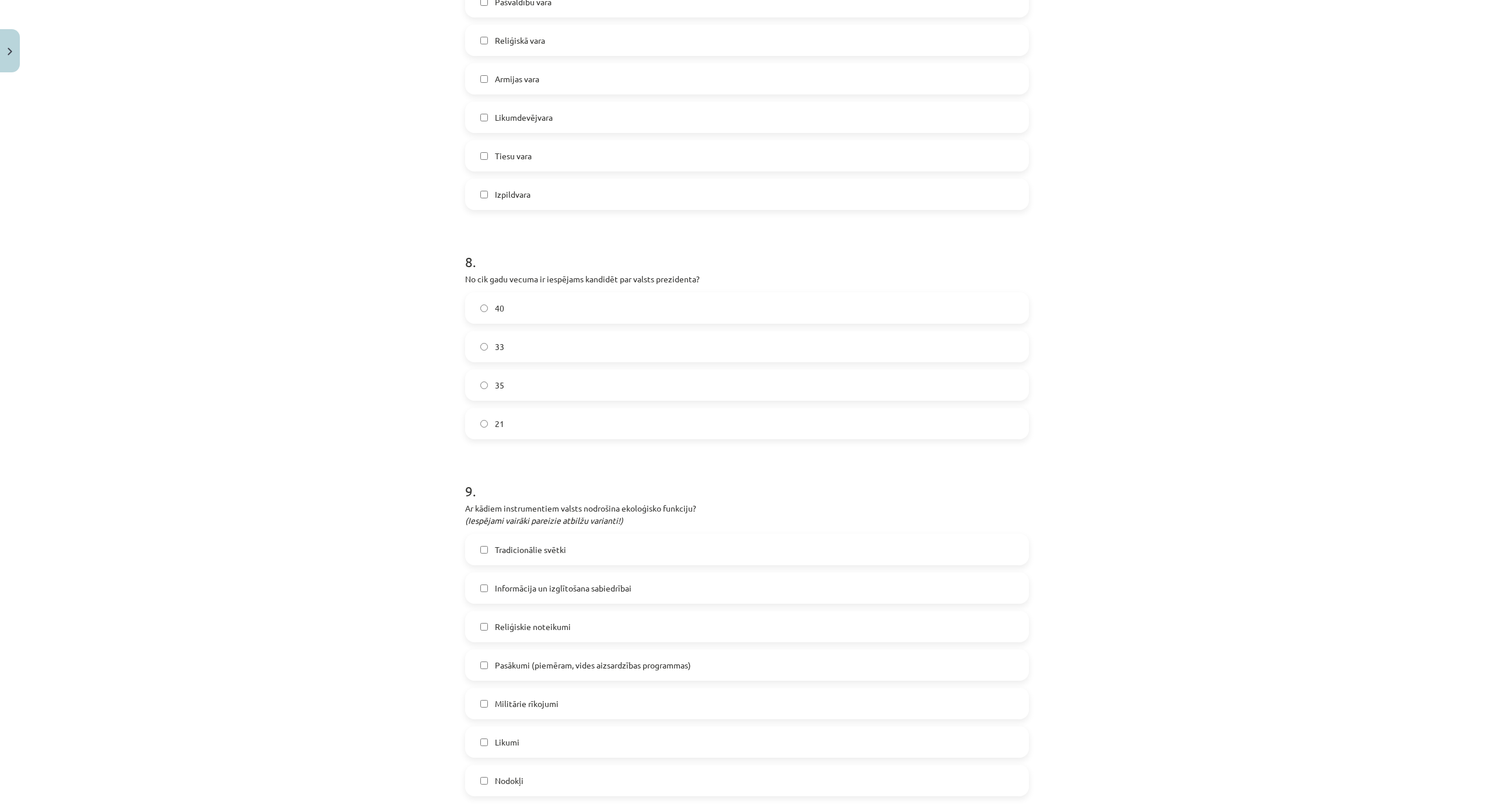
click at [553, 148] on label "Tiesu vara" at bounding box center [747, 155] width 562 height 29
click at [524, 308] on label "40" at bounding box center [747, 308] width 562 height 29
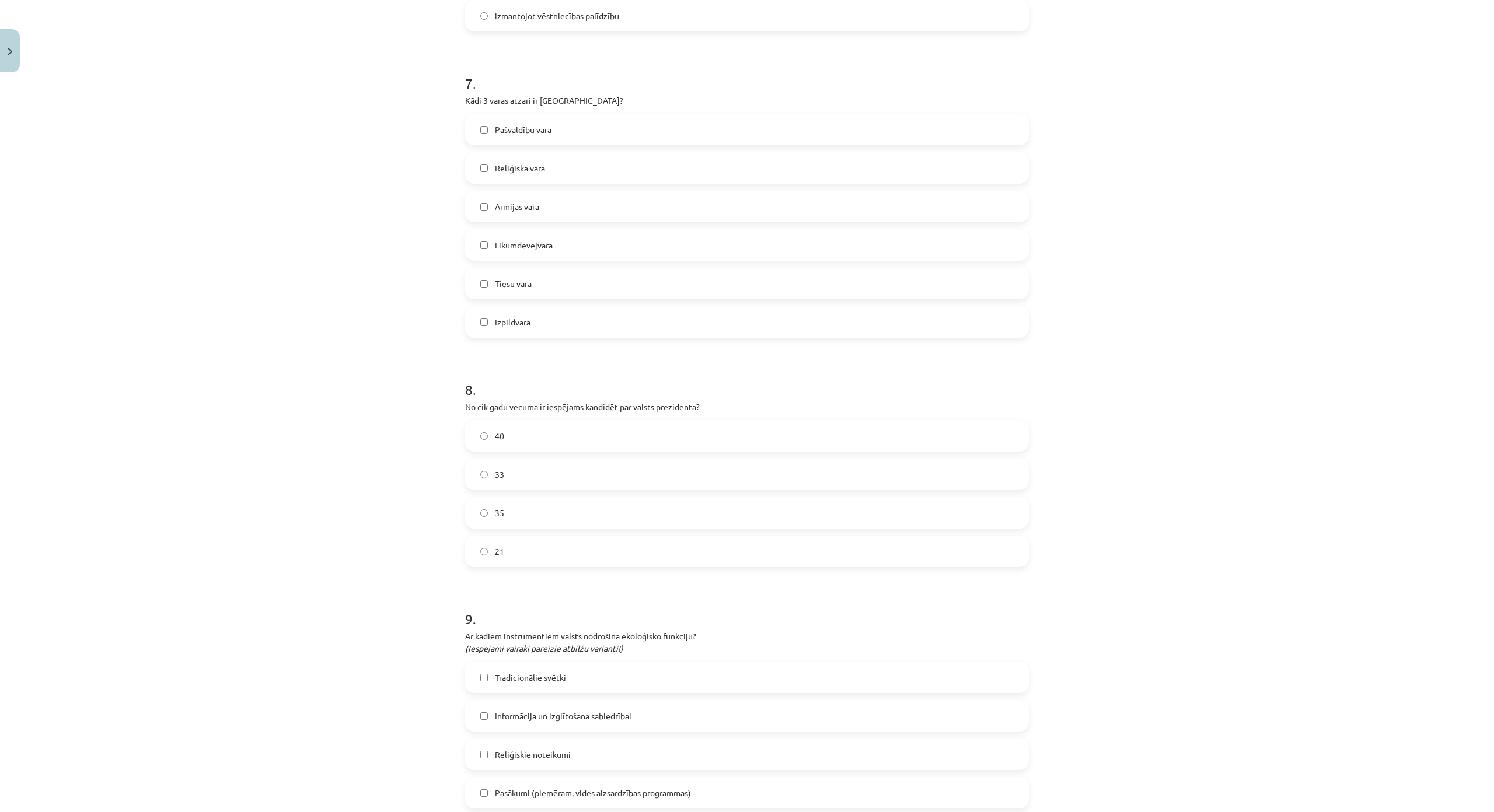
scroll to position [1574, 0]
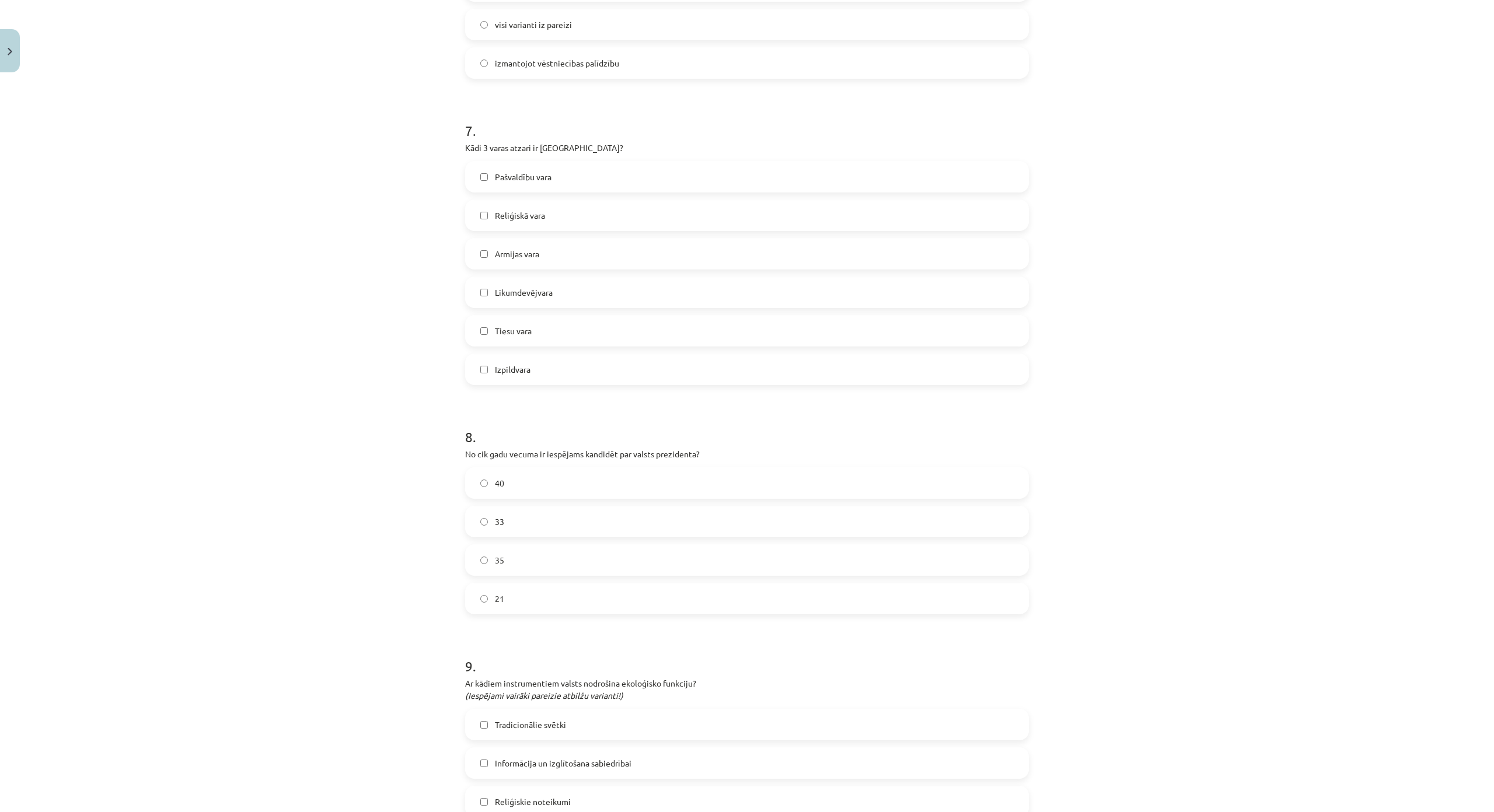
click at [538, 298] on span "Likumdevējvara" at bounding box center [524, 292] width 58 height 12
click at [523, 363] on span "Izpildvara" at bounding box center [512, 369] width 36 height 12
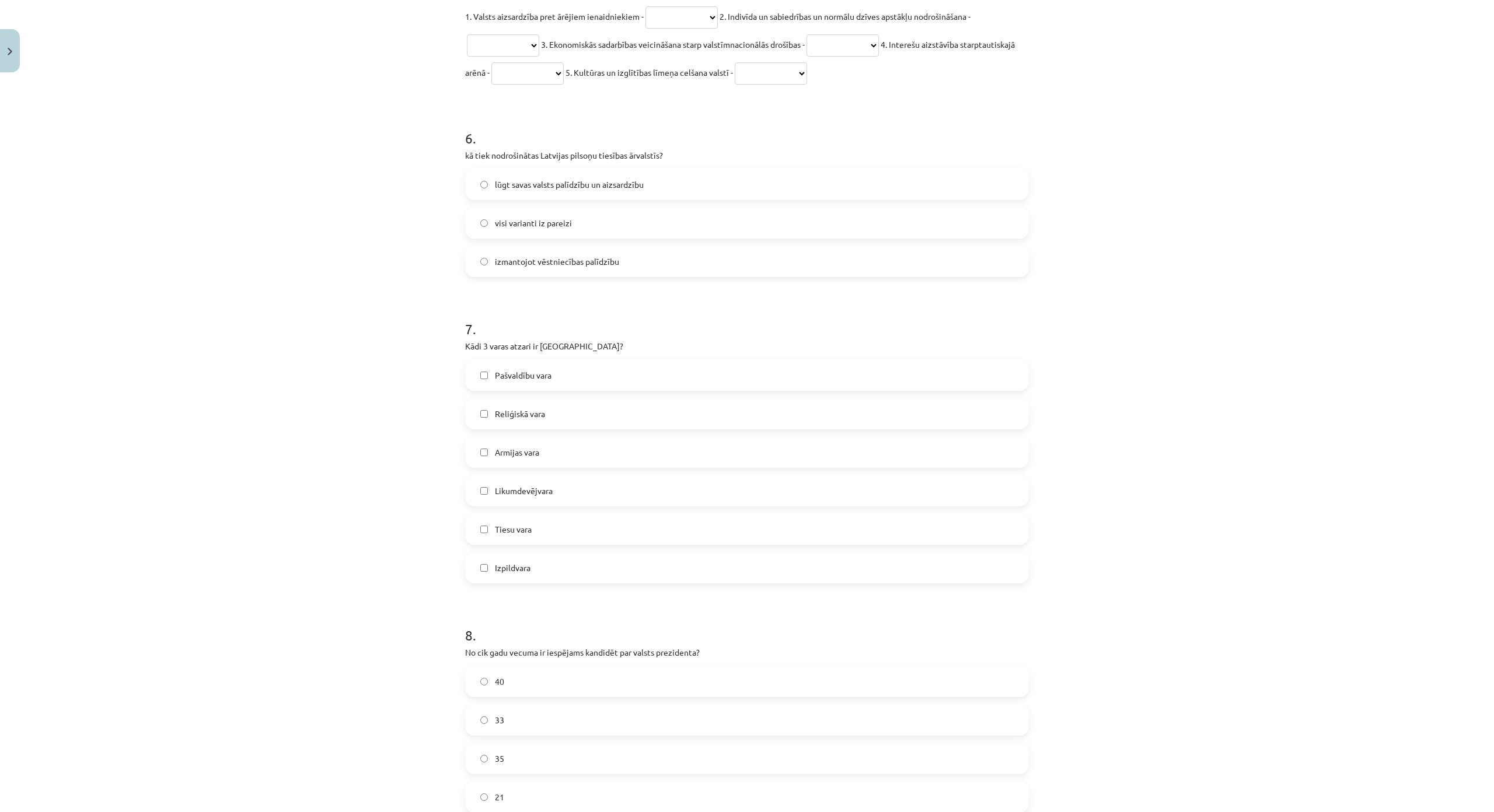
scroll to position [1282, 0]
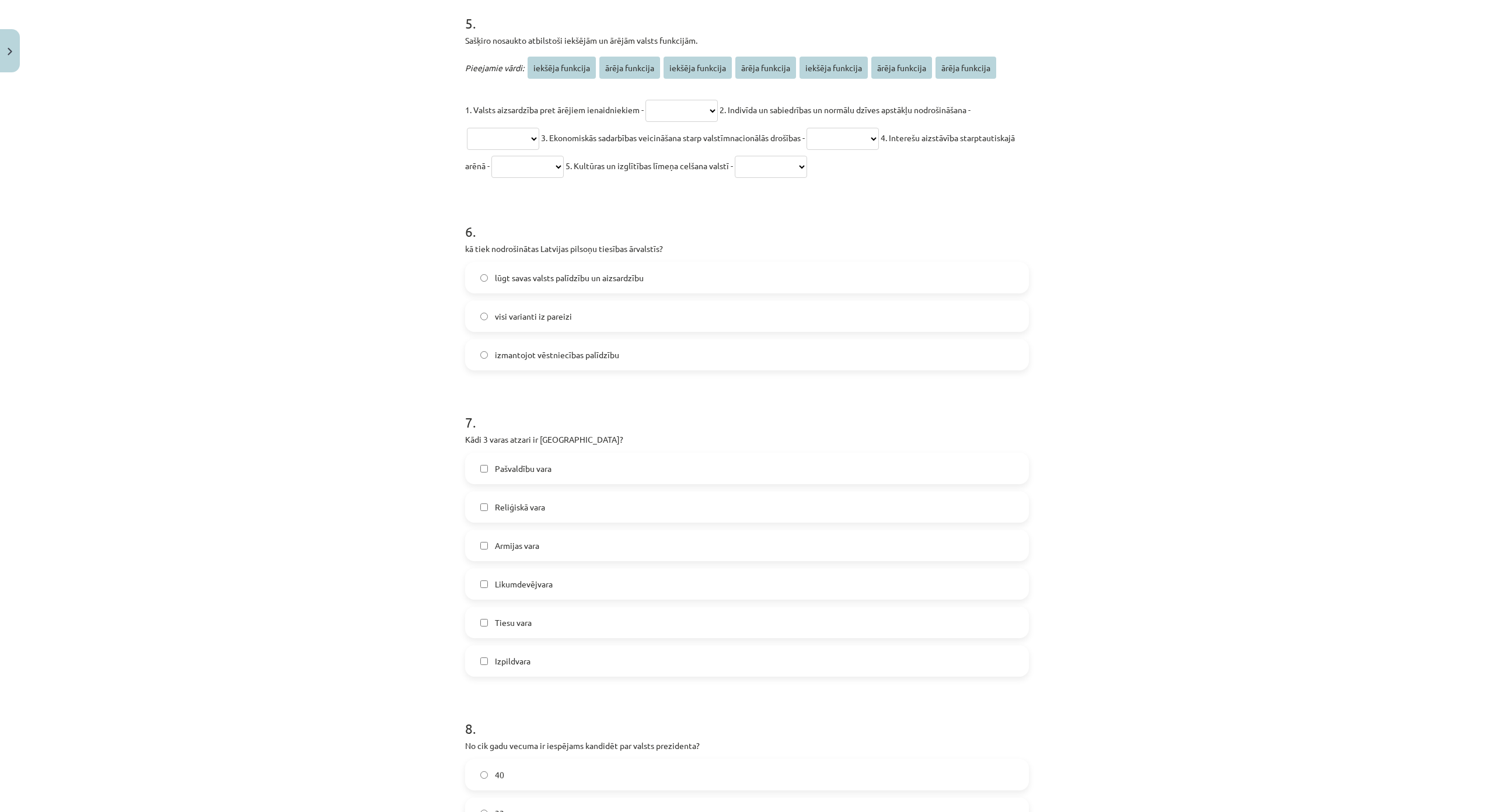
click at [547, 322] on span "visi varianti iz pareizi" at bounding box center [533, 316] width 77 height 12
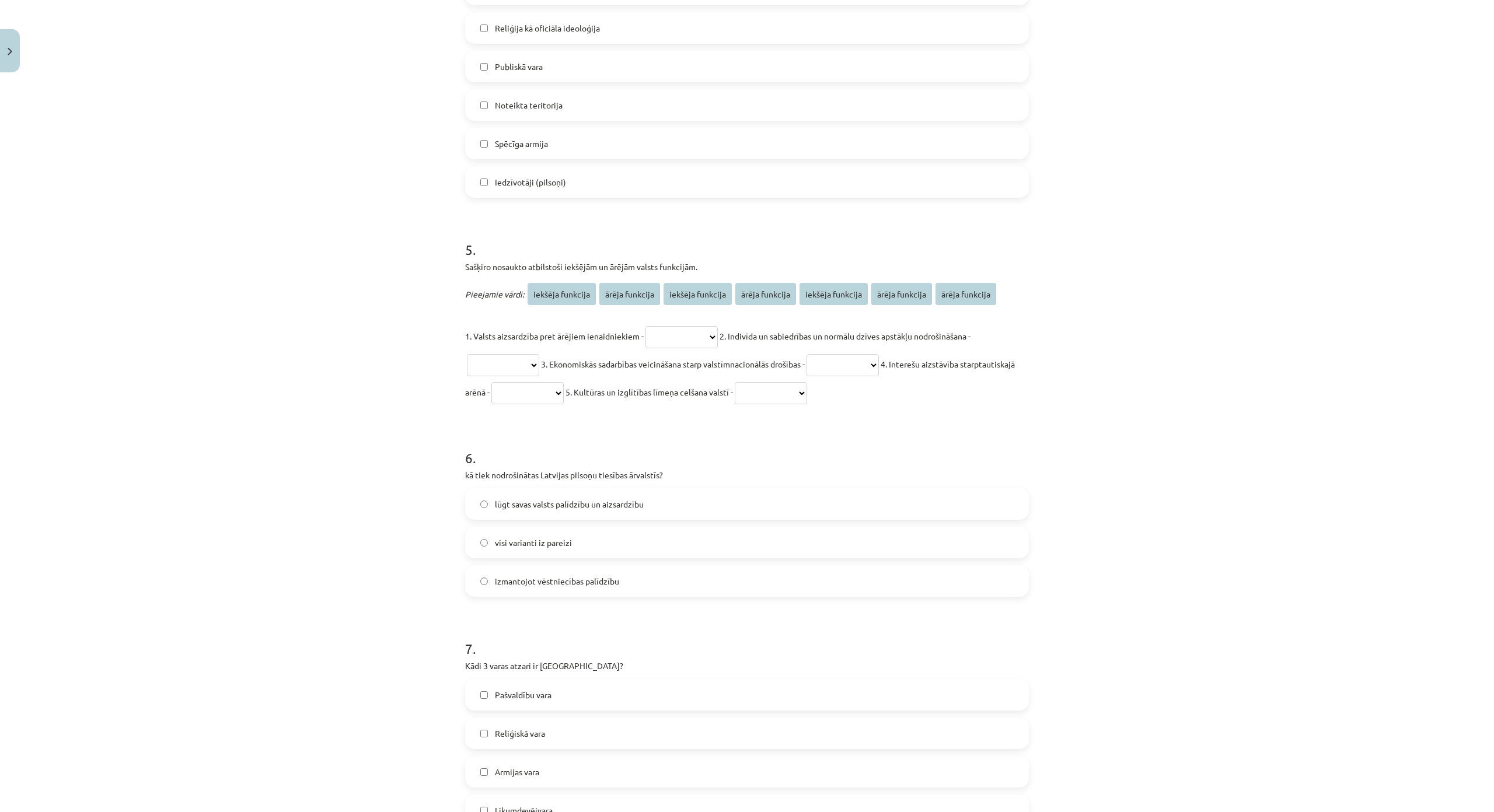
scroll to position [1049, 0]
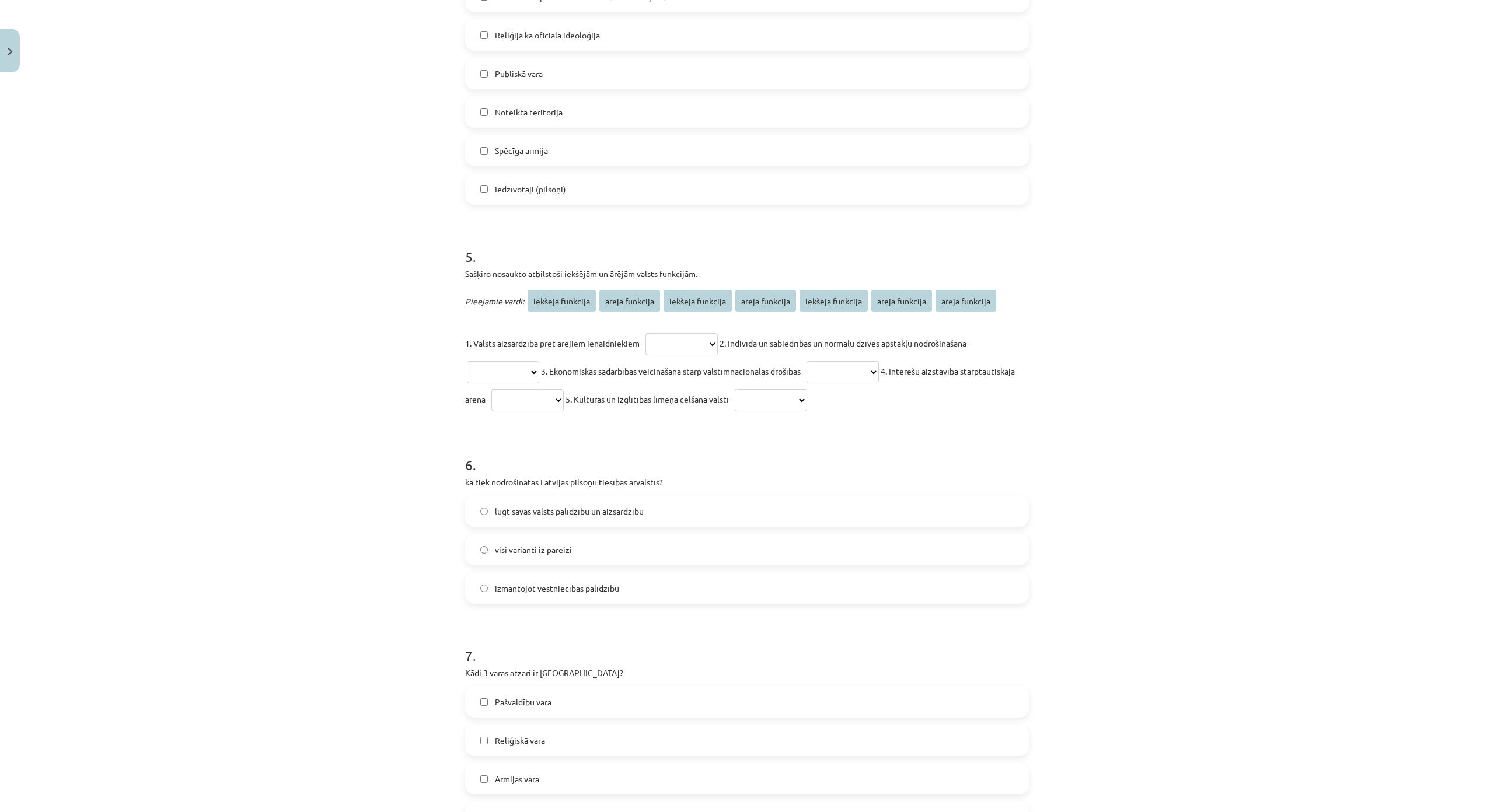
click at [682, 349] on select "**********" at bounding box center [681, 344] width 72 height 22
select select "**********"
click at [645, 333] on select "**********" at bounding box center [681, 344] width 72 height 22
click at [506, 361] on select "**********" at bounding box center [503, 372] width 72 height 22
select select "**********"
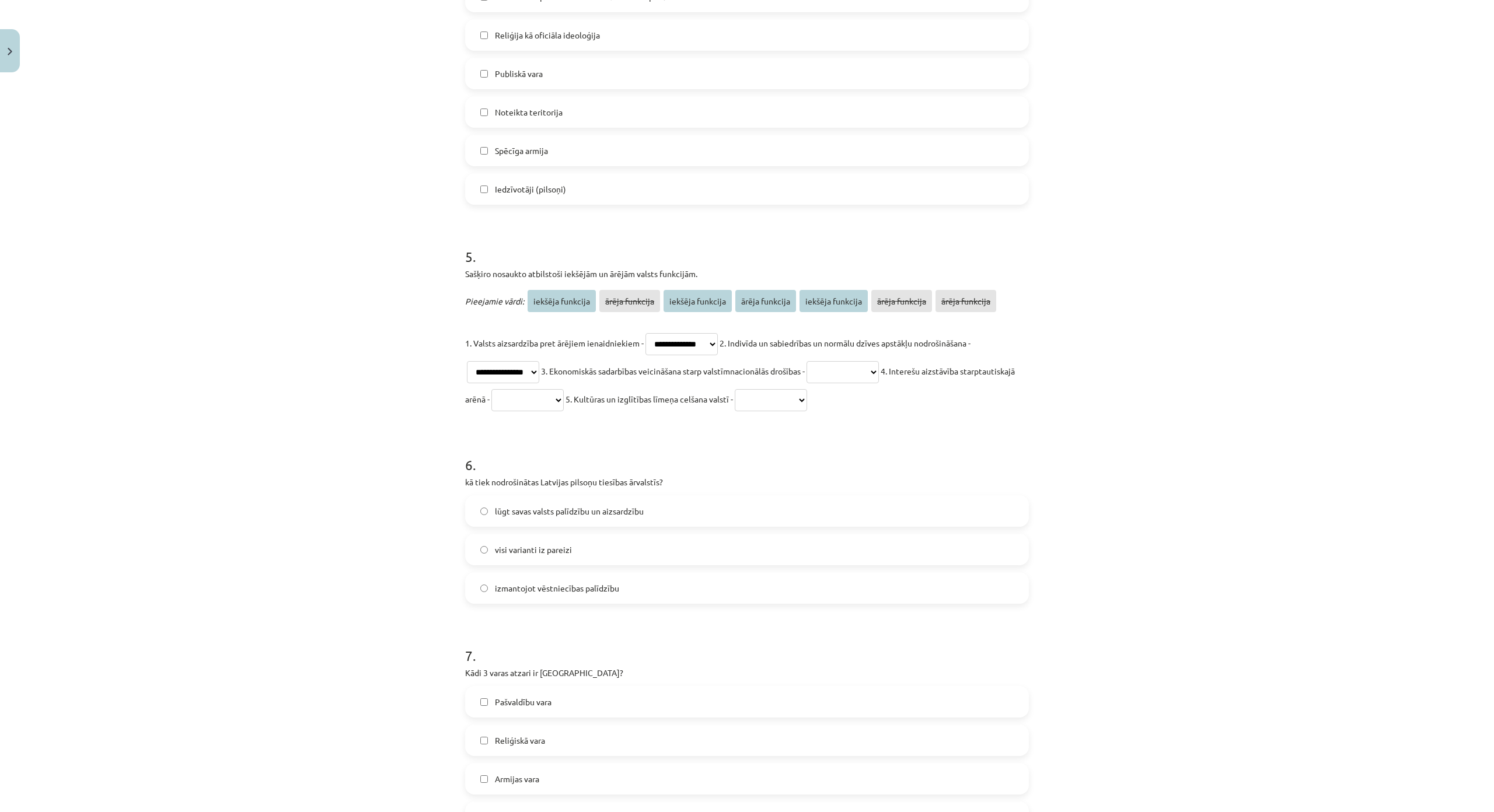
click at [467, 361] on select "**********" at bounding box center [503, 372] width 72 height 22
click at [840, 369] on select "**********" at bounding box center [842, 372] width 72 height 22
select select "**********"
click at [818, 361] on select "**********" at bounding box center [842, 372] width 72 height 22
click at [563, 397] on select "**********" at bounding box center [527, 400] width 72 height 22
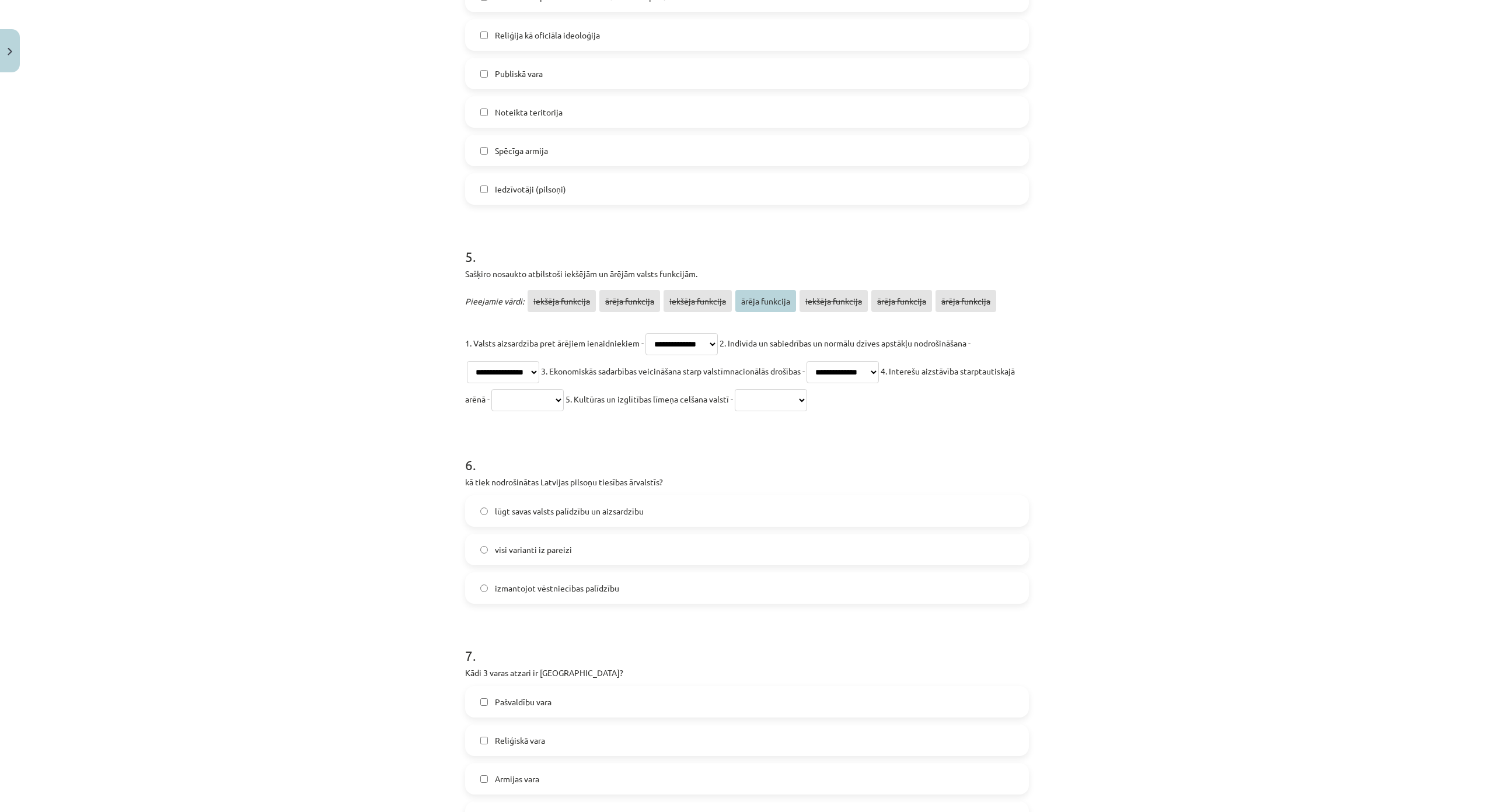
select select "**********"
click at [546, 389] on select "**********" at bounding box center [527, 400] width 72 height 22
drag, startPoint x: 830, startPoint y: 400, endPoint x: 821, endPoint y: 410, distance: 13.5
click at [807, 400] on select "**********" at bounding box center [771, 400] width 72 height 22
select select "**********"
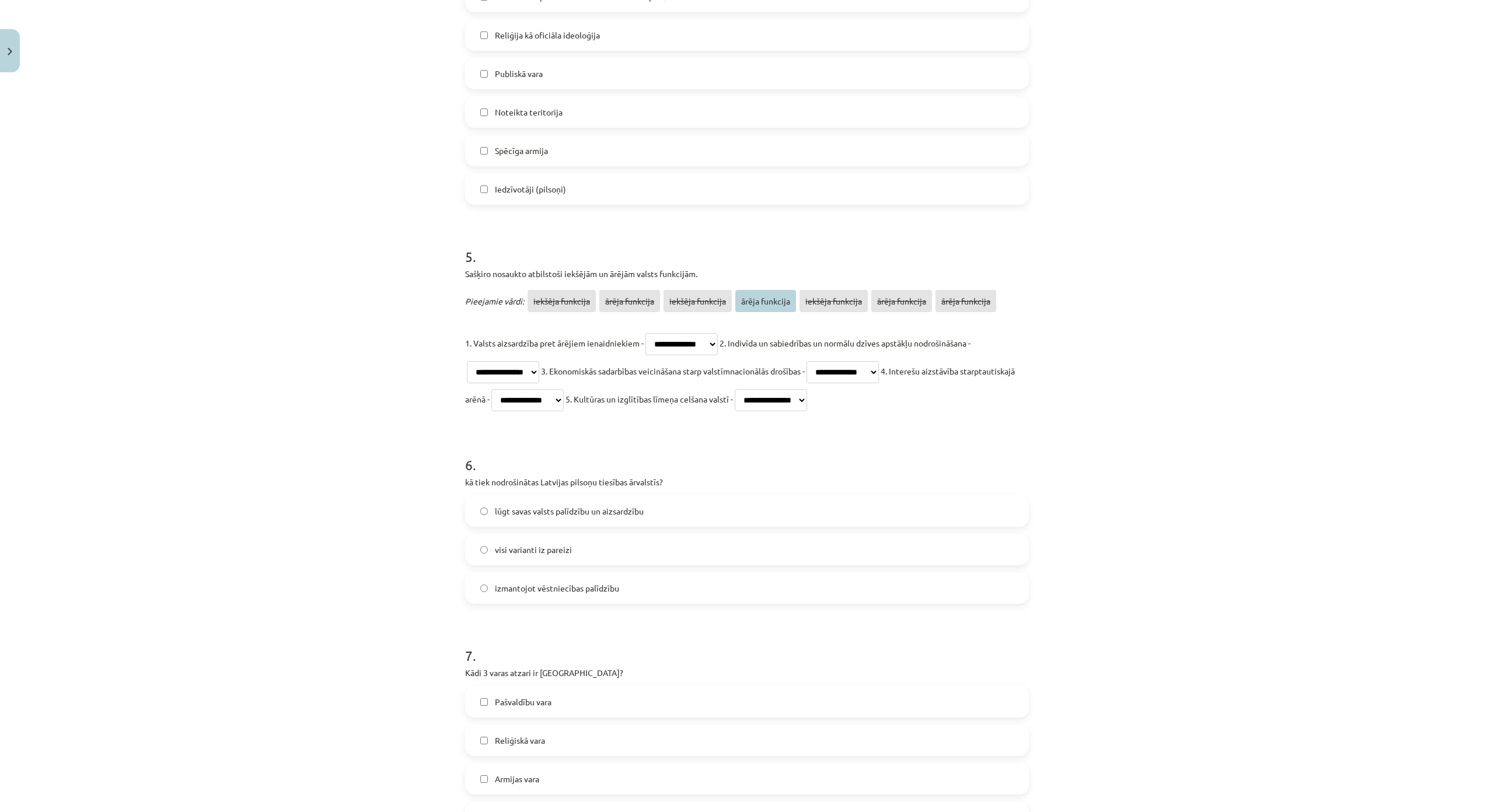
click at [802, 389] on select "**********" at bounding box center [771, 400] width 72 height 22
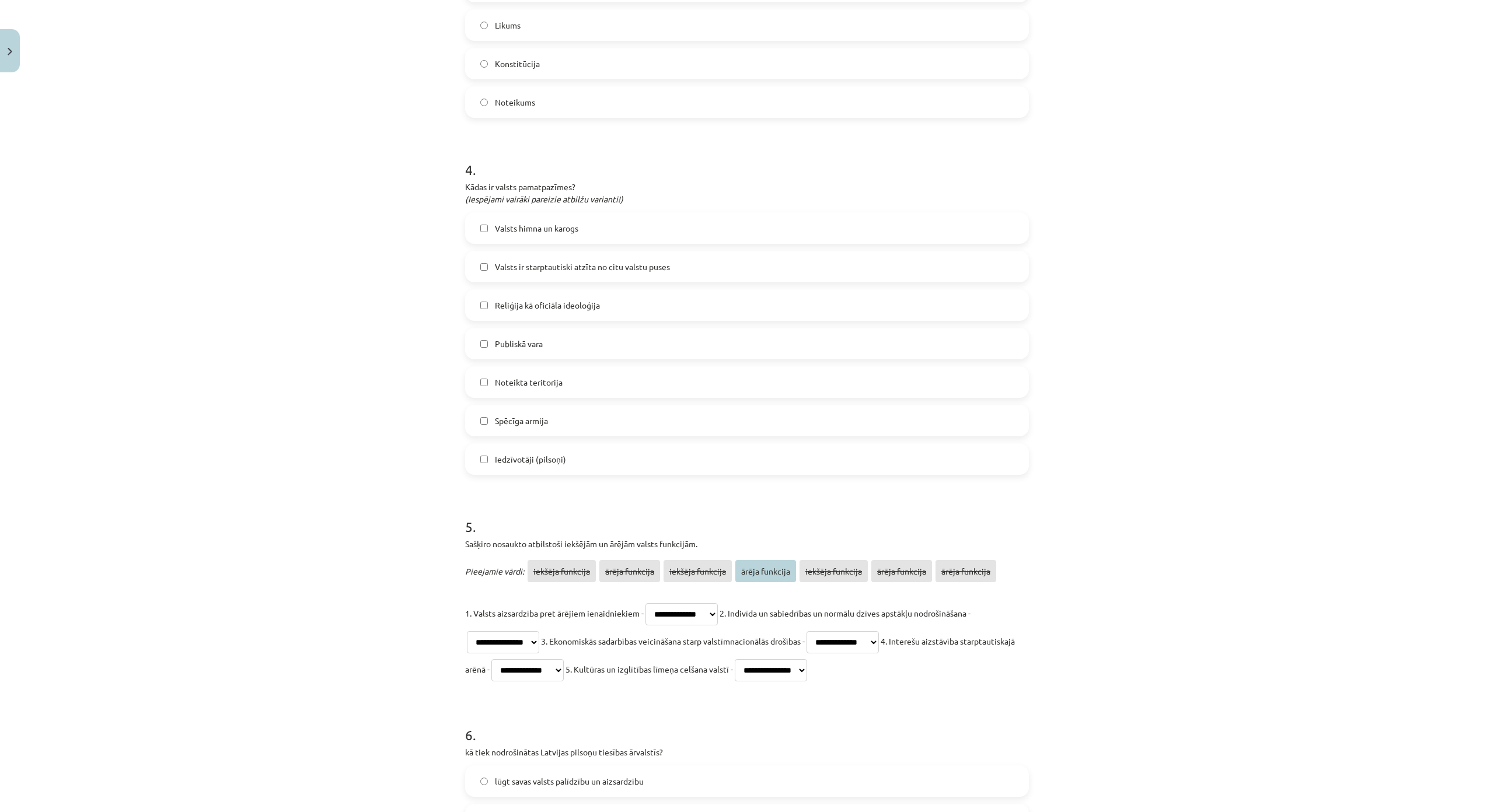
scroll to position [757, 0]
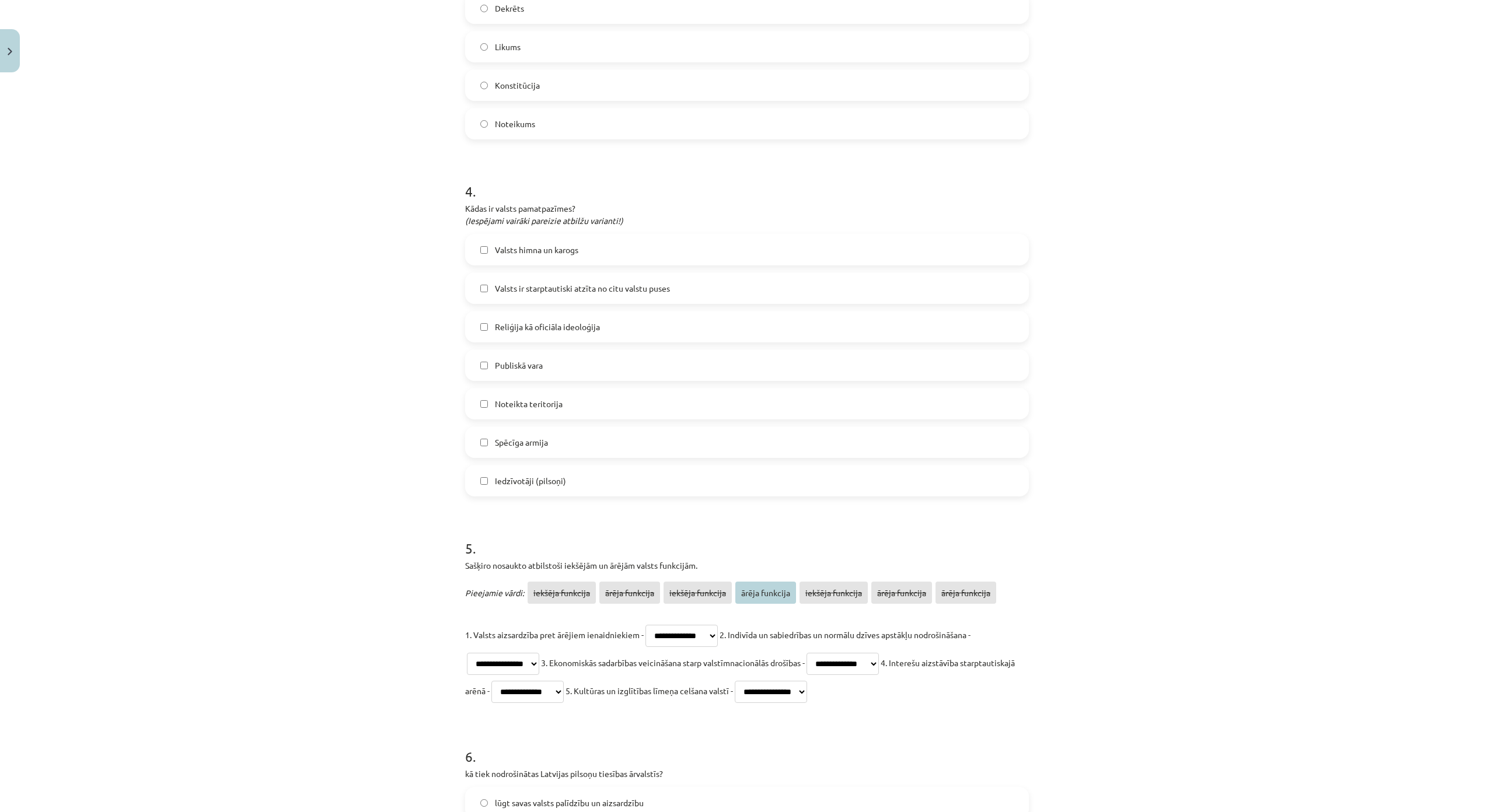
click at [565, 299] on label "Valsts ir starptautiski atzīta no citu valstu puses" at bounding box center [747, 288] width 562 height 29
click at [548, 402] on span "Noteikta teritorija" at bounding box center [529, 403] width 68 height 12
click at [555, 491] on label "Iedzīvotāji (pilsoņi)" at bounding box center [747, 481] width 562 height 29
click at [538, 368] on span "Publiskā vara" at bounding box center [519, 365] width 48 height 12
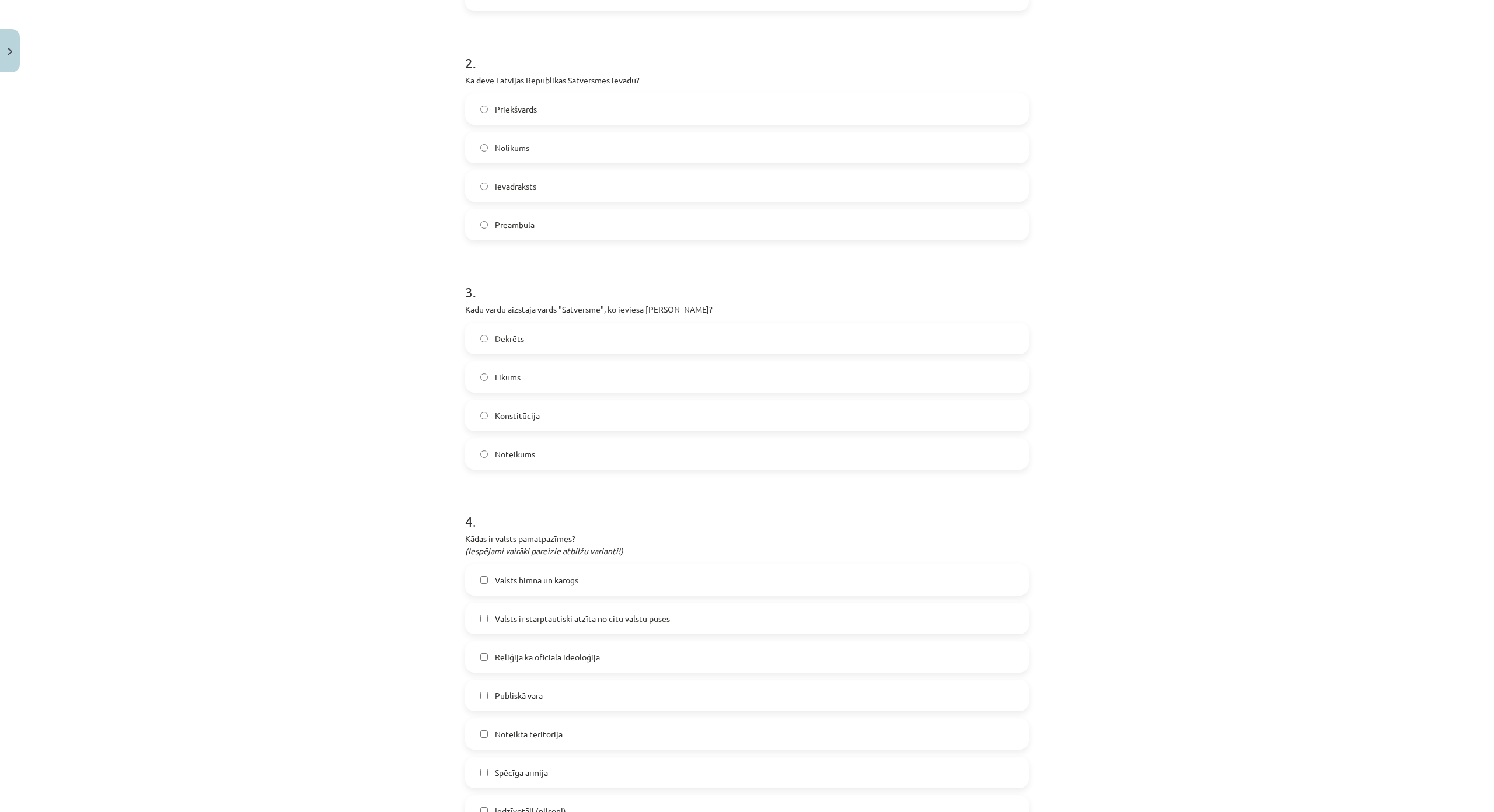
scroll to position [407, 0]
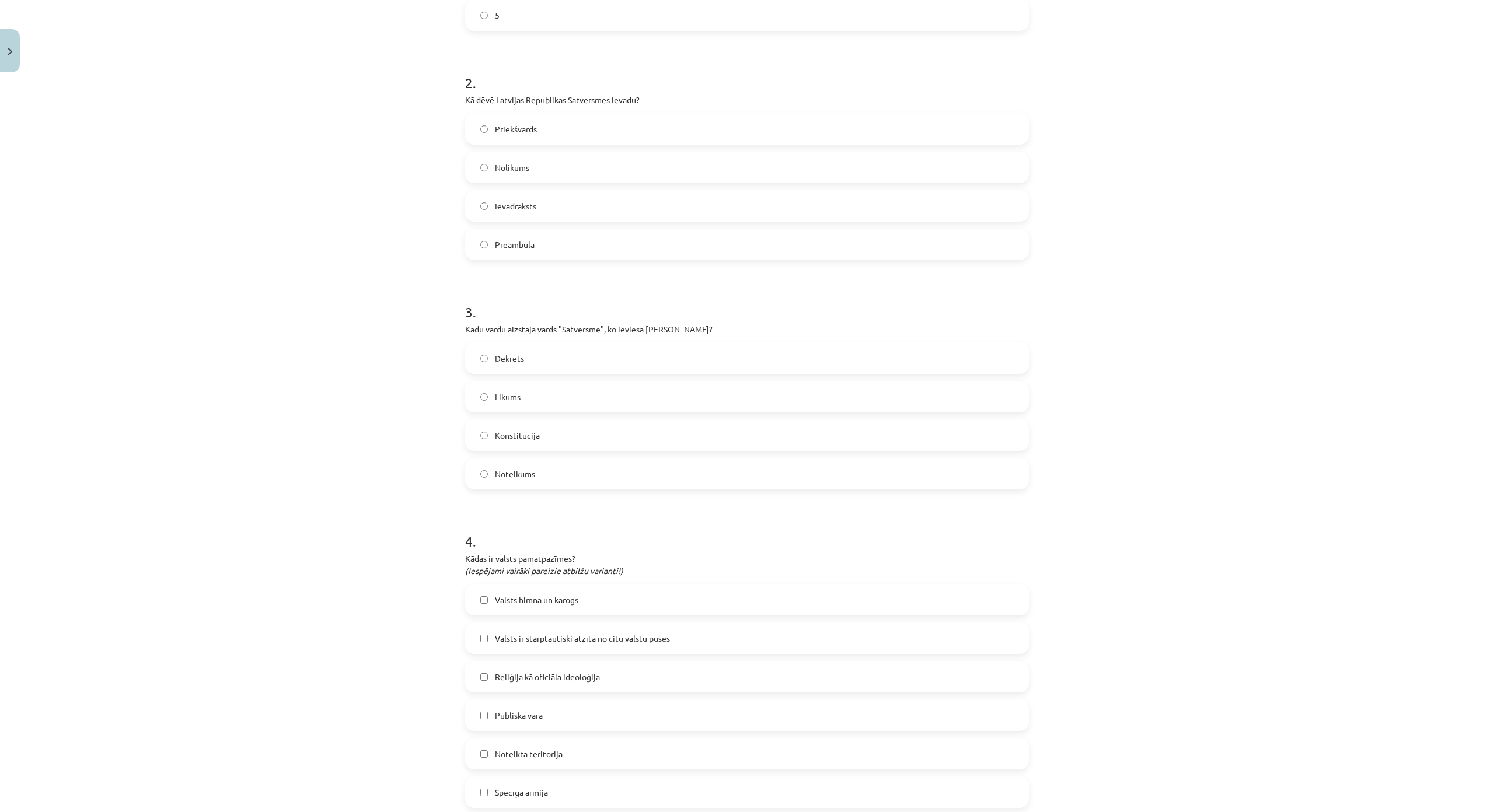
click at [529, 239] on span "Preambula" at bounding box center [514, 244] width 40 height 12
click at [535, 435] on label "Konstitūcija" at bounding box center [747, 435] width 562 height 29
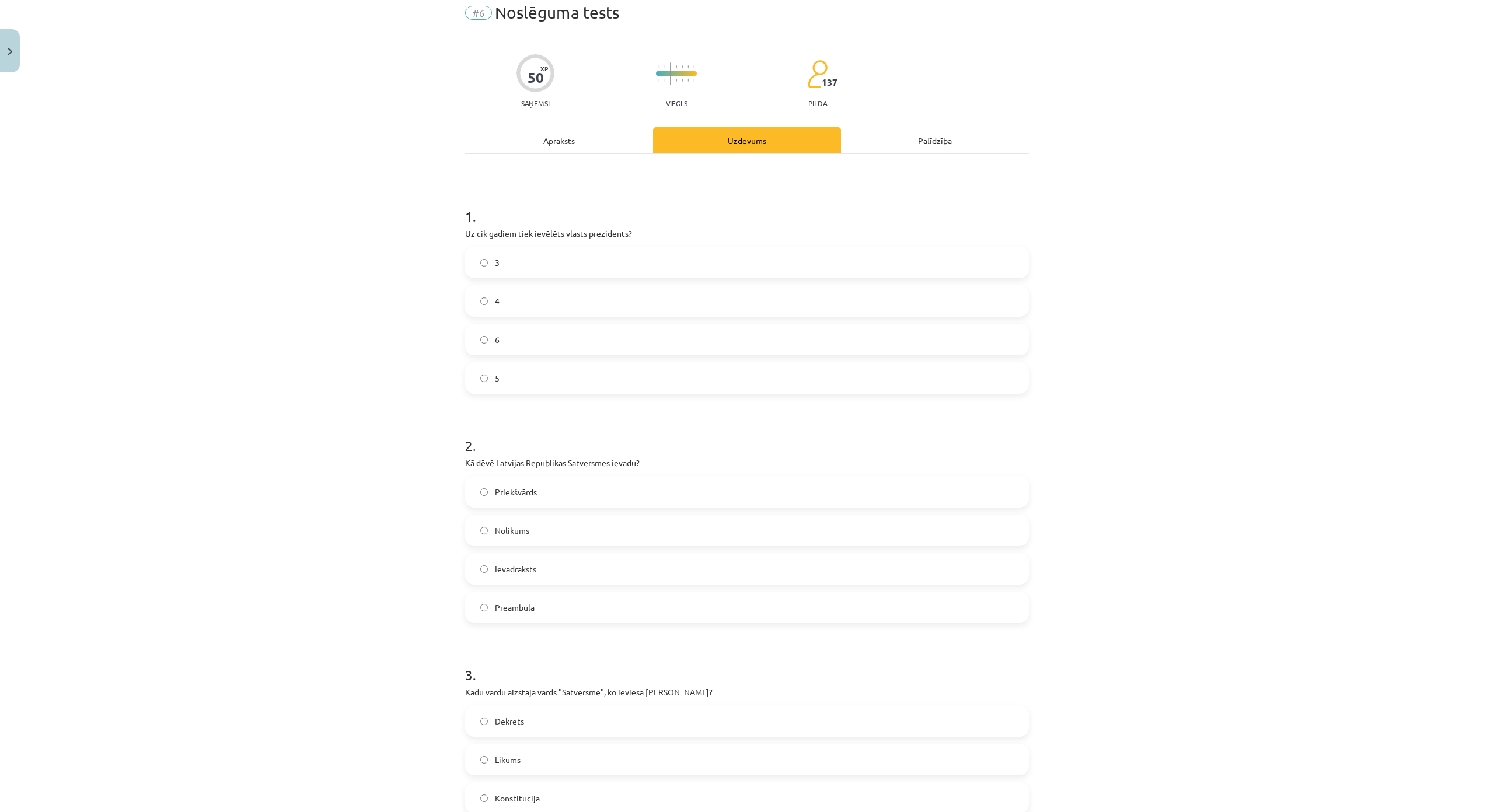
scroll to position [0, 0]
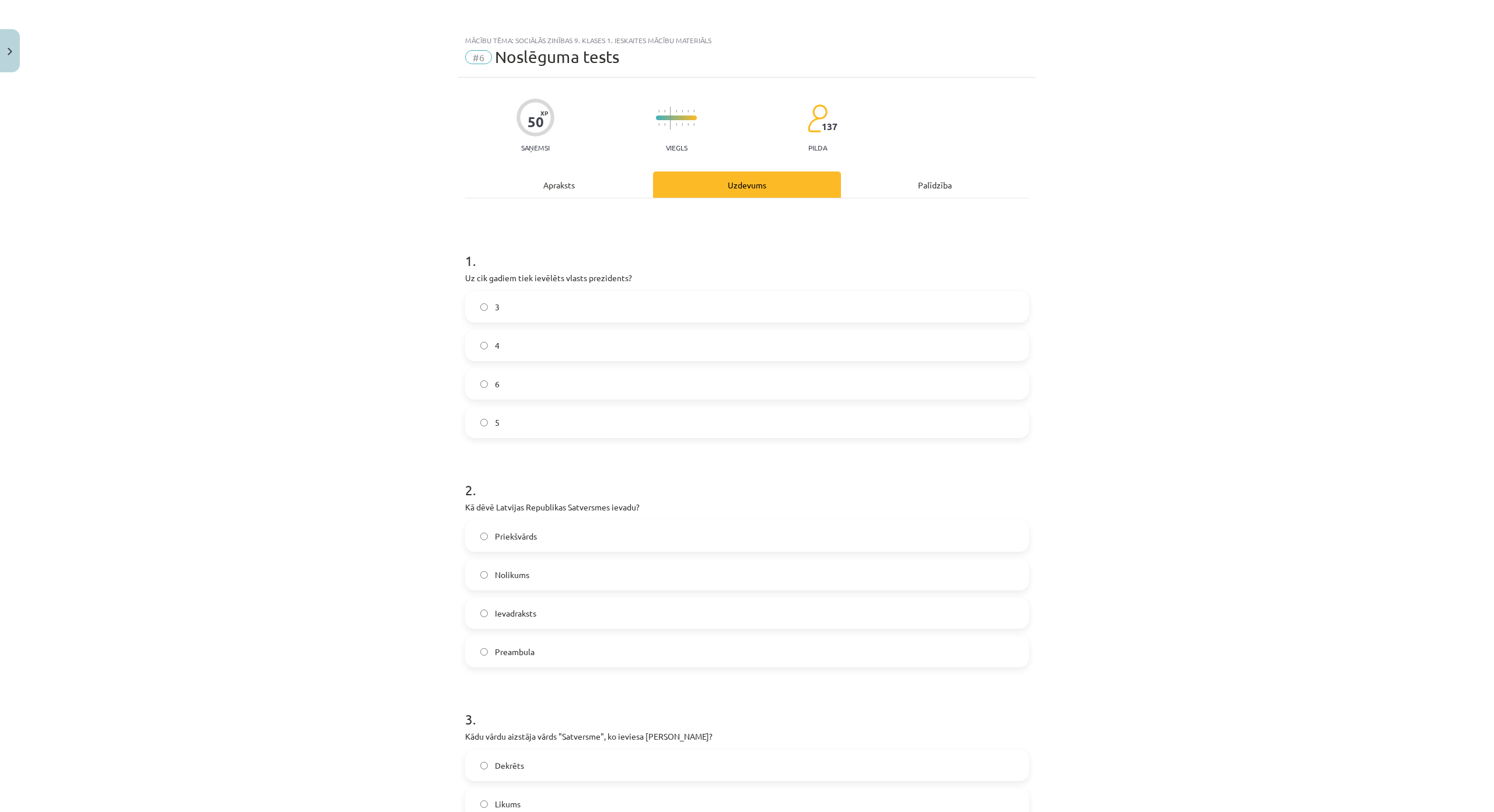
click at [534, 356] on label "4" at bounding box center [747, 346] width 562 height 29
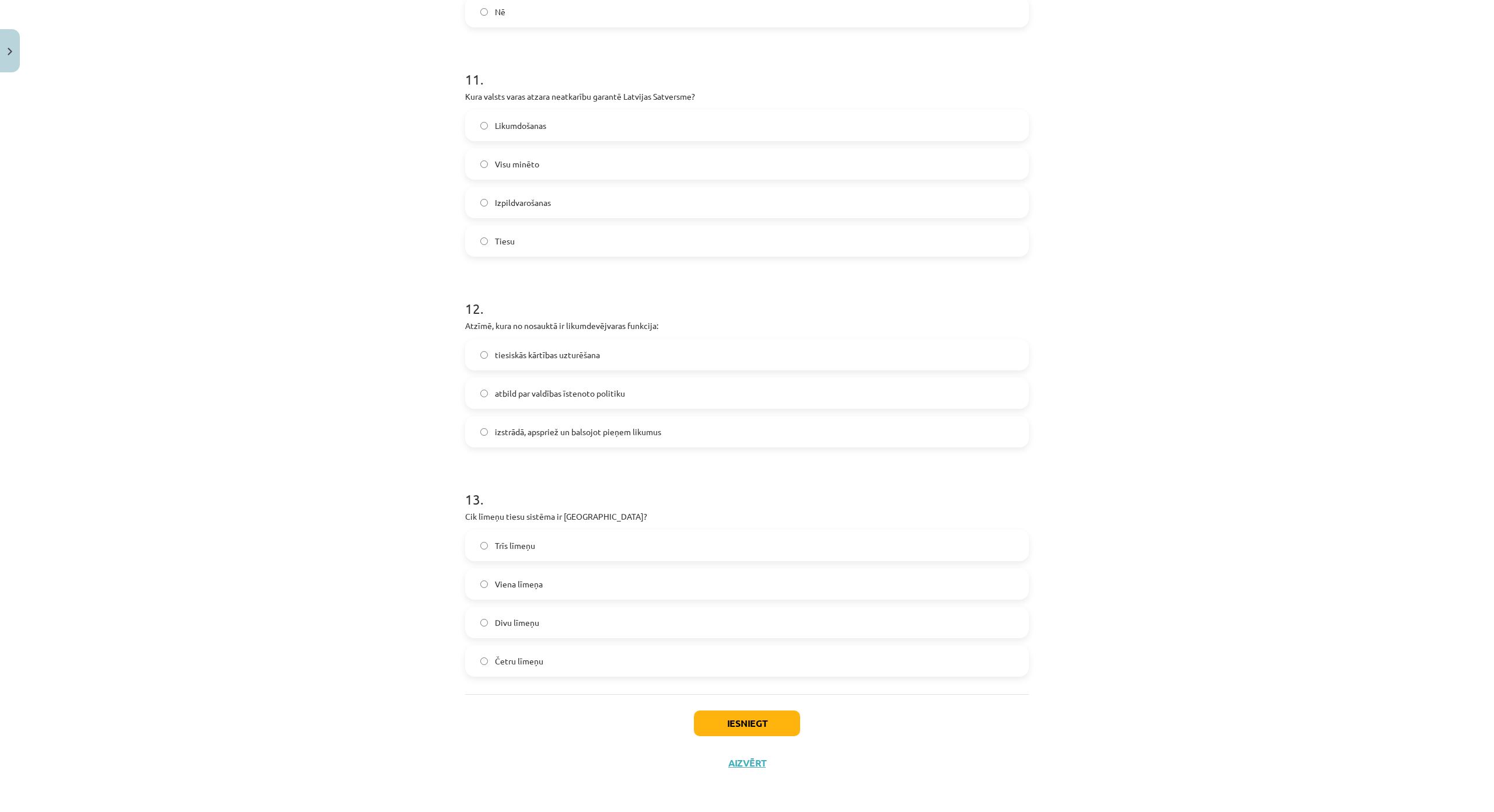
scroll to position [2741, 0]
click at [754, 711] on button "Iesniegt" at bounding box center [747, 723] width 106 height 26
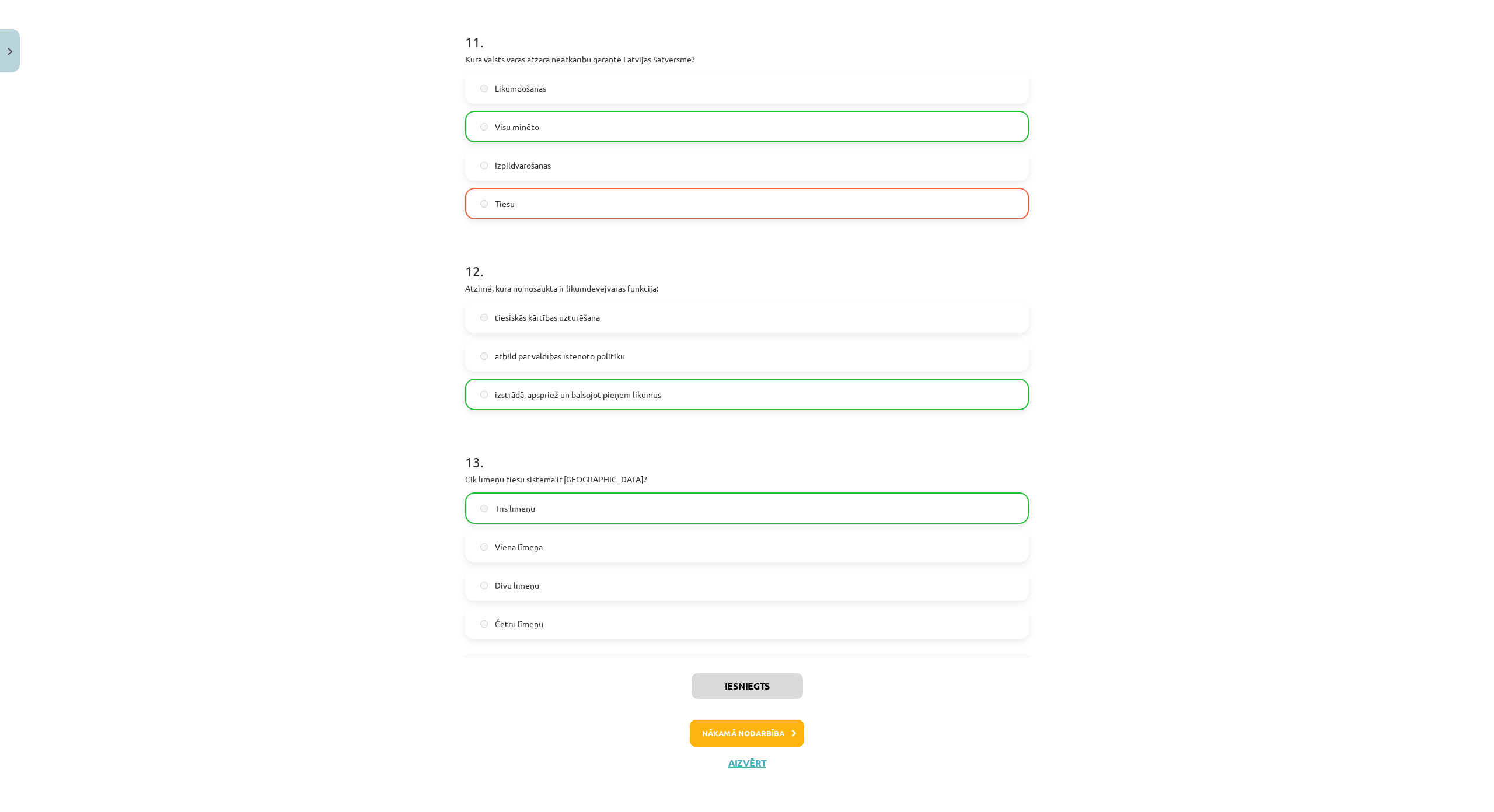
scroll to position [2877, 0]
click at [752, 720] on button "Nākamā nodarbība" at bounding box center [747, 733] width 115 height 27
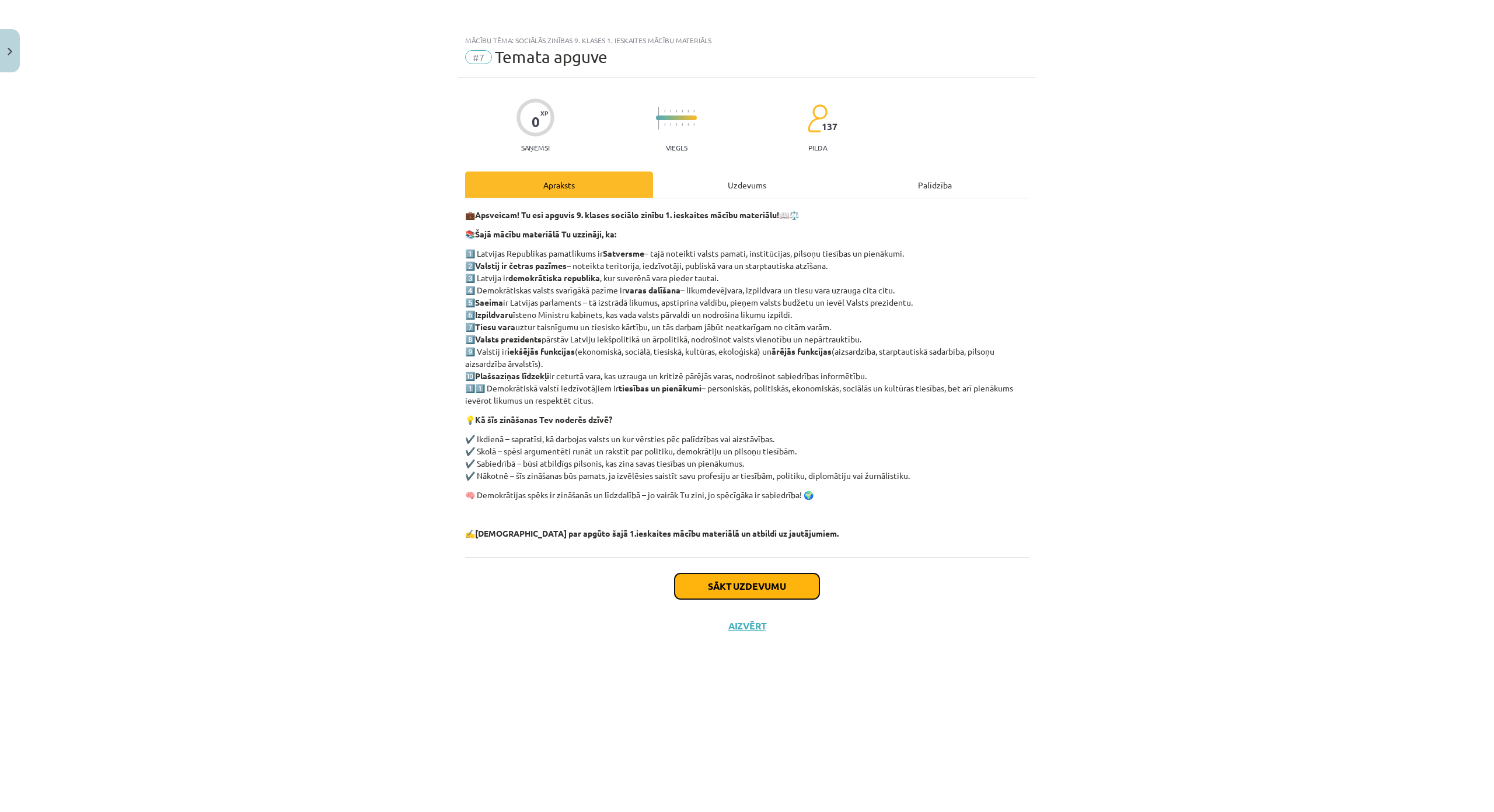
click at [716, 592] on button "Sākt uzdevumu" at bounding box center [747, 586] width 145 height 26
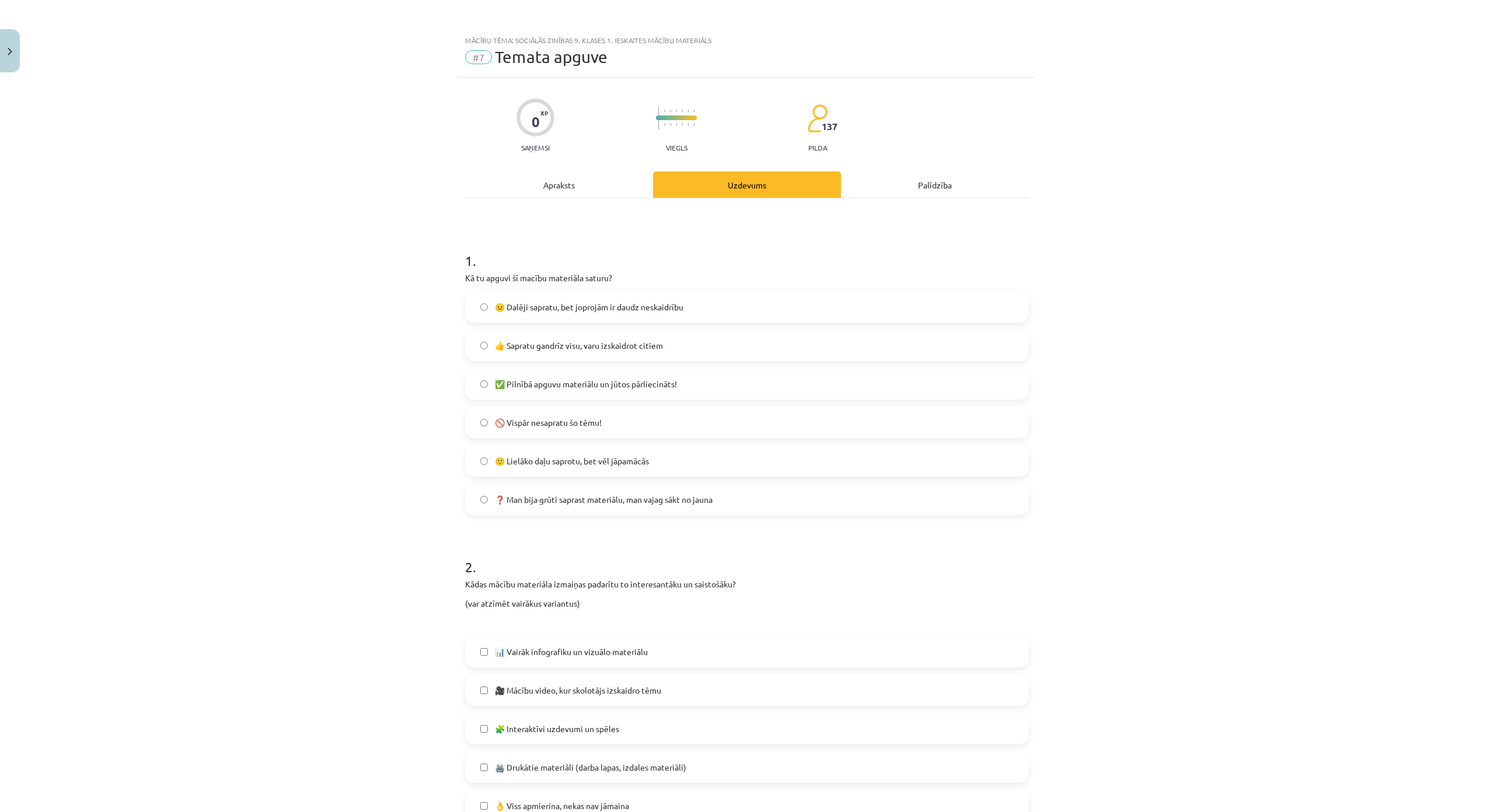
click at [531, 386] on span "✅ Pilnībā apguvu materiālu un jūtos pārliecināts!" at bounding box center [586, 384] width 182 height 12
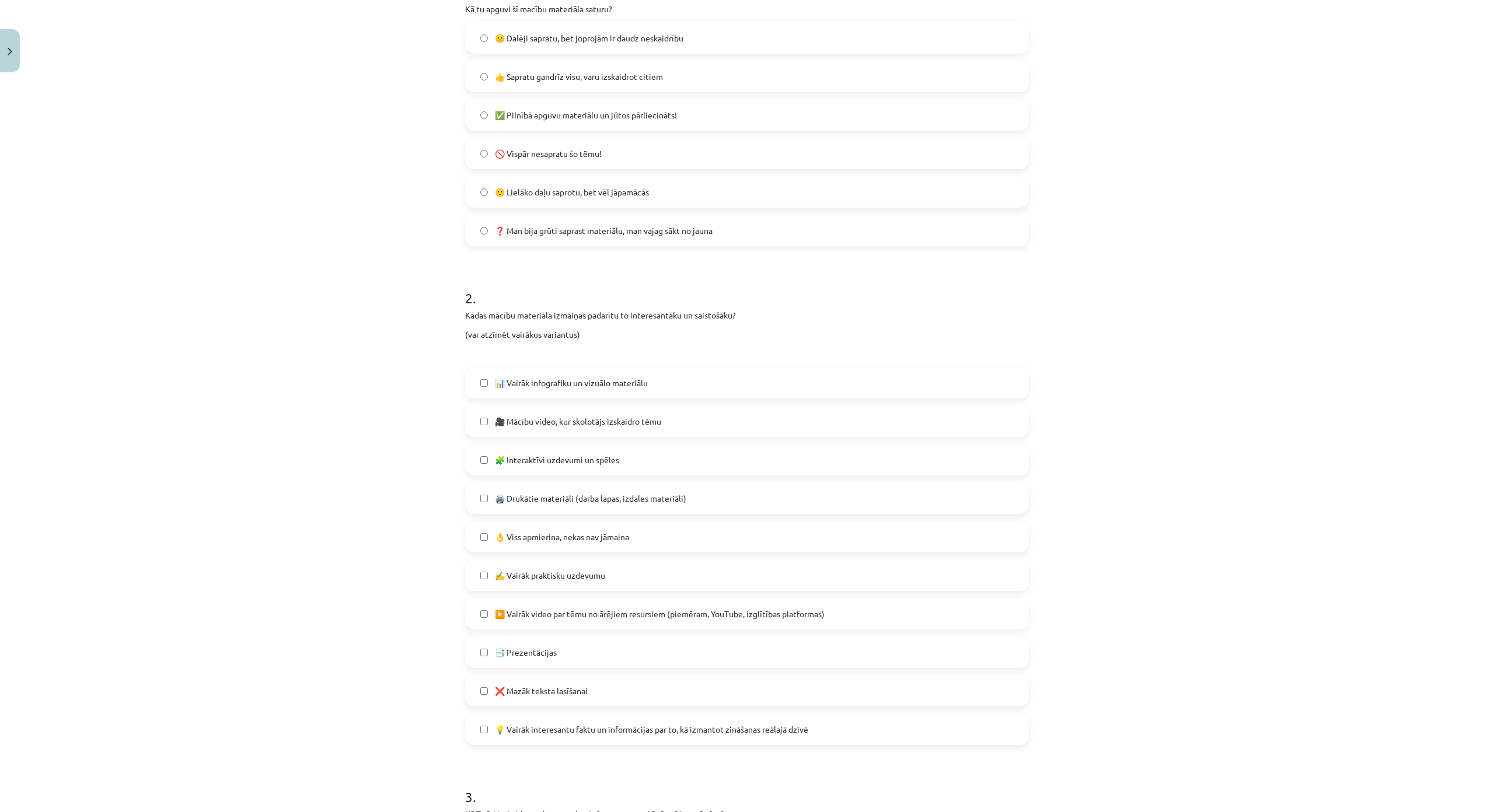
scroll to position [291, 0]
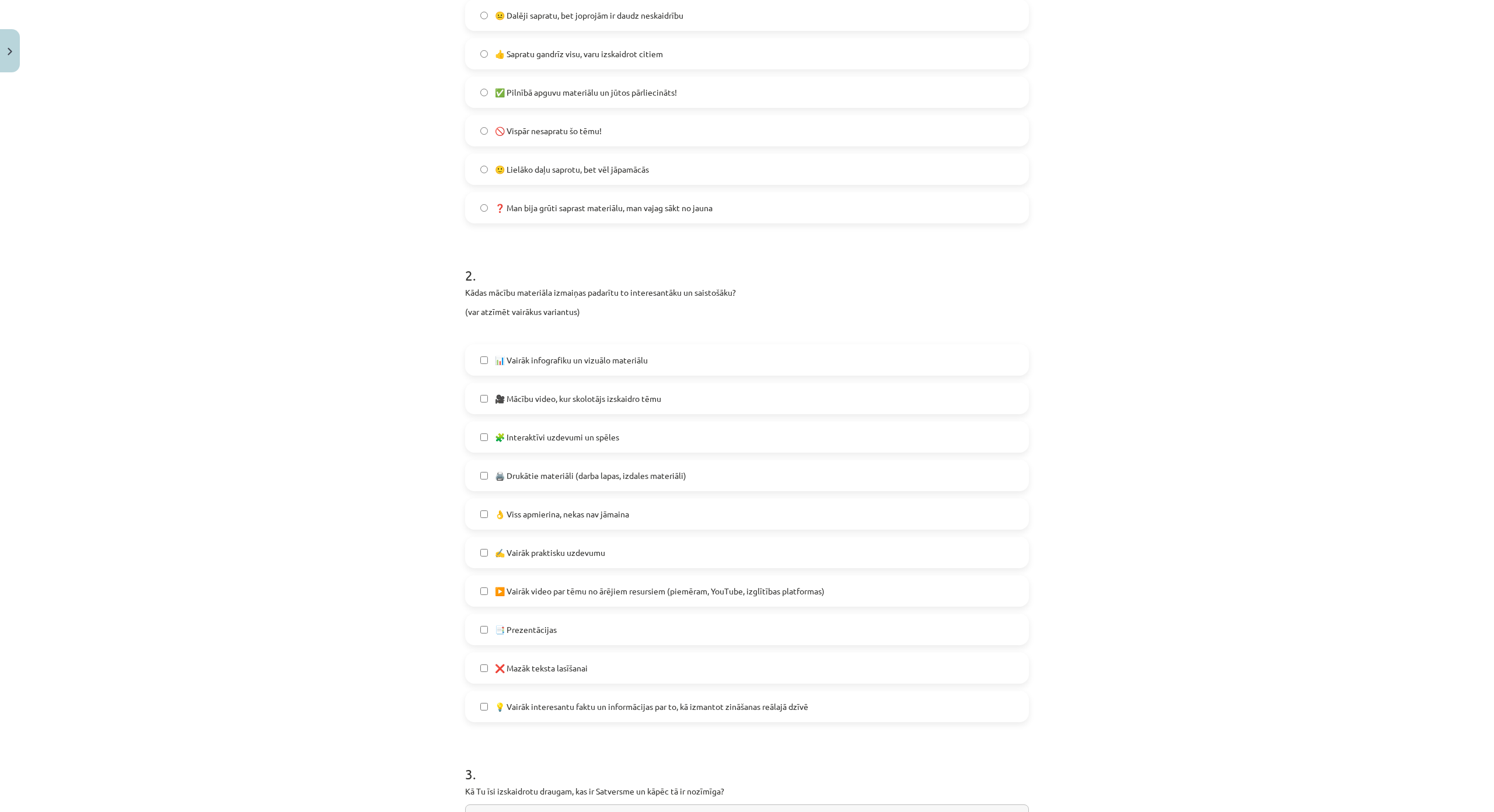
click at [550, 439] on span "🧩 Interaktīvi uzdevumi un spēles" at bounding box center [557, 437] width 124 height 12
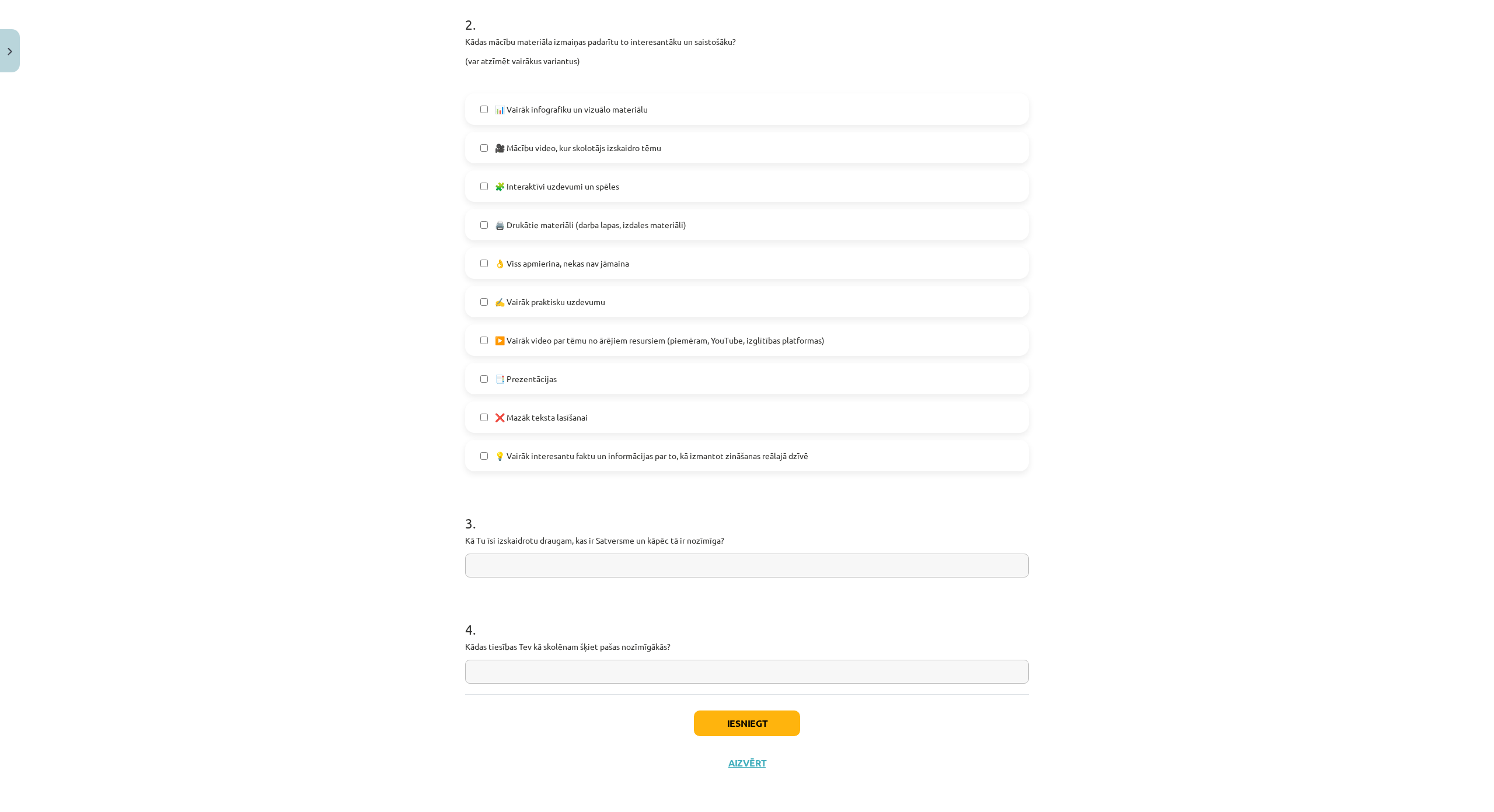
scroll to position [613, 0]
click at [509, 554] on input "text" at bounding box center [747, 566] width 563 height 24
type input "*"
click at [555, 660] on input "text" at bounding box center [747, 672] width 563 height 24
type input "*"
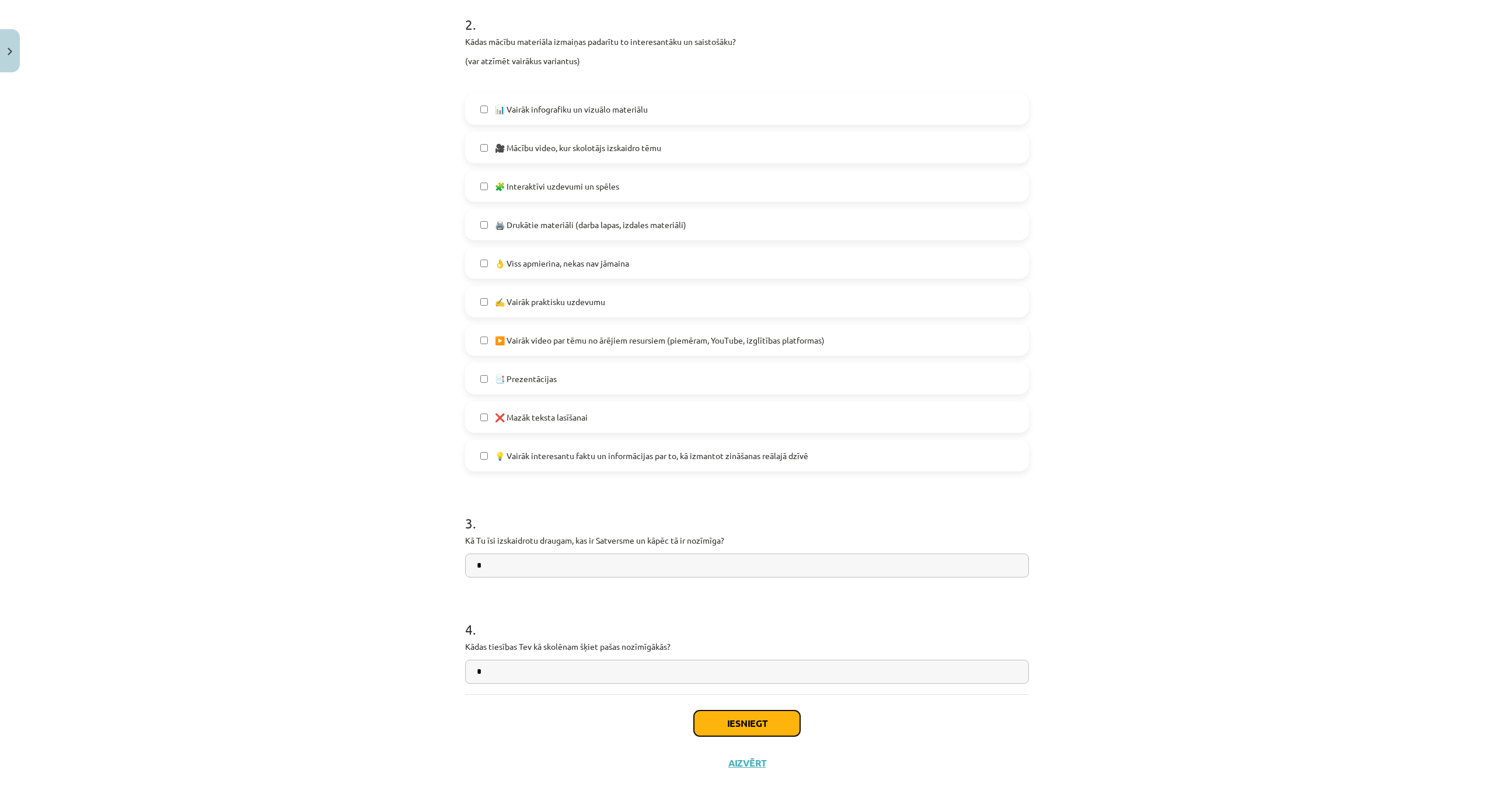
click at [753, 711] on button "Iesniegt" at bounding box center [747, 723] width 106 height 26
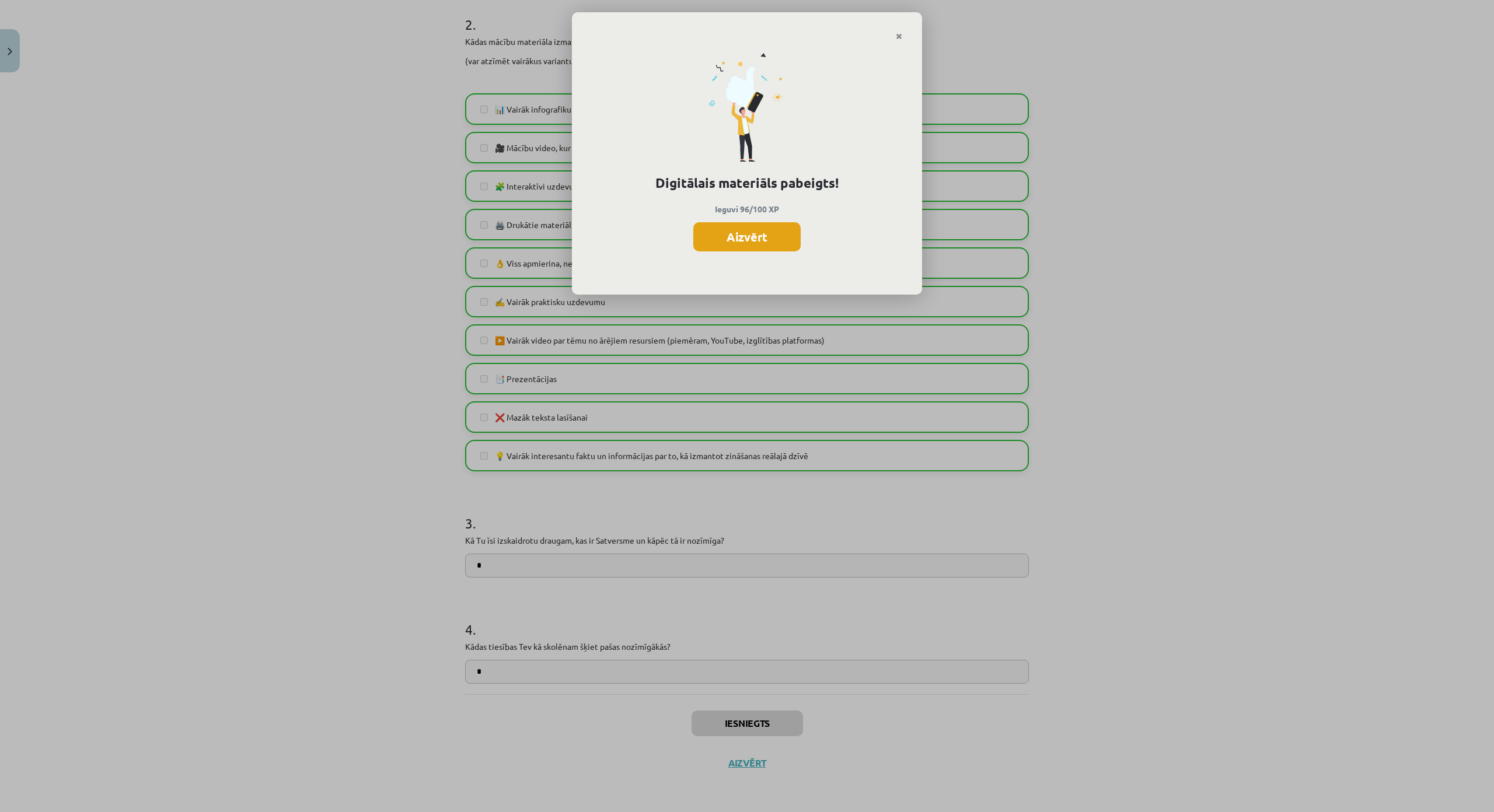
click at [771, 243] on button "Aizvērt" at bounding box center [747, 237] width 108 height 29
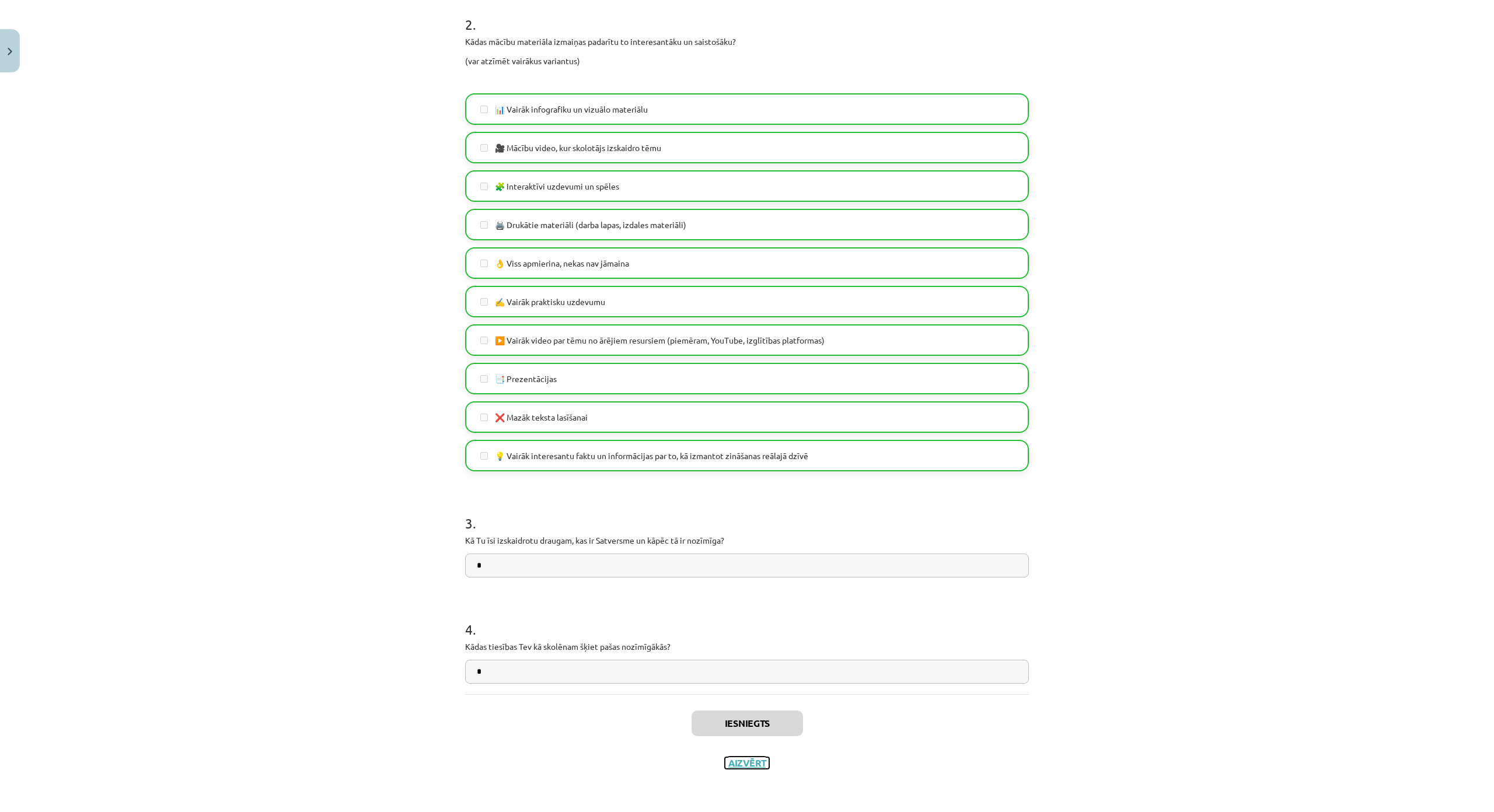
click at [753, 741] on button "Aizvērt" at bounding box center [747, 763] width 44 height 12
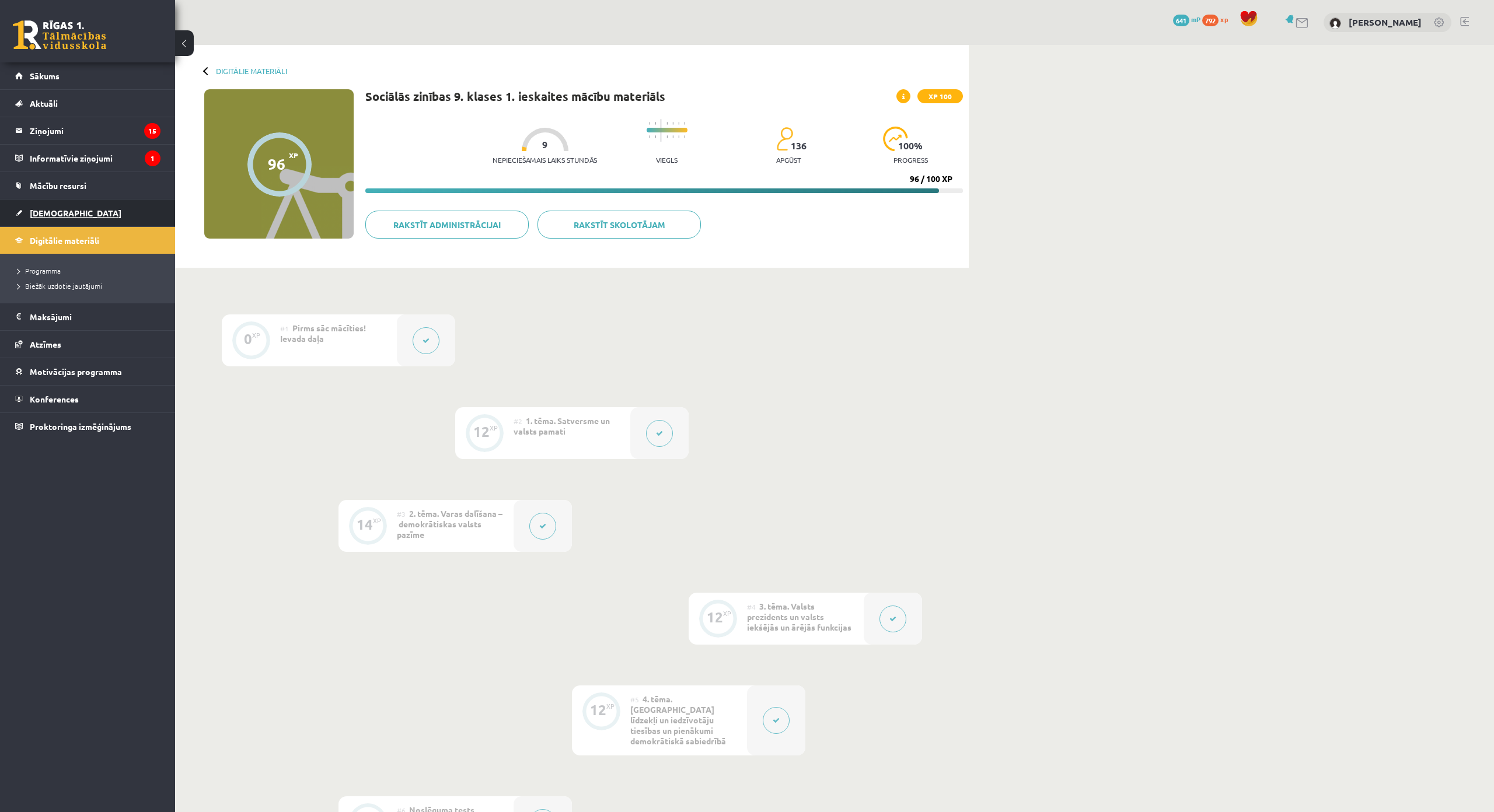
click at [47, 222] on link "[DEMOGRAPHIC_DATA]" at bounding box center [88, 213] width 145 height 27
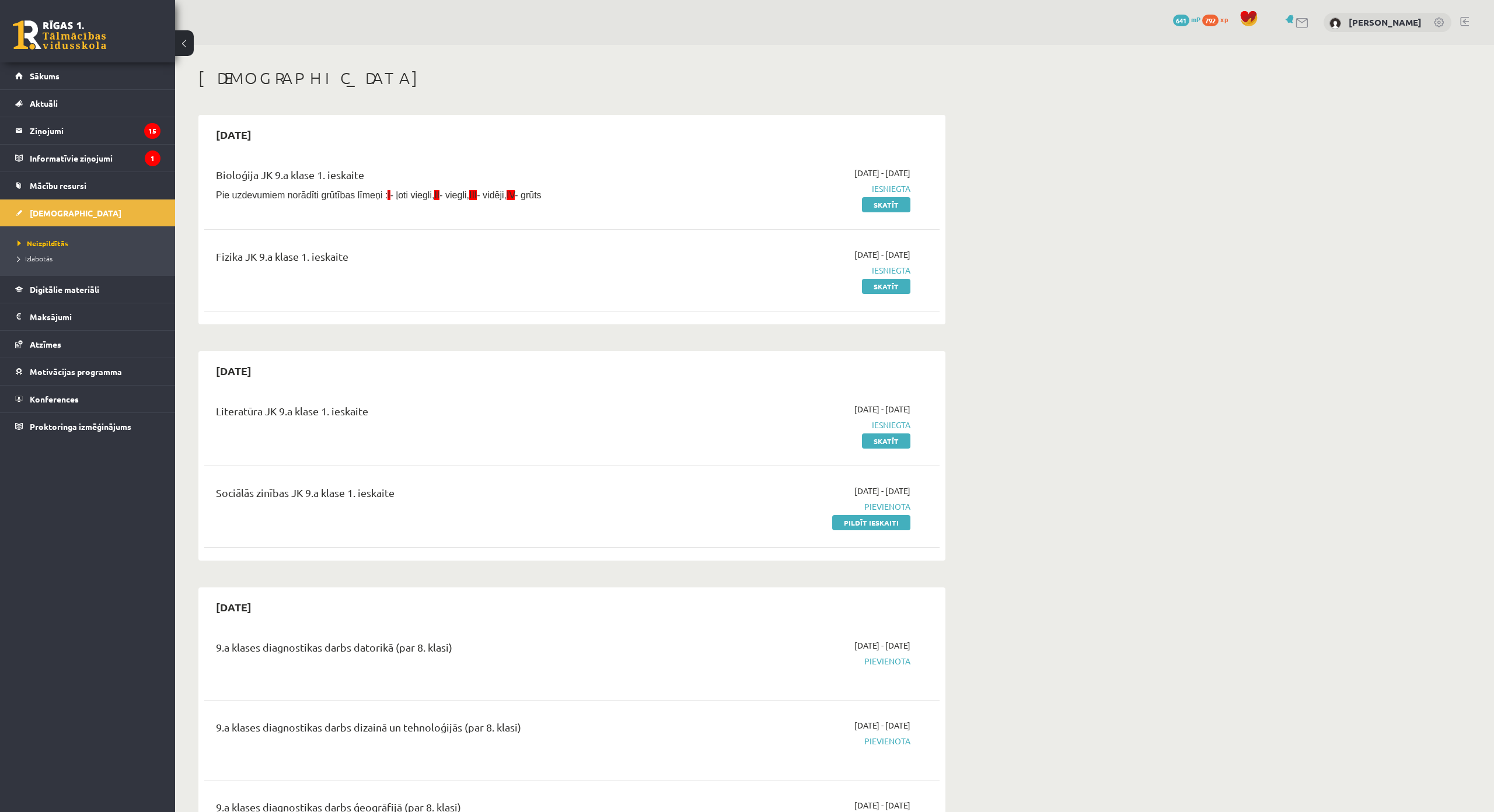
drag, startPoint x: 888, startPoint y: 524, endPoint x: 799, endPoint y: 38, distance: 494.1
click at [888, 524] on link "Pildīt ieskaiti" at bounding box center [871, 522] width 78 height 15
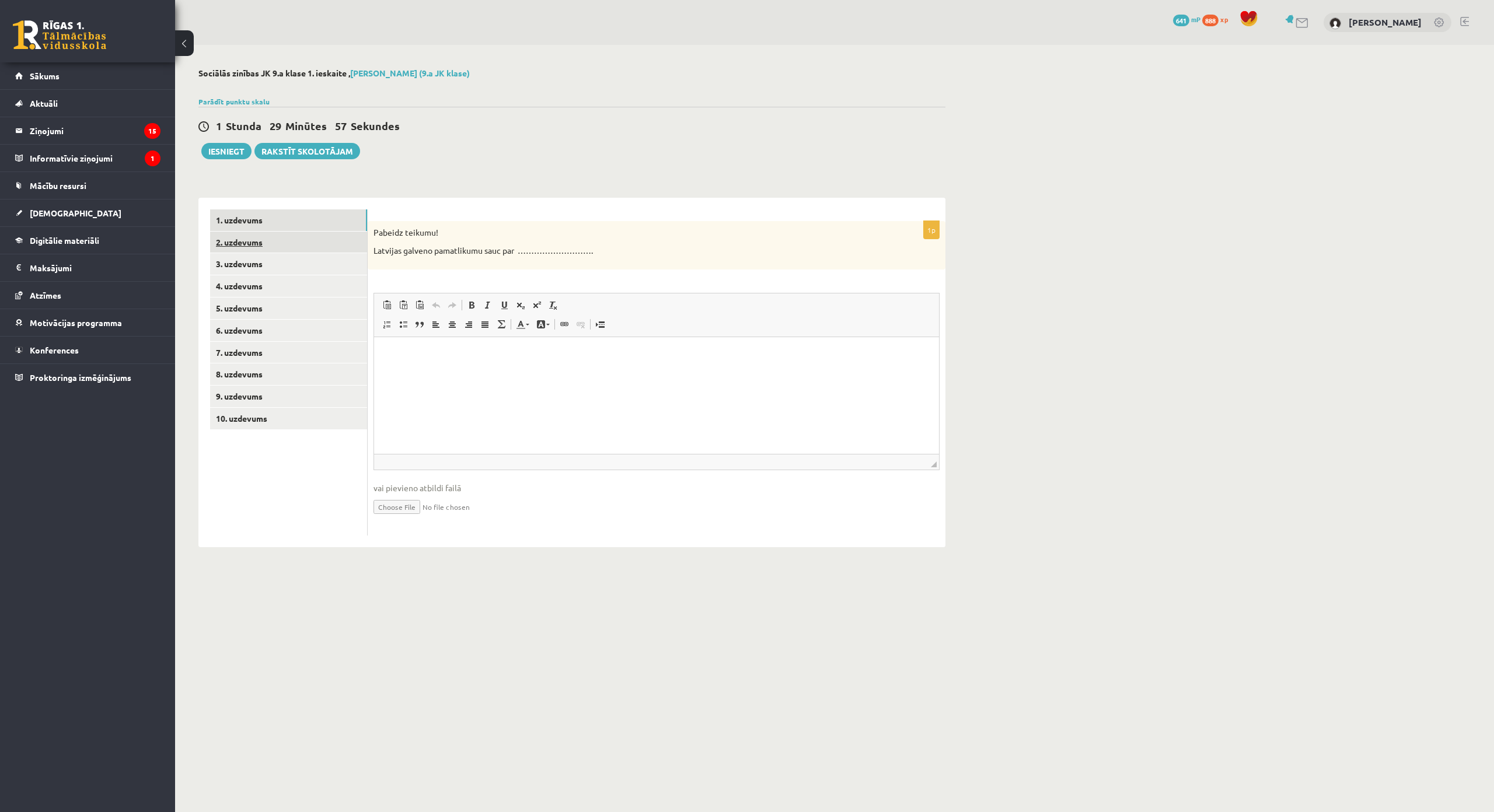
click at [317, 236] on link "2. uzdevums" at bounding box center [288, 242] width 157 height 21
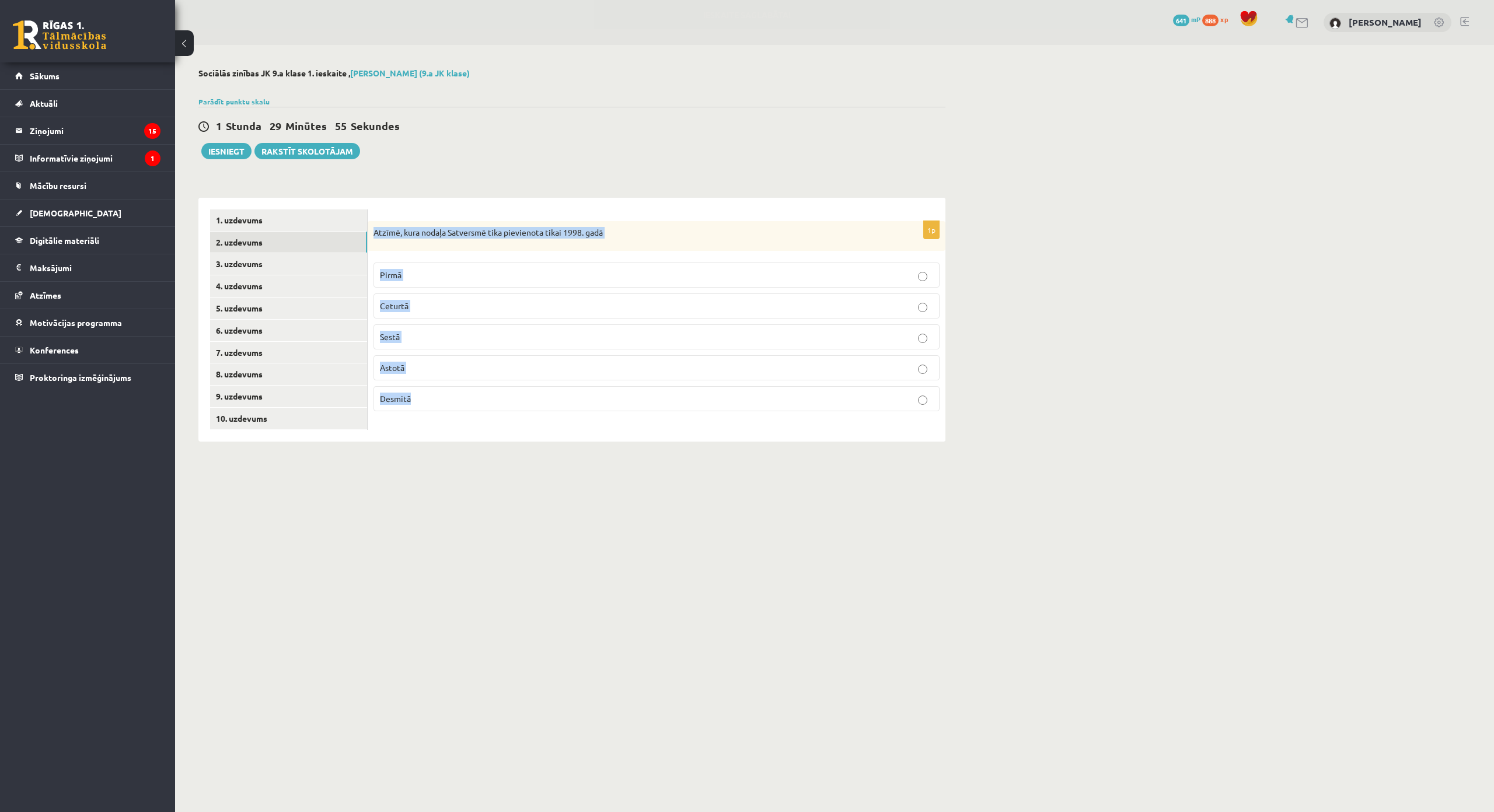
drag, startPoint x: 370, startPoint y: 227, endPoint x: 472, endPoint y: 397, distance: 198.3
click at [472, 397] on div "1p Atzīmē, kura nodaļa Satversmē tika pievienota tikai 1998. gadā [GEOGRAPHIC_D…" at bounding box center [657, 321] width 578 height 200
copy div "Atzīmē, kura nodaļa Satversmē tika pievienota tikai 1998. gadā Pirmā Ceturtā Se…"
click at [441, 370] on p "Astotā" at bounding box center [656, 368] width 553 height 12
click at [331, 268] on link "3. uzdevums" at bounding box center [288, 264] width 157 height 21
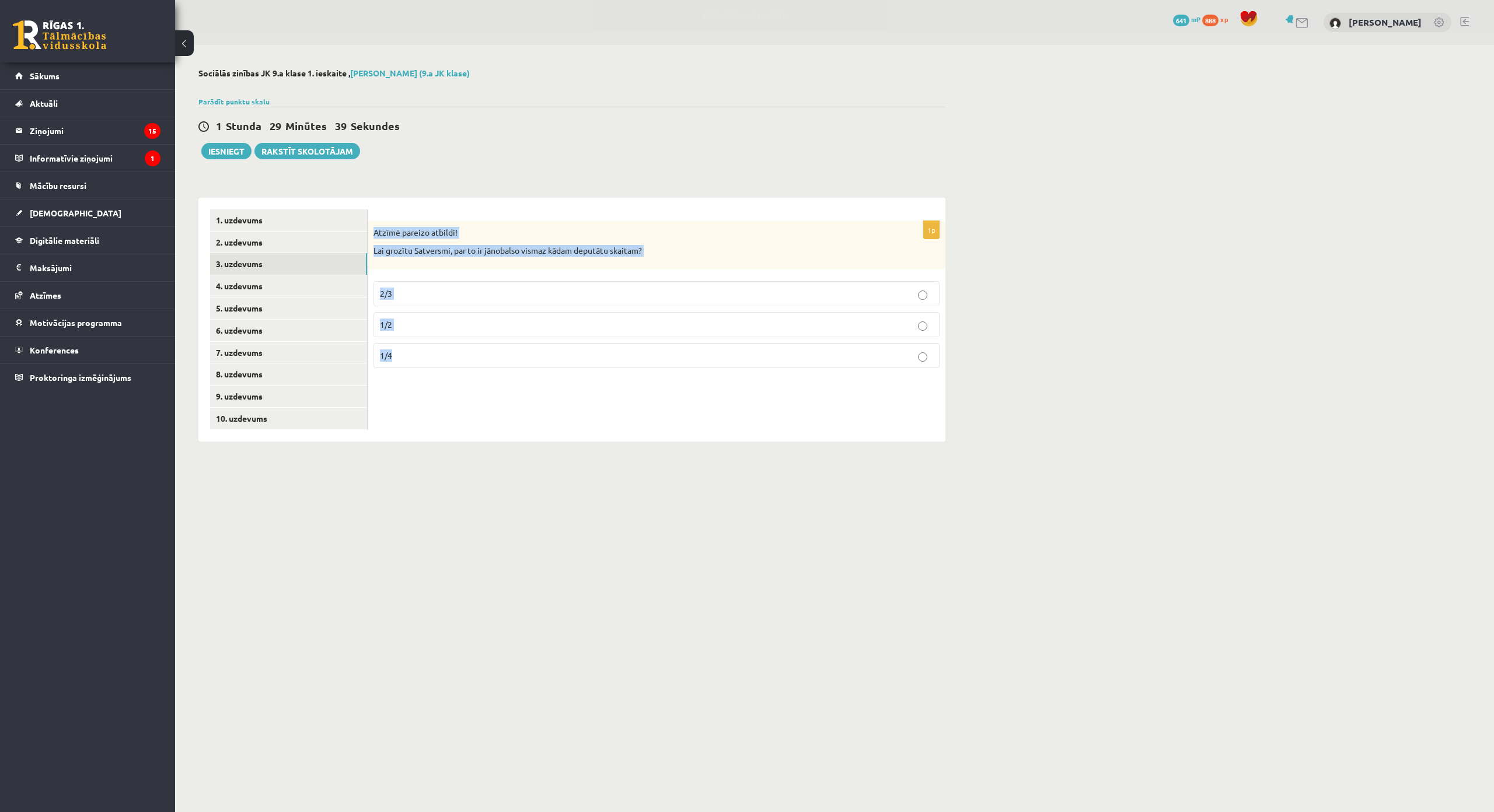
drag, startPoint x: 371, startPoint y: 228, endPoint x: 429, endPoint y: 352, distance: 136.9
click at [429, 352] on div "1p Atzīmē pareizo atbildi! Lai grozītu Satversmi, par to ir jānobalso vismaz kā…" at bounding box center [657, 299] width 578 height 156
copy div "Atzīmē pareizo atbildi! Lai grozītu Satversmi, par to ir jānobalso vismaz kādam…"
click at [453, 294] on p "2/3" at bounding box center [656, 293] width 553 height 12
click at [348, 286] on link "4. uzdevums" at bounding box center [288, 286] width 157 height 21
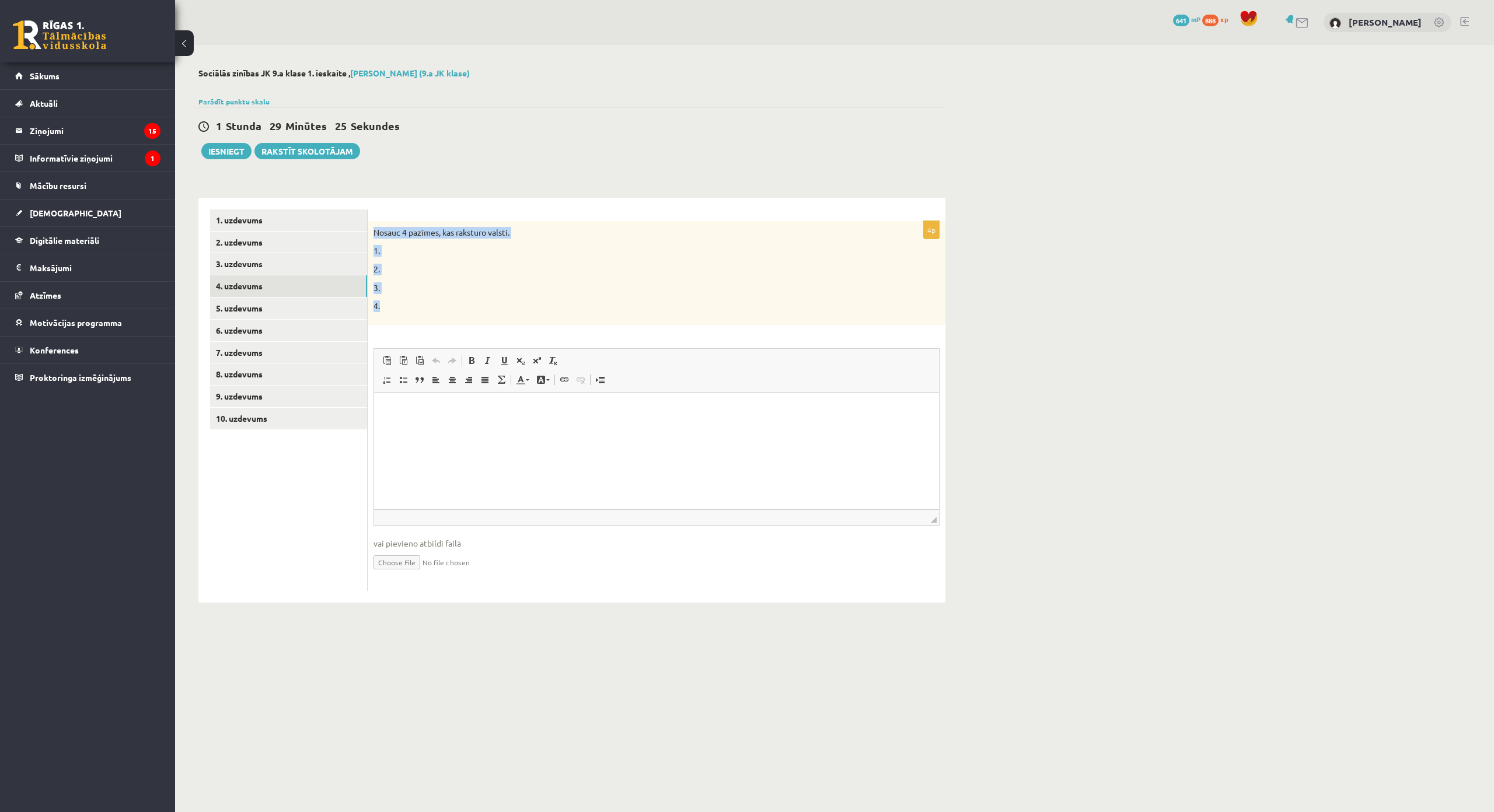
drag, startPoint x: 371, startPoint y: 228, endPoint x: 415, endPoint y: 305, distance: 88.7
click at [415, 305] on div "Nosauc 4 pazīmes, kas raksturo valsti. 1. 2. 3. 4." at bounding box center [657, 273] width 578 height 104
copy div "Nosauc 4 pazīmes, kas raksturo valsti. 1. 2. 3. 4."
click at [574, 427] on html at bounding box center [656, 410] width 565 height 36
click at [540, 329] on div "4p Nosauc 4 pazīmes, kas raksturo valsti. 1. 2. 3. 4. Rich Text Editor, wiswyg-…" at bounding box center [657, 406] width 578 height 370
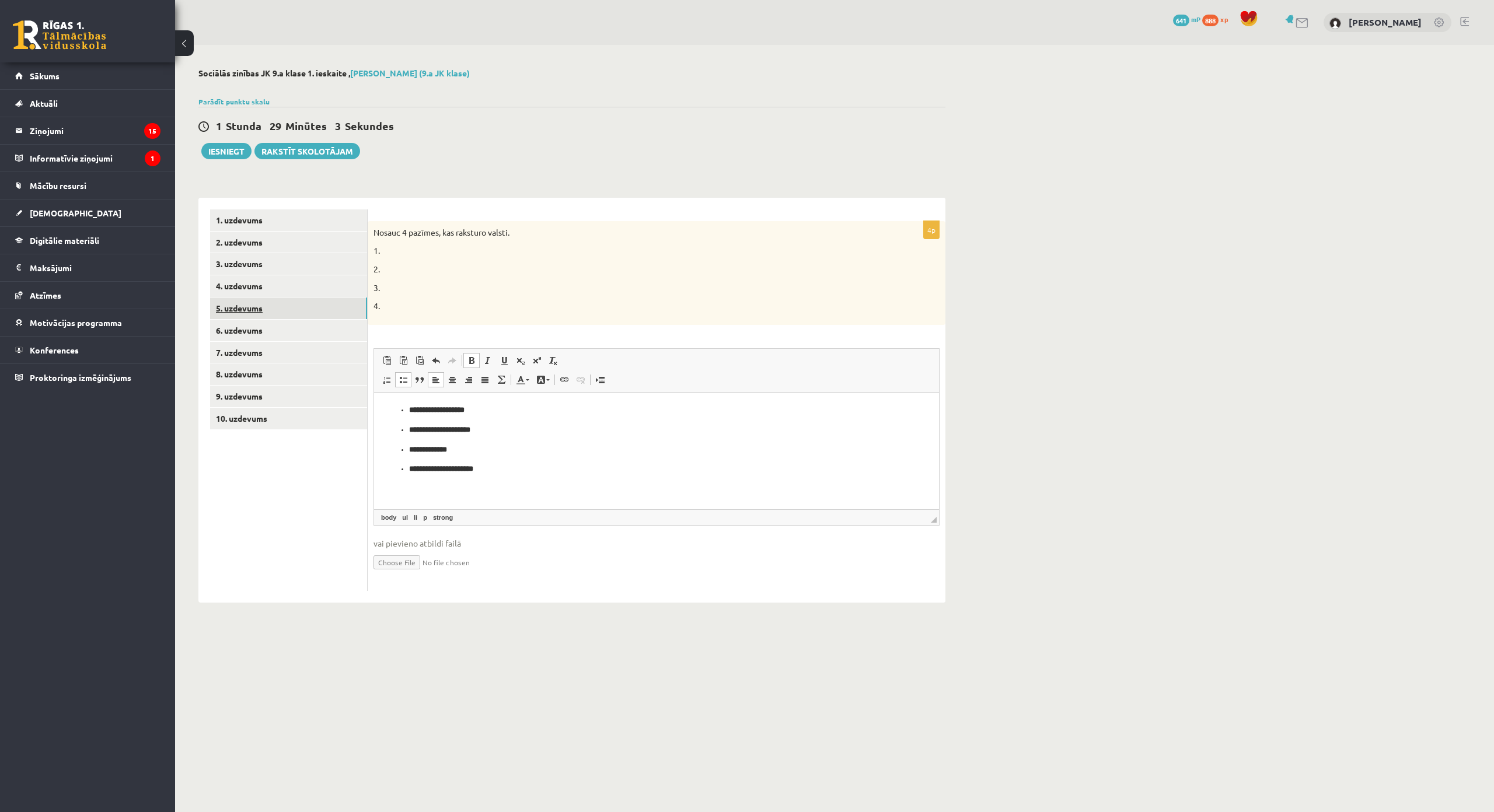
click at [342, 306] on link "5. uzdevums" at bounding box center [288, 308] width 157 height 21
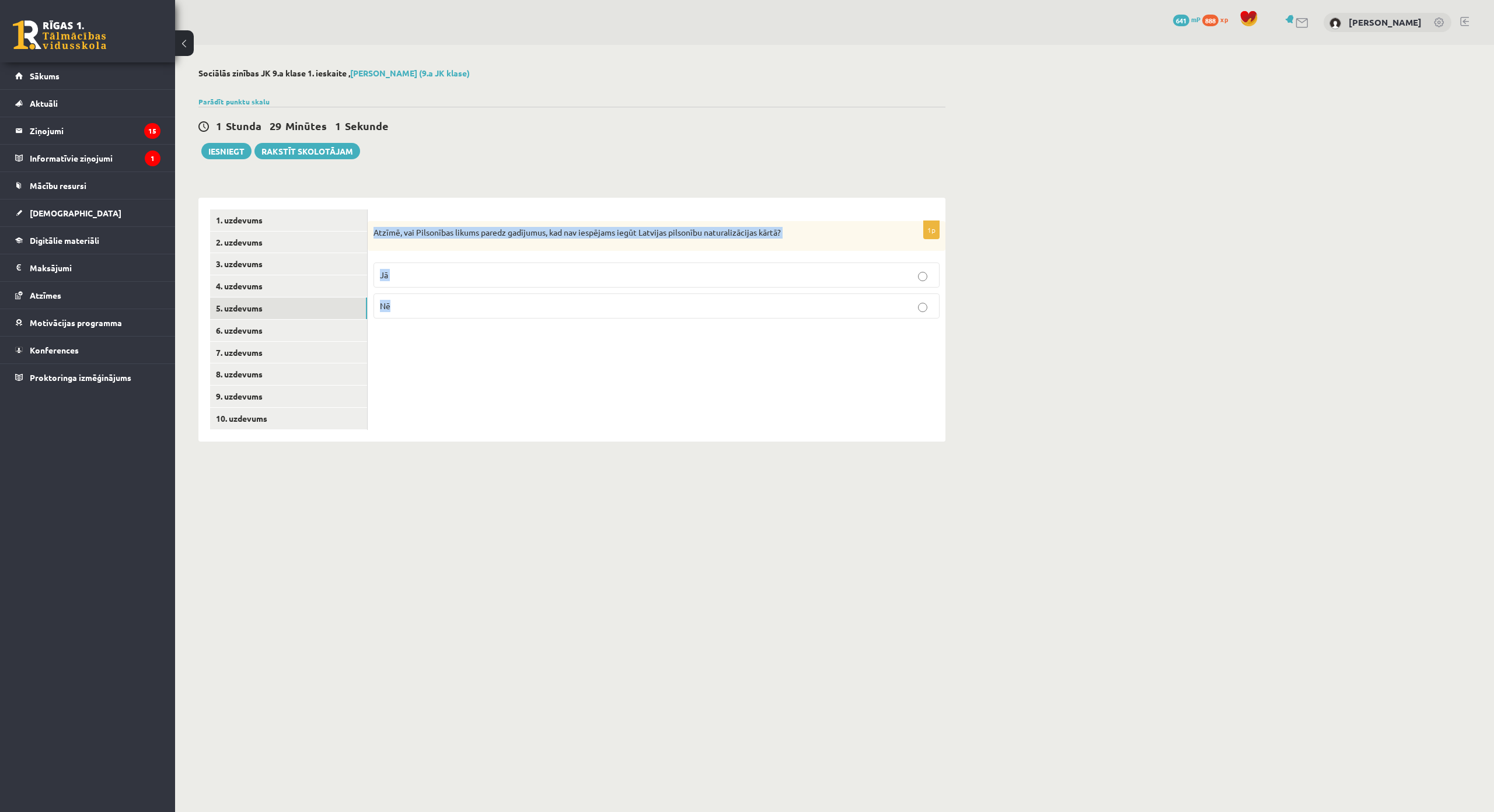
drag, startPoint x: 372, startPoint y: 225, endPoint x: 423, endPoint y: 293, distance: 85.0
click at [423, 293] on div "1p Atzīmē, vai Pilsonības likums paredz gadījumus, kad nav iespējams iegūt Latv…" at bounding box center [657, 274] width 578 height 108
copy div "Atzīmē, vai Pilsonības likums paredz gadījumus, kad nav iespējams iegūt Latvija…"
click at [539, 273] on p "Jā" at bounding box center [656, 274] width 553 height 12
click at [344, 336] on link "6. uzdevums" at bounding box center [288, 330] width 157 height 21
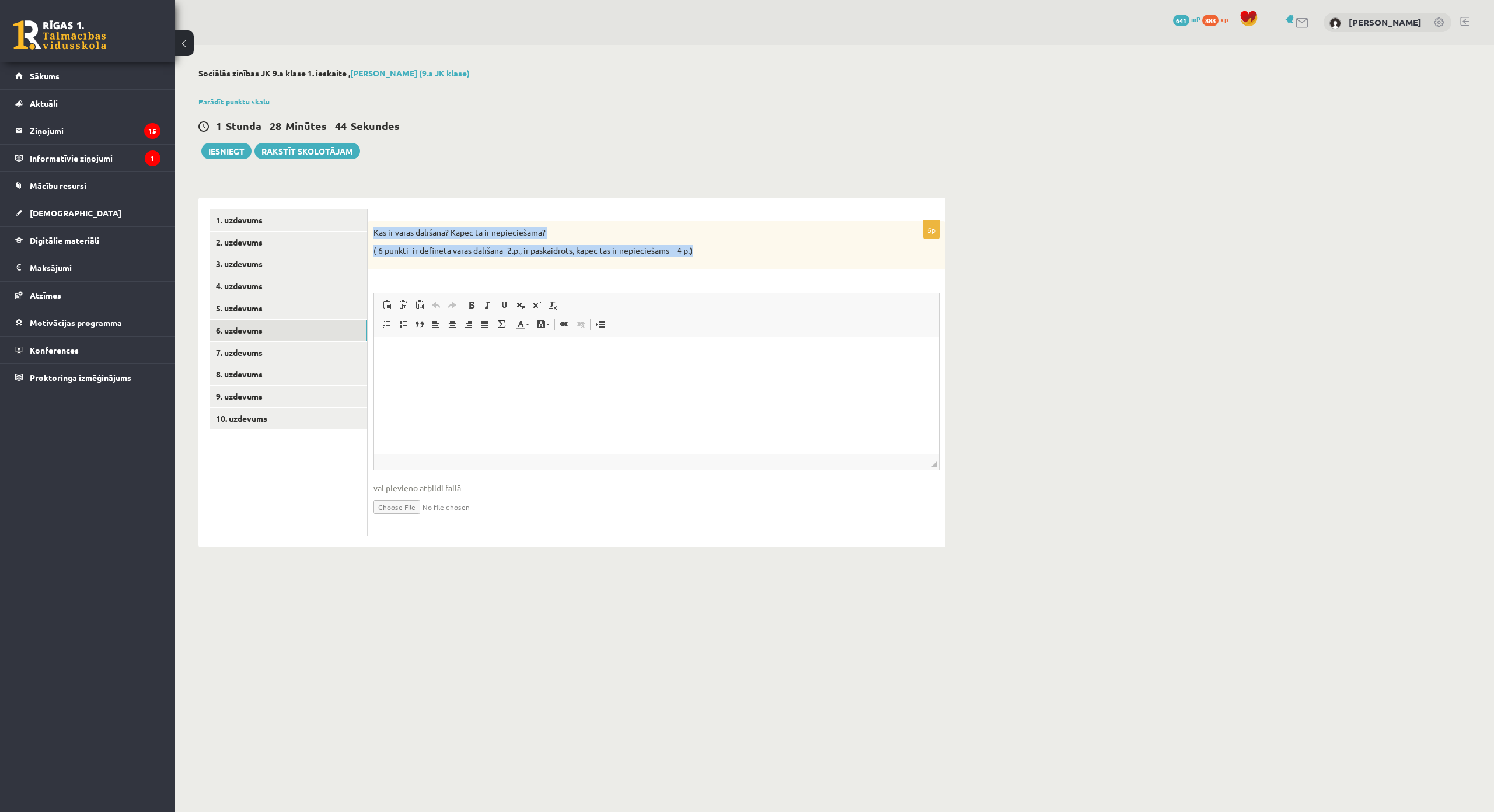
drag, startPoint x: 373, startPoint y: 225, endPoint x: 701, endPoint y: 258, distance: 329.7
click at [701, 258] on div "Kas ir varas dalīšana? Kāpēc tā ir nepieciešama? ( 6 punkti- ir definēta varas …" at bounding box center [657, 245] width 578 height 48
copy div "Kas ir varas dalīšana? Kāpēc tā ir nepieciešama? ( 6 punkti- ir definēta varas …"
click at [529, 372] on html at bounding box center [656, 354] width 565 height 36
click at [324, 351] on link "7. uzdevums" at bounding box center [288, 352] width 157 height 21
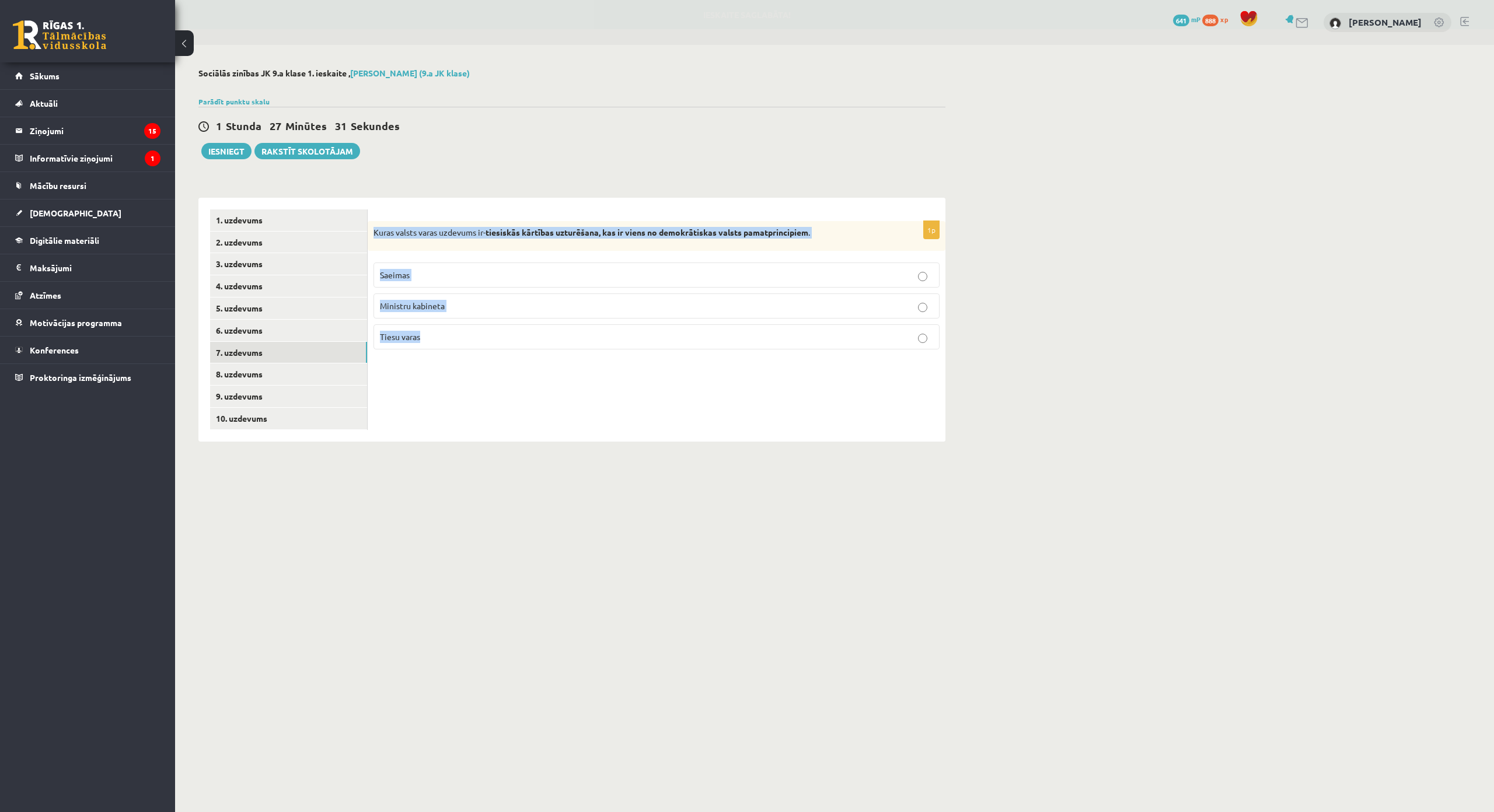
drag, startPoint x: 372, startPoint y: 227, endPoint x: 482, endPoint y: 330, distance: 150.7
click at [482, 330] on div "1p Kuras valsts varas uzdevums ir- tiesiskās kārtības uzturēšana, kas ir viens …" at bounding box center [657, 290] width 578 height 138
copy div "Kuras valsts varas uzdevums ir- tiesiskās kārtības uzturēšana, kas ir viens no …"
click at [451, 339] on p "Tiesu varas" at bounding box center [656, 337] width 553 height 12
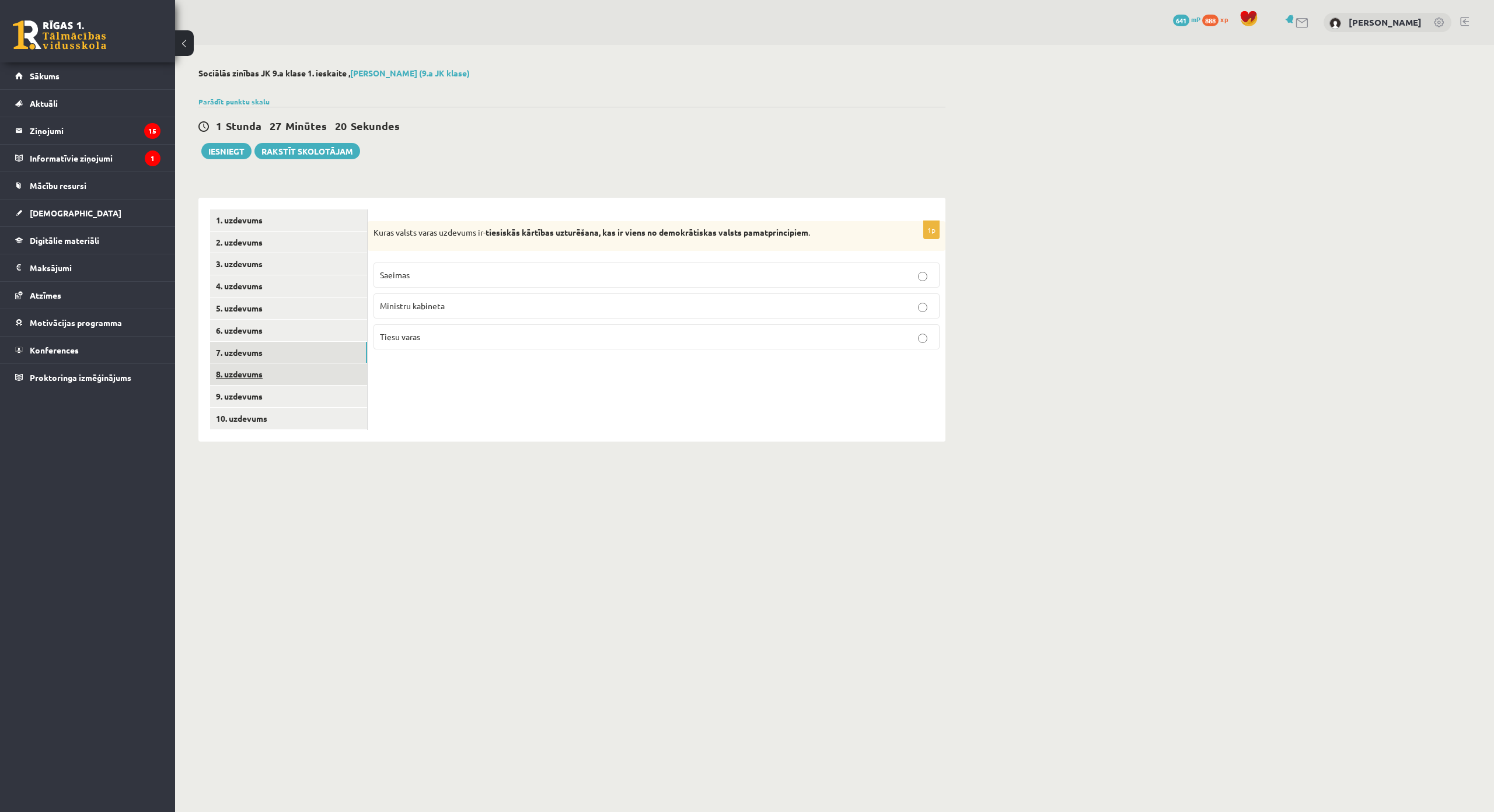
click at [346, 381] on link "8. uzdevums" at bounding box center [288, 374] width 157 height 21
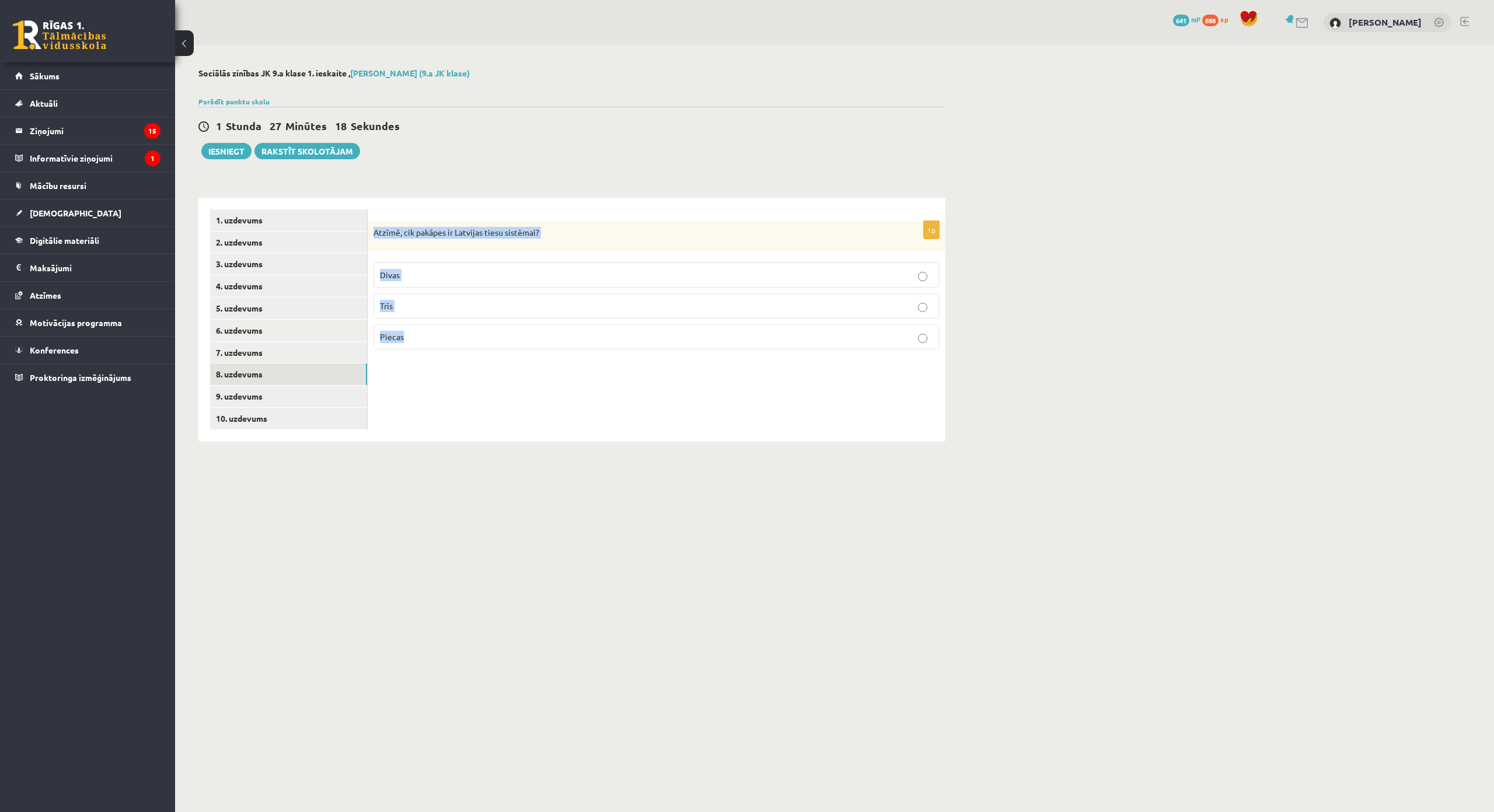
drag, startPoint x: 374, startPoint y: 222, endPoint x: 448, endPoint y: 340, distance: 139.3
click at [448, 340] on div "1p Atzīmē, cik pakāpes ir Latvijas tiesu sistēmai? Divas Trīs Piecas" at bounding box center [657, 290] width 578 height 138
copy div "Atzīmē, cik pakāpes ir Latvijas tiesu sistēmai? Divas Trīs Piecas"
click at [443, 314] on label "Trīs" at bounding box center [656, 306] width 566 height 25
click at [340, 395] on link "9. uzdevums" at bounding box center [288, 397] width 157 height 21
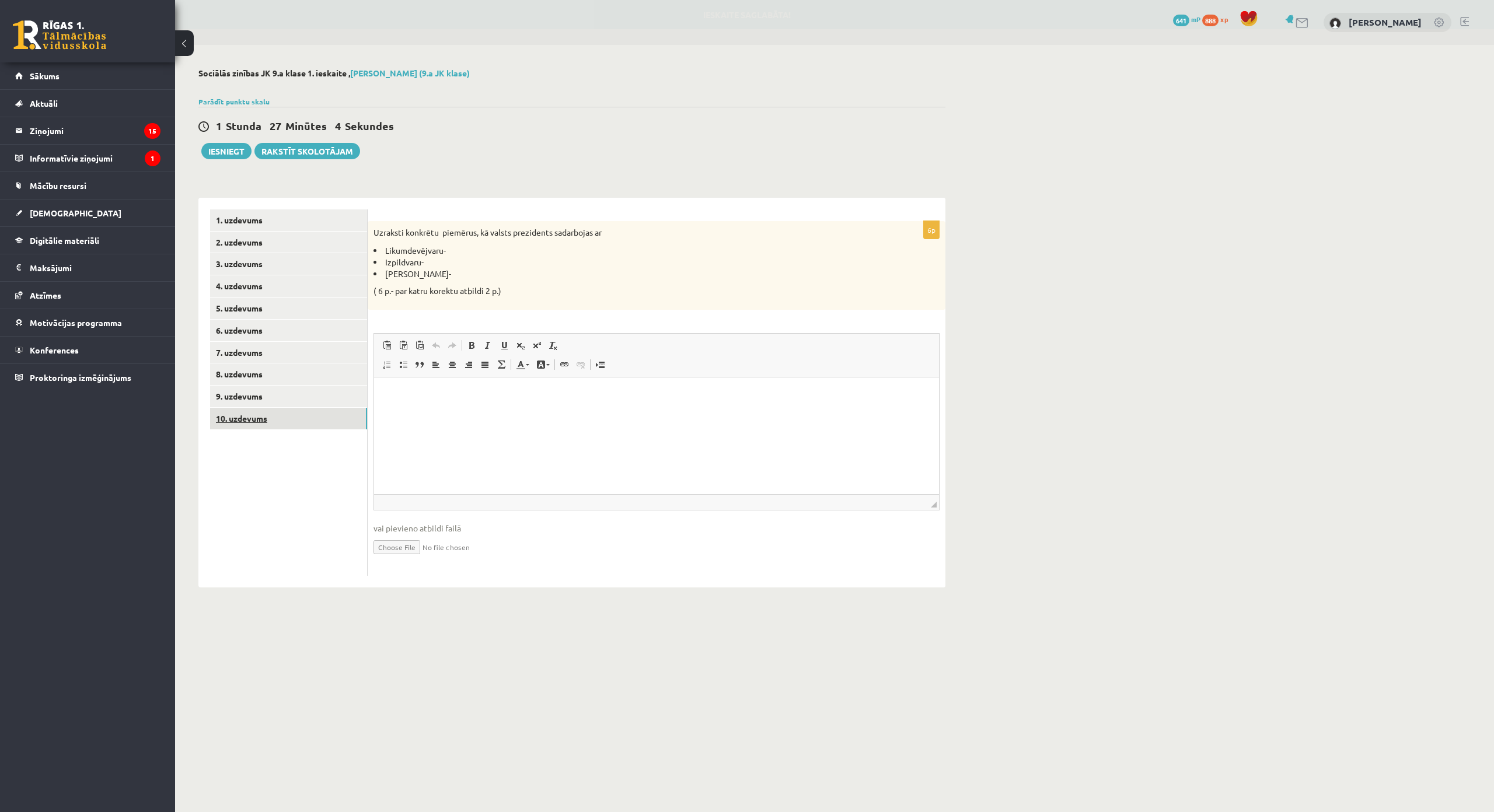
click at [338, 412] on link "10. uzdevums" at bounding box center [288, 419] width 157 height 21
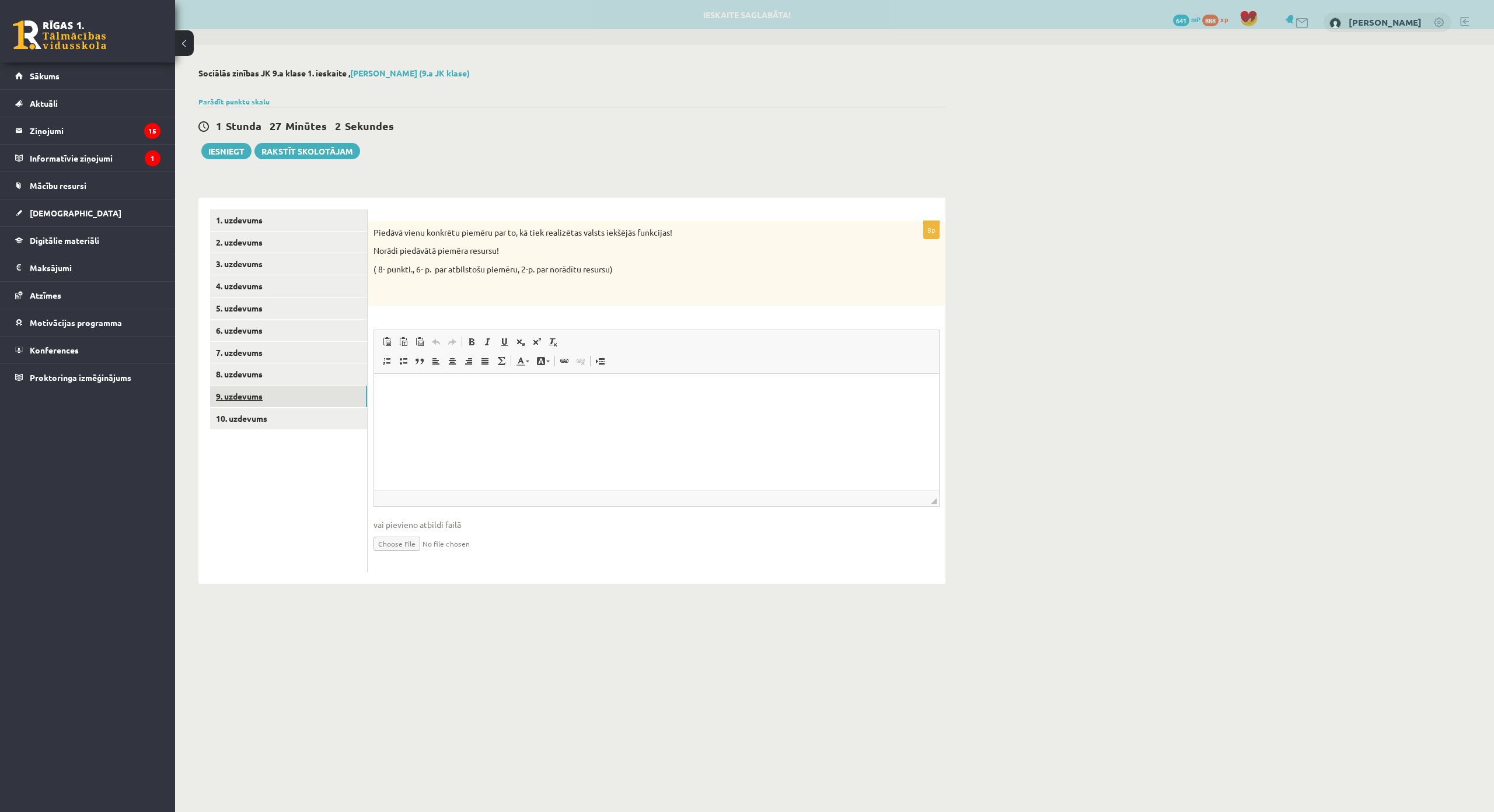
click at [336, 392] on link "9. uzdevums" at bounding box center [288, 397] width 157 height 21
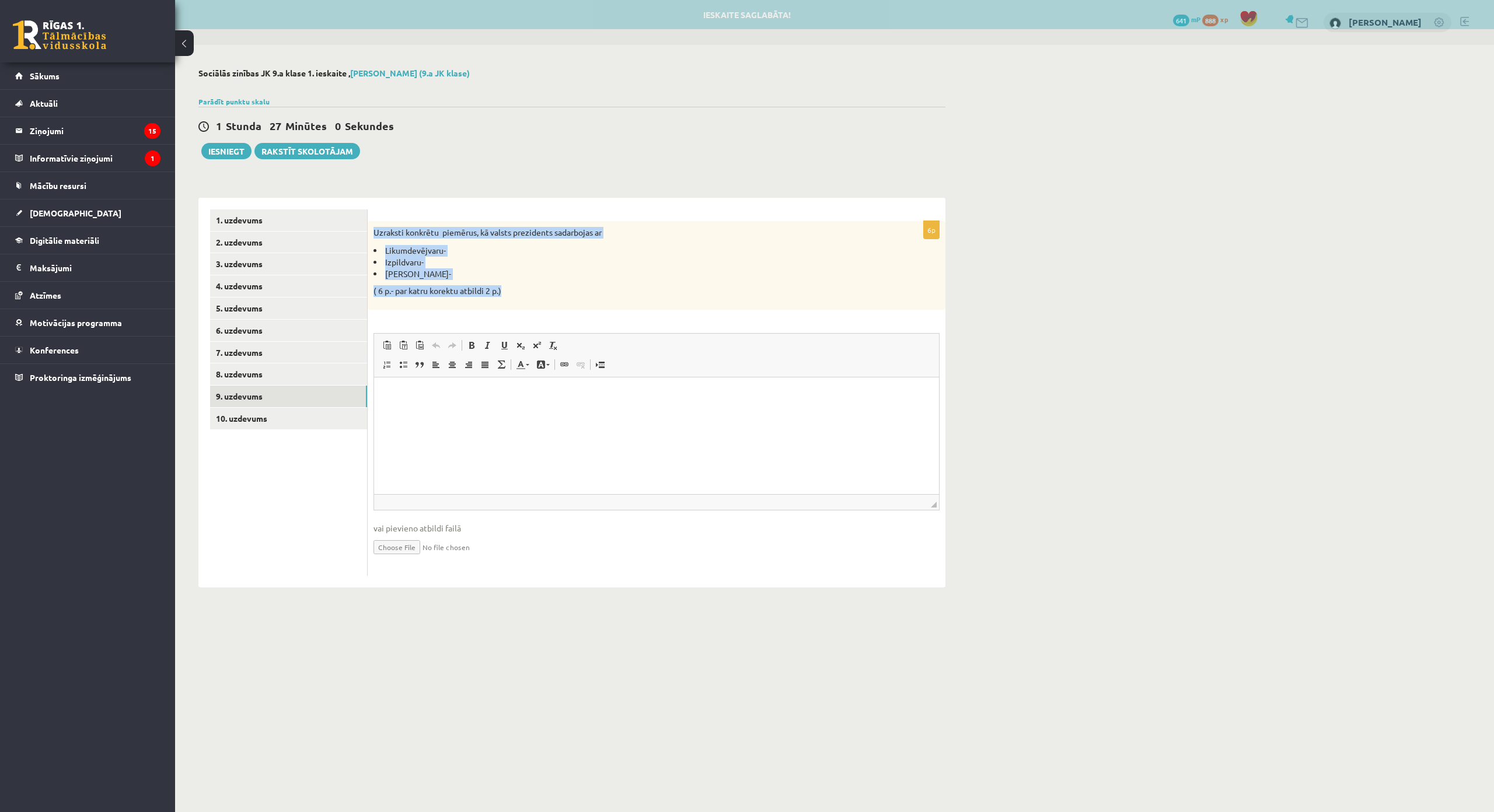
drag, startPoint x: 371, startPoint y: 228, endPoint x: 508, endPoint y: 295, distance: 152.5
click at [508, 295] on div "Uzraksti konkrētu piemērus, kā valsts prezidents sadarbojas ar Likumdevējvaru- …" at bounding box center [657, 265] width 578 height 89
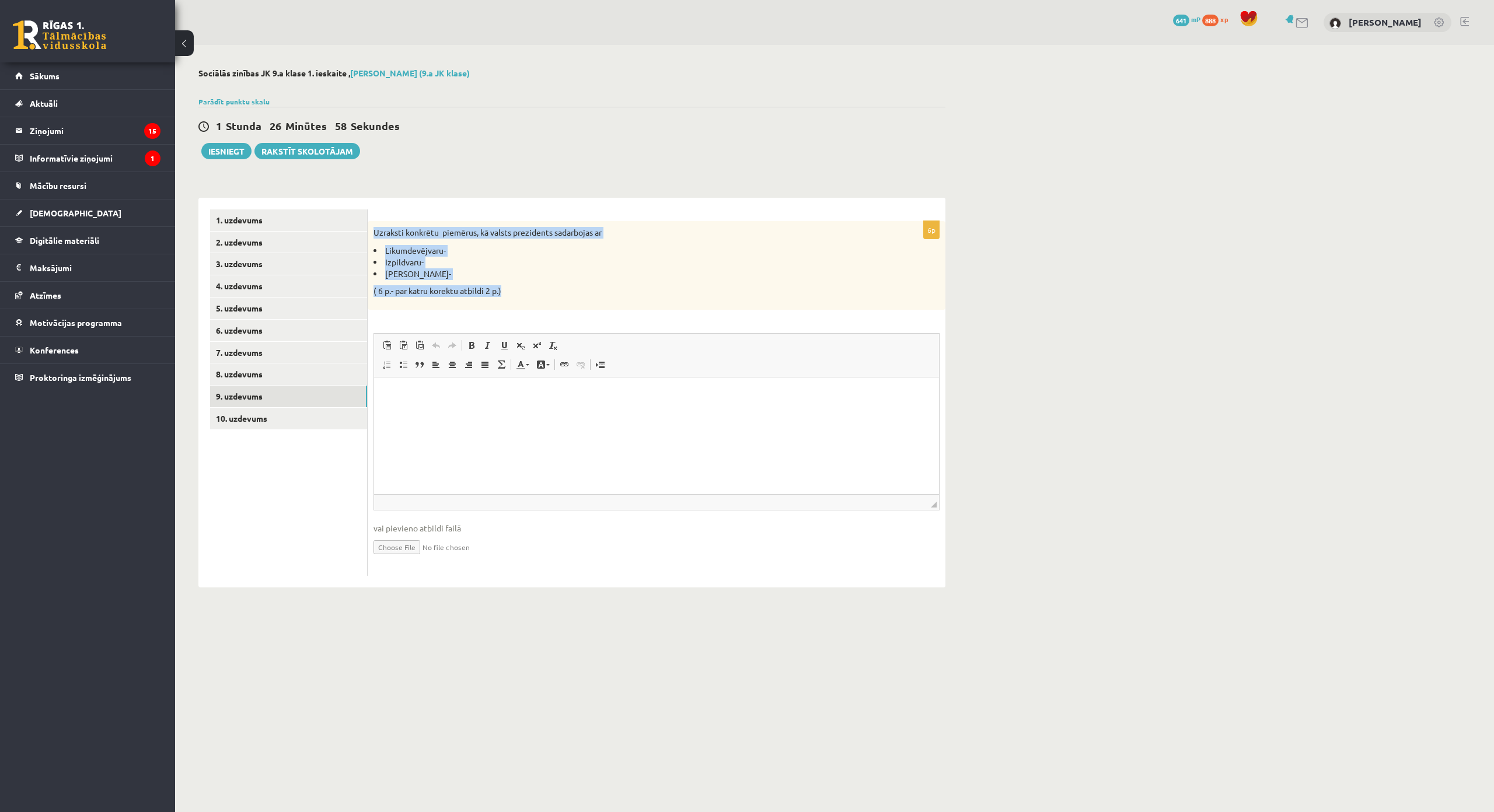
copy div "Uzraksti konkrētu piemērus, kā valsts prezidents sadarbojas ar Likumdevējvaru- …"
click at [555, 412] on html at bounding box center [656, 395] width 565 height 36
click at [597, 290] on p "( 6 p.- par katru korektu atbildi 2 p.)" at bounding box center [627, 291] width 507 height 12
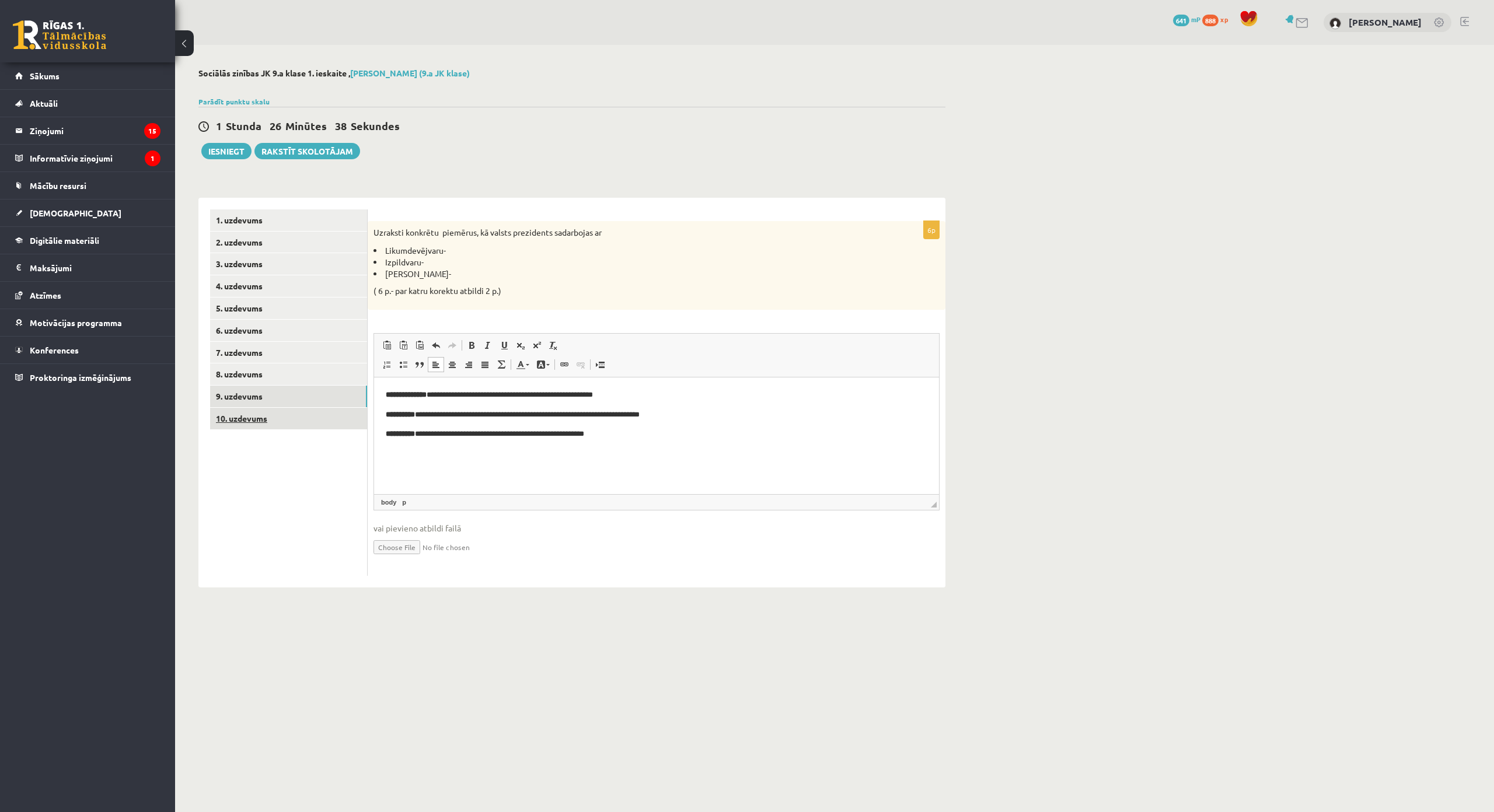
click at [320, 415] on link "10. uzdevums" at bounding box center [288, 419] width 157 height 21
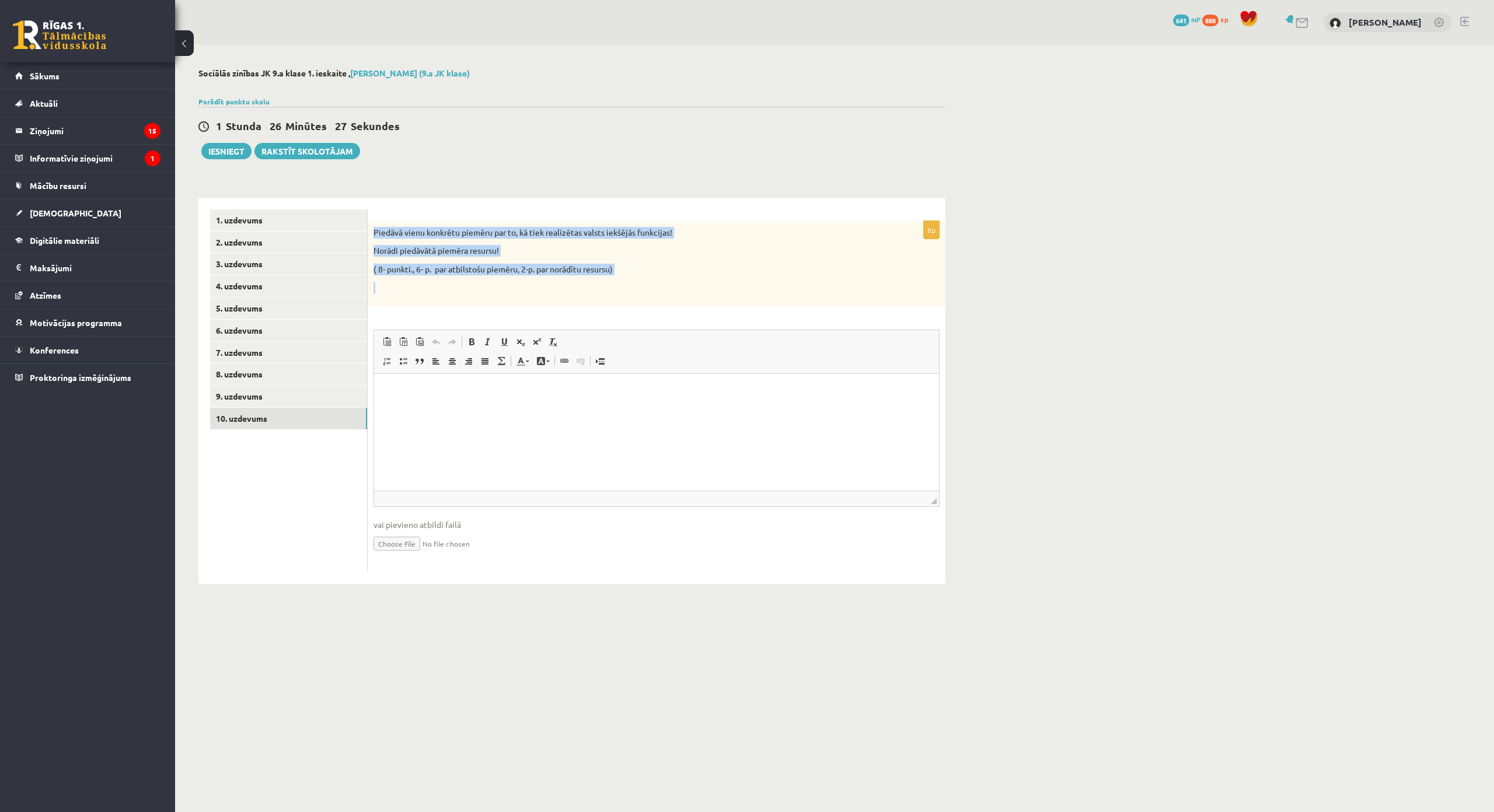
drag, startPoint x: 371, startPoint y: 230, endPoint x: 625, endPoint y: 278, distance: 258.5
click at [625, 278] on div "Piedāvā vienu konkrētu piemēru par to, kā tiek realizētas valsts iekšējās funkc…" at bounding box center [657, 263] width 578 height 85
copy div "Piedāvā vienu konkrētu piemēru par to, kā tiek realizētas valsts iekšējās funkc…"
click at [488, 410] on html at bounding box center [656, 392] width 565 height 36
click at [739, 241] on div "Piedāvā vienu konkrētu piemēru par to, kā tiek realizētas valsts iekšējās funkc…" at bounding box center [657, 263] width 578 height 85
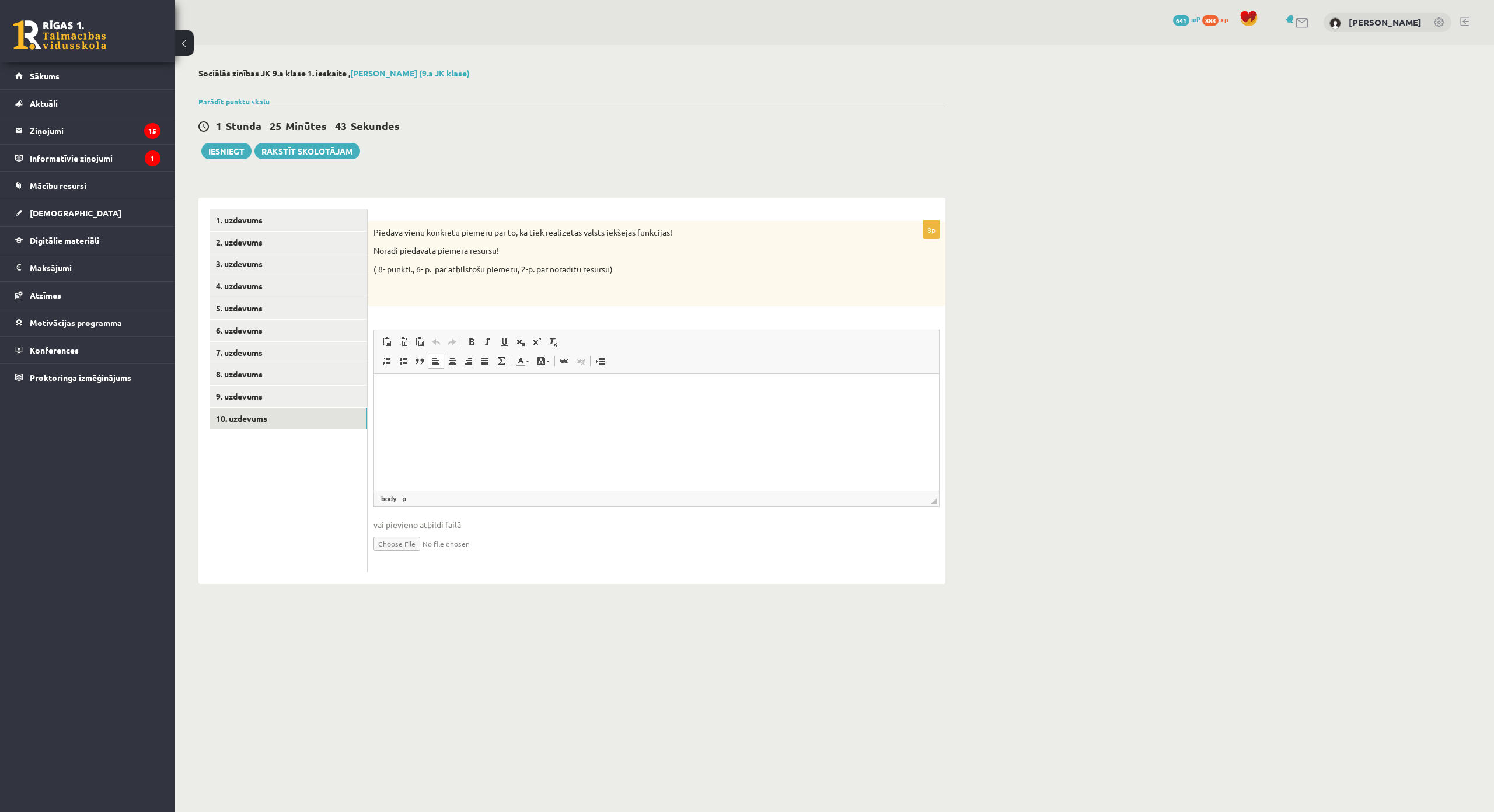
click at [447, 410] on html at bounding box center [656, 392] width 565 height 36
click at [293, 403] on link "9. uzdevums" at bounding box center [288, 397] width 157 height 21
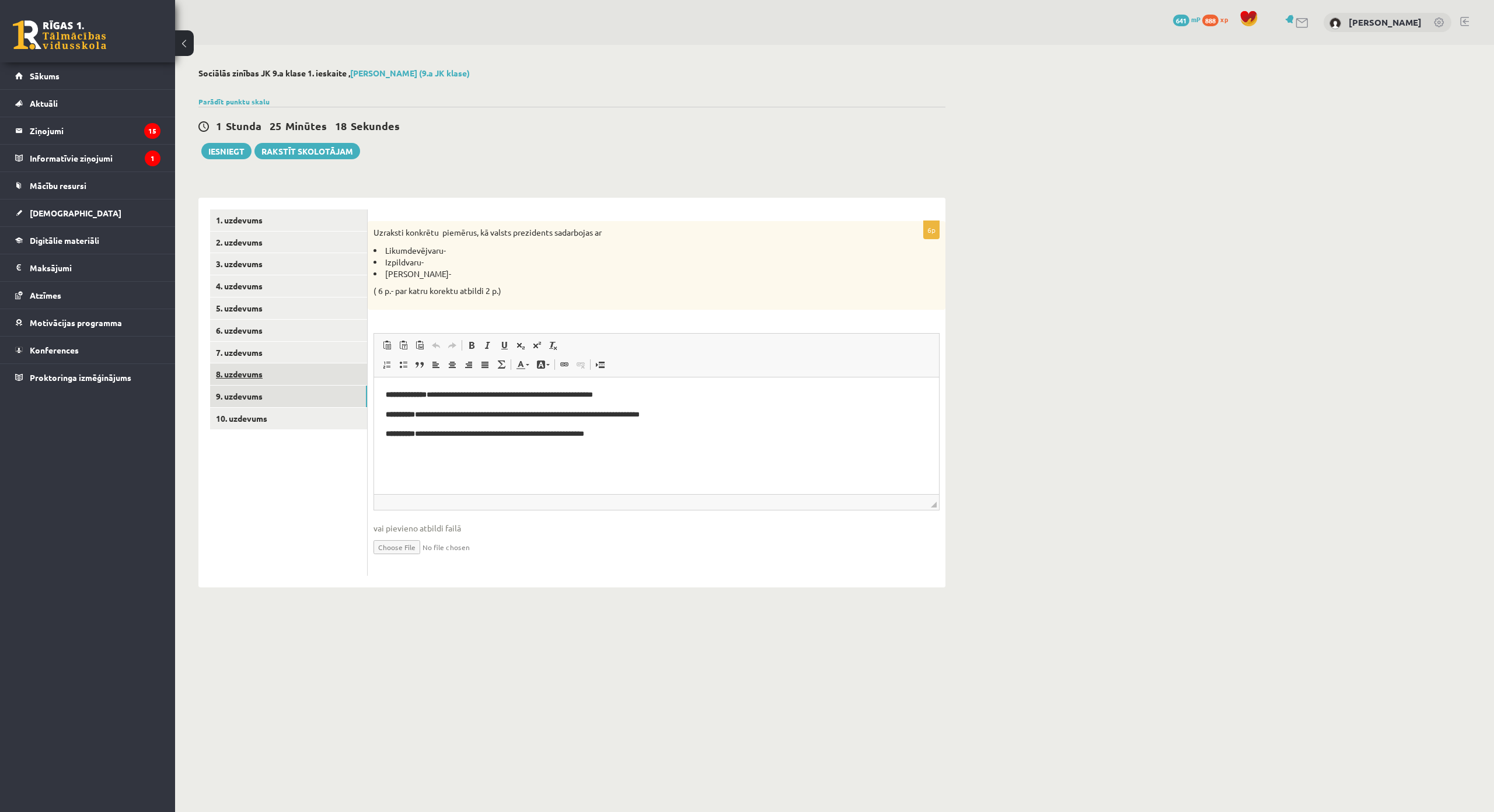
click at [300, 383] on link "8. uzdevums" at bounding box center [288, 374] width 157 height 21
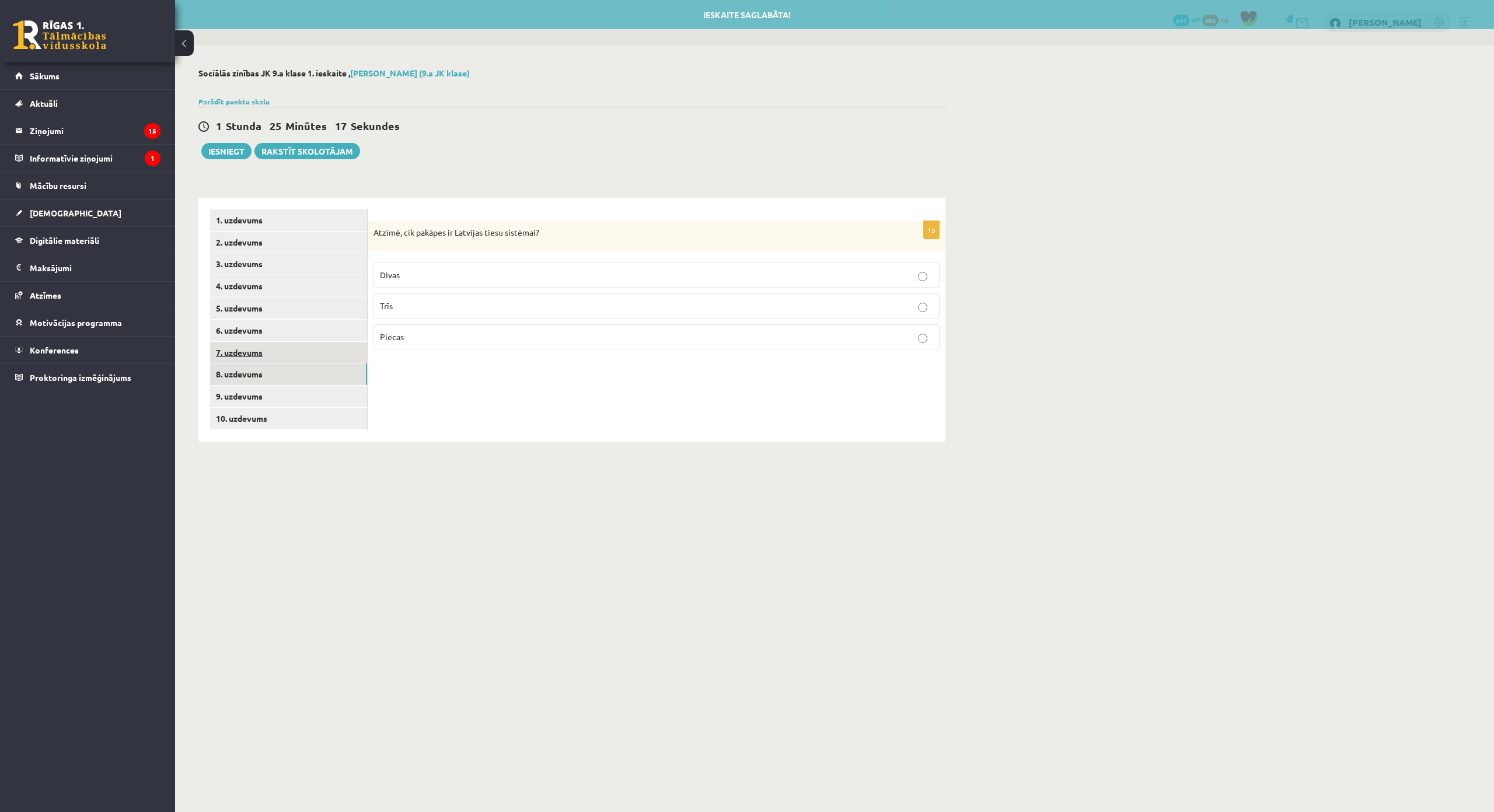
click at [308, 354] on link "7. uzdevums" at bounding box center [288, 352] width 157 height 21
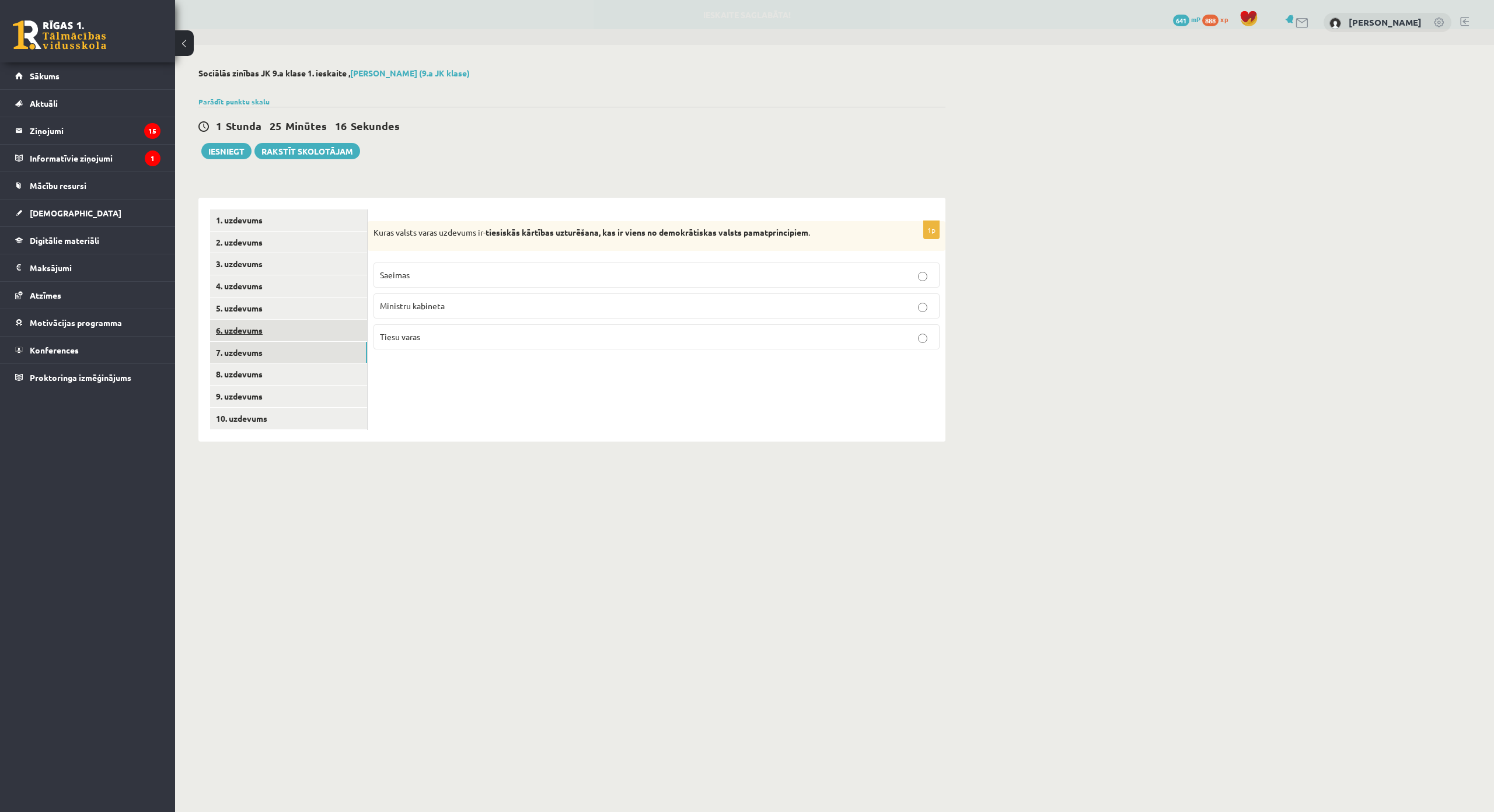
click at [307, 330] on link "6. uzdevums" at bounding box center [288, 330] width 157 height 21
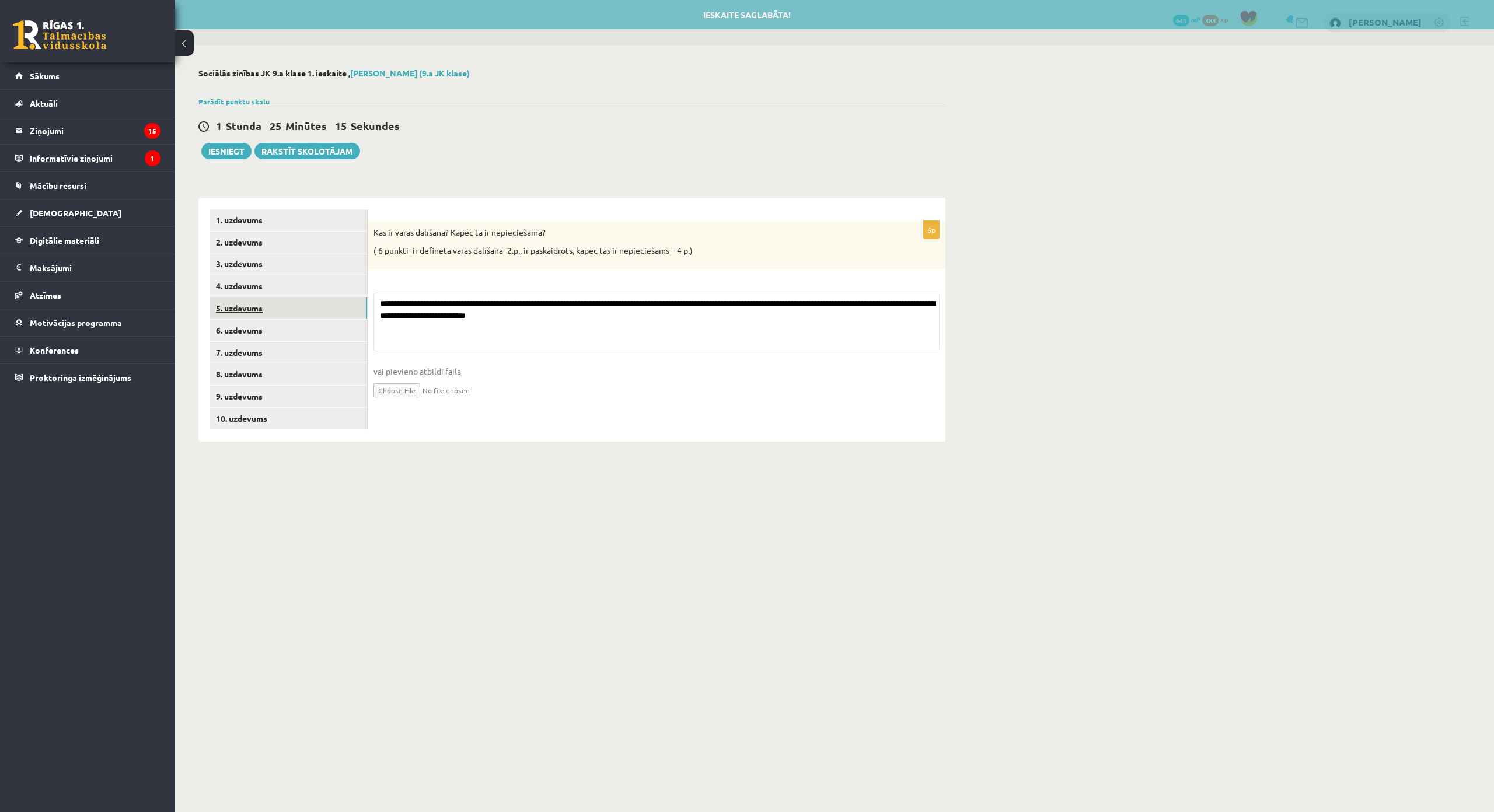
click at [308, 307] on link "5. uzdevums" at bounding box center [288, 308] width 157 height 21
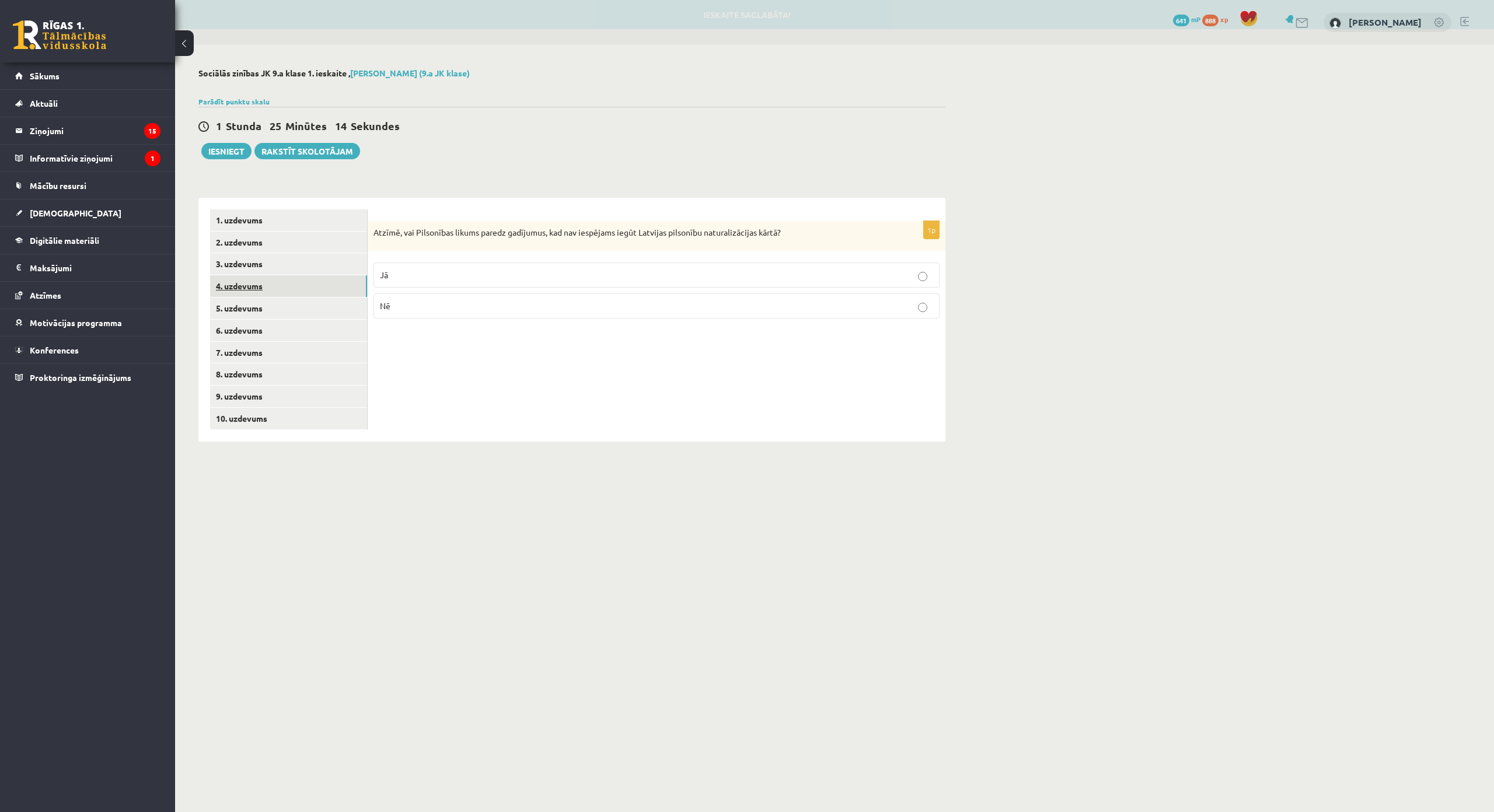
click at [320, 280] on link "4. uzdevums" at bounding box center [288, 286] width 157 height 21
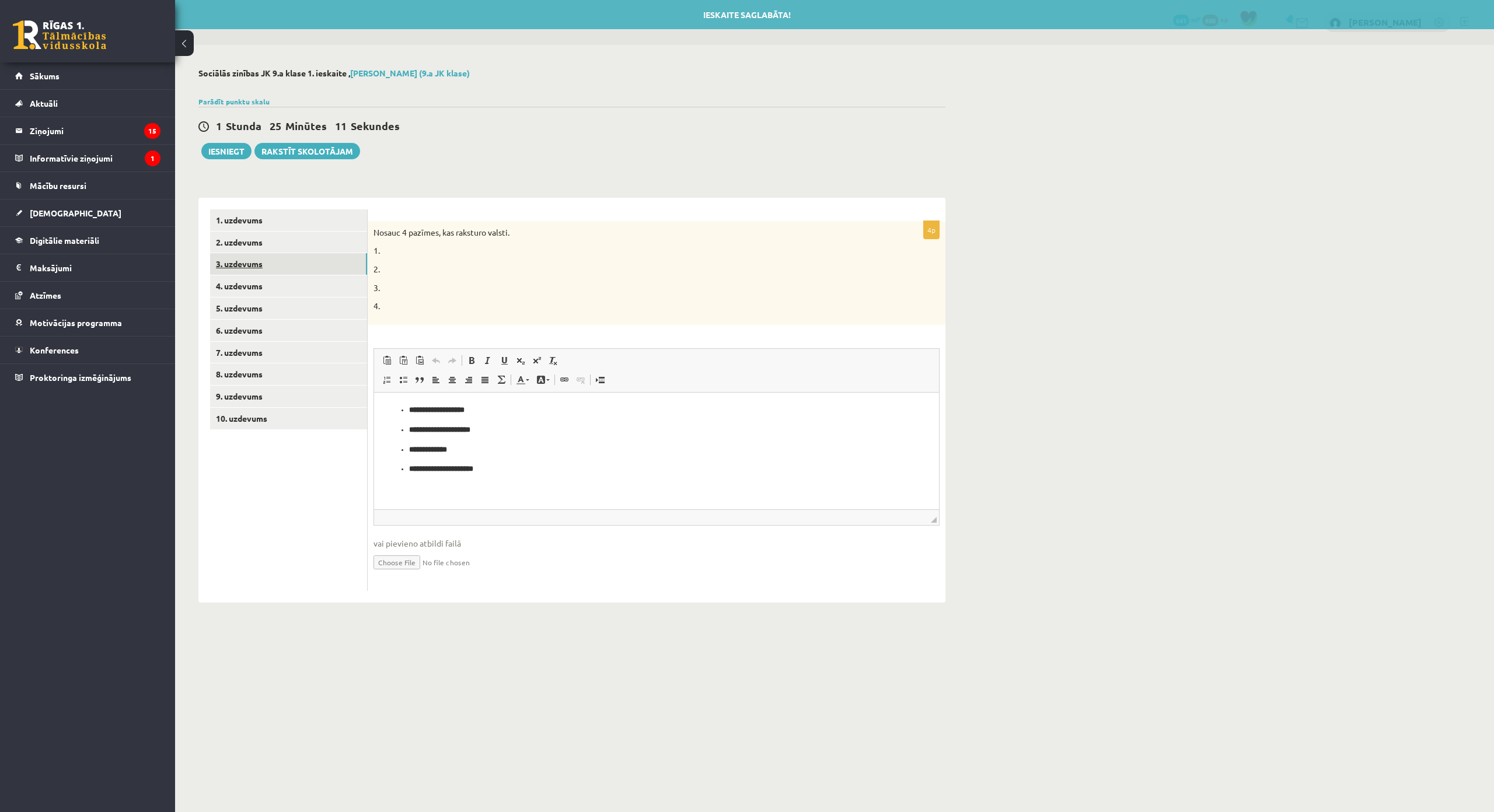
click at [325, 262] on link "3. uzdevums" at bounding box center [288, 264] width 157 height 21
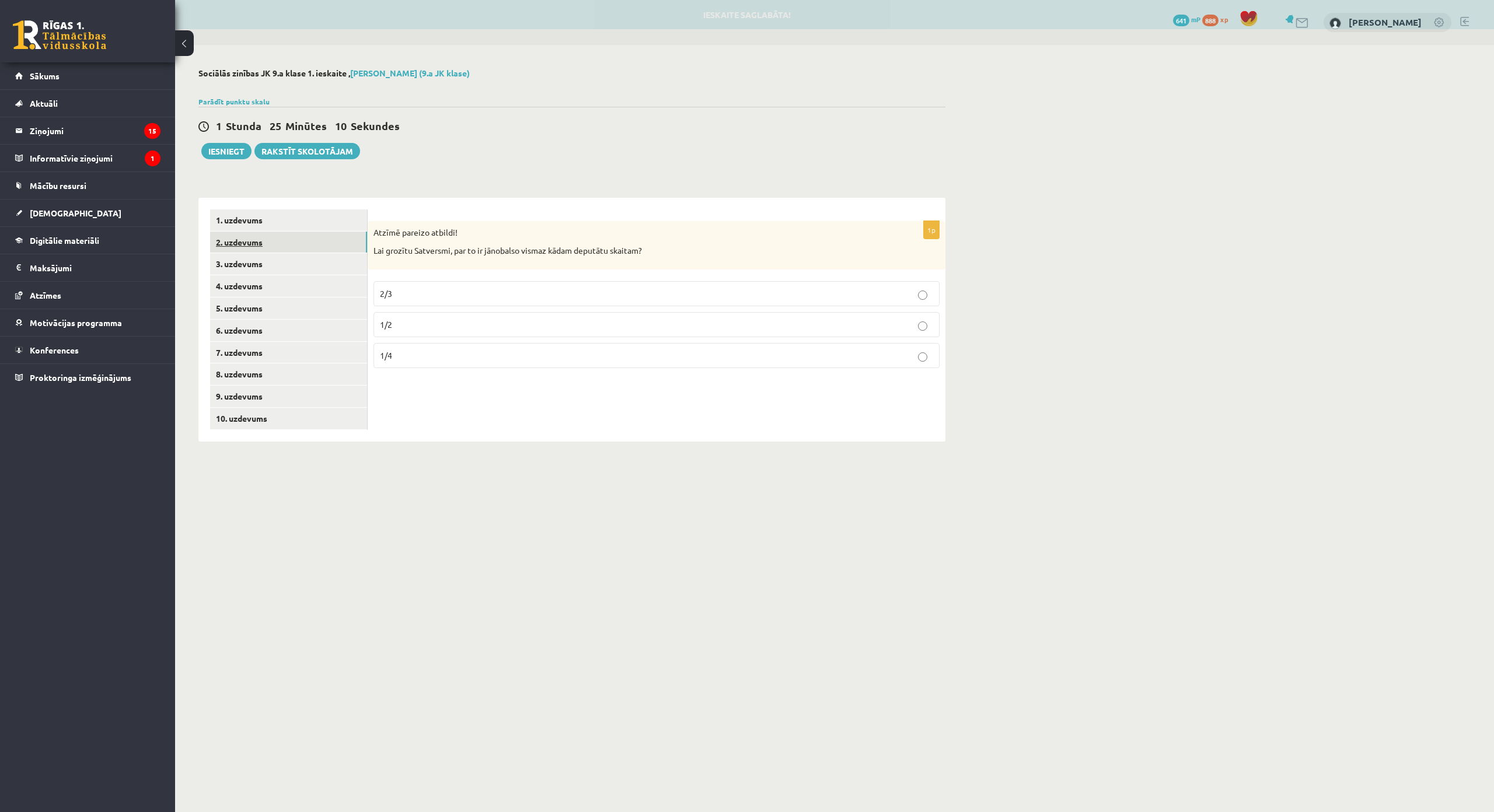
click at [332, 234] on link "2. uzdevums" at bounding box center [288, 242] width 157 height 21
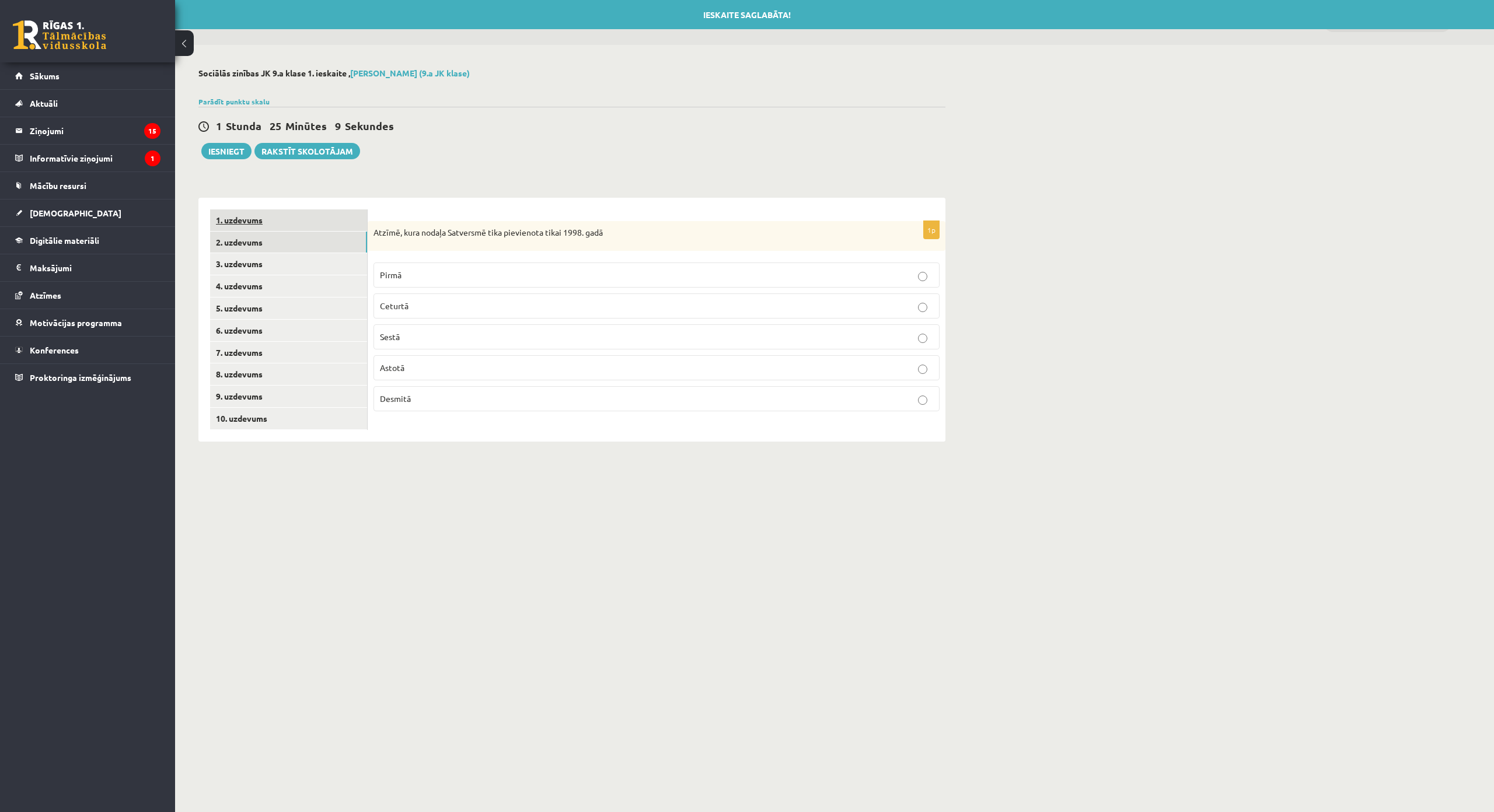
click at [336, 218] on link "1. uzdevums" at bounding box center [288, 220] width 157 height 21
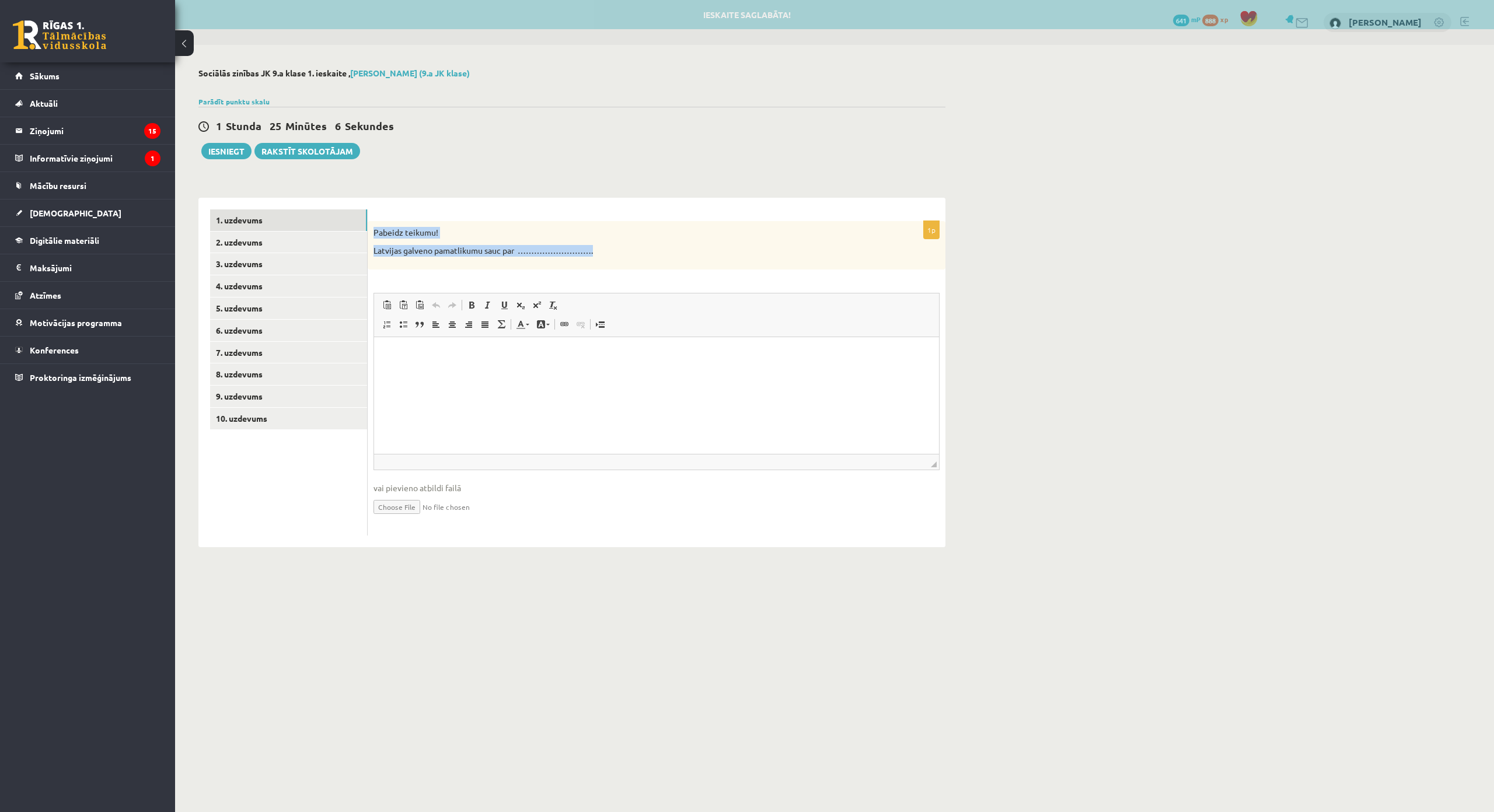
drag, startPoint x: 375, startPoint y: 224, endPoint x: 621, endPoint y: 254, distance: 247.8
click at [621, 254] on div "Pabeidz teikumu! Latvijas galveno pamatlikumu sauc par ………………………." at bounding box center [657, 245] width 578 height 48
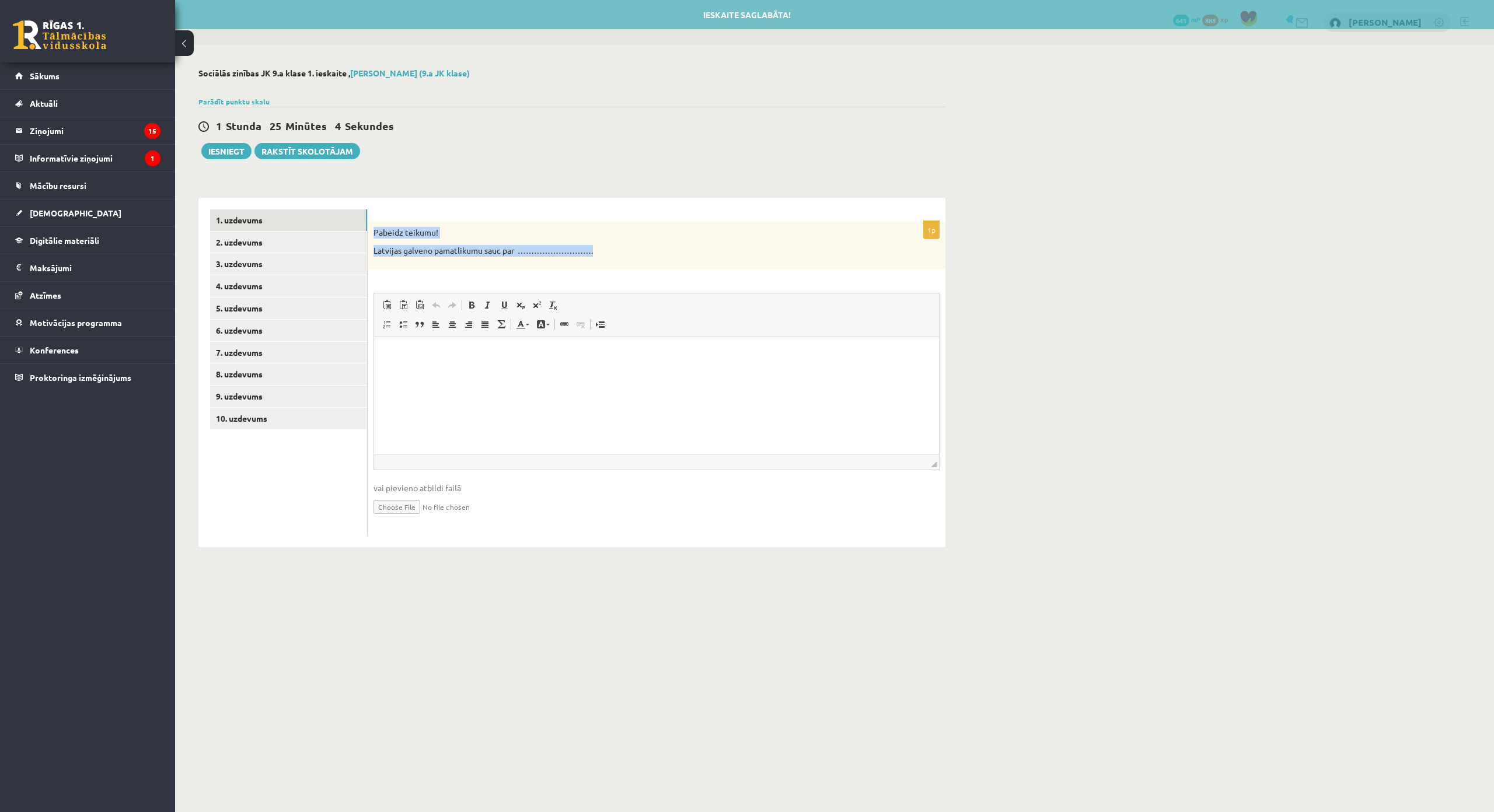
copy div "Pabeidz teikumu! Latvijas galveno pamatlikumu sauc par ………………………."
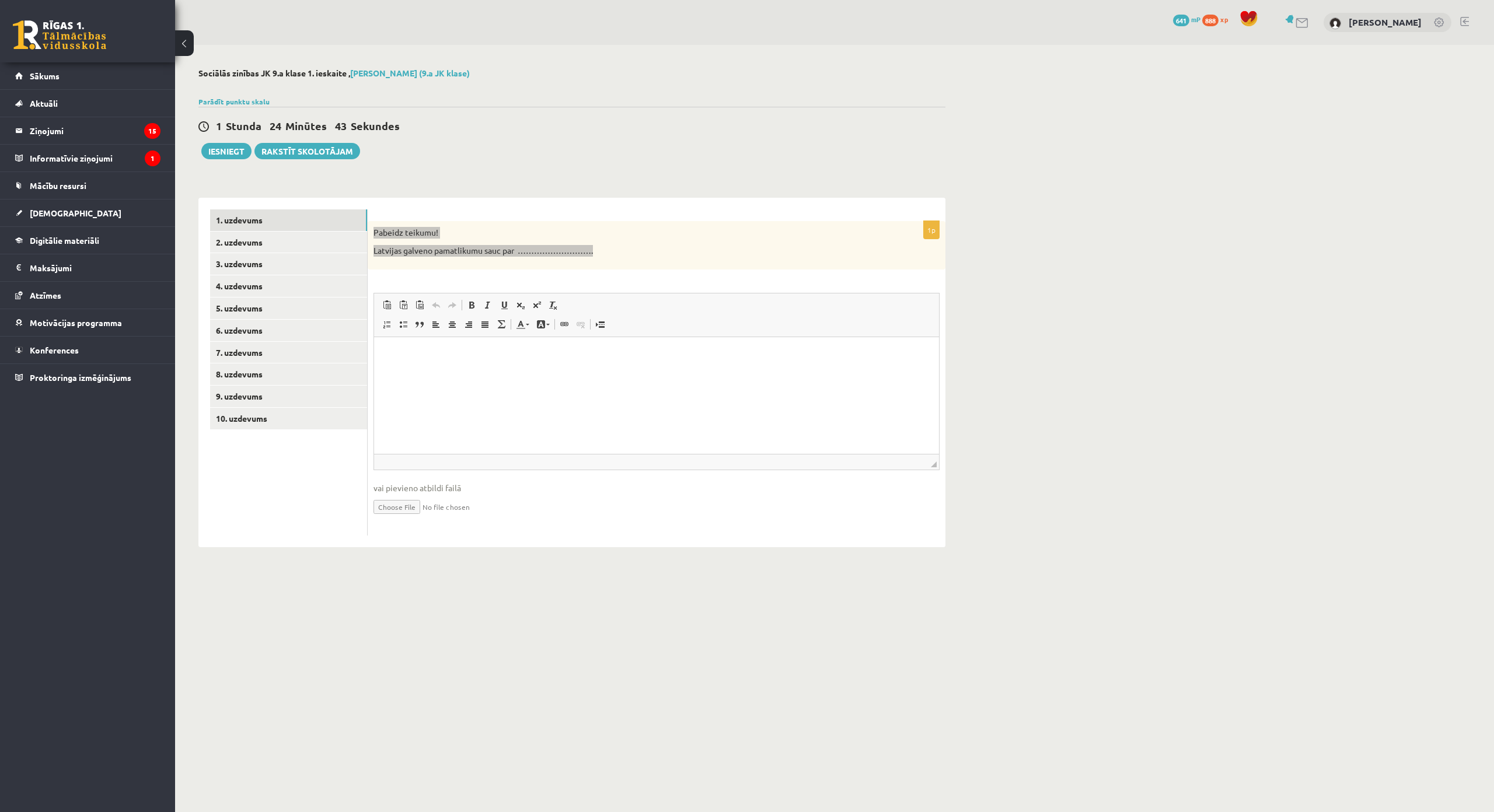
click at [514, 372] on html at bounding box center [656, 354] width 565 height 36
click at [237, 155] on button "Iesniegt" at bounding box center [227, 151] width 50 height 16
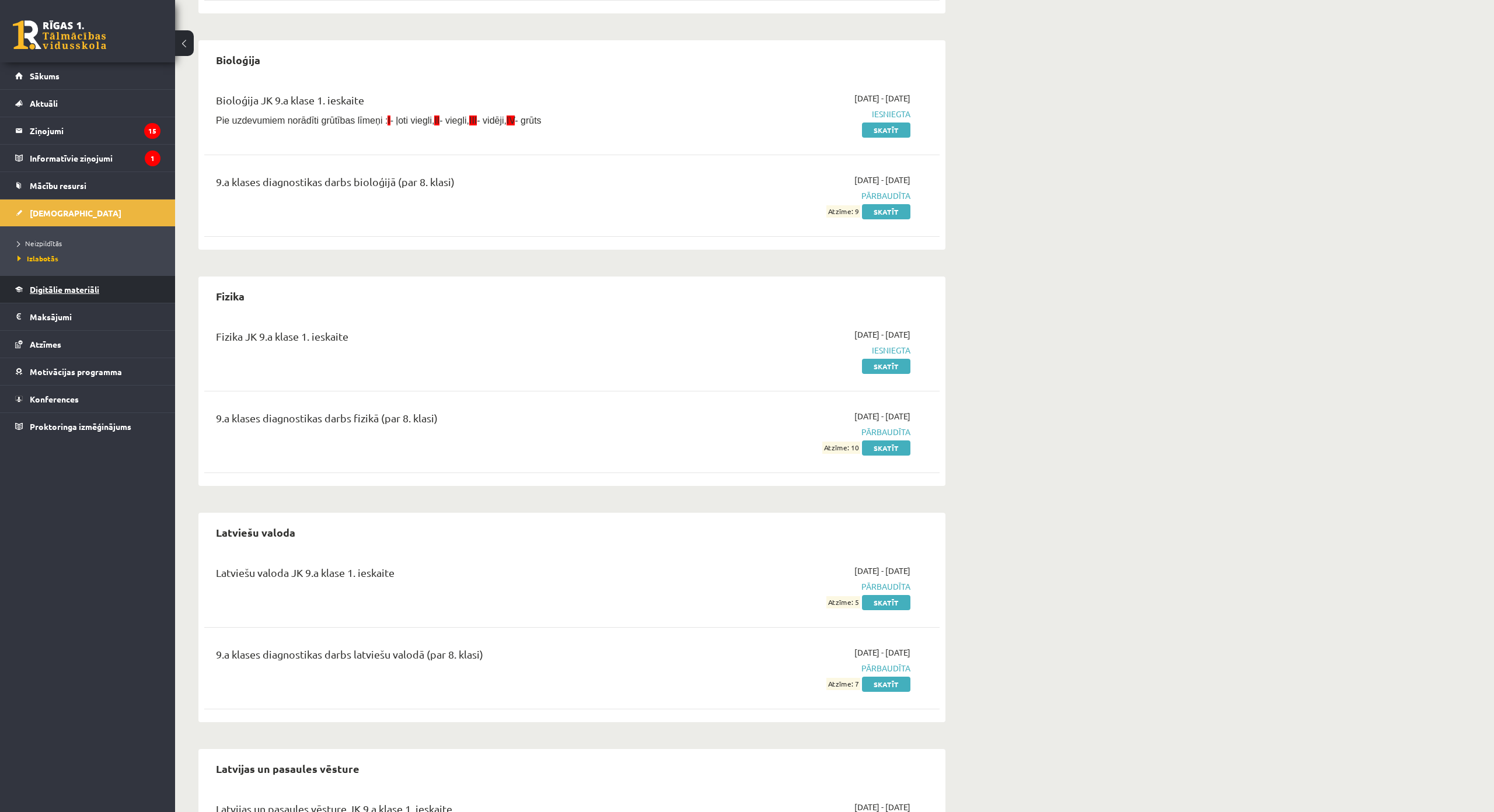
scroll to position [350, 0]
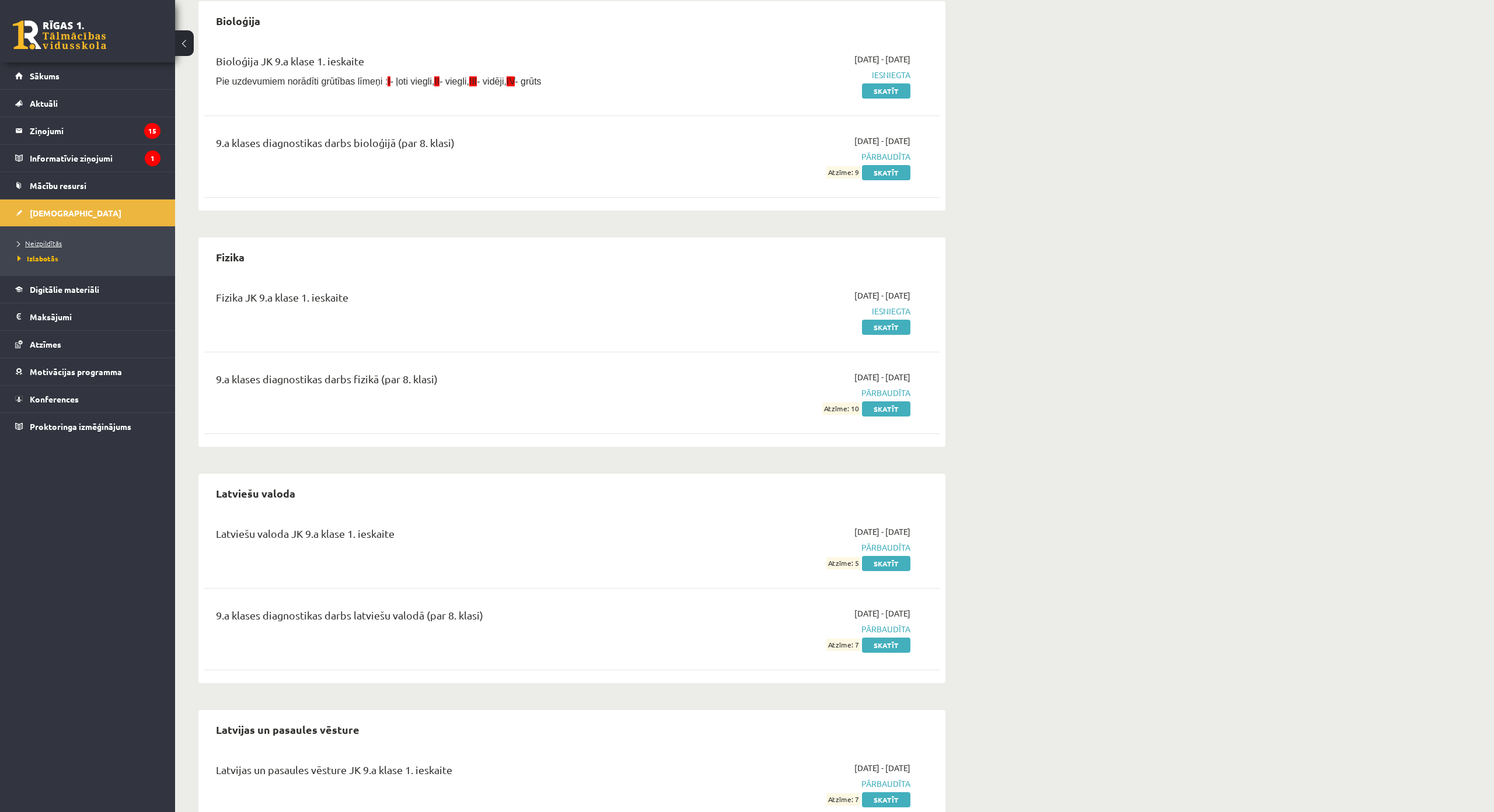
click at [61, 238] on link "Neizpildītās" at bounding box center [91, 243] width 146 height 11
